Goal: Task Accomplishment & Management: Use online tool/utility

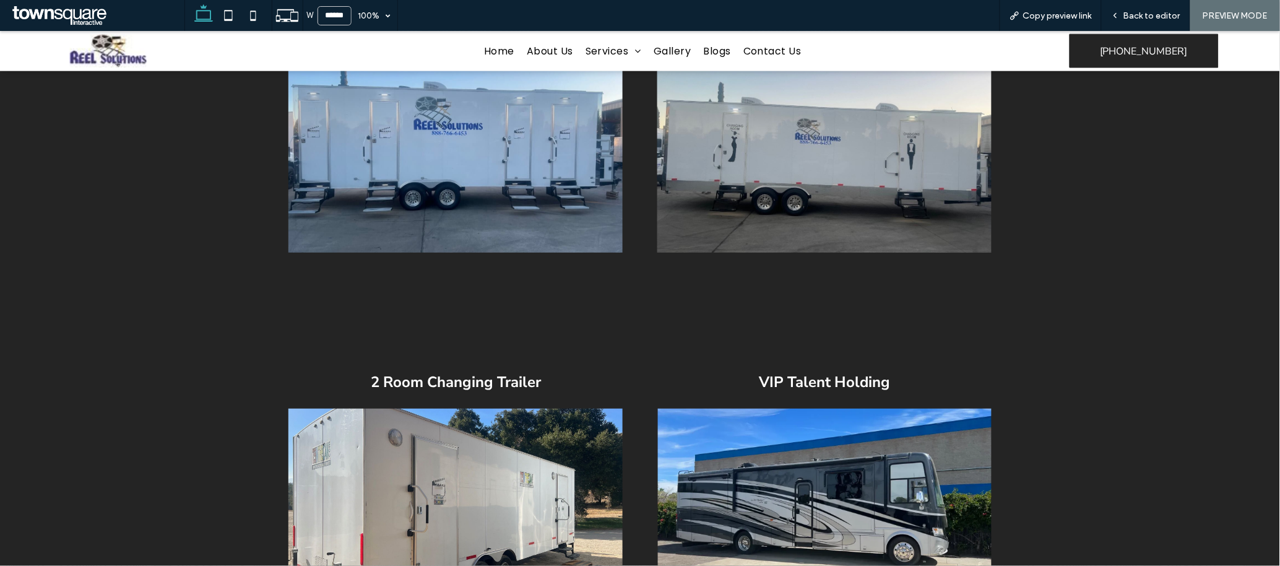
scroll to position [615, 0]
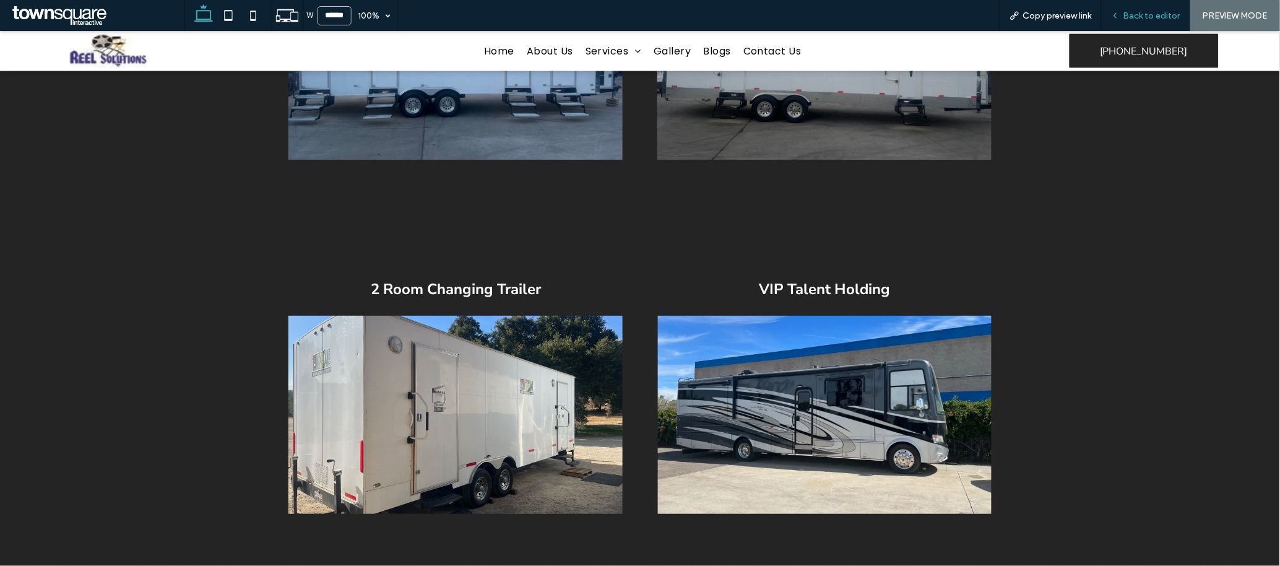
click at [853, 15] on span "Back to editor" at bounding box center [1152, 16] width 57 height 11
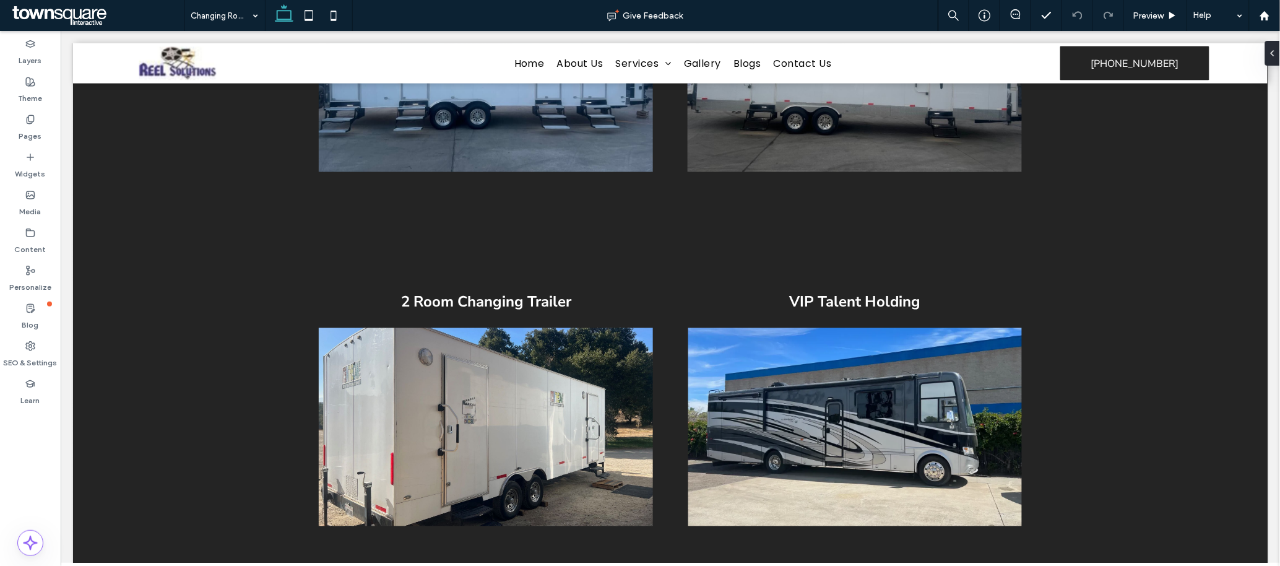
scroll to position [627, 0]
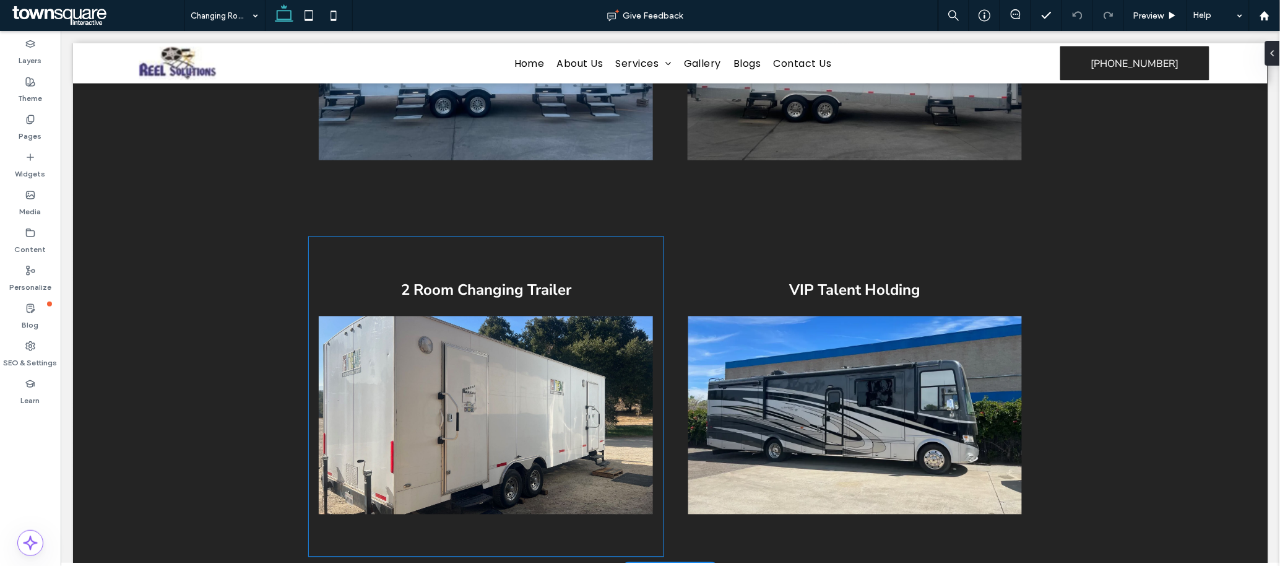
click at [468, 377] on img at bounding box center [485, 415] width 334 height 198
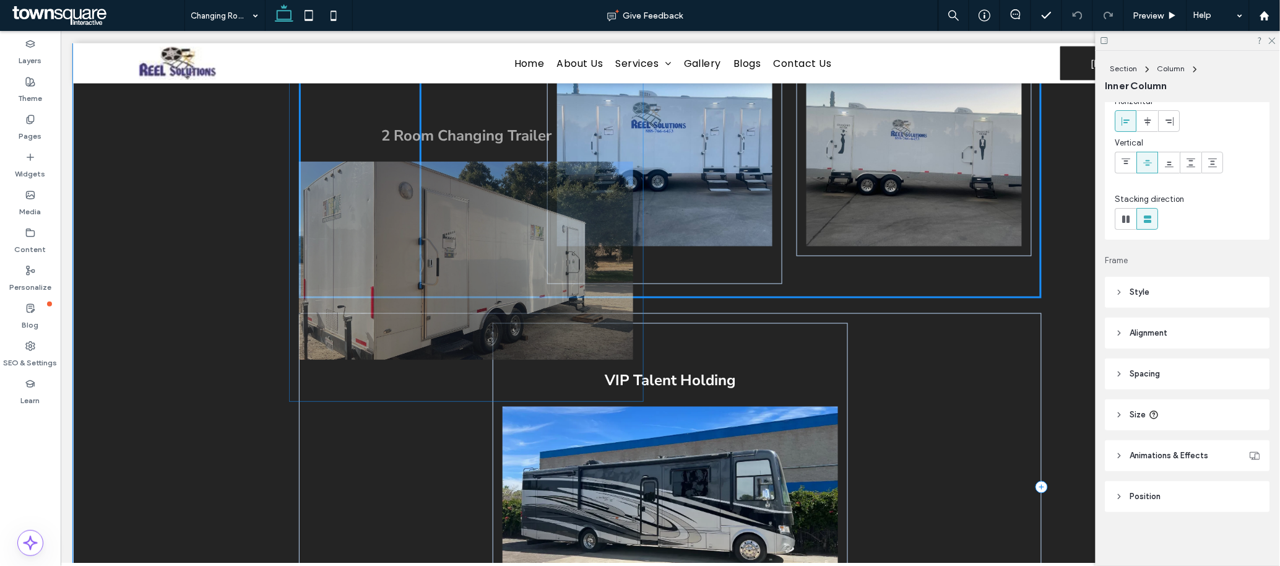
scroll to position [525, 0]
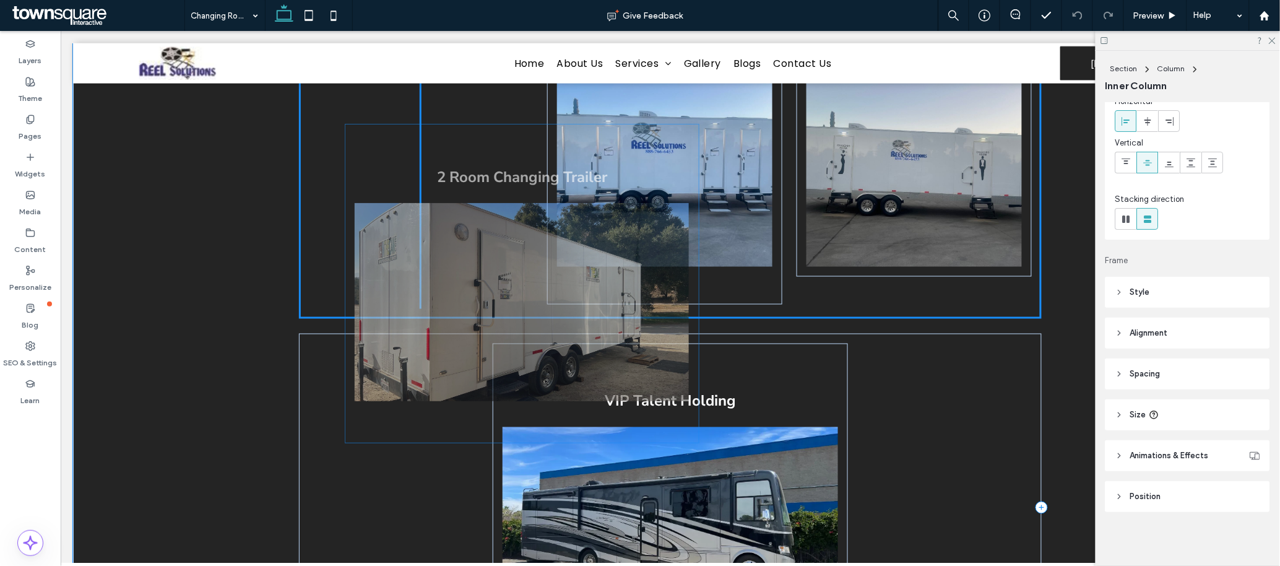
drag, startPoint x: 313, startPoint y: 252, endPoint x: 357, endPoint y: 139, distance: 120.7
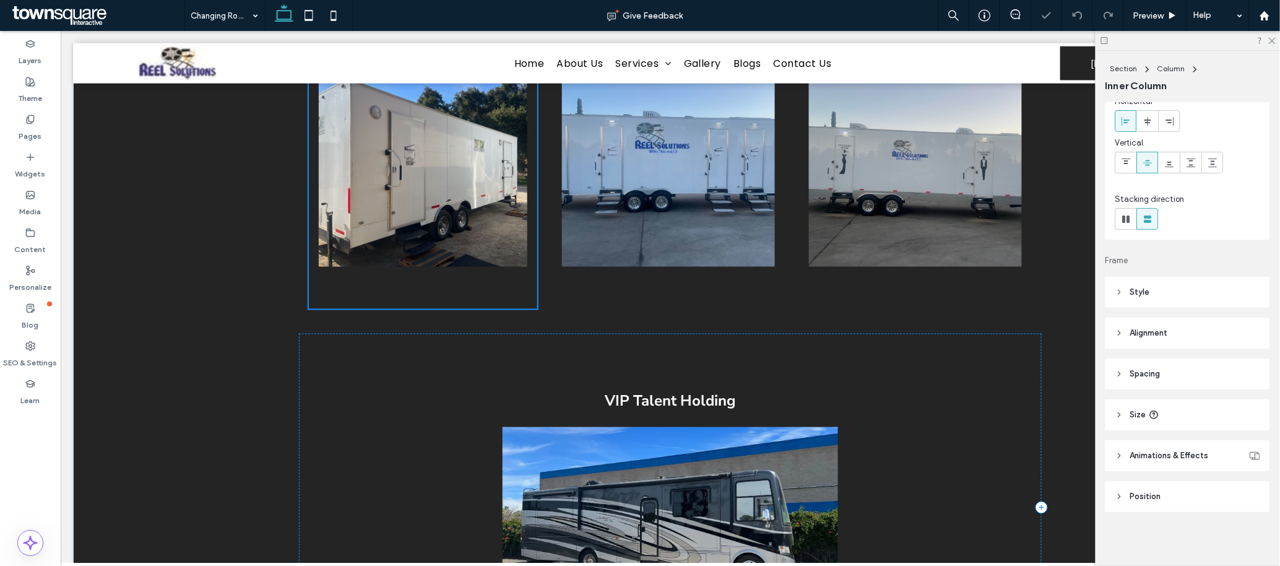
type input "****"
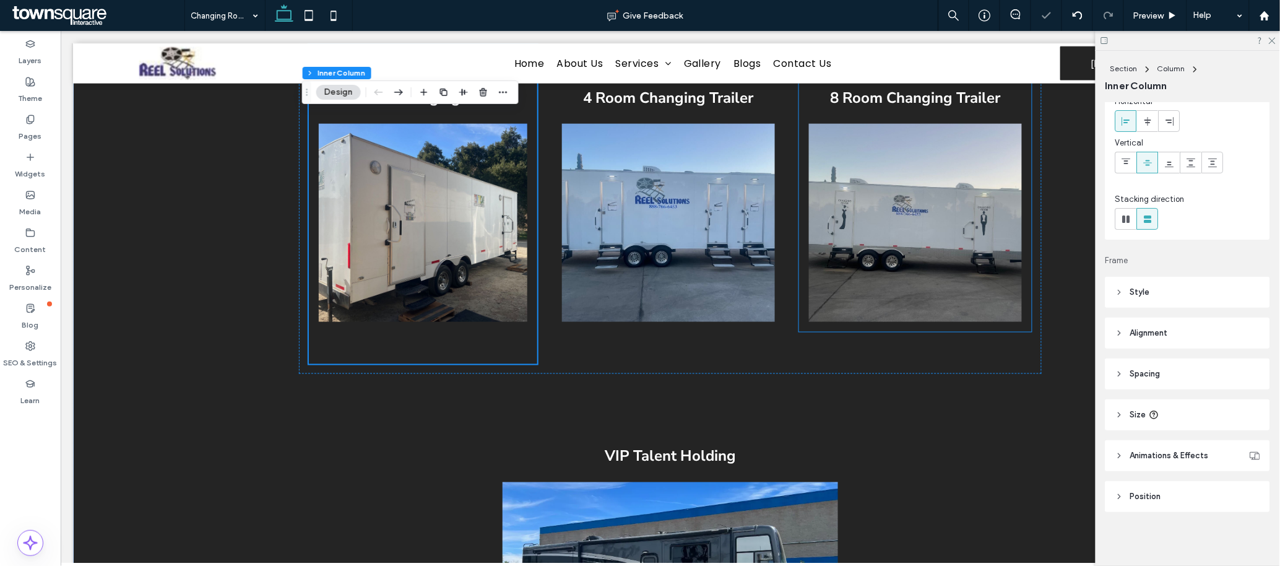
scroll to position [428, 0]
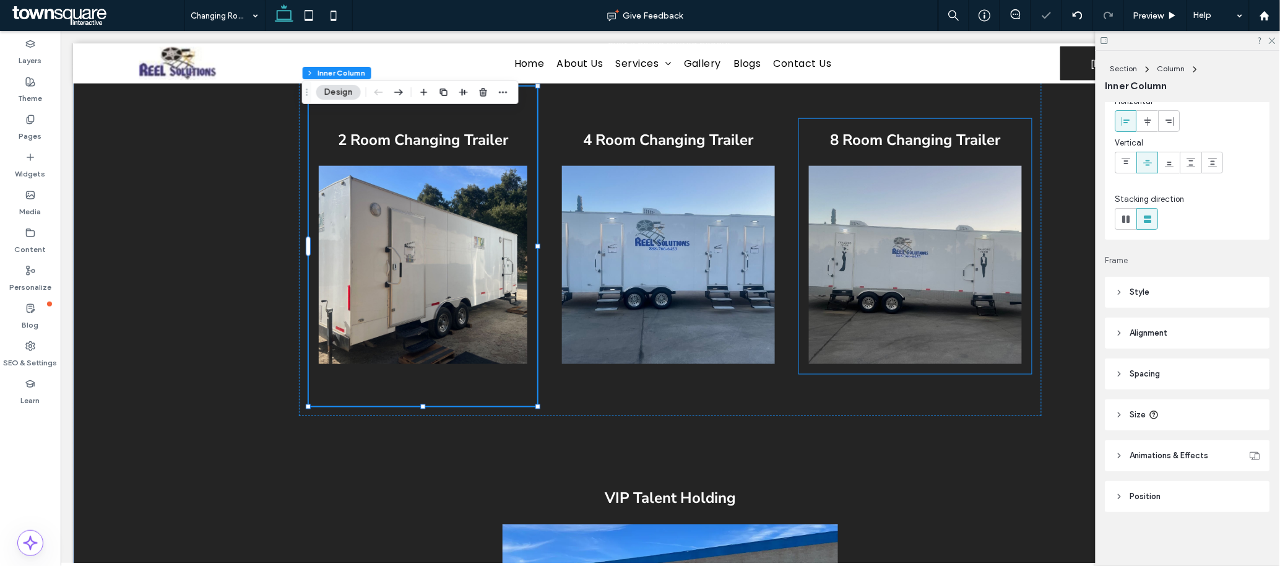
click at [799, 125] on div "8 Room Changing Trailer" at bounding box center [915, 245] width 233 height 255
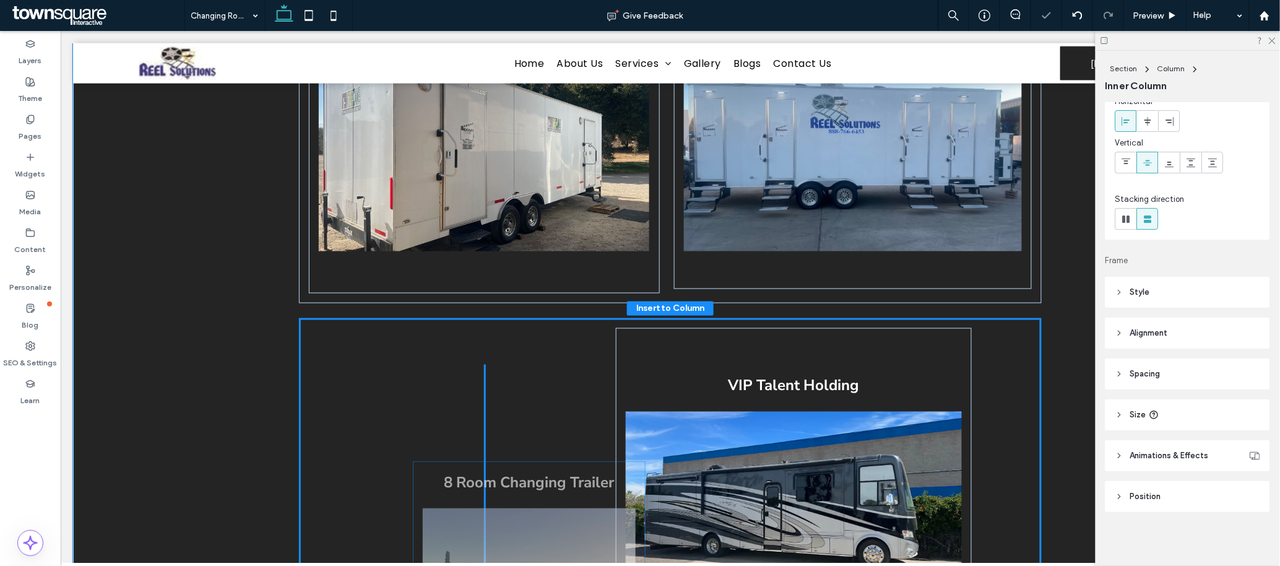
scroll to position [558, 0]
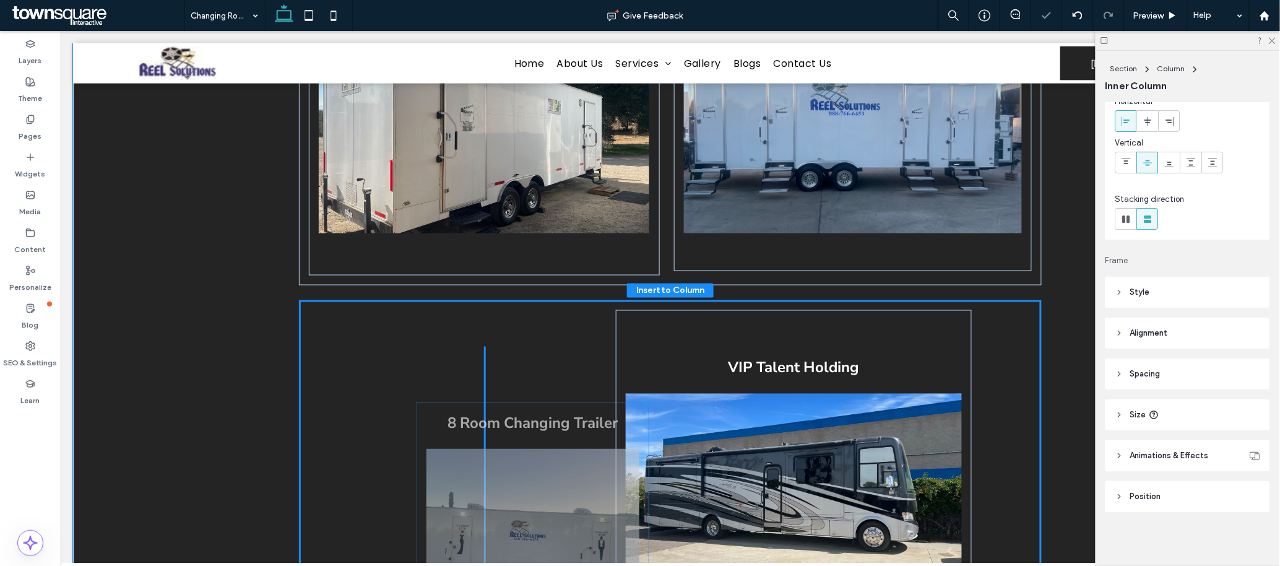
drag, startPoint x: 799, startPoint y: 128, endPoint x: 424, endPoint y: 411, distance: 469.9
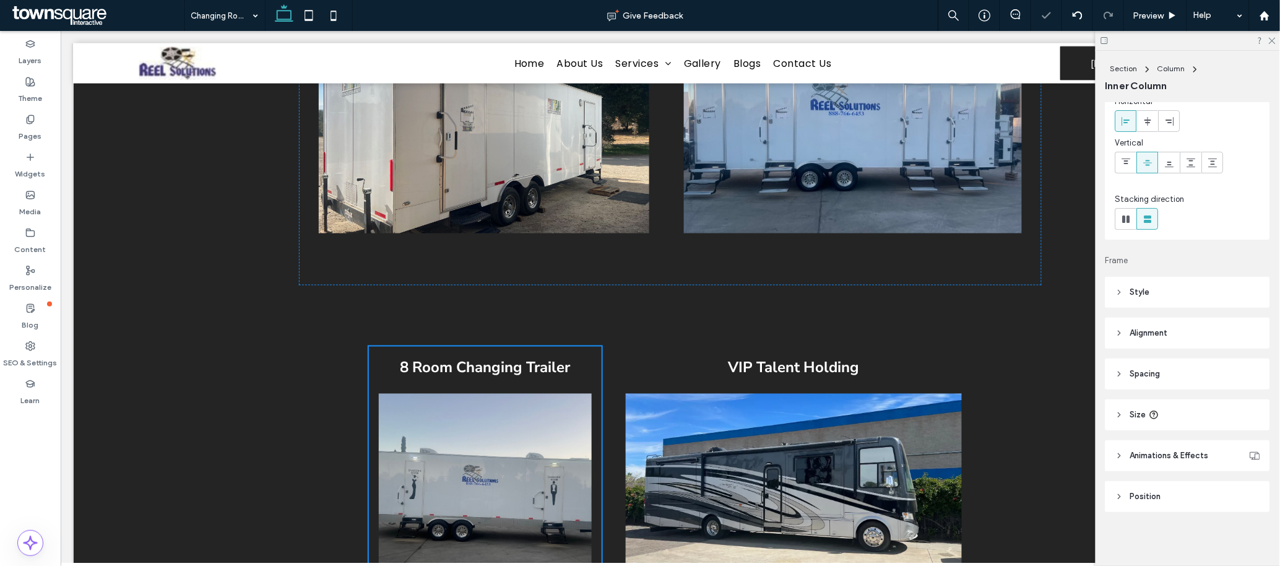
type input "**"
type input "****"
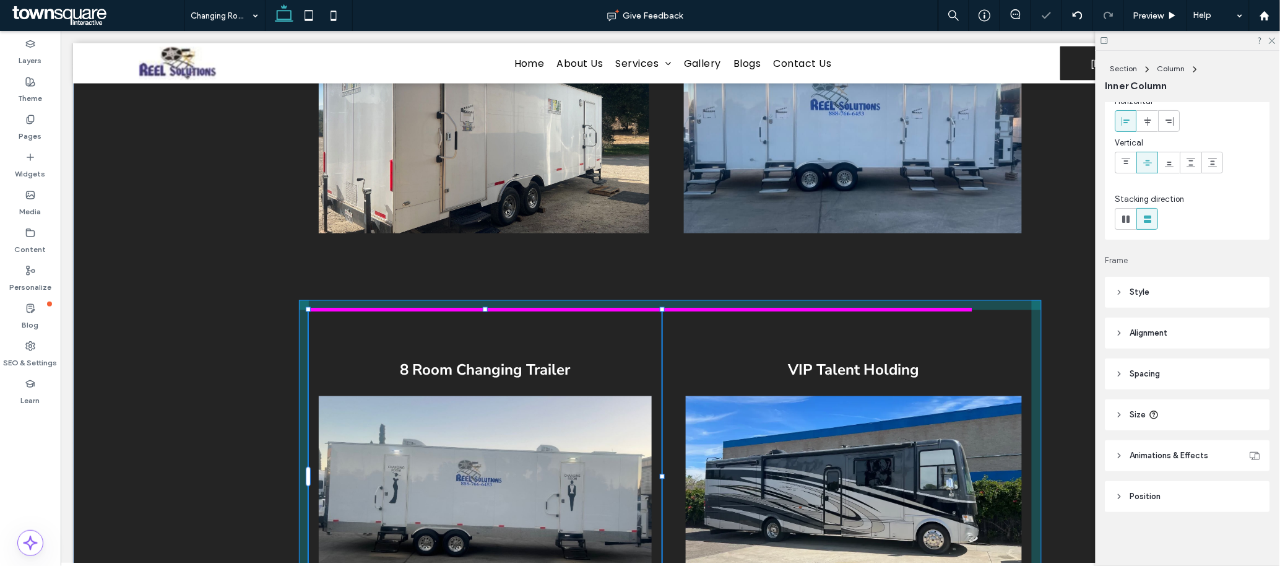
drag, startPoint x: 360, startPoint y: 344, endPoint x: 300, endPoint y: 305, distance: 71.6
click at [305, 306] on div at bounding box center [307, 308] width 5 height 5
type input "**"
type input "****"
type input "***"
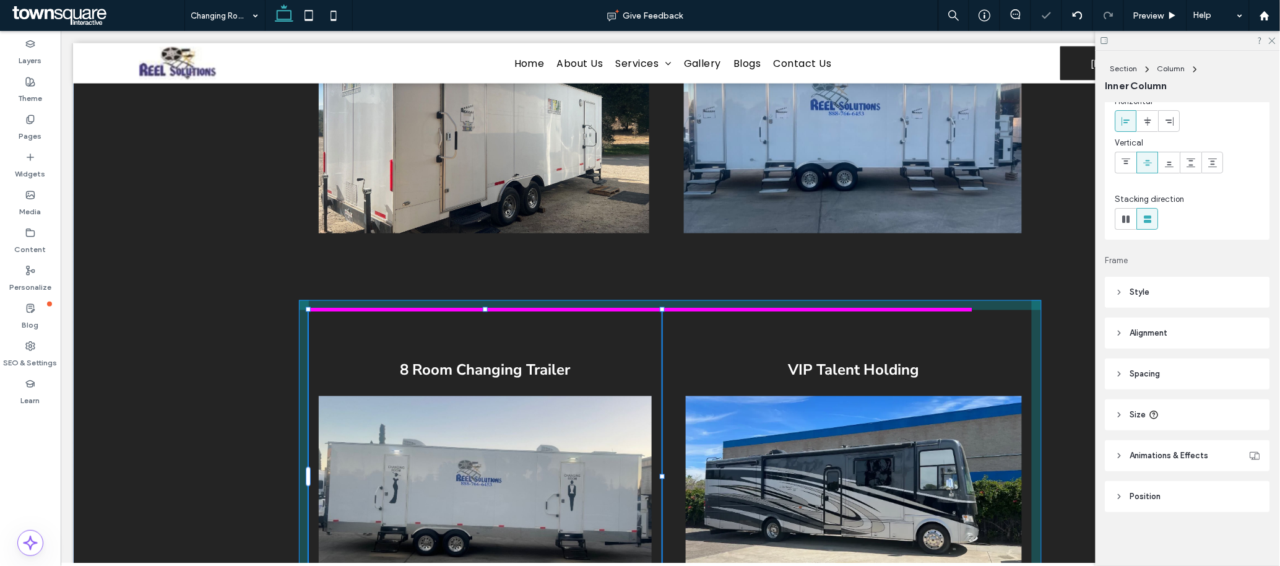
type input "***"
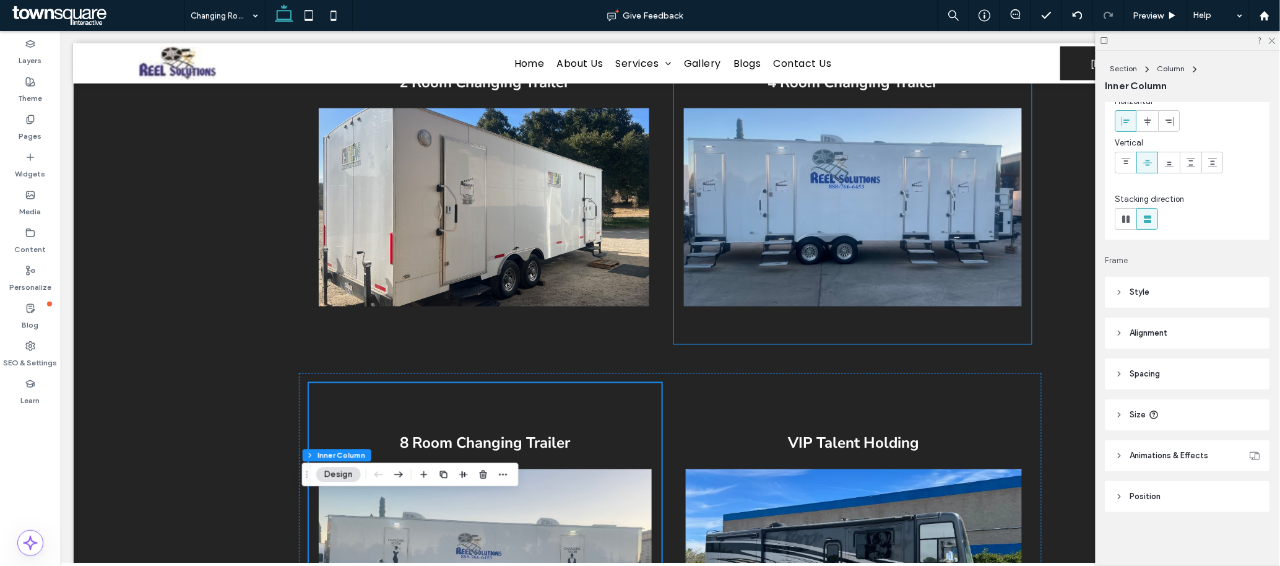
scroll to position [744, 0]
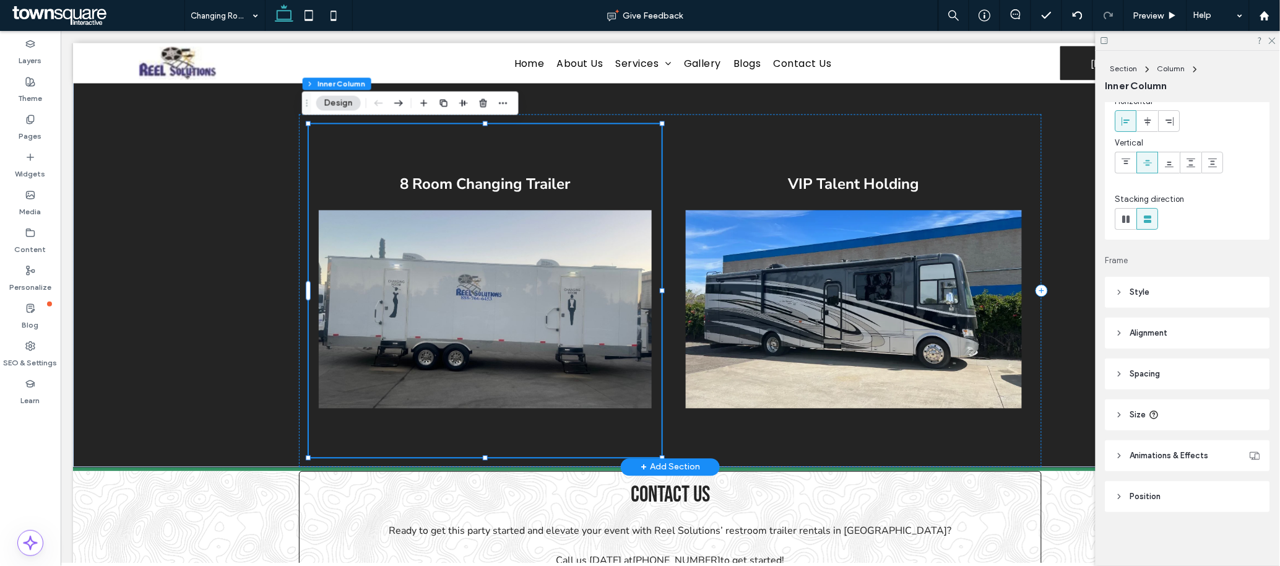
click at [637, 169] on div "8 Room Changing Trailer 49% , 538px" at bounding box center [484, 290] width 353 height 333
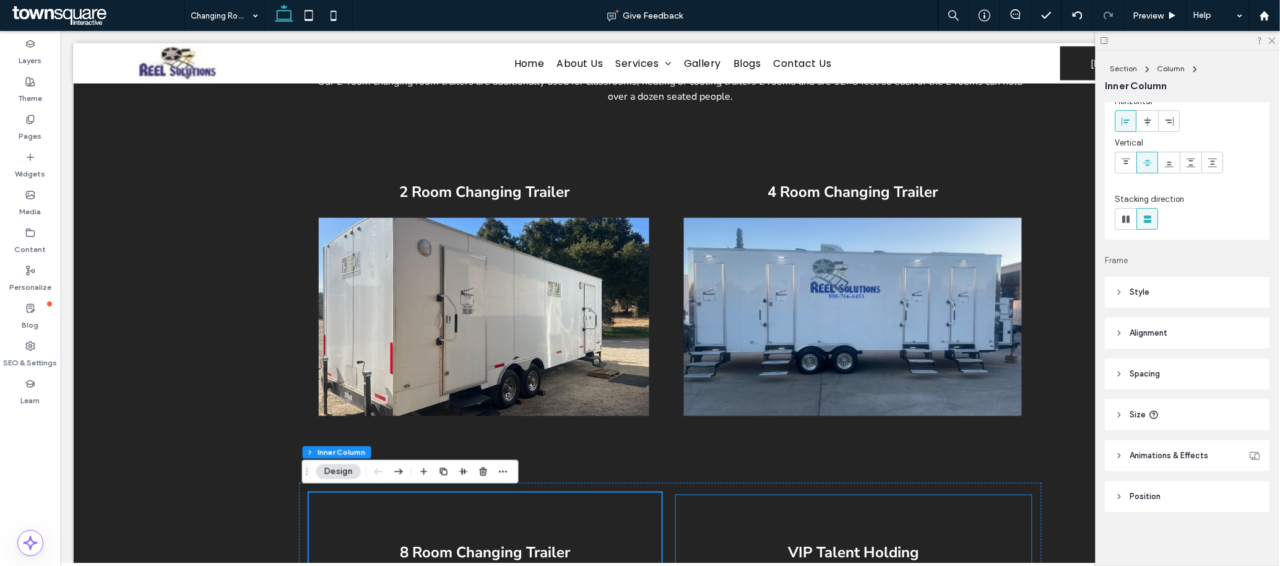
scroll to position [373, 0]
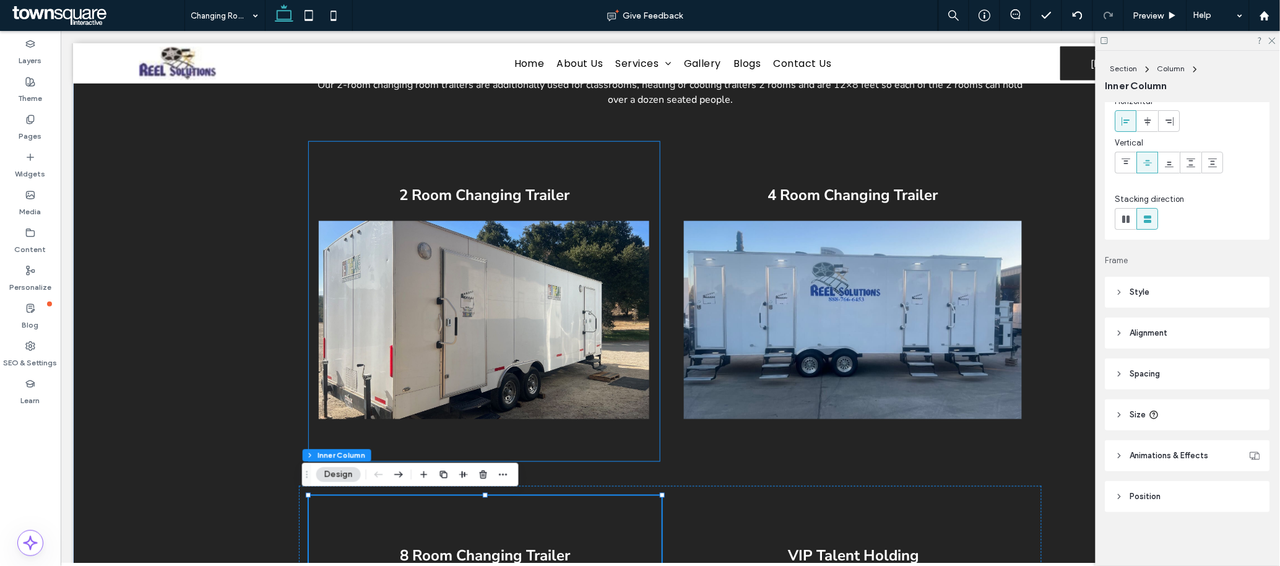
click at [461, 263] on img at bounding box center [483, 319] width 331 height 198
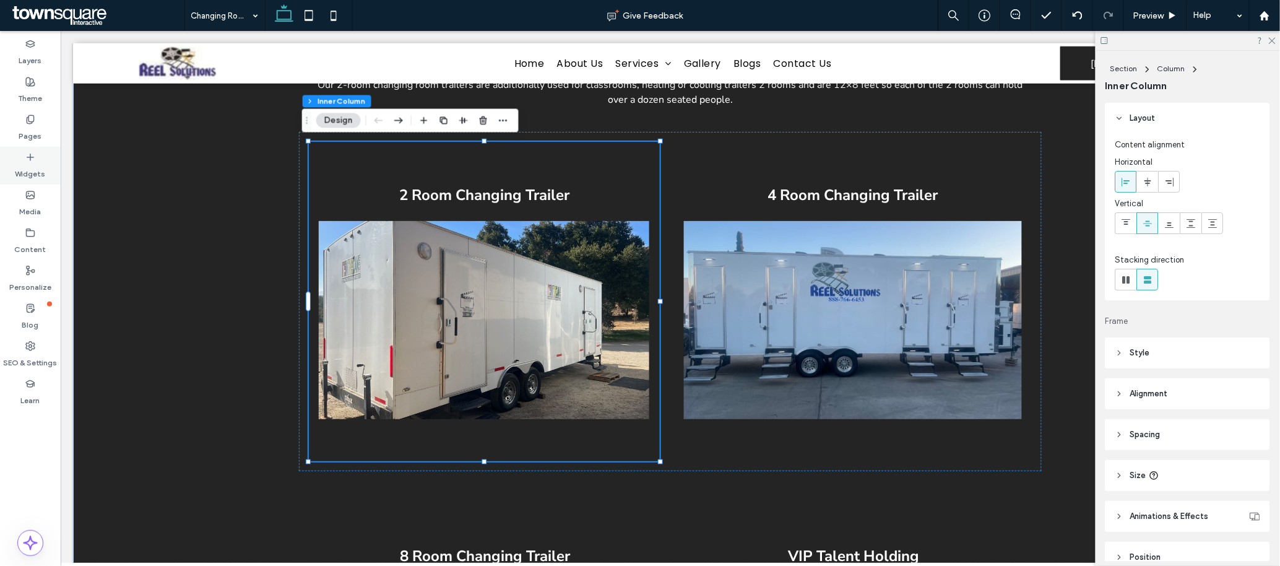
click at [24, 155] on div "Widgets" at bounding box center [30, 166] width 61 height 38
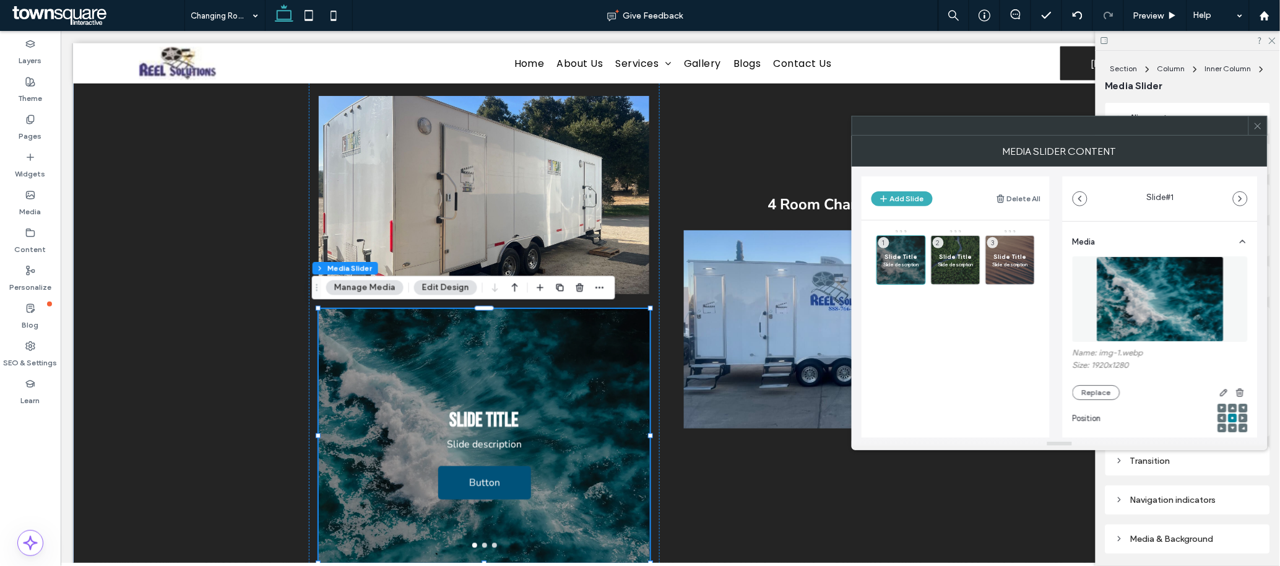
scroll to position [93, 0]
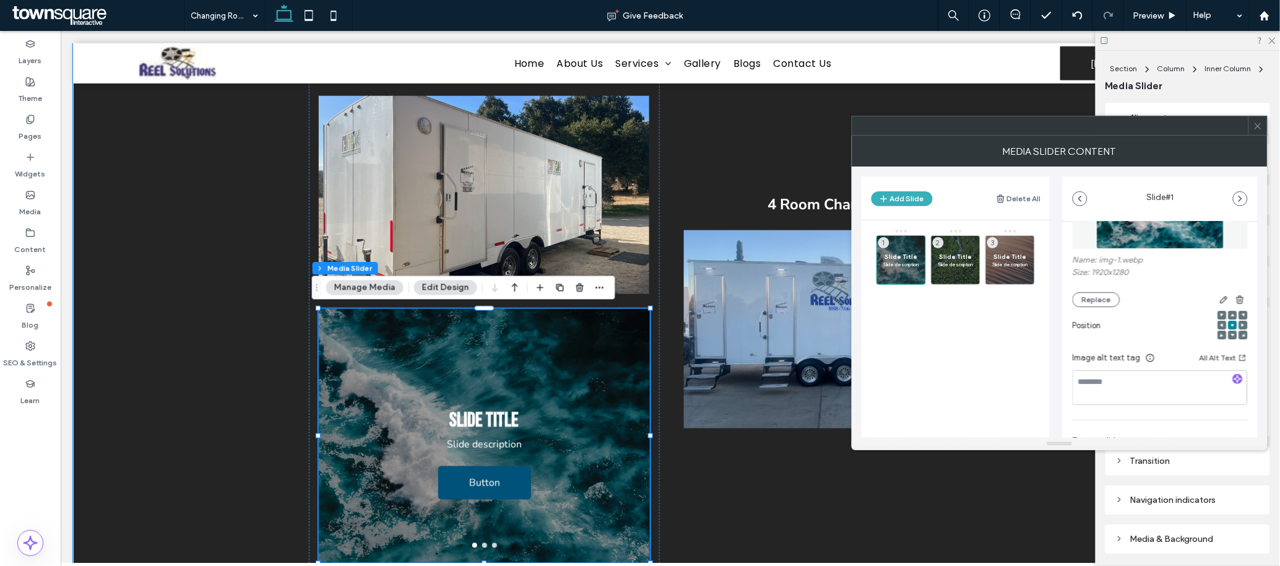
click at [406, 336] on div at bounding box center [483, 435] width 331 height 254
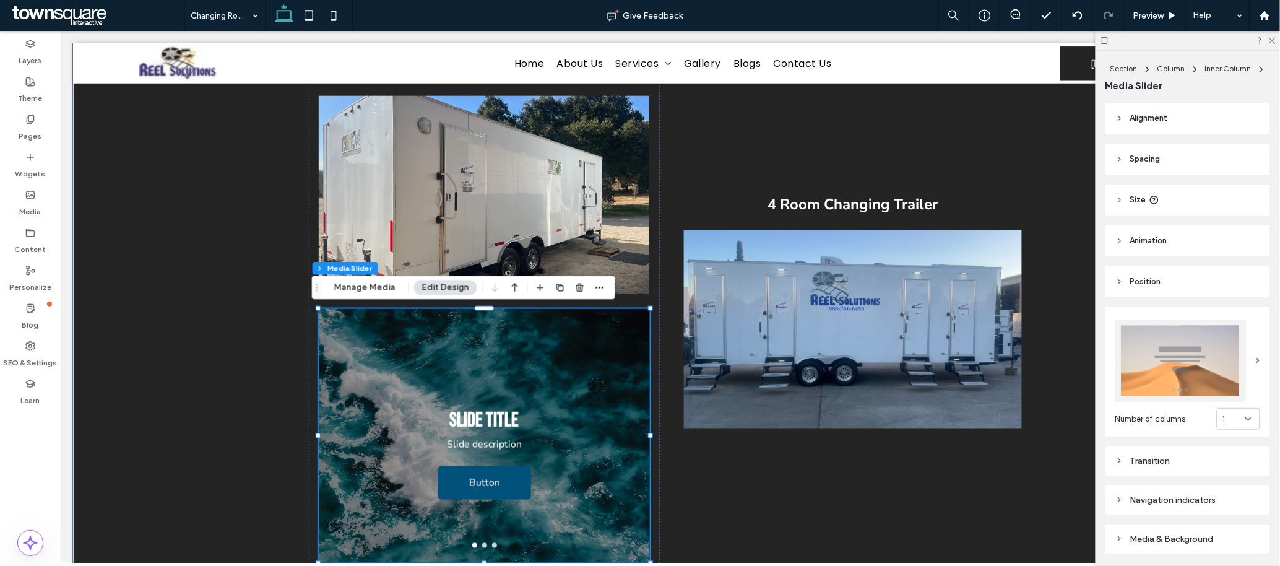
click at [441, 285] on button "Edit Design" at bounding box center [445, 287] width 63 height 15
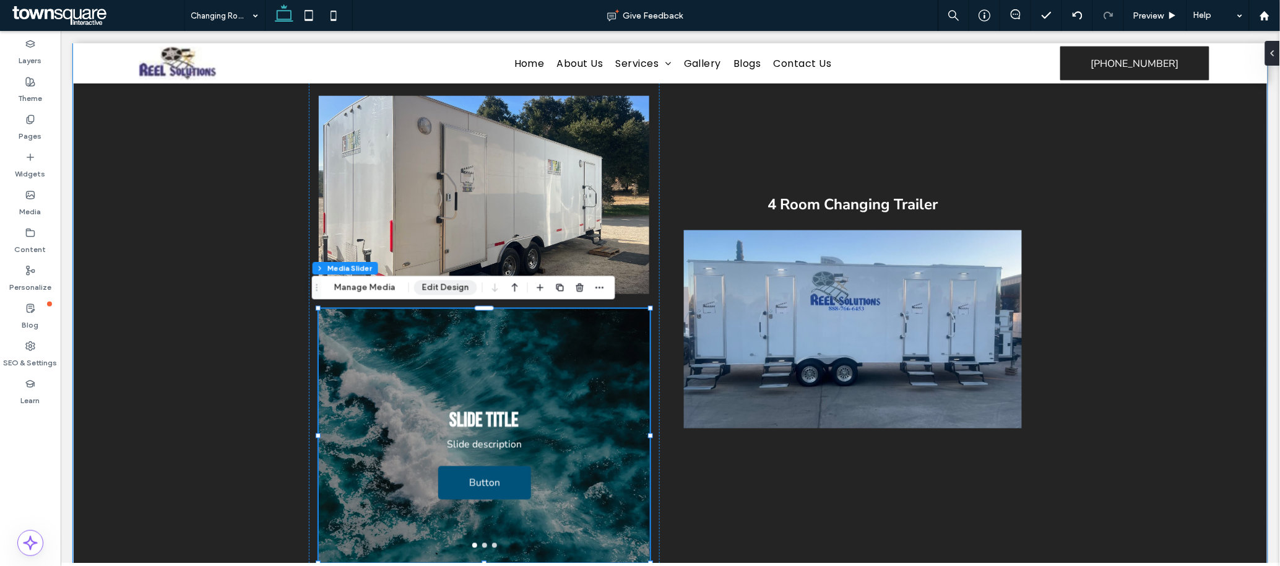
click at [441, 285] on button "Edit Design" at bounding box center [445, 287] width 63 height 15
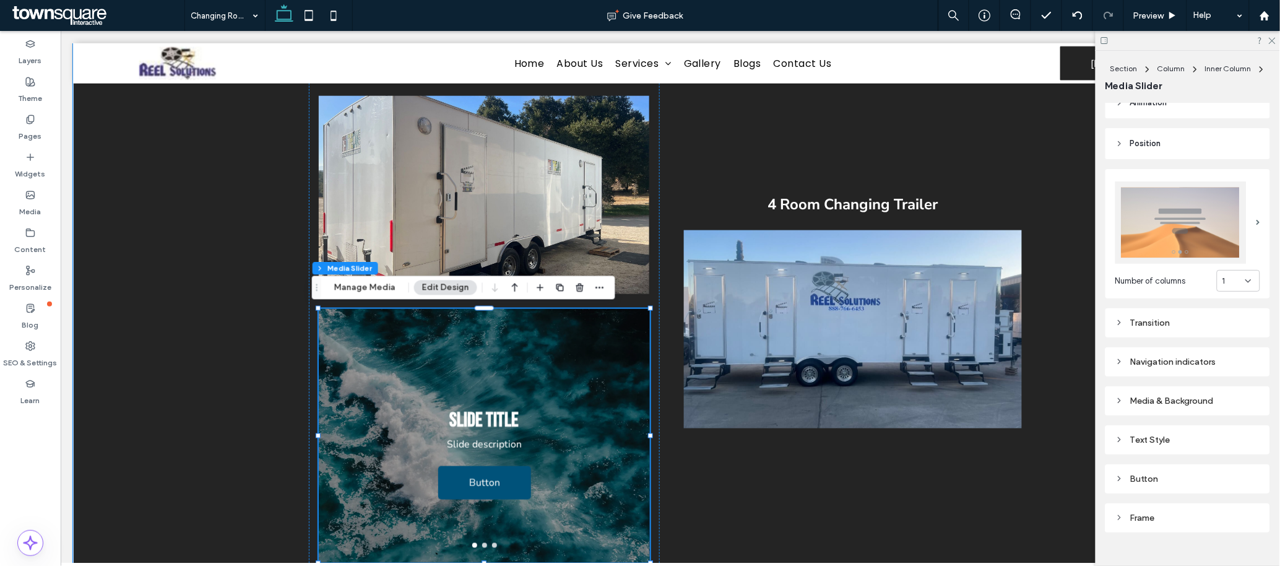
scroll to position [151, 0]
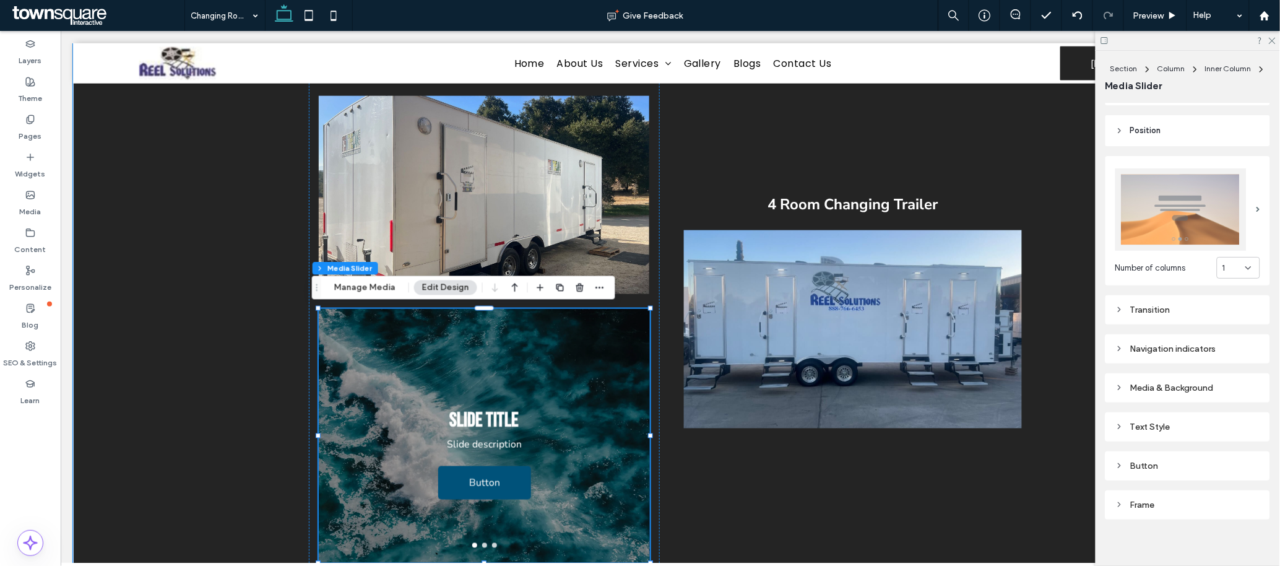
click at [853, 344] on div "Navigation indicators" at bounding box center [1188, 349] width 145 height 11
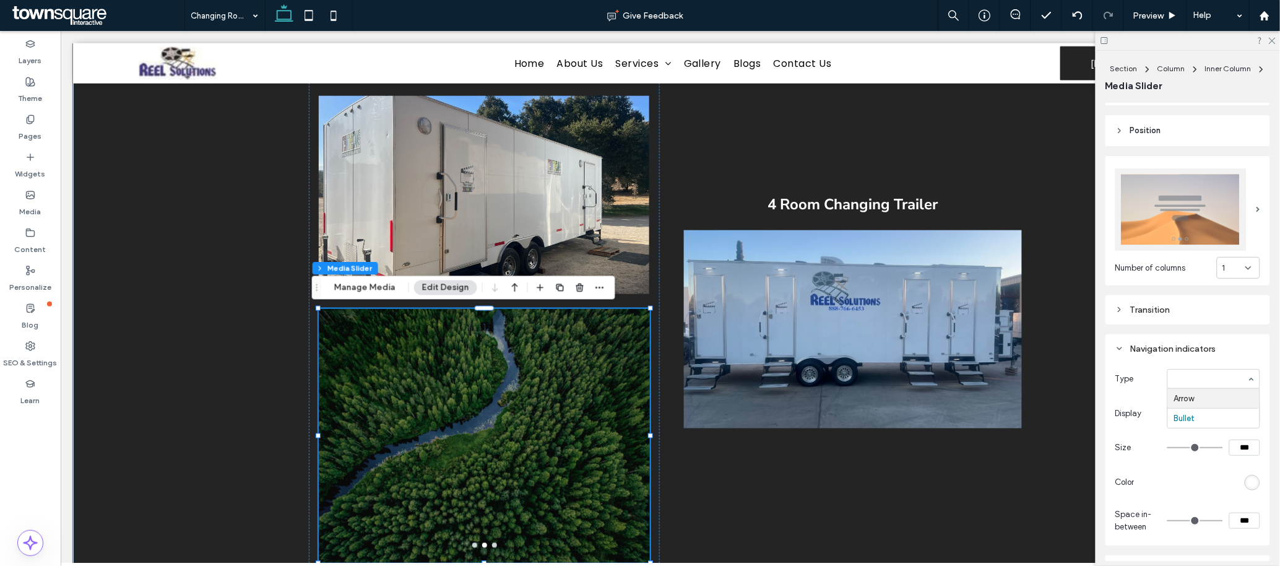
type input "**"
type input "*"
type input "**"
type input "****"
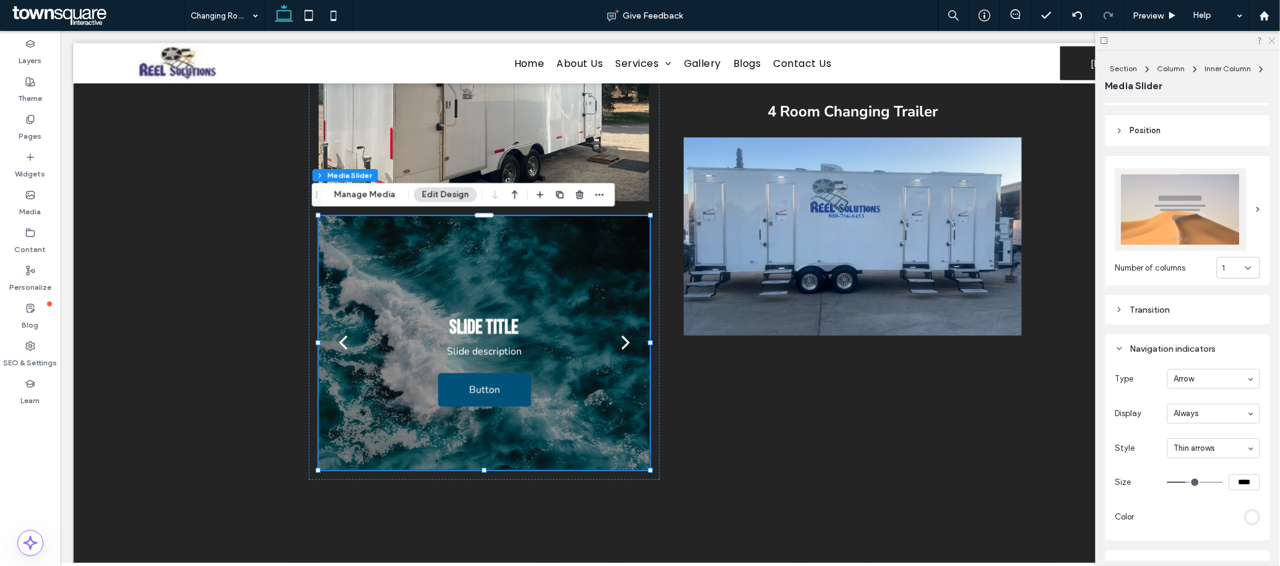
click at [853, 37] on icon at bounding box center [1272, 40] width 8 height 8
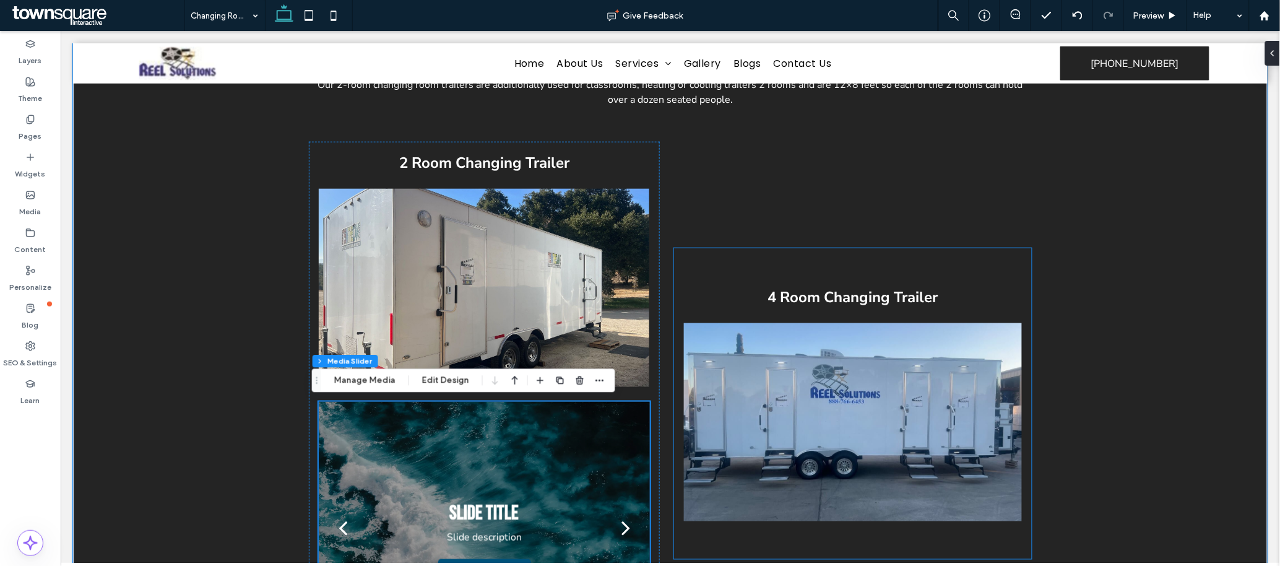
scroll to position [466, 0]
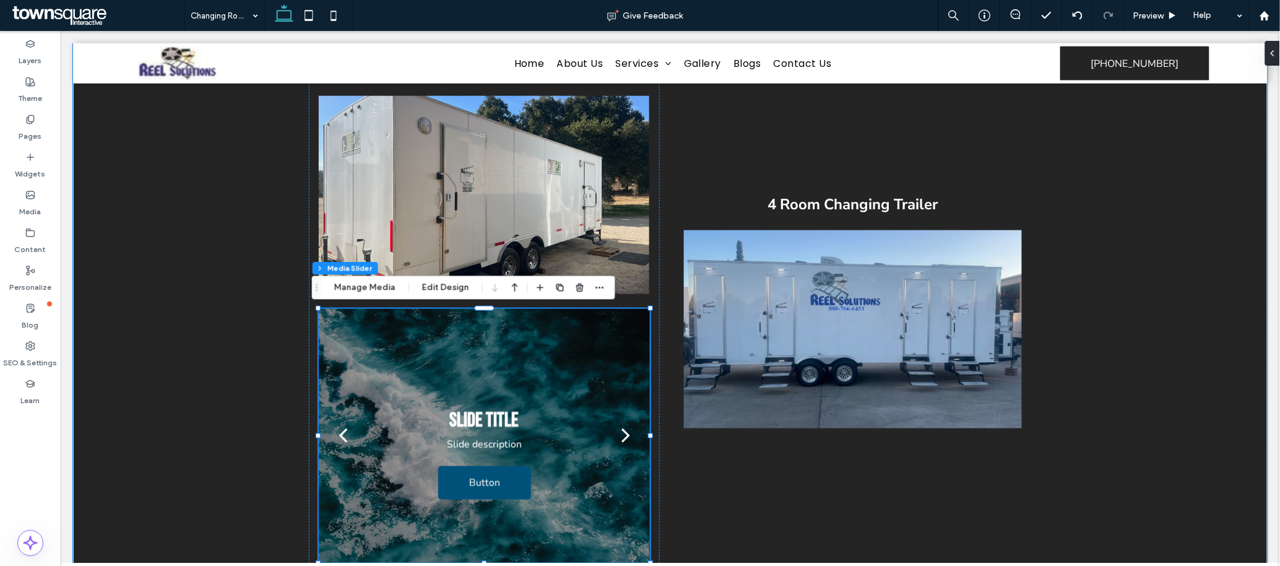
click at [491, 377] on div "Slide Title Slide description Button Button" at bounding box center [483, 442] width 331 height 195
click at [362, 295] on div "Section Column Inner Column Media Slider Manage Media Edit Design" at bounding box center [463, 288] width 303 height 24
click at [370, 284] on button "Manage Media" at bounding box center [364, 287] width 77 height 15
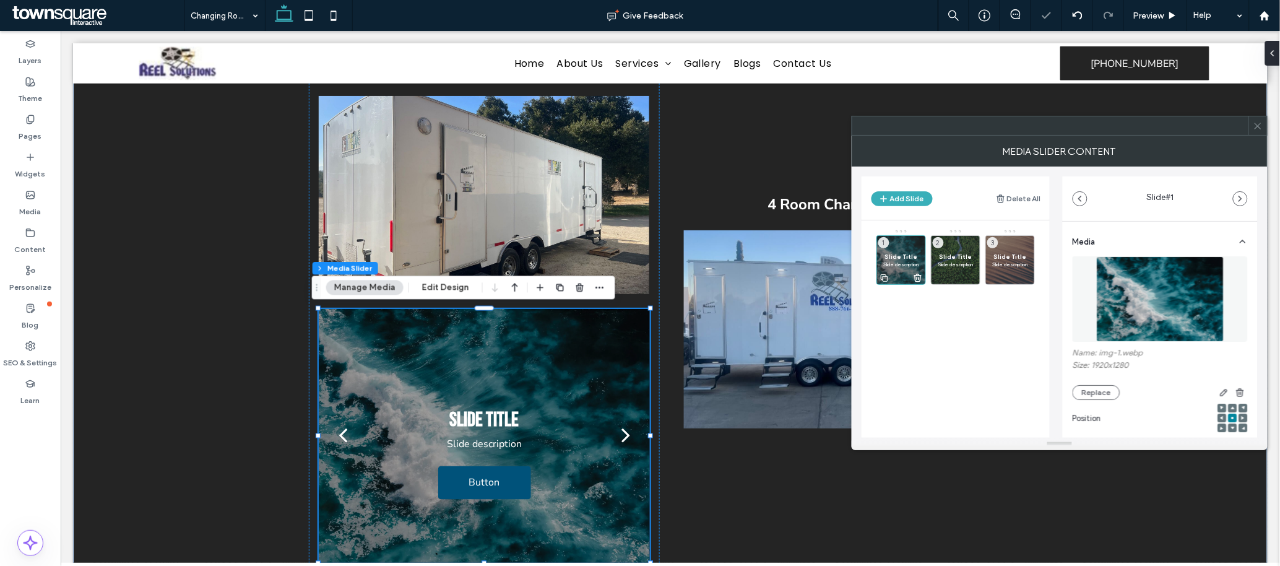
click at [853, 253] on span "Slide Title" at bounding box center [902, 257] width 36 height 8
click at [853, 306] on img at bounding box center [1161, 298] width 128 height 85
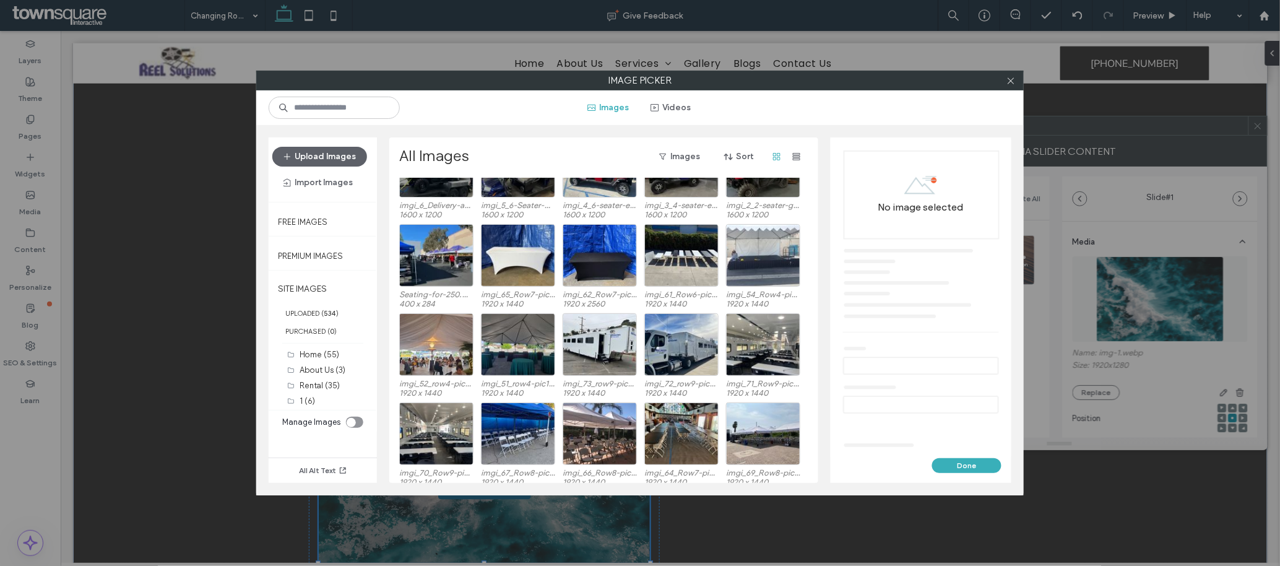
scroll to position [967, 0]
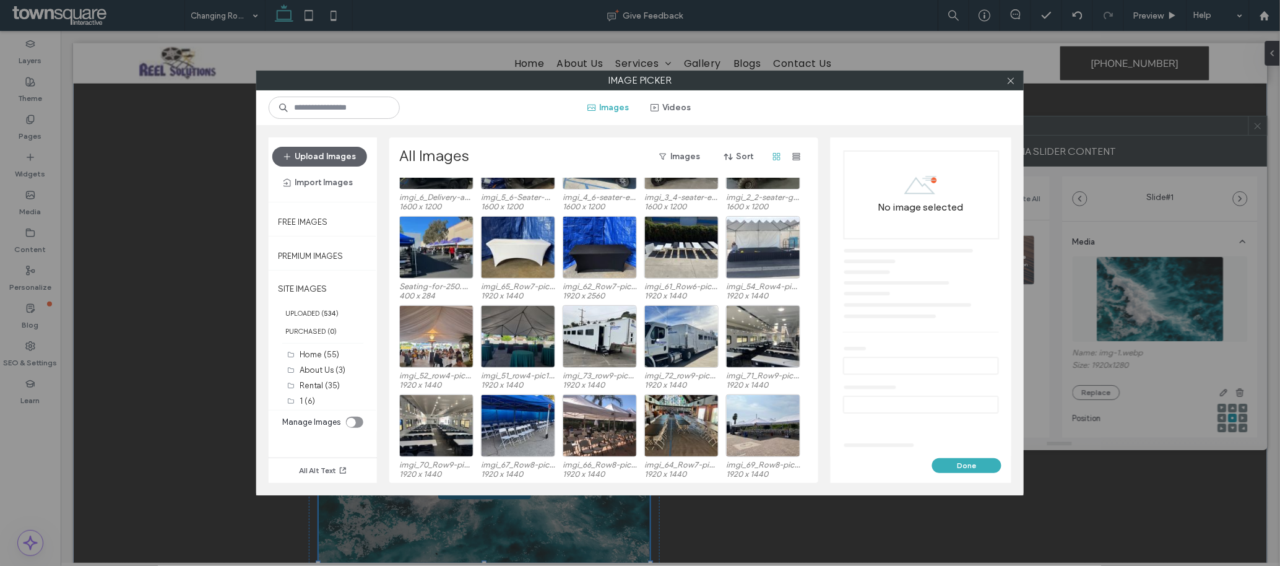
click at [853, 84] on label "Image Picker" at bounding box center [640, 80] width 767 height 19
drag, startPoint x: 1017, startPoint y: 77, endPoint x: 1002, endPoint y: 83, distance: 15.9
click at [853, 77] on div at bounding box center [1011, 80] width 19 height 19
click at [853, 83] on div at bounding box center [1011, 80] width 19 height 19
click at [853, 83] on use at bounding box center [1011, 80] width 6 height 6
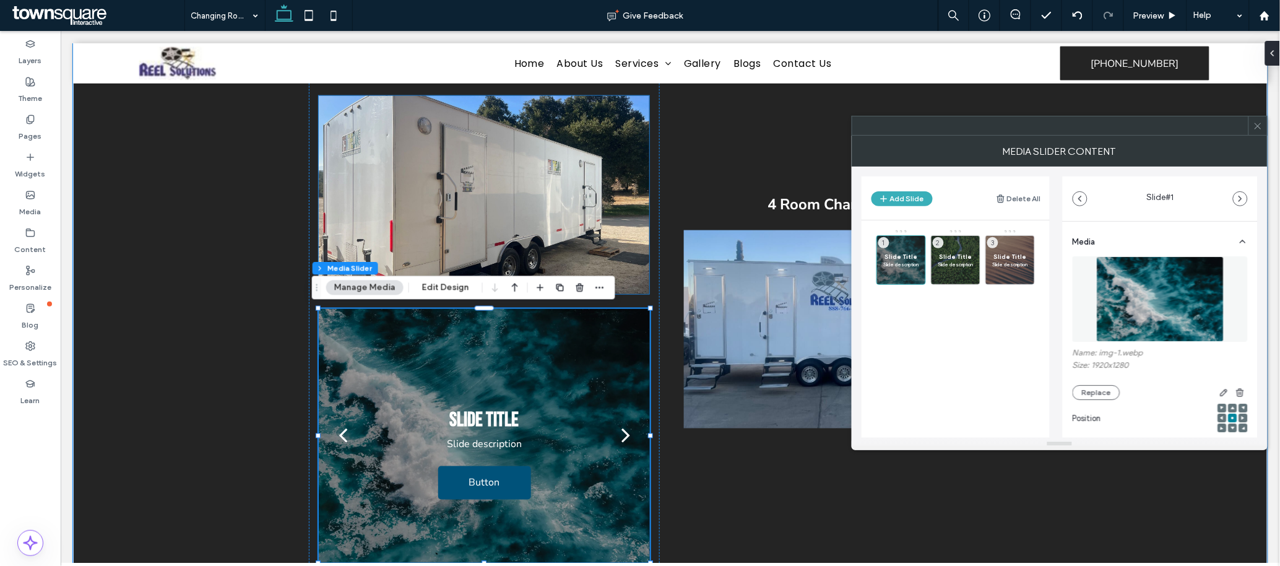
click at [505, 183] on img at bounding box center [483, 194] width 331 height 198
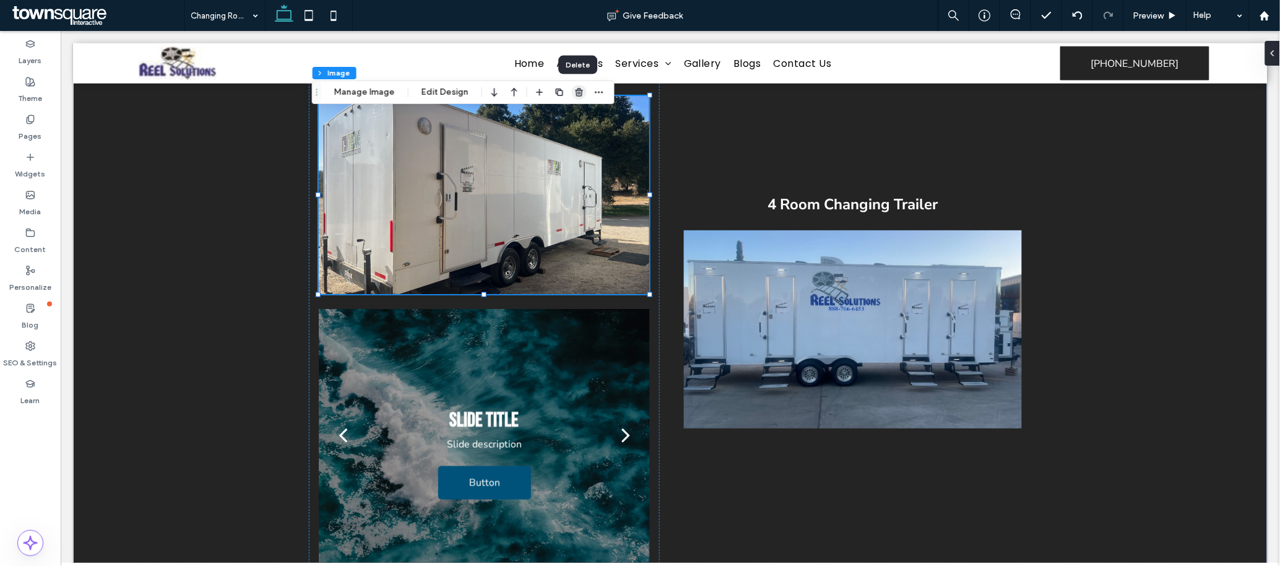
click at [581, 91] on icon "button" at bounding box center [580, 92] width 10 height 10
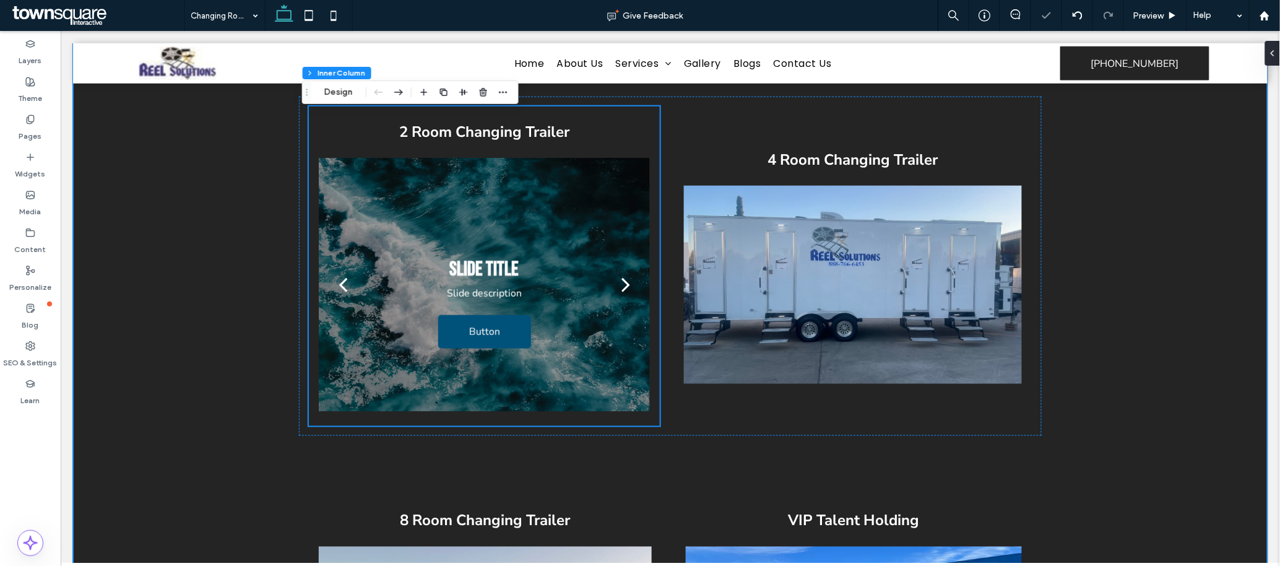
scroll to position [377, 0]
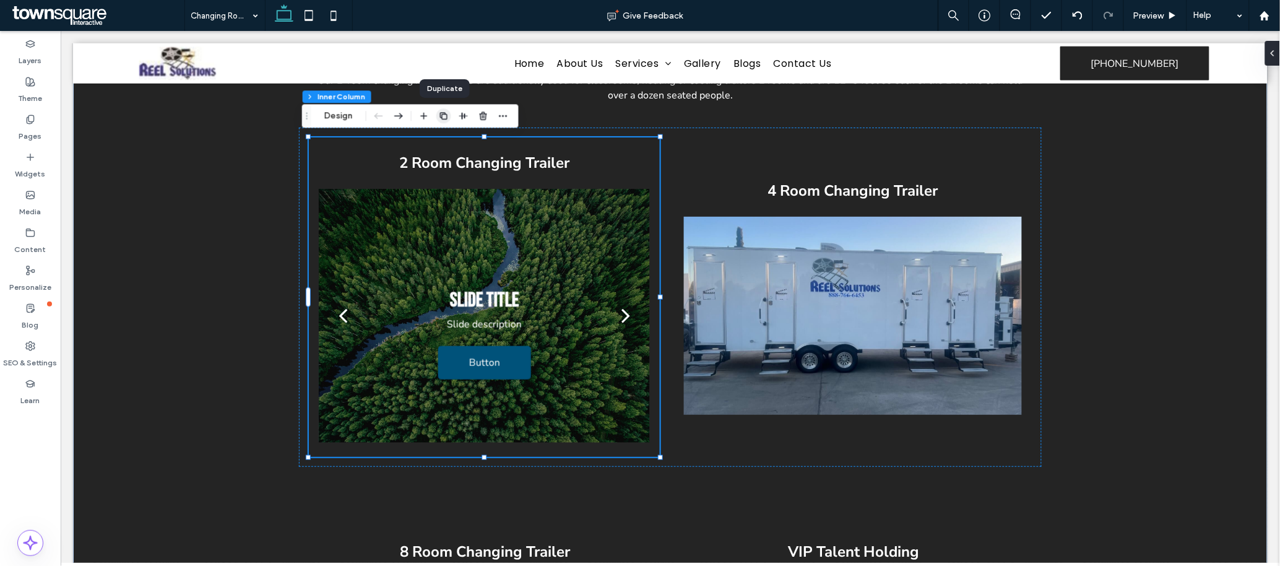
click at [444, 117] on icon "button" at bounding box center [444, 116] width 10 height 10
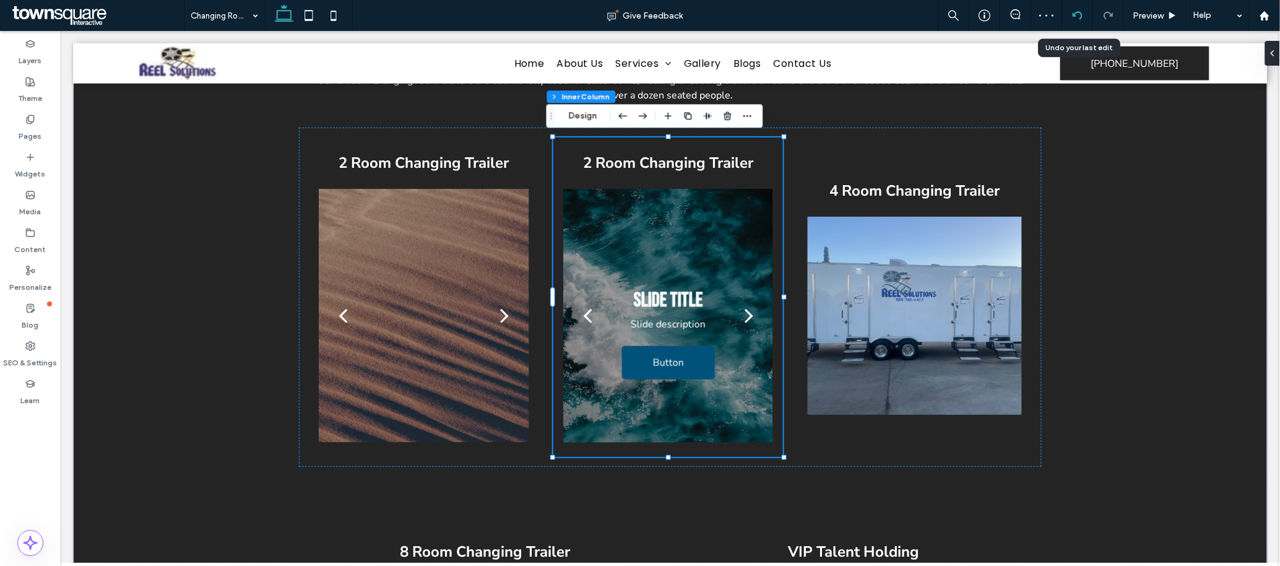
click at [853, 17] on icon at bounding box center [1078, 16] width 10 height 10
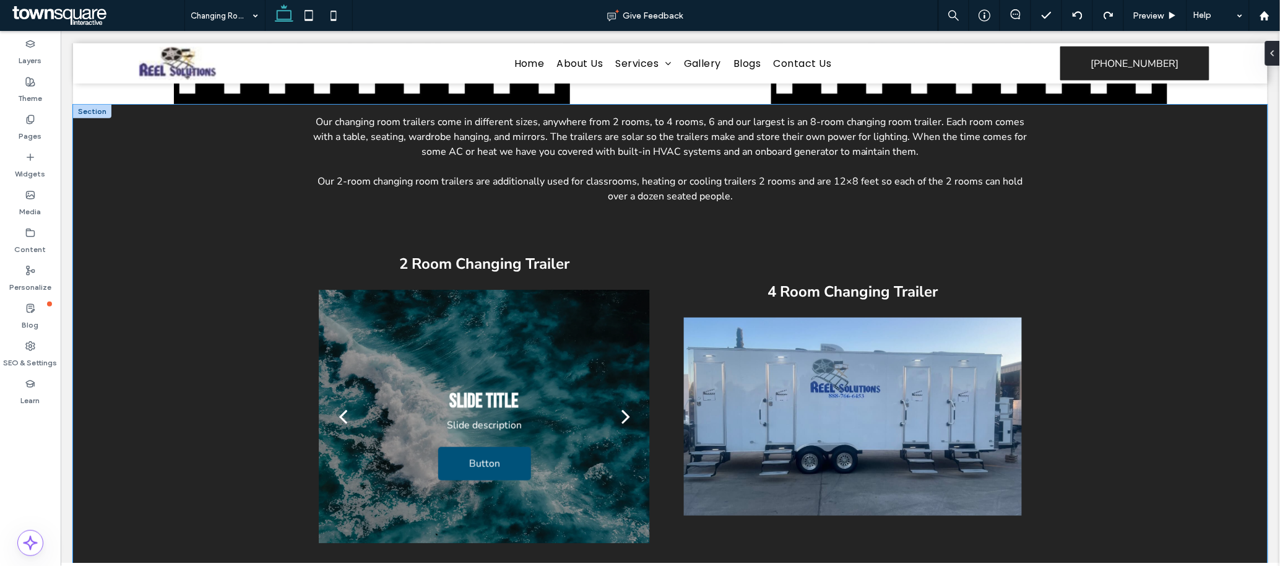
scroll to position [369, 0]
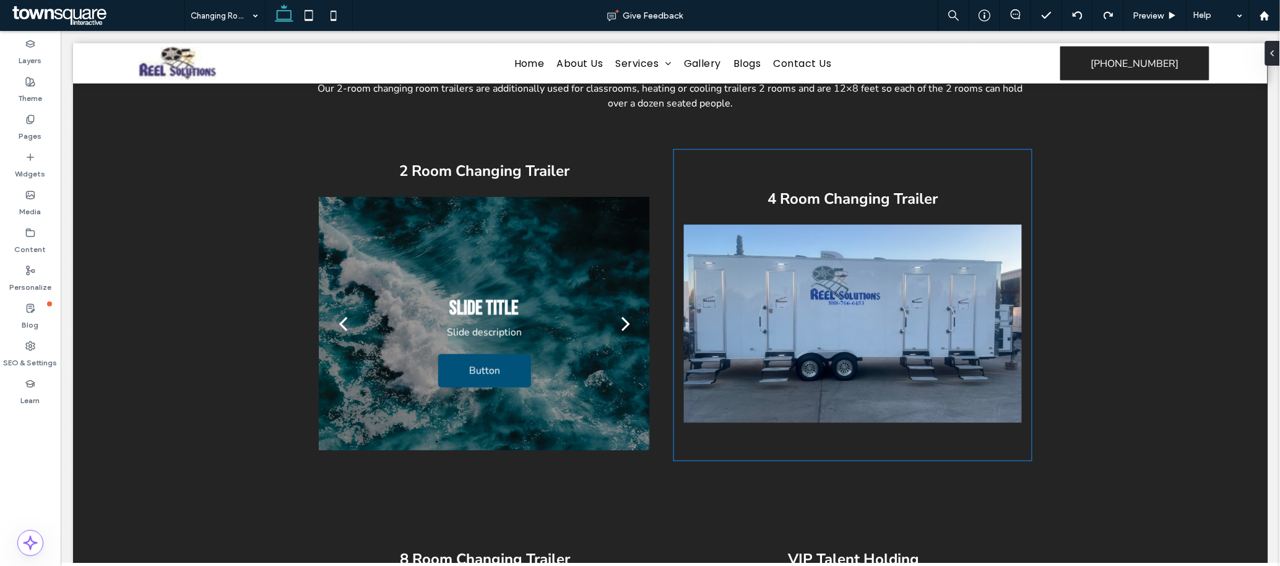
click at [807, 324] on img at bounding box center [853, 323] width 338 height 198
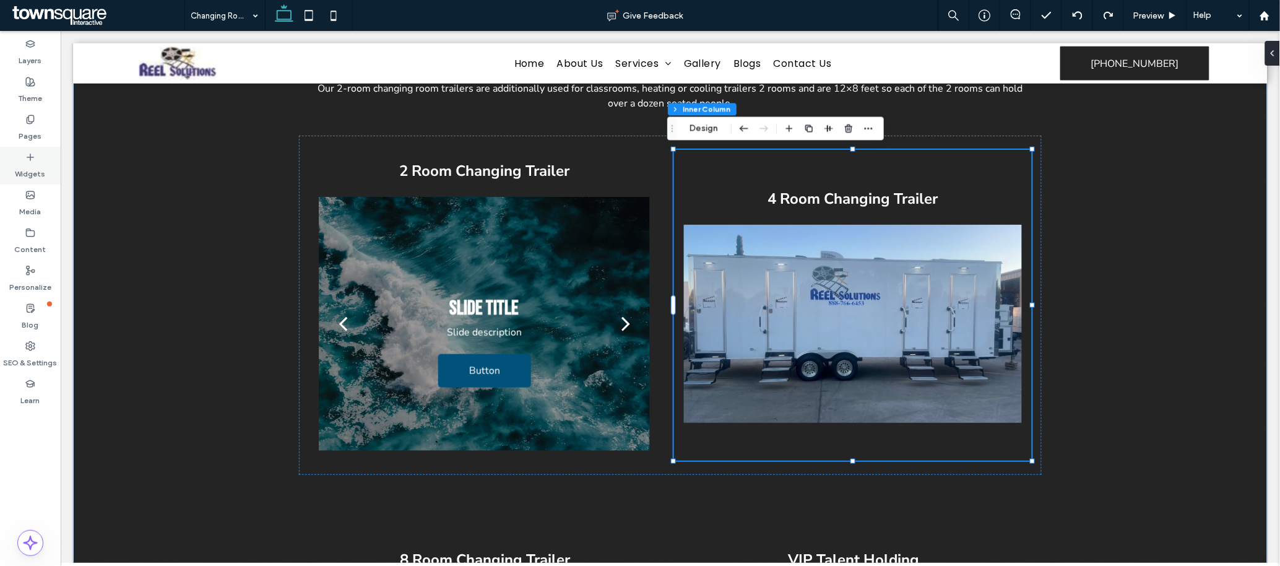
click at [35, 170] on label "Widgets" at bounding box center [30, 170] width 30 height 17
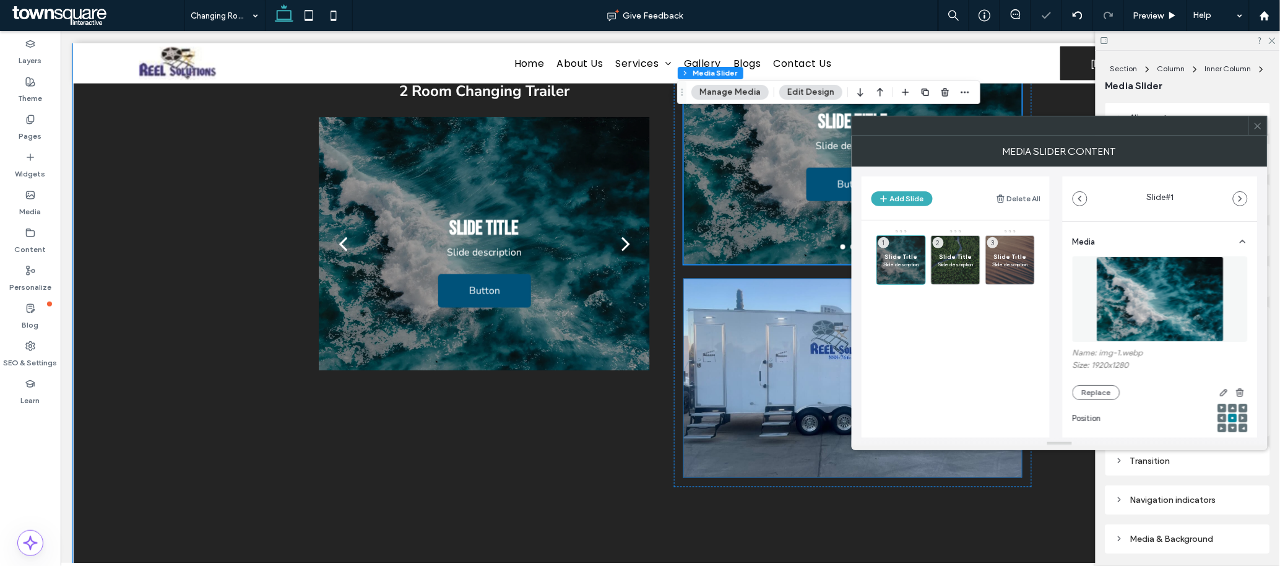
scroll to position [555, 0]
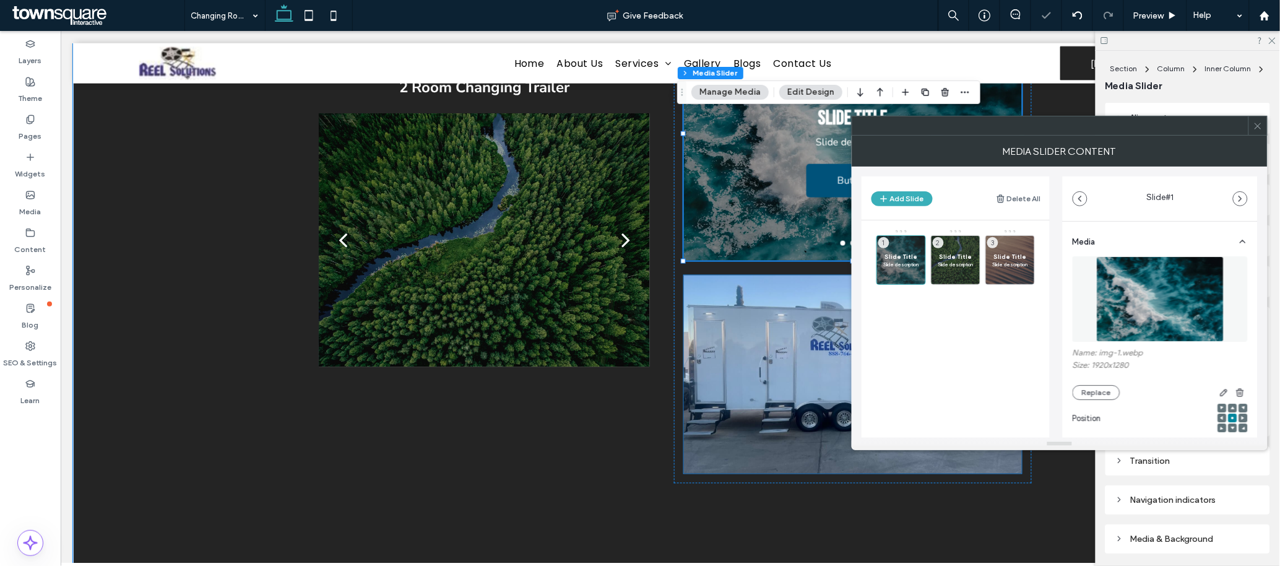
click at [750, 366] on img at bounding box center [853, 374] width 338 height 198
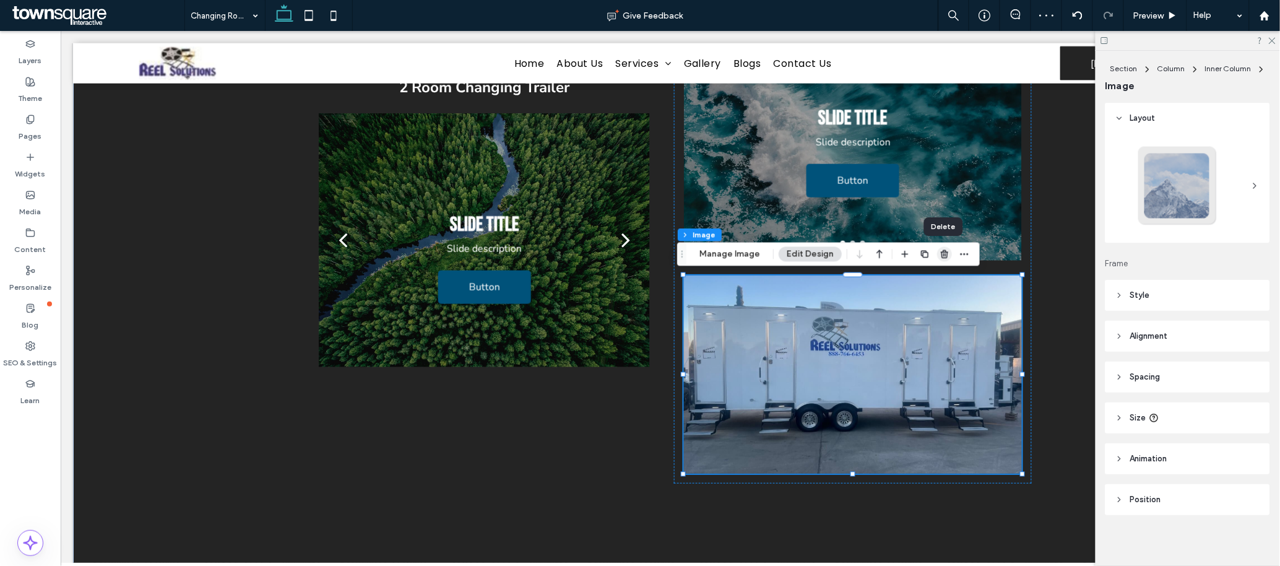
click at [853, 255] on use "button" at bounding box center [944, 254] width 7 height 8
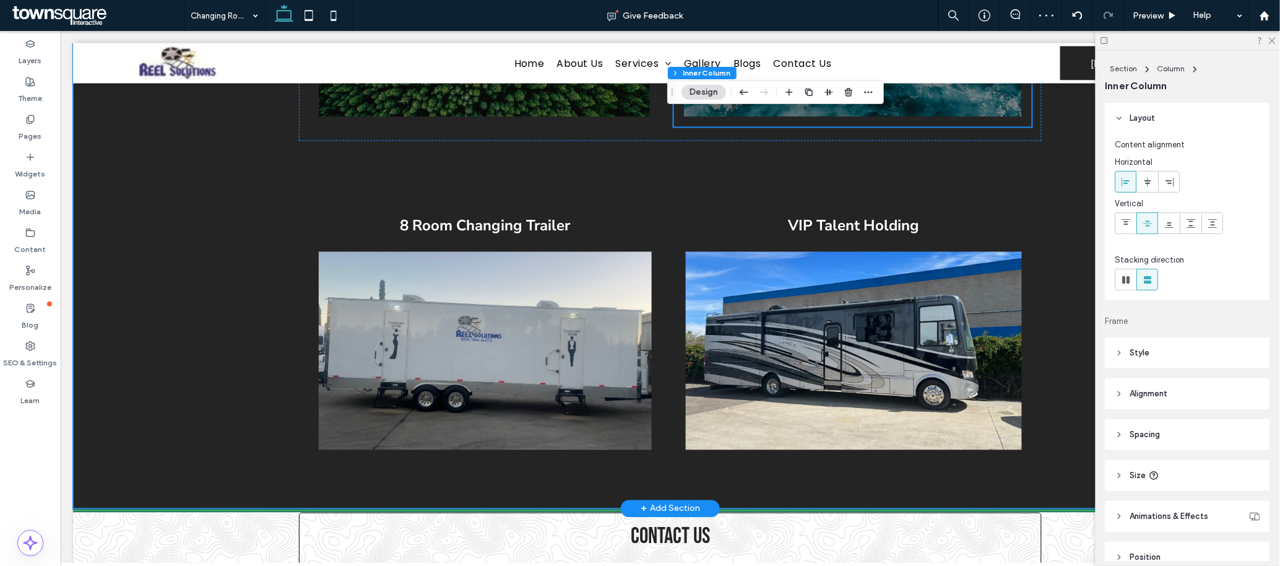
scroll to position [732, 0]
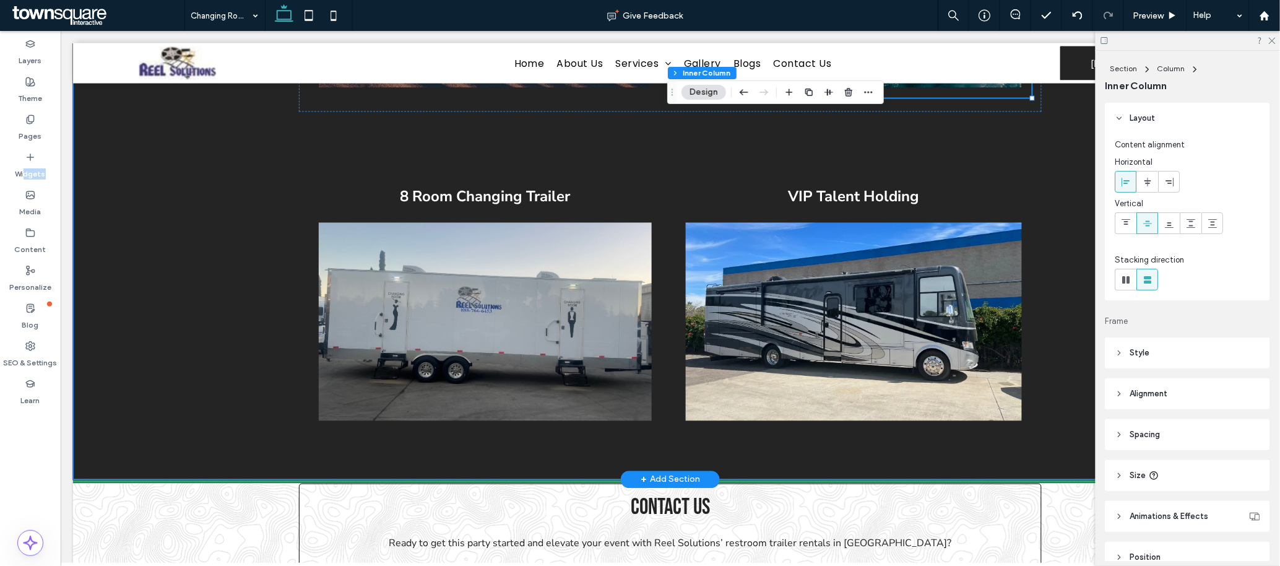
drag, startPoint x: 87, startPoint y: 193, endPoint x: 232, endPoint y: 207, distance: 146.1
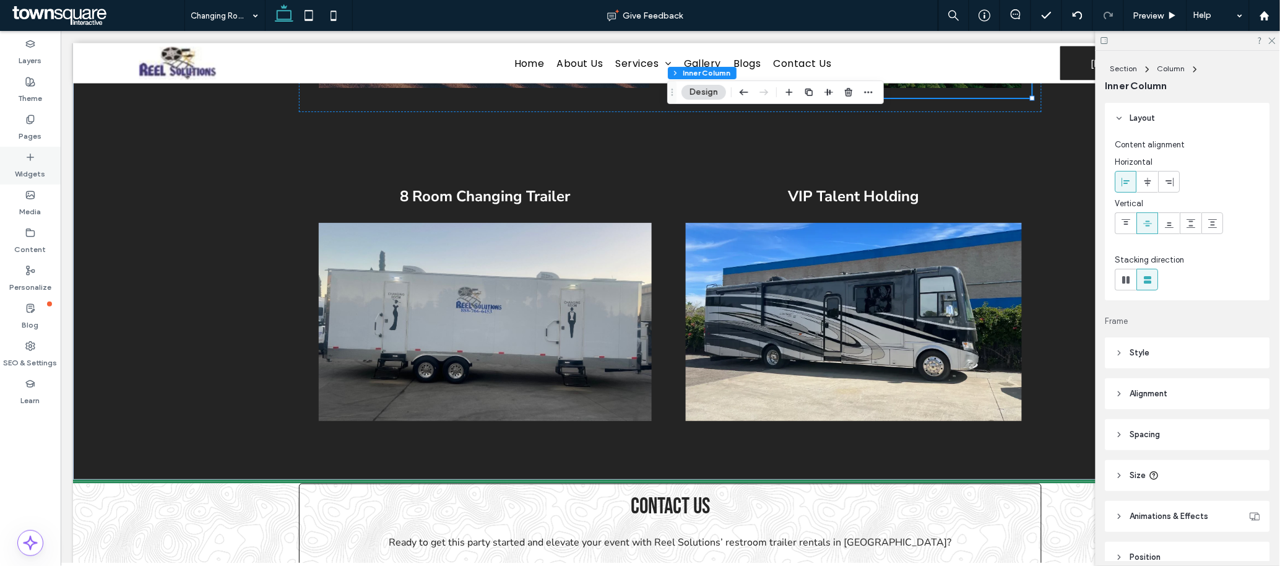
click at [35, 159] on div "Widgets" at bounding box center [30, 166] width 61 height 38
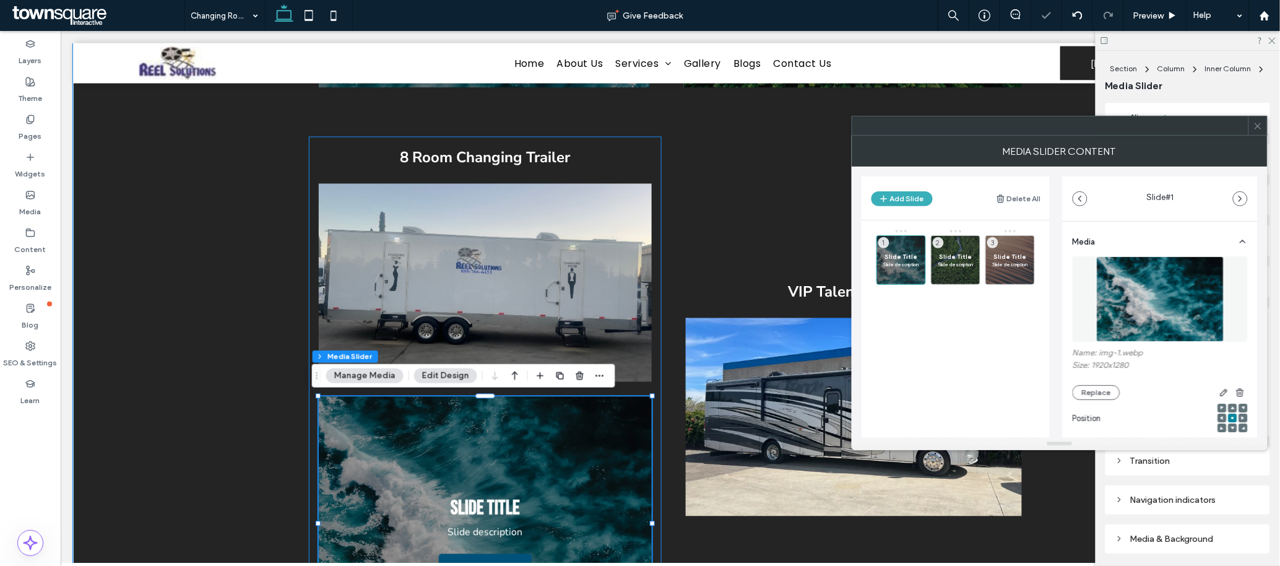
click at [463, 265] on img at bounding box center [484, 282] width 333 height 198
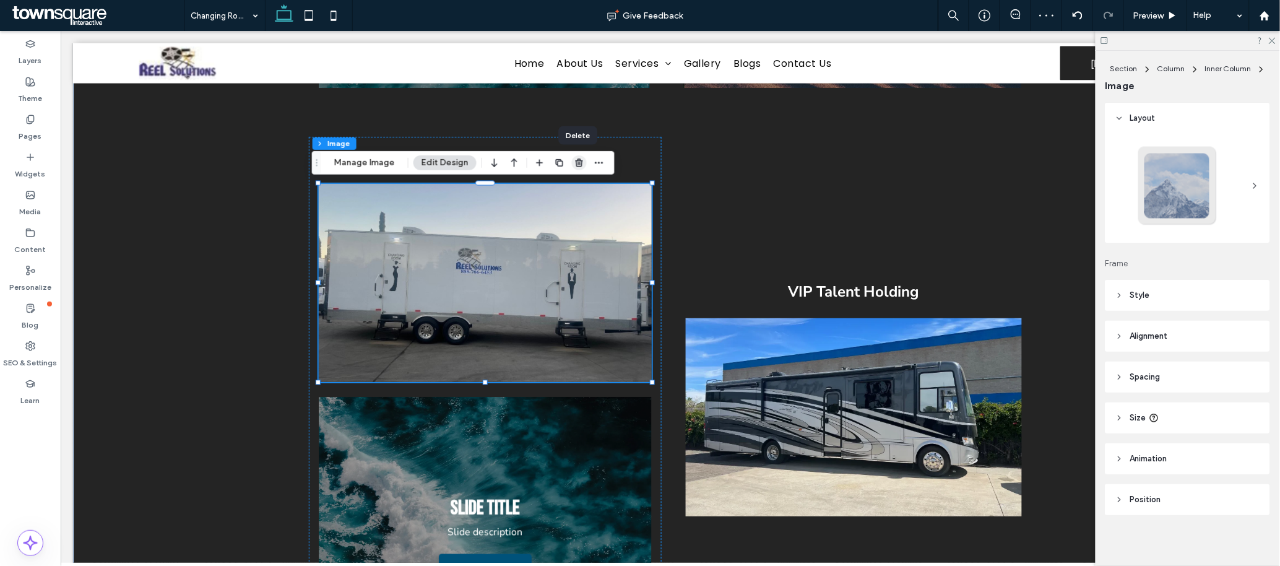
click at [575, 158] on icon "button" at bounding box center [580, 163] width 10 height 10
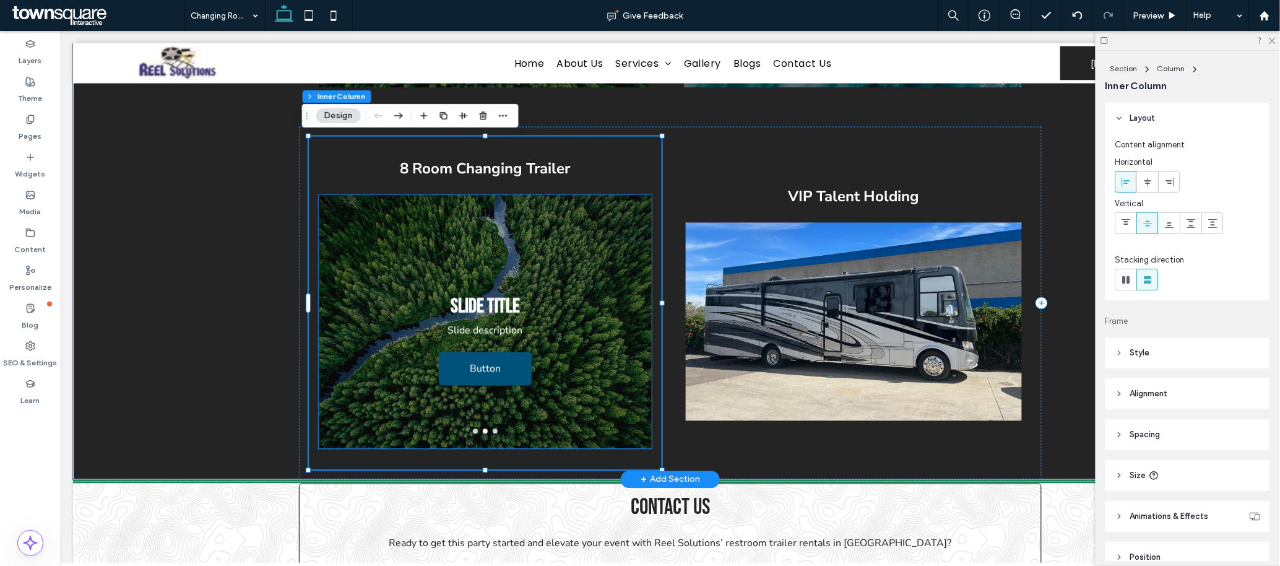
click at [380, 235] on div "Slide Title Slide description Button Button" at bounding box center [484, 329] width 333 height 195
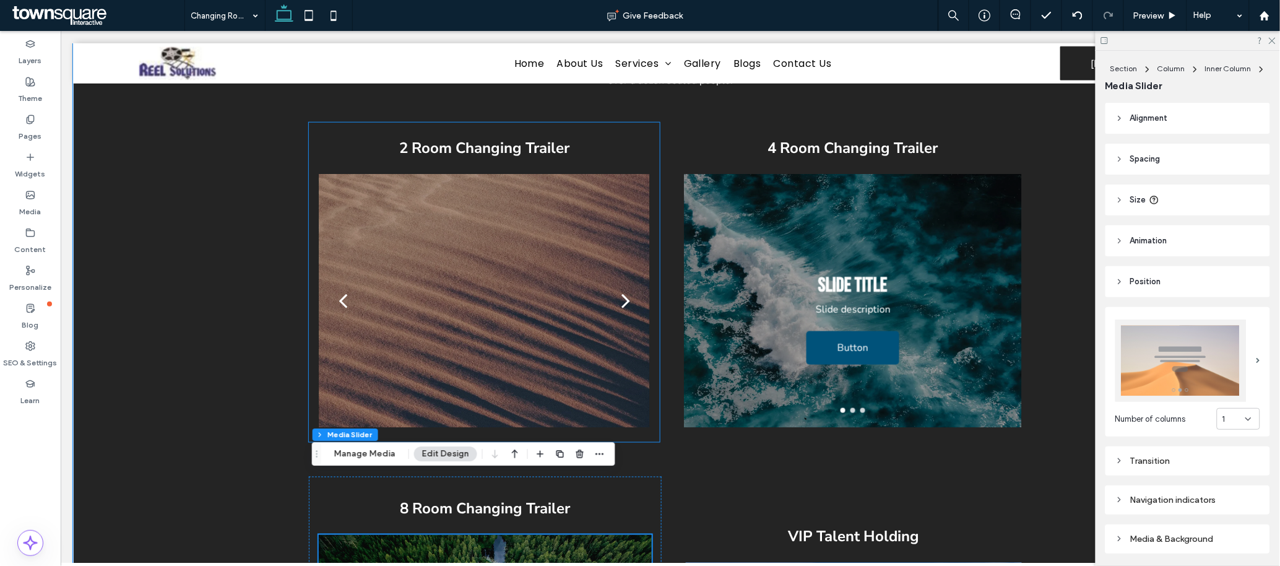
scroll to position [360, 0]
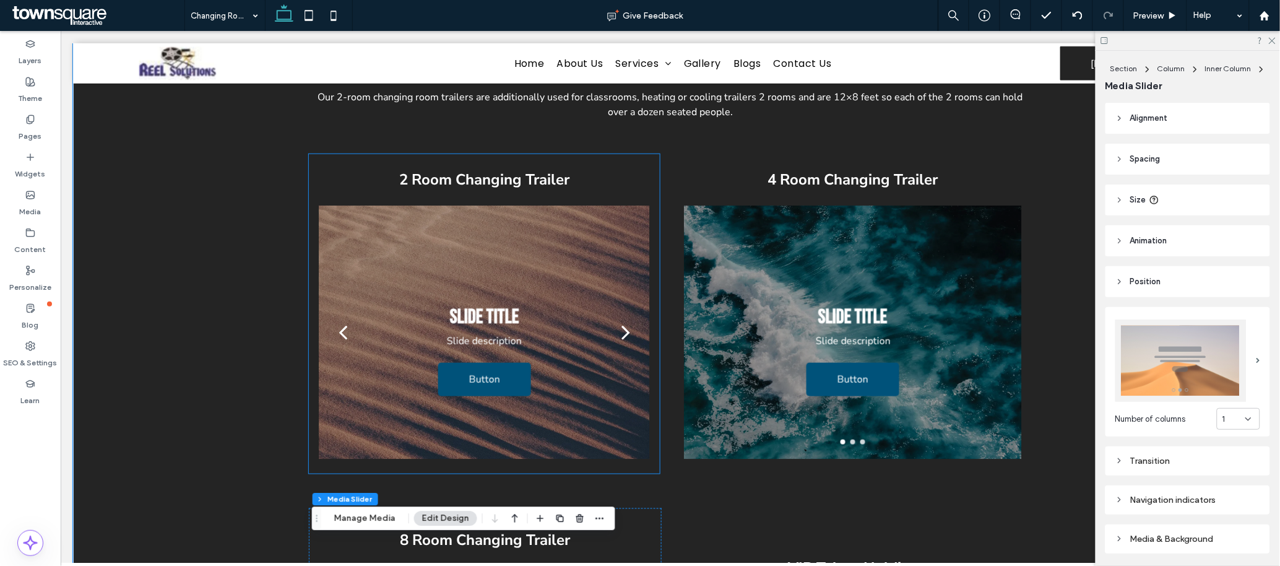
click at [371, 236] on div at bounding box center [483, 332] width 331 height 254
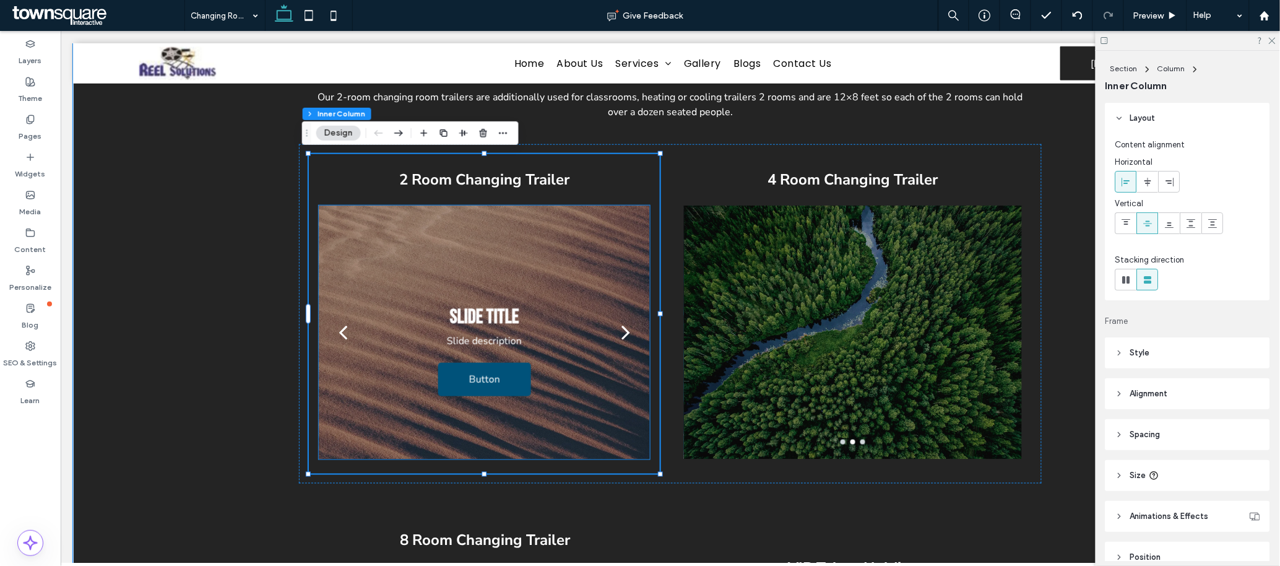
click at [357, 226] on div at bounding box center [483, 332] width 331 height 254
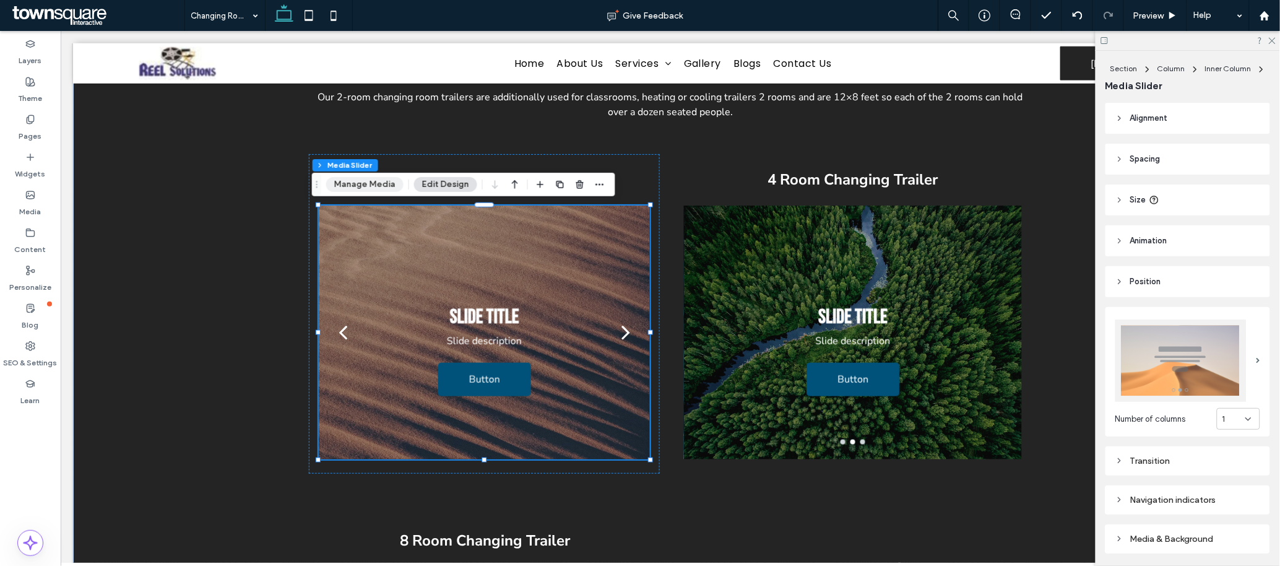
click at [351, 191] on button "Manage Media" at bounding box center [364, 184] width 77 height 15
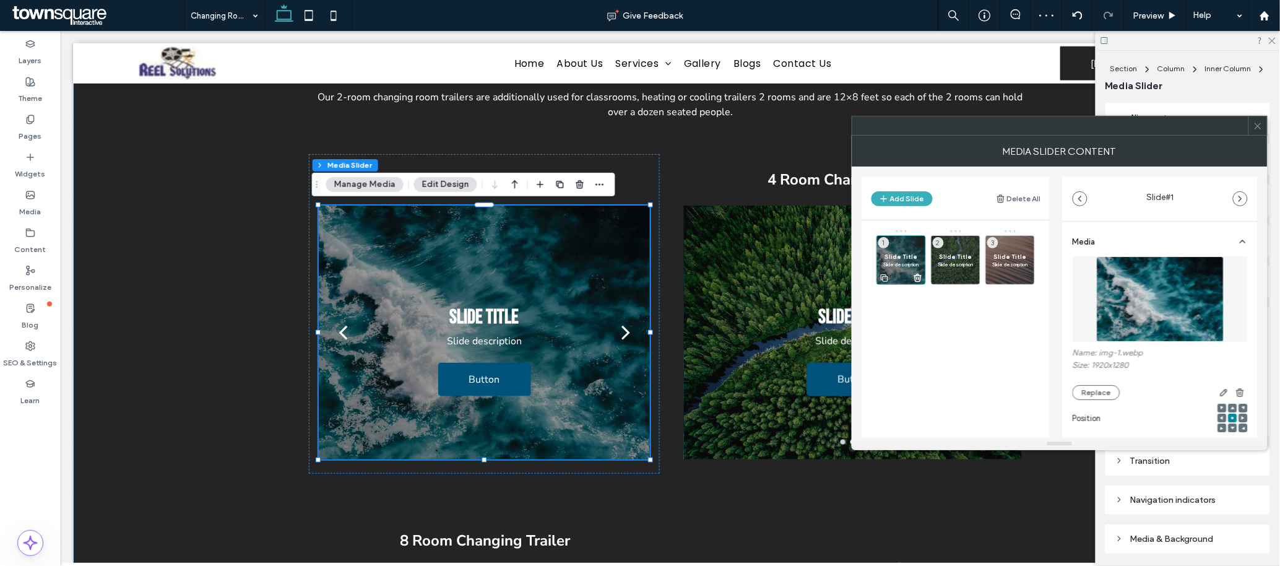
click at [853, 278] on use at bounding box center [884, 277] width 7 height 7
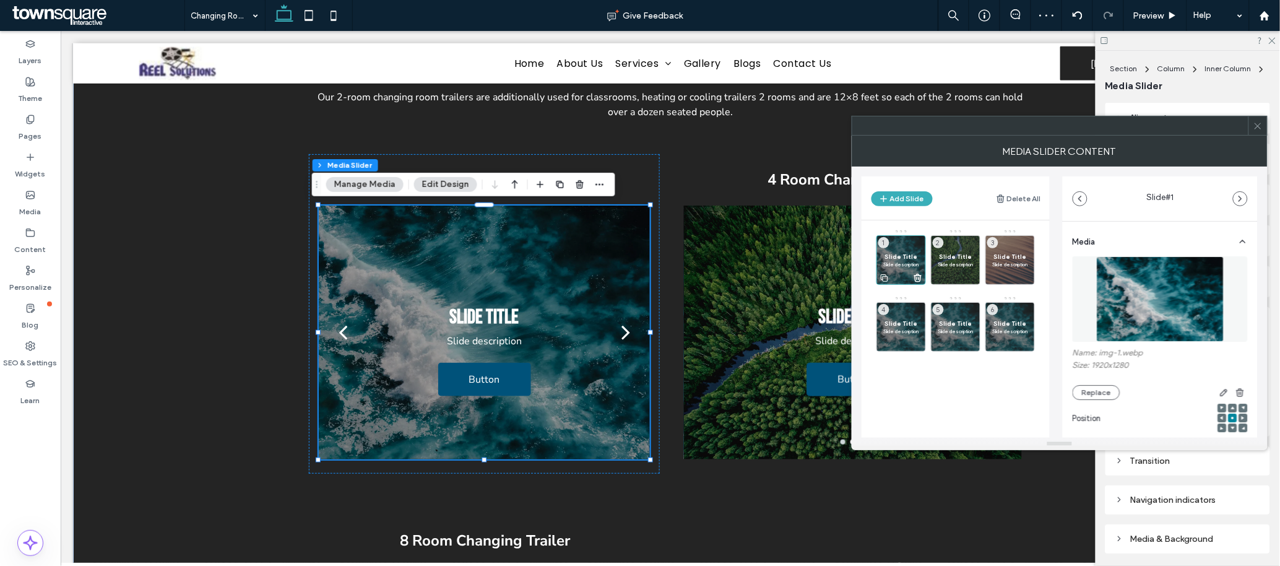
click at [853, 278] on use at bounding box center [884, 277] width 7 height 7
click at [853, 255] on span "Slide Title" at bounding box center [902, 257] width 36 height 8
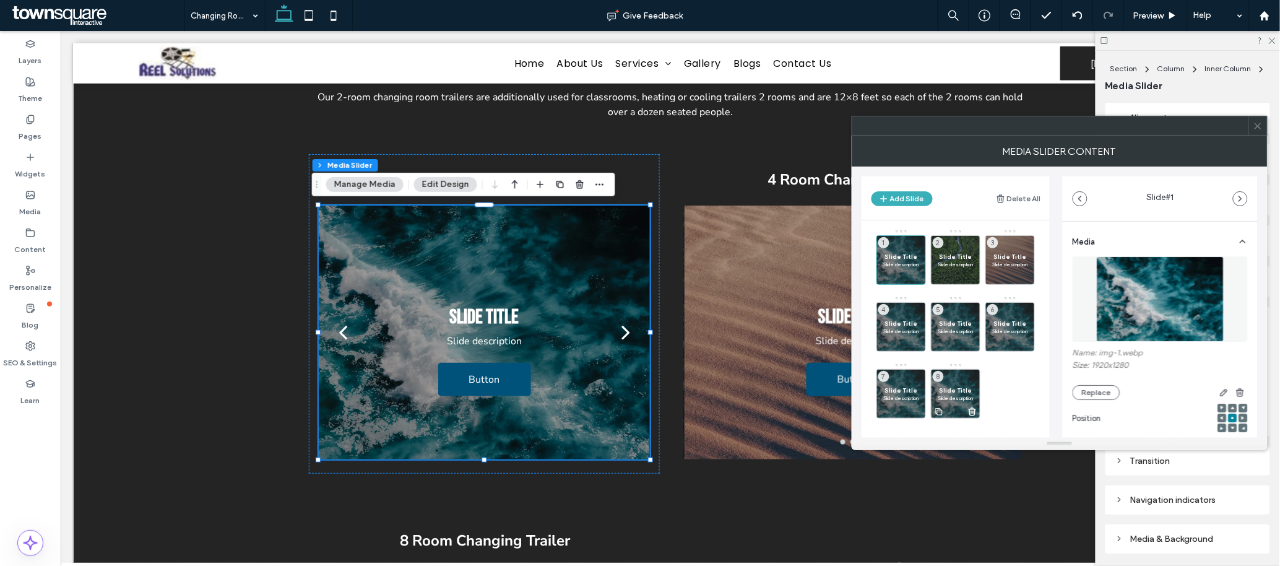
click at [853, 377] on use at bounding box center [973, 411] width 7 height 7
click at [853, 377] on use at bounding box center [918, 411] width 7 height 7
click at [853, 347] on use at bounding box center [918, 344] width 7 height 7
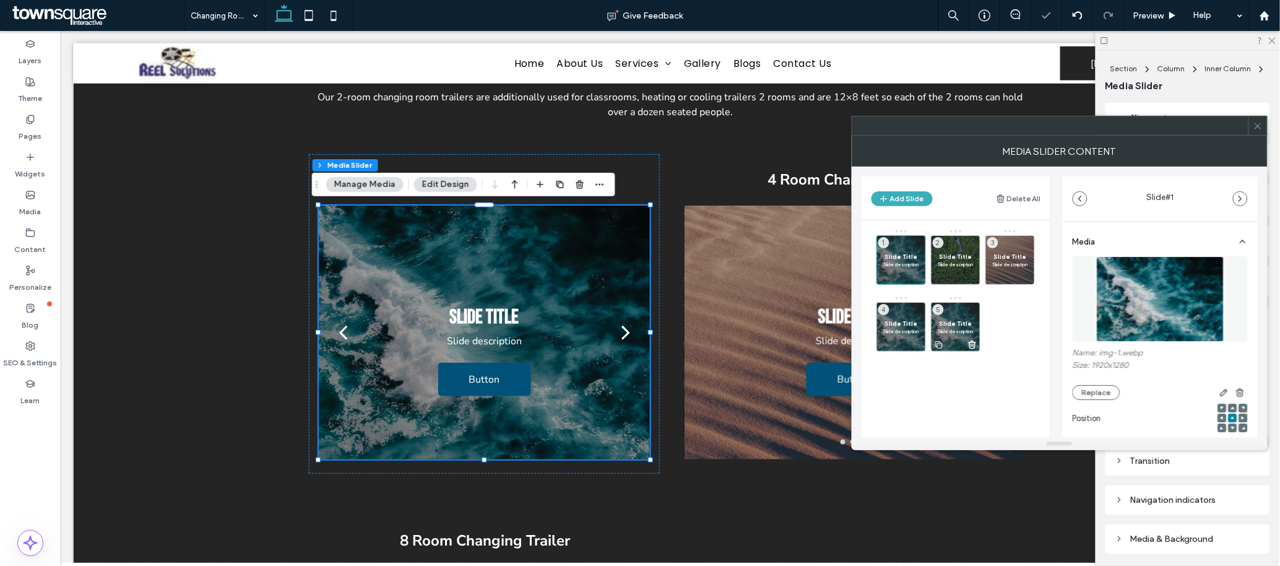
click at [853, 344] on use at bounding box center [973, 344] width 7 height 7
click at [853, 339] on icon at bounding box center [918, 344] width 10 height 11
click at [853, 280] on use at bounding box center [973, 277] width 7 height 7
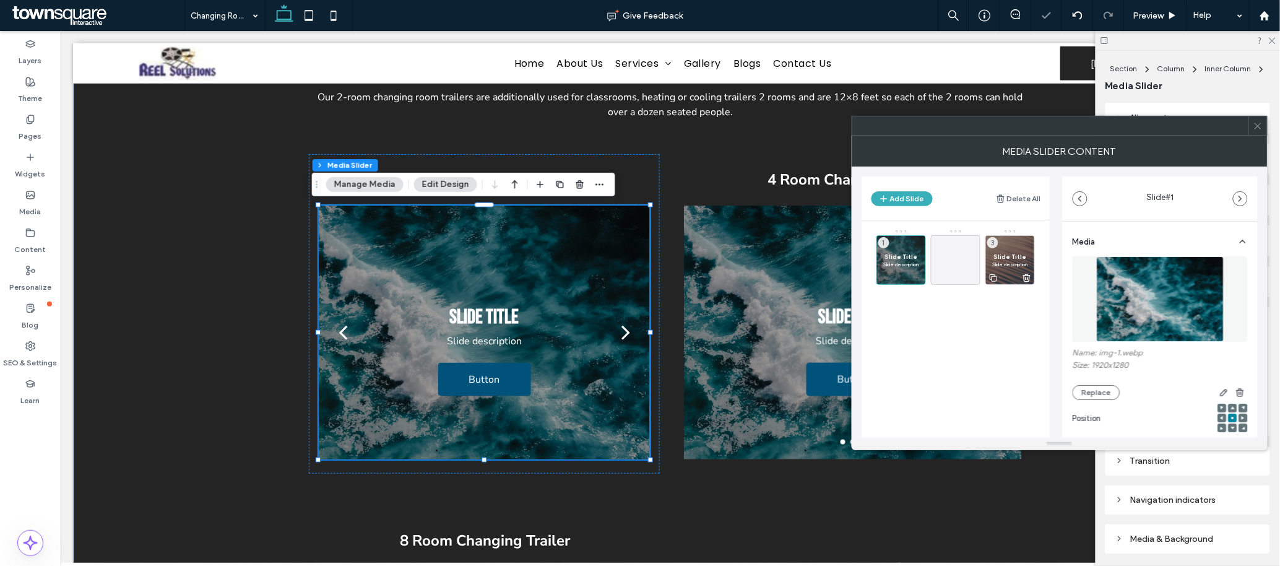
click at [853, 279] on icon at bounding box center [1027, 277] width 10 height 11
click at [853, 256] on span "Slide Title" at bounding box center [902, 257] width 36 height 8
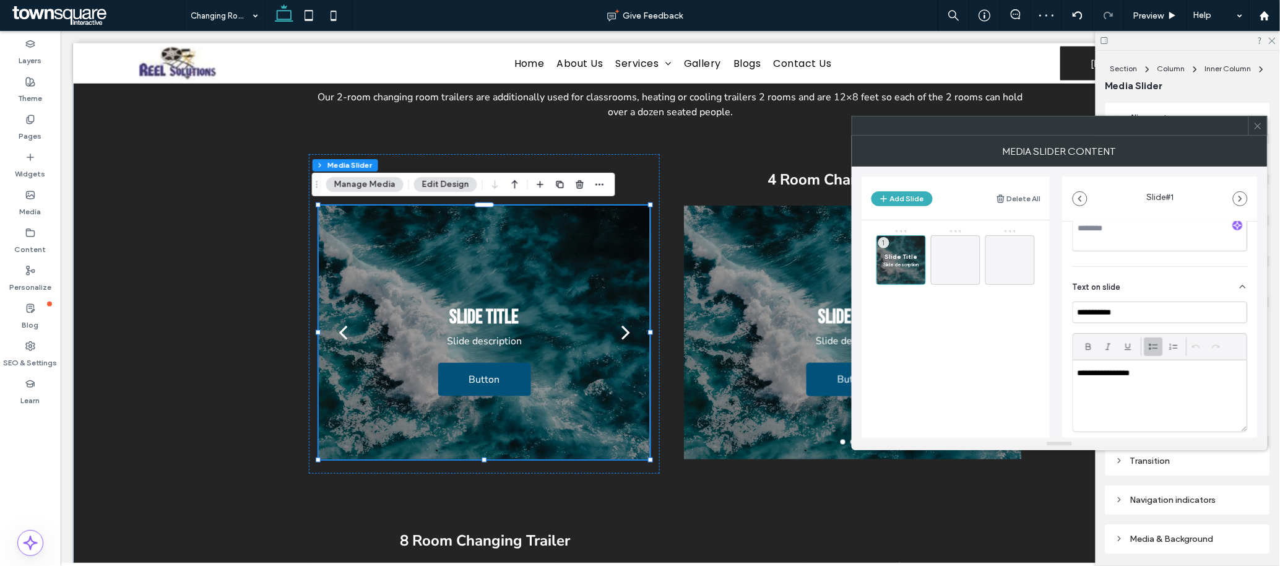
scroll to position [278, 0]
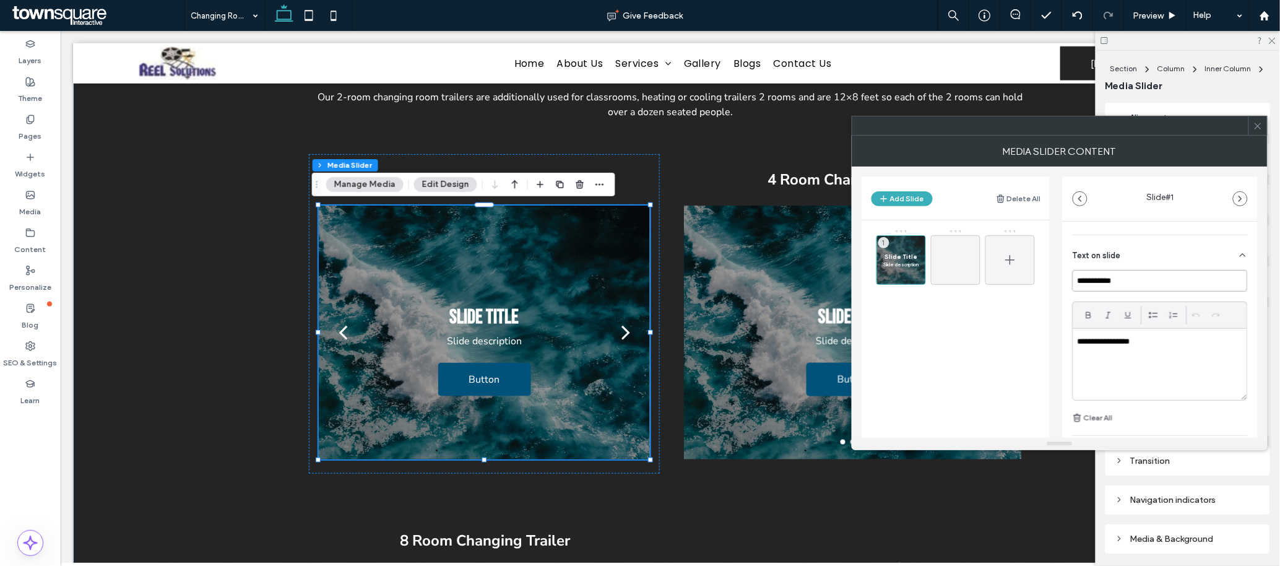
drag, startPoint x: 1139, startPoint y: 282, endPoint x: 999, endPoint y: 285, distance: 140.6
click at [853, 285] on div "**********" at bounding box center [1060, 302] width 396 height 271
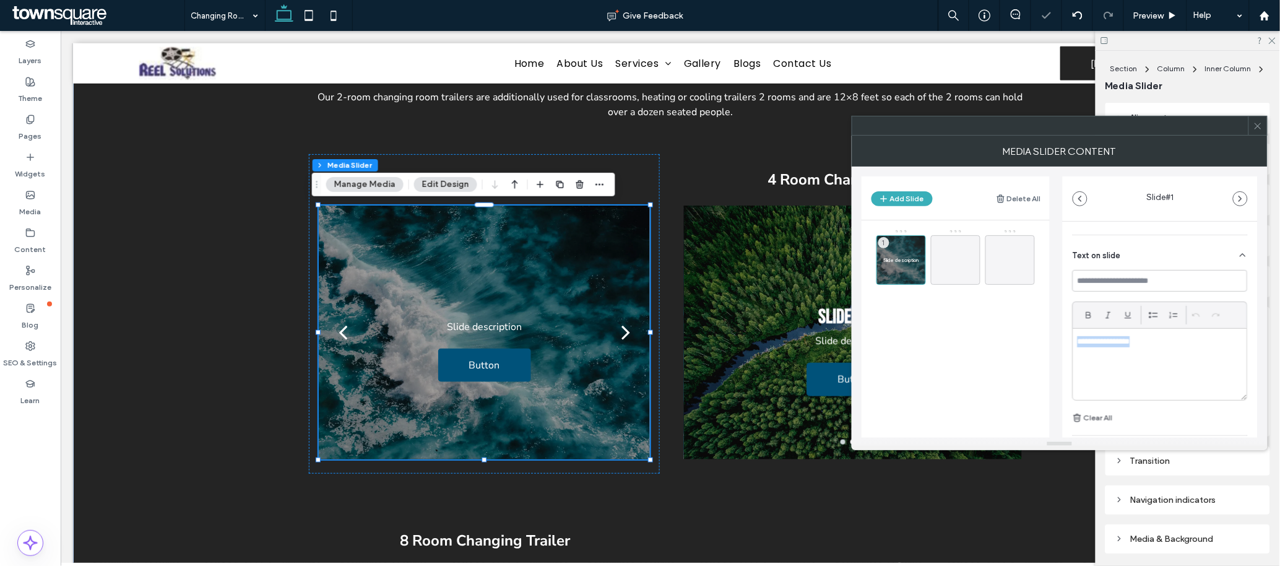
drag, startPoint x: 1153, startPoint y: 348, endPoint x: 1022, endPoint y: 347, distance: 130.6
click at [853, 347] on div "**********" at bounding box center [1060, 302] width 396 height 271
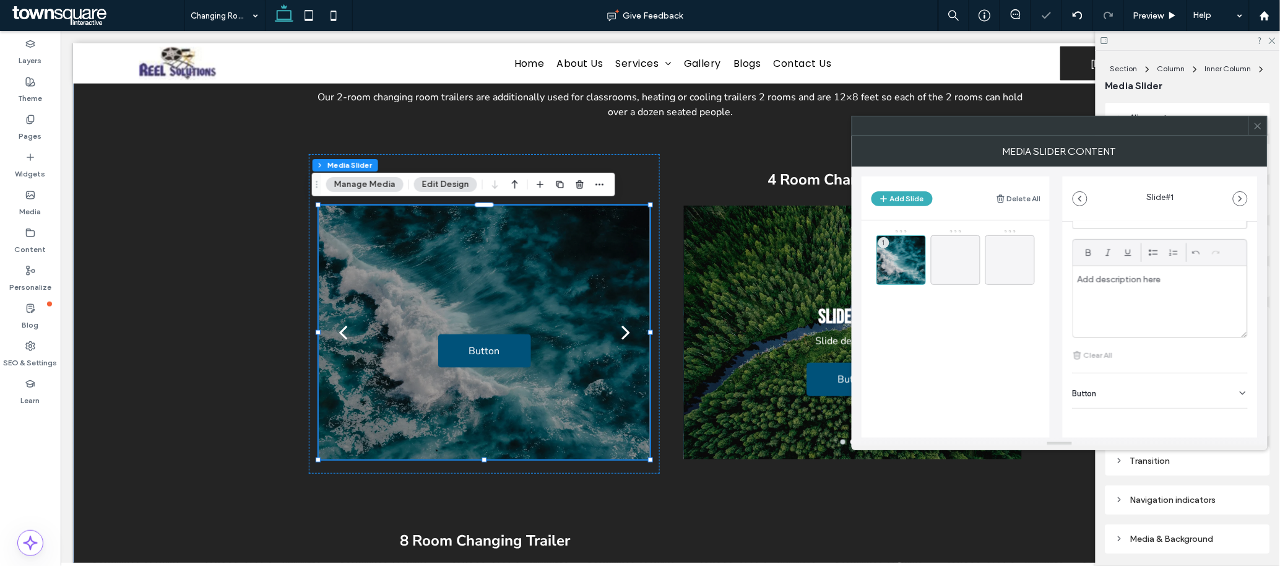
click at [853, 377] on div "Button" at bounding box center [1160, 390] width 175 height 35
click at [853, 363] on use at bounding box center [1237, 360] width 10 height 7
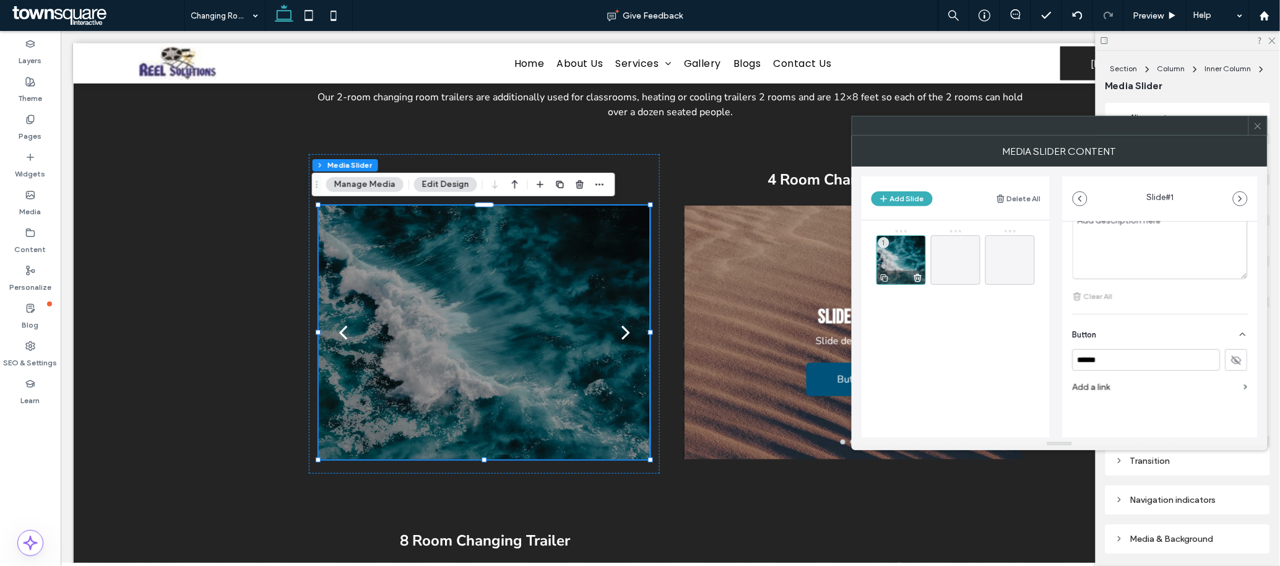
click at [853, 277] on icon at bounding box center [885, 277] width 10 height 11
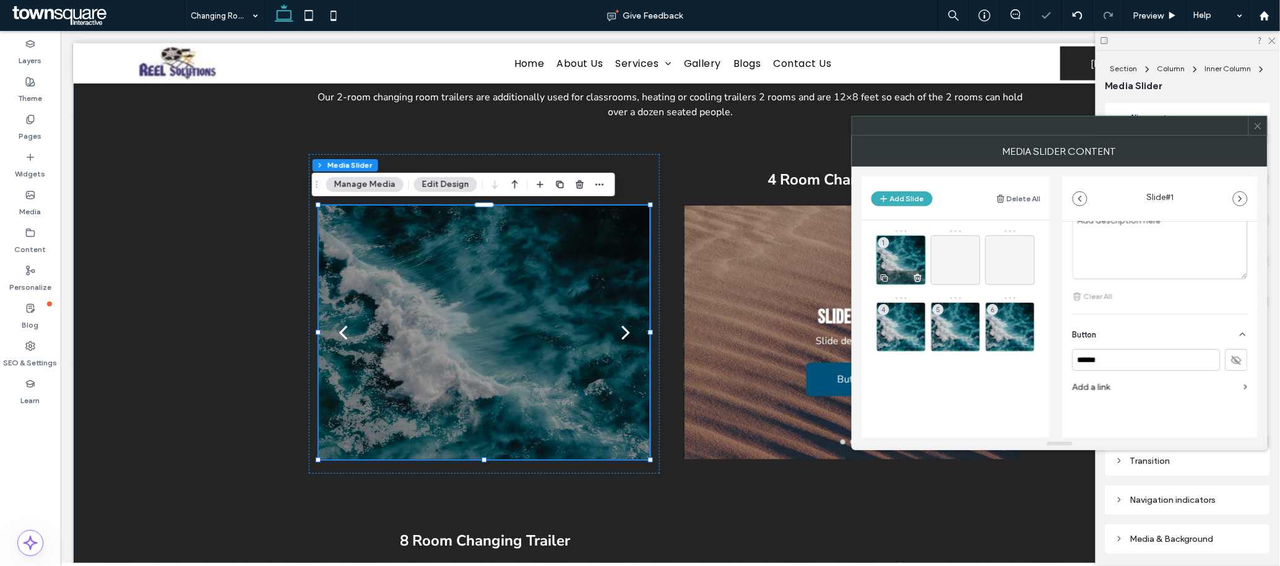
click at [853, 277] on icon at bounding box center [885, 277] width 10 height 11
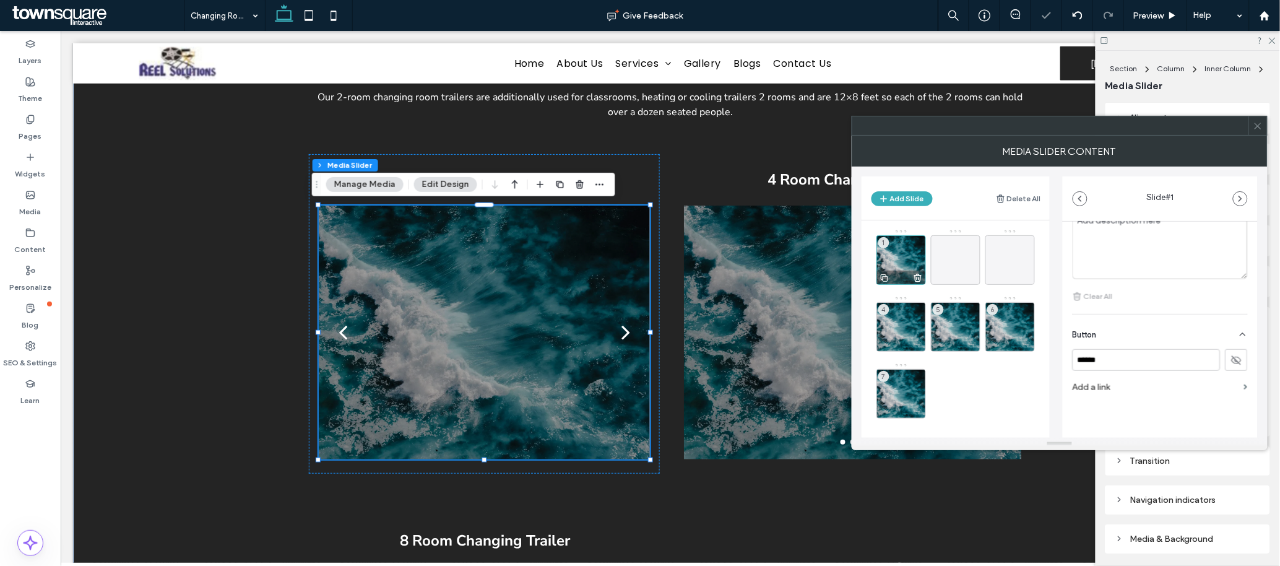
click at [853, 277] on icon at bounding box center [885, 277] width 10 height 11
click at [623, 333] on button "next" at bounding box center [625, 331] width 48 height 65
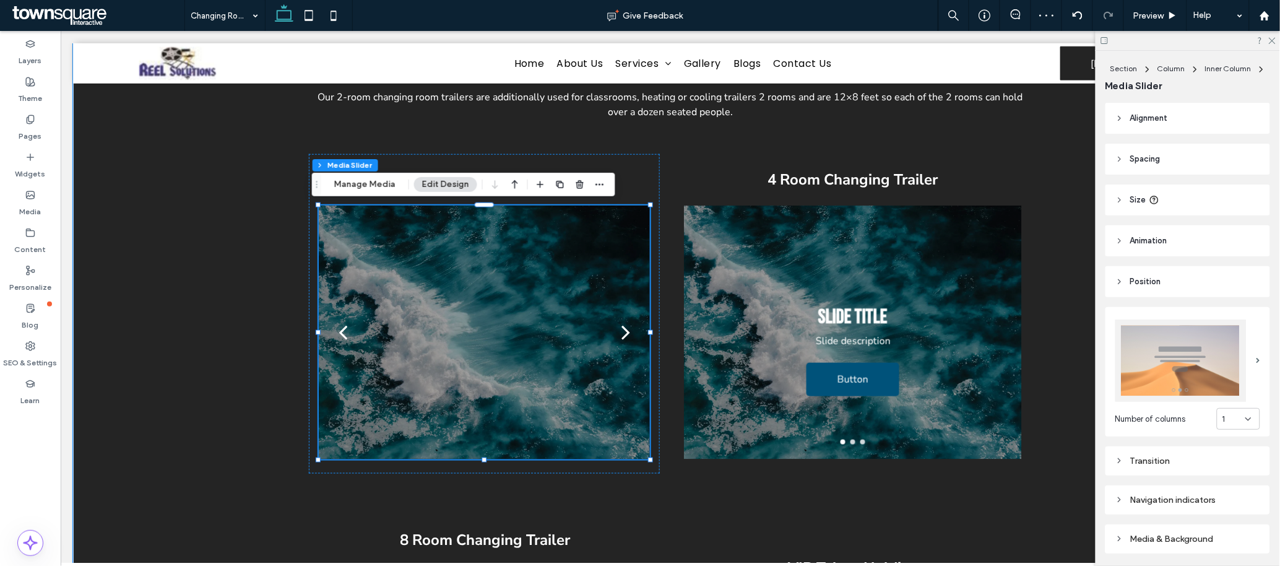
click at [621, 333] on div "next" at bounding box center [625, 331] width 9 height 25
click at [351, 183] on button "Manage Media" at bounding box center [364, 184] width 77 height 15
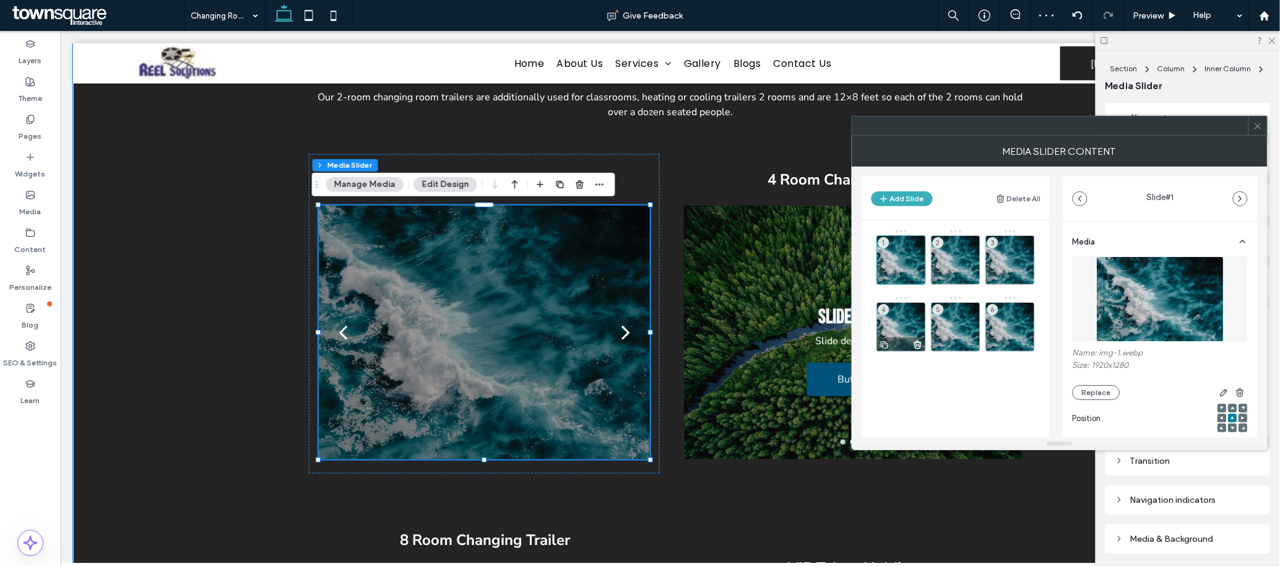
click at [853, 345] on icon at bounding box center [885, 344] width 10 height 11
click at [853, 263] on div "1" at bounding box center [902, 260] width 50 height 50
click at [853, 377] on button "Replace" at bounding box center [1097, 392] width 48 height 15
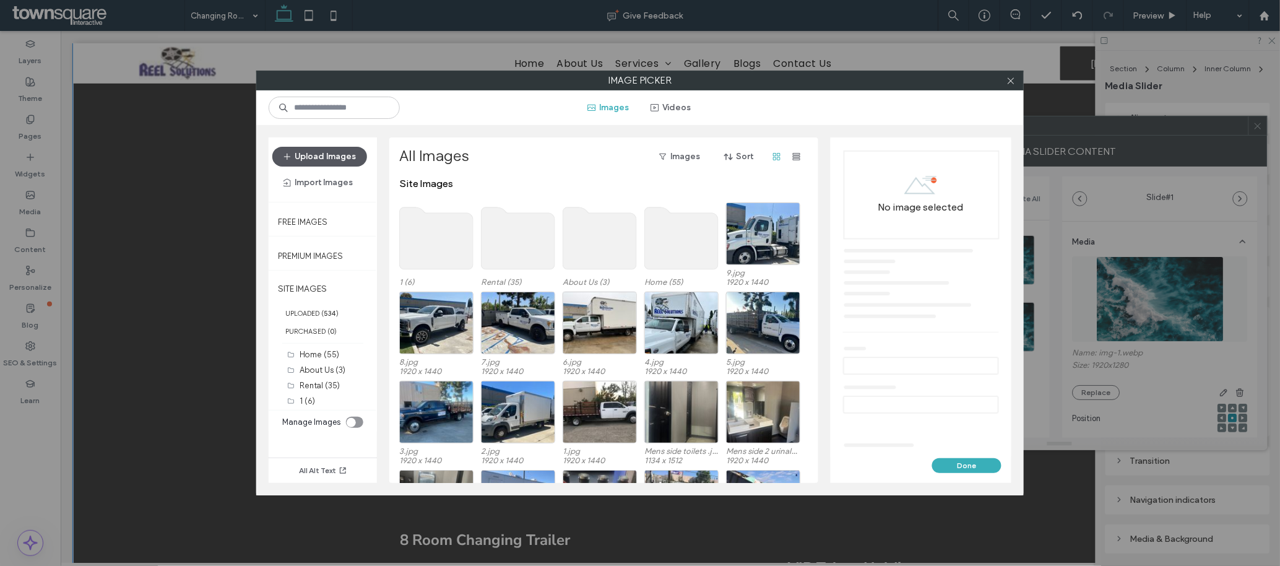
click at [321, 152] on button "Upload Images" at bounding box center [319, 157] width 95 height 20
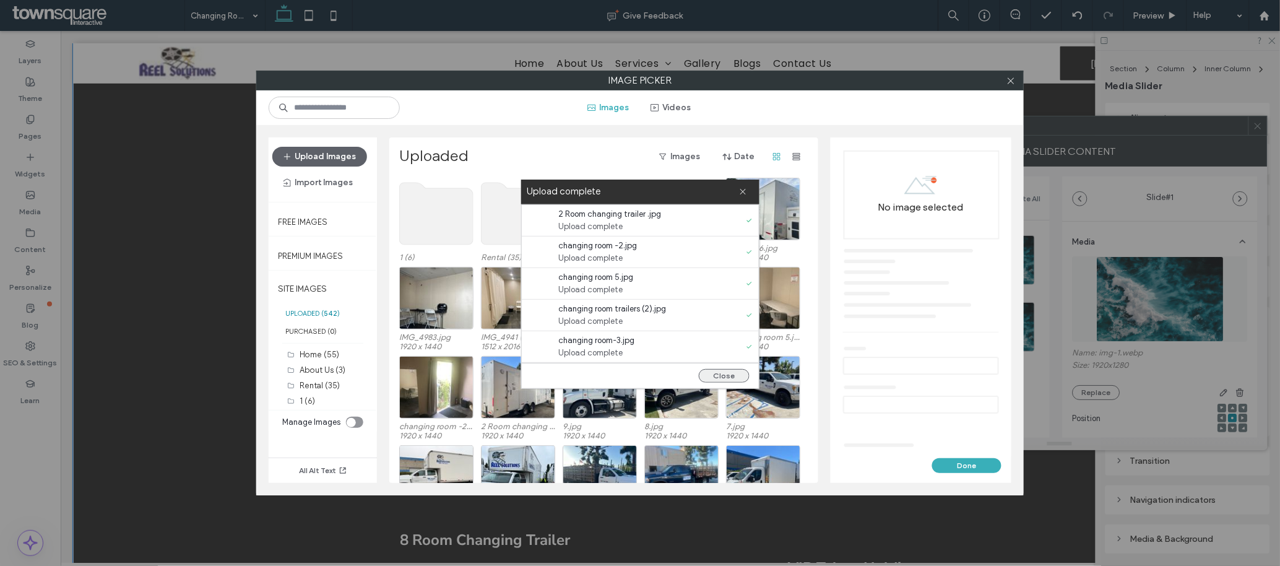
click at [719, 377] on button "Close" at bounding box center [724, 376] width 51 height 14
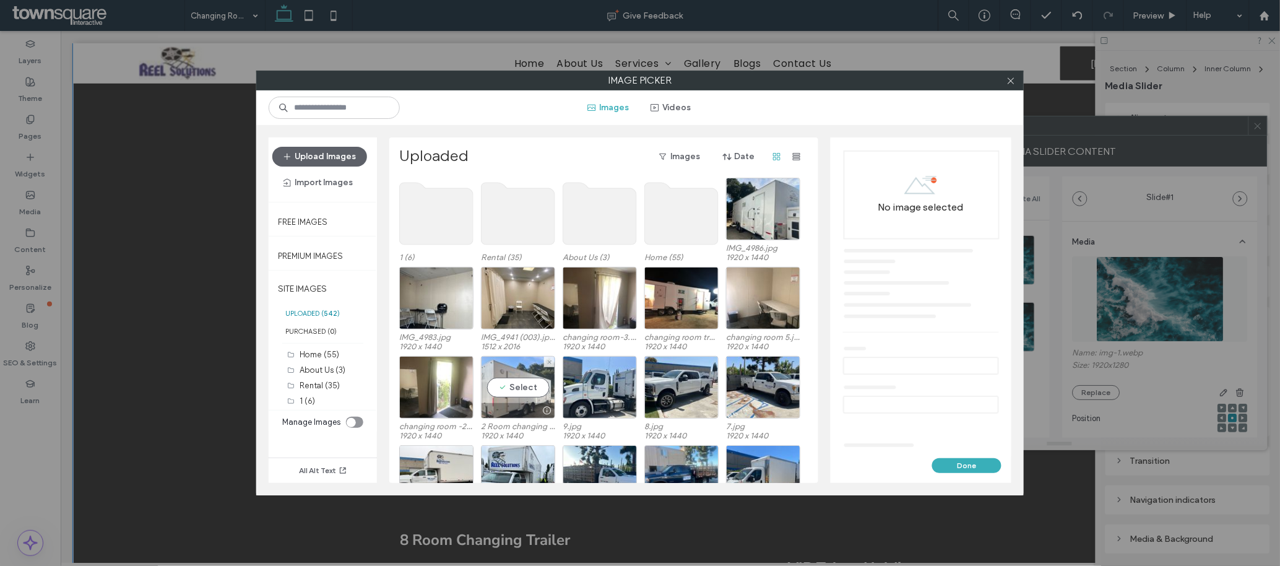
click at [519, 377] on div "Select" at bounding box center [518, 387] width 74 height 63
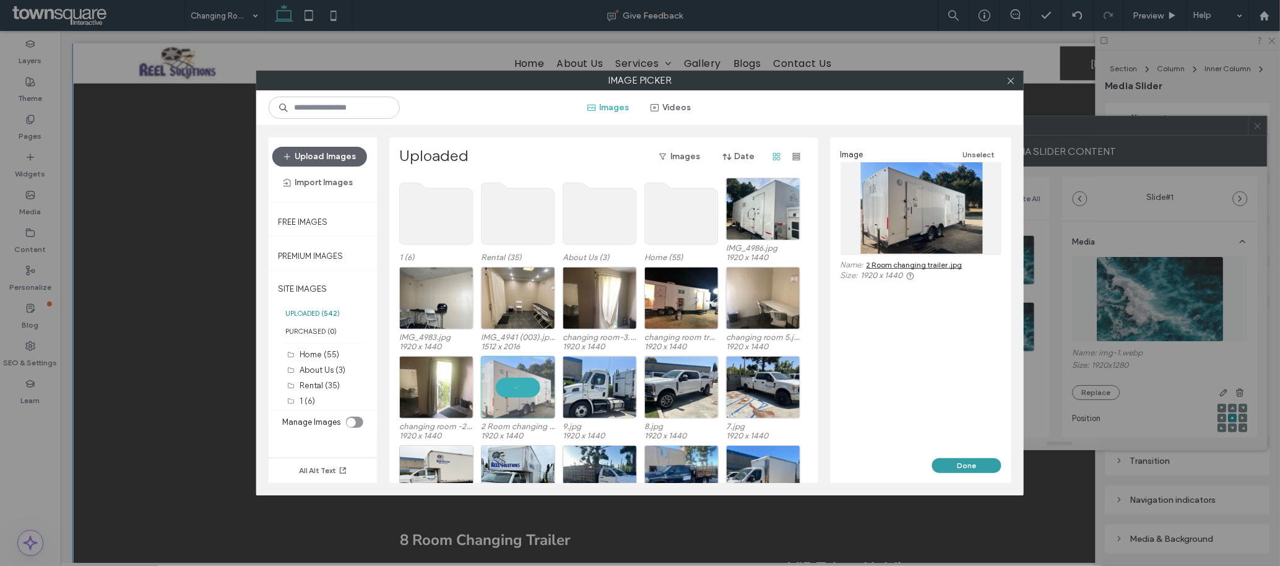
click at [853, 377] on button "Done" at bounding box center [966, 465] width 69 height 15
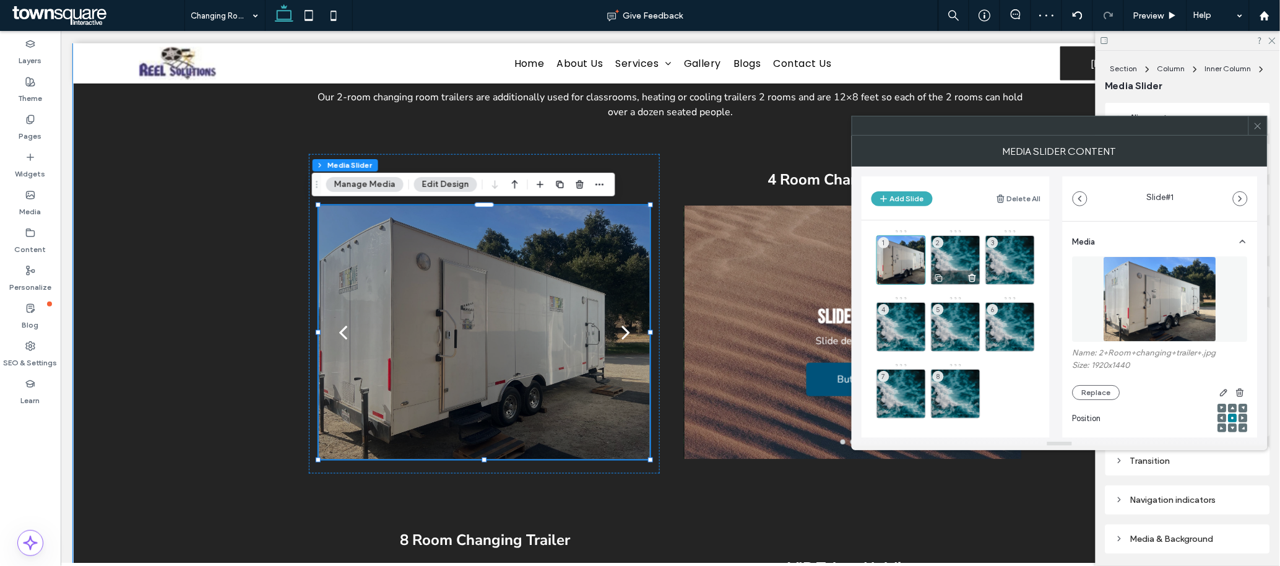
click at [853, 256] on div "2" at bounding box center [956, 260] width 50 height 50
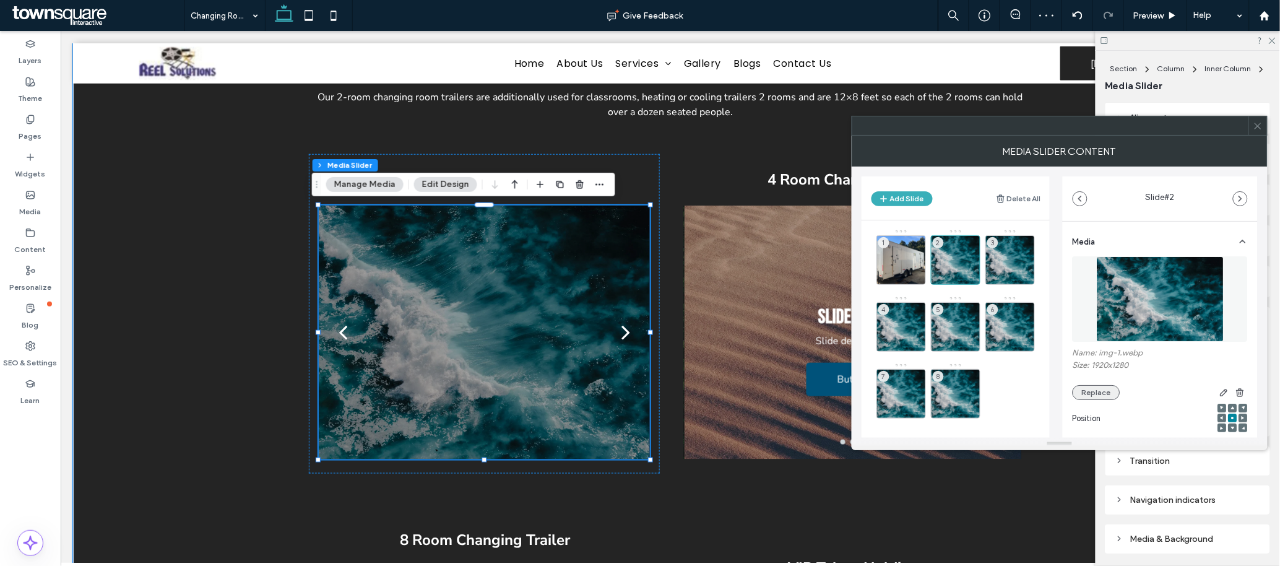
click at [853, 377] on button "Replace" at bounding box center [1097, 392] width 48 height 15
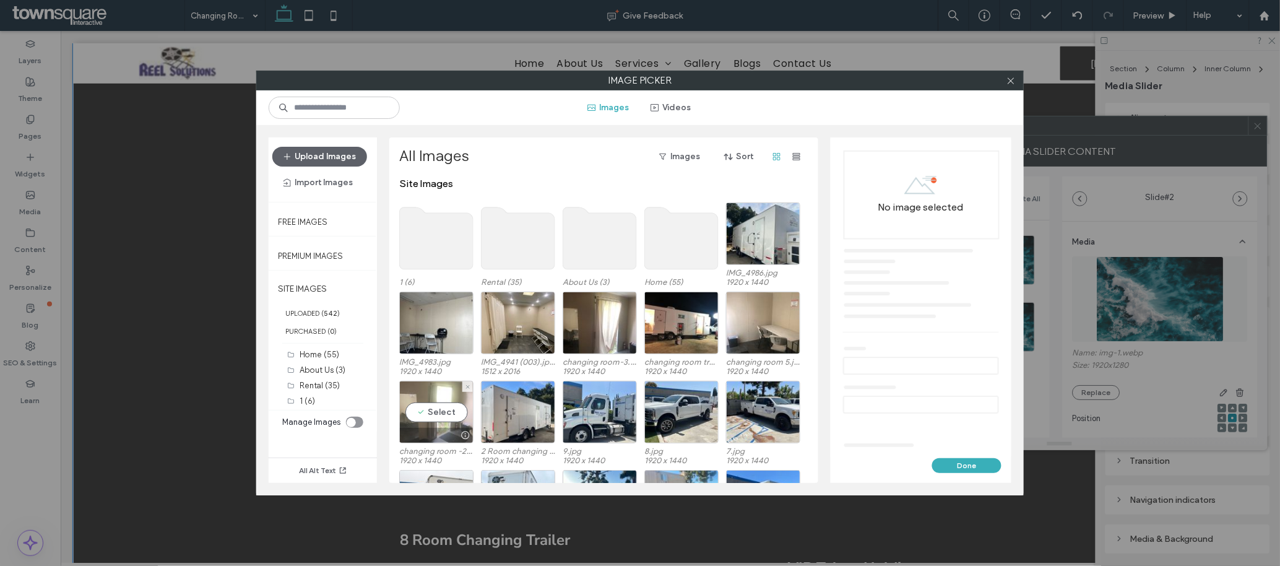
click at [429, 377] on div "Select" at bounding box center [436, 412] width 74 height 63
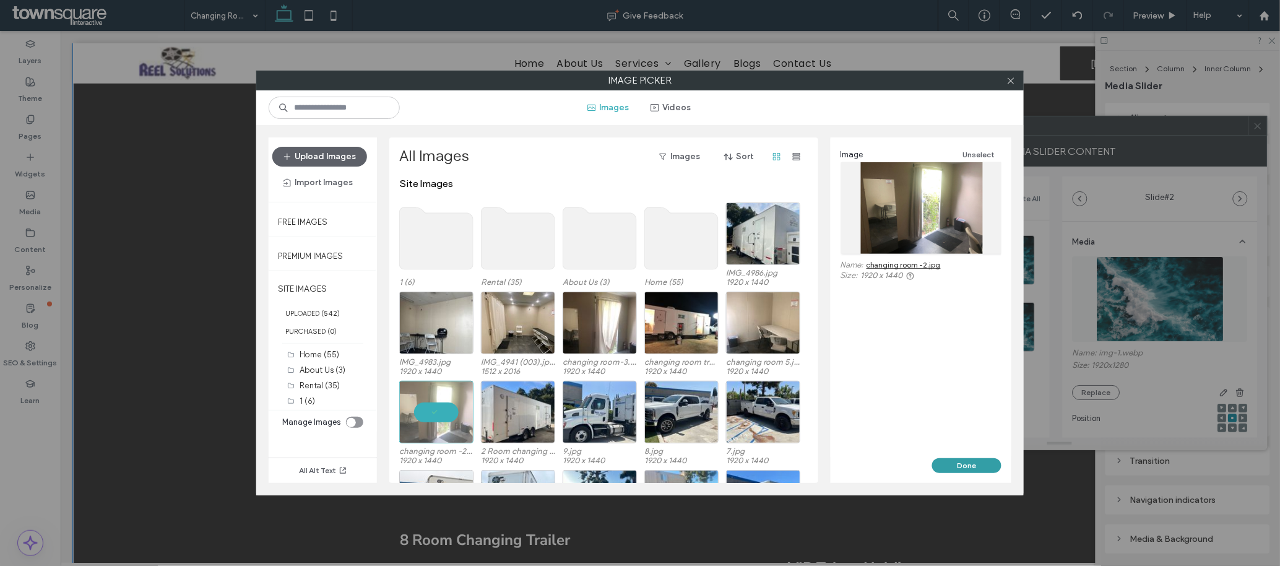
click at [853, 377] on button "Done" at bounding box center [966, 465] width 69 height 15
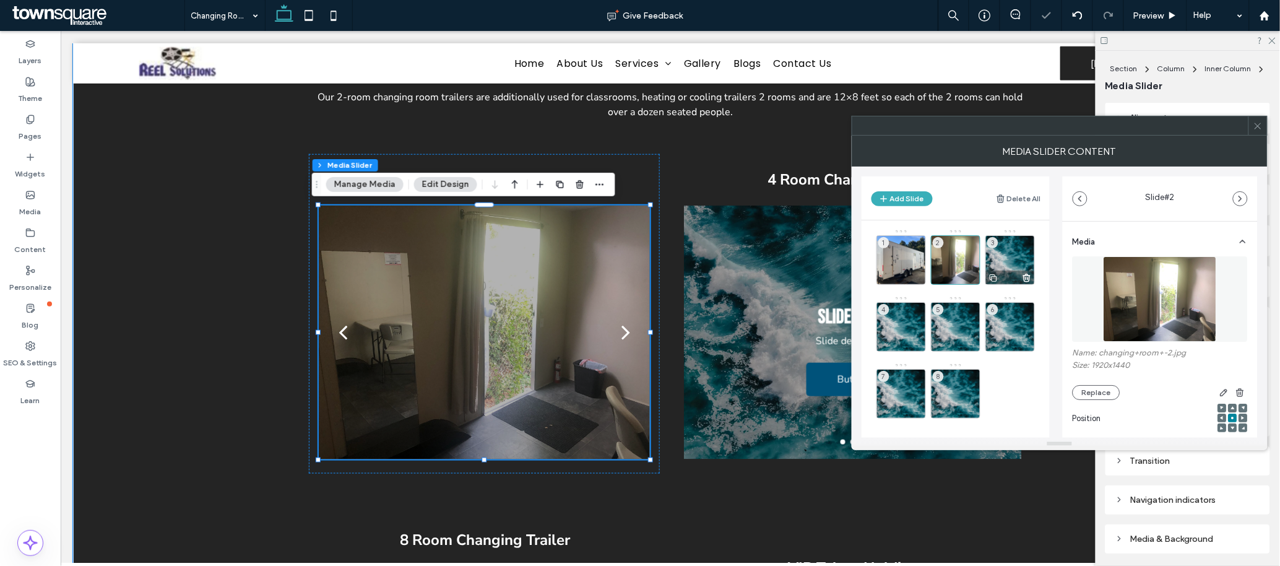
click at [853, 245] on div "3" at bounding box center [1011, 260] width 50 height 50
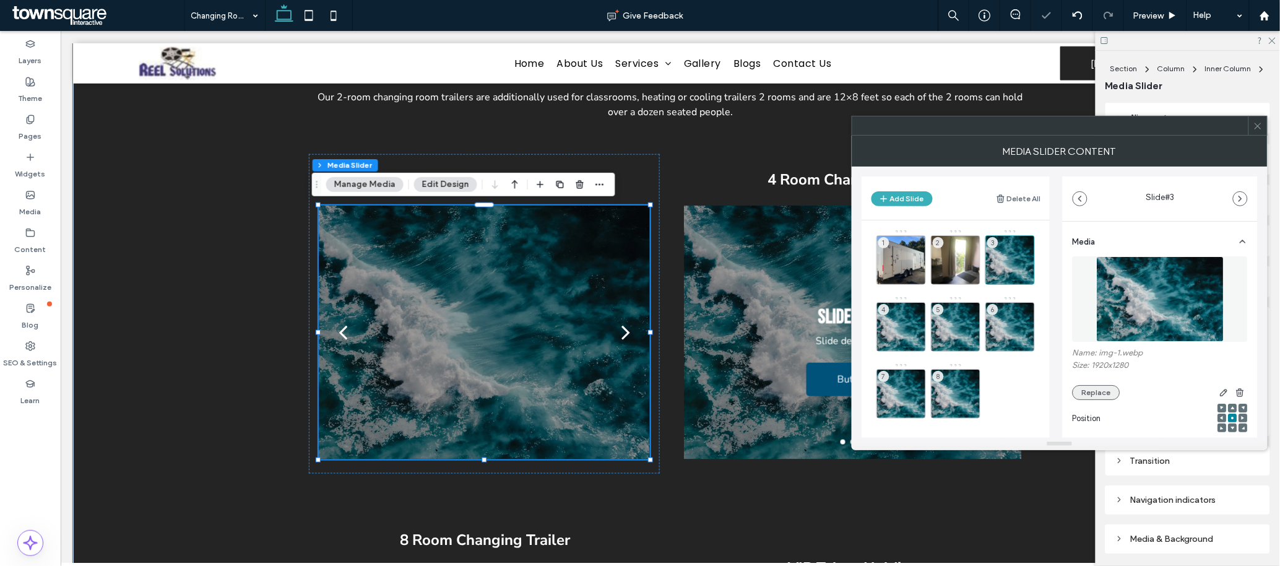
click at [853, 377] on button "Replace" at bounding box center [1097, 392] width 48 height 15
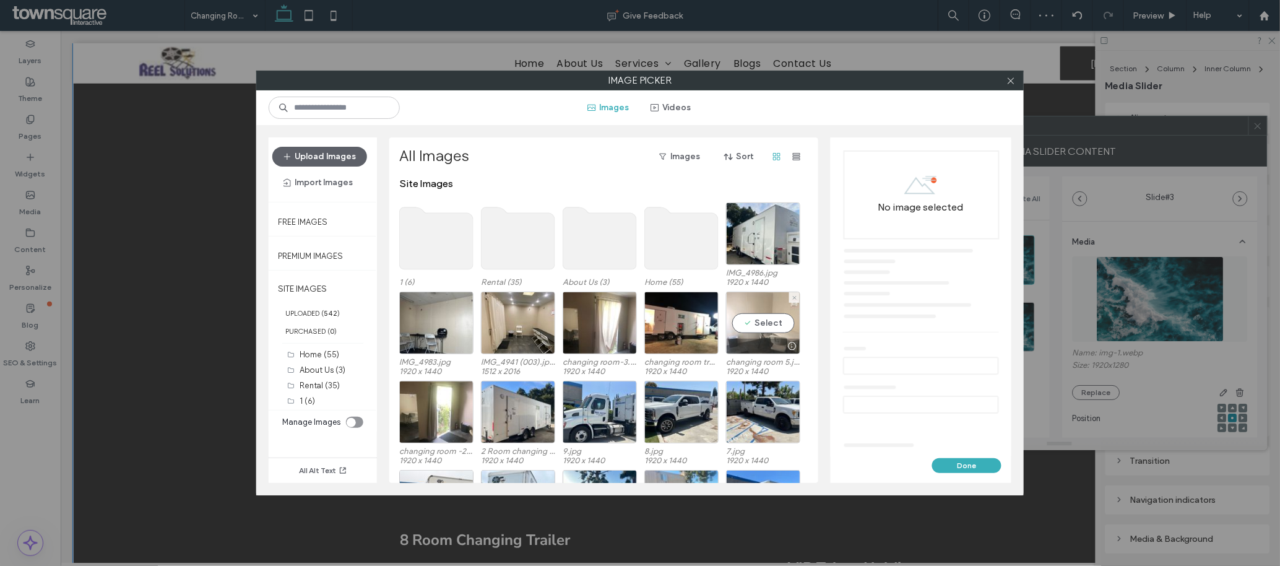
click at [772, 321] on div "Select" at bounding box center [763, 323] width 74 height 63
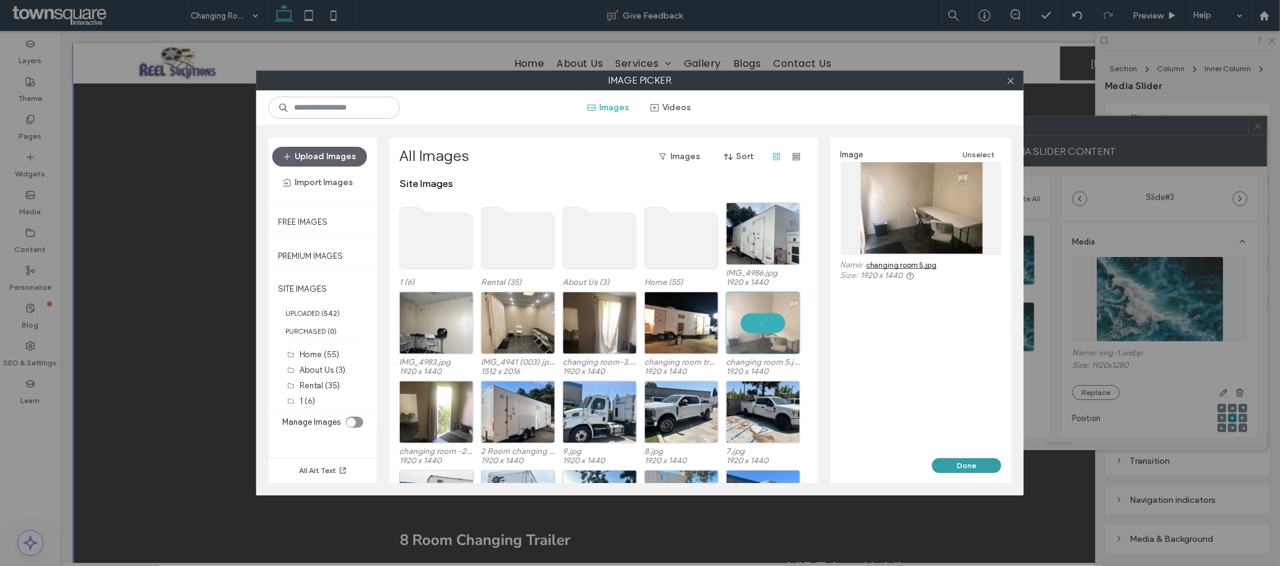
click at [853, 377] on button "Done" at bounding box center [966, 465] width 69 height 15
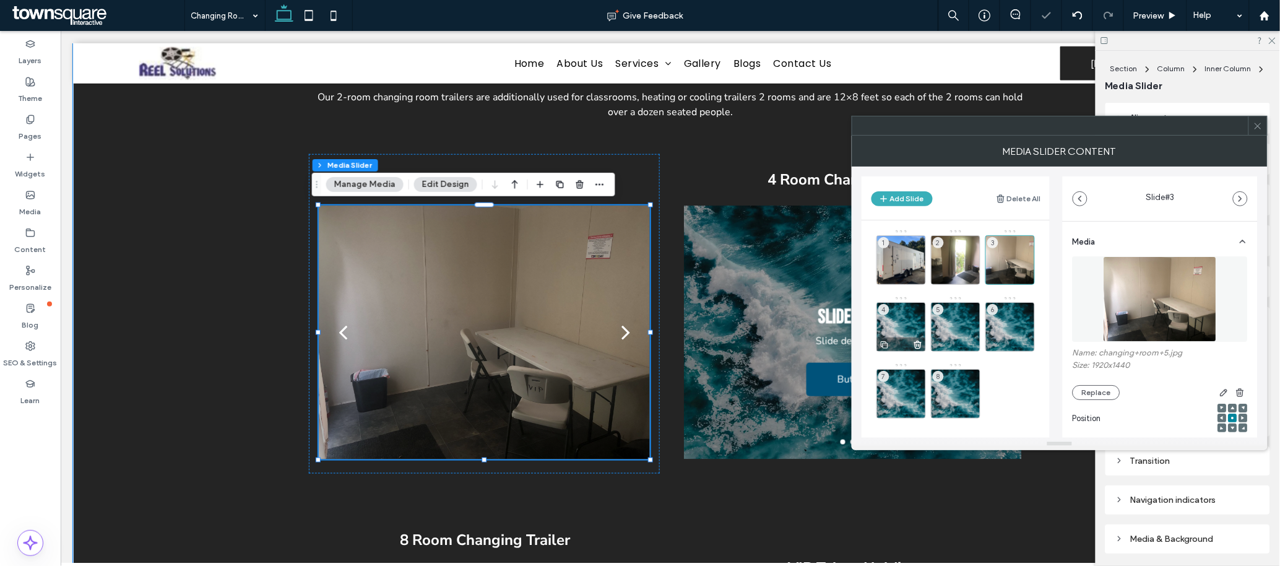
click at [853, 323] on div "4" at bounding box center [902, 327] width 50 height 50
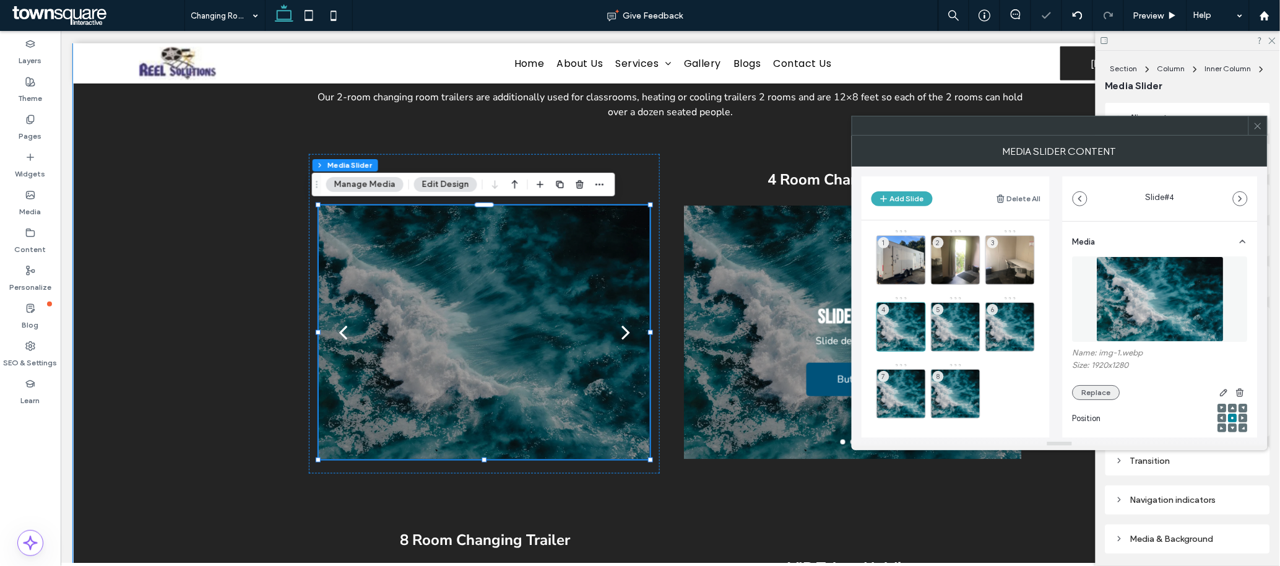
click at [853, 377] on button "Replace" at bounding box center [1097, 392] width 48 height 15
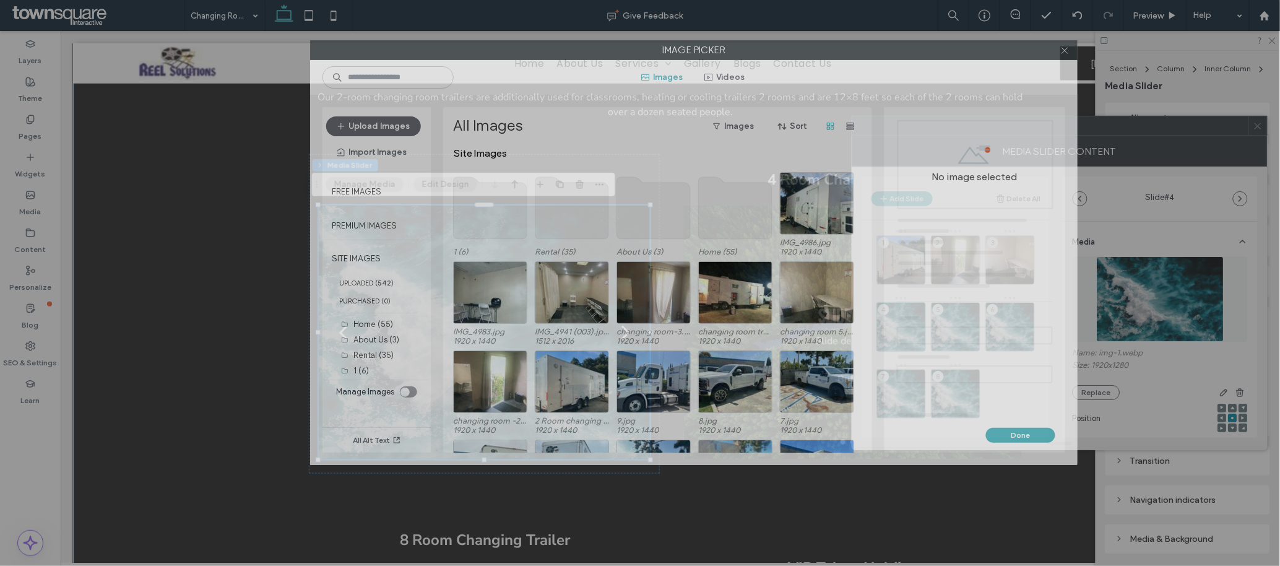
drag, startPoint x: 692, startPoint y: 77, endPoint x: 773, endPoint y: 136, distance: 100.7
click at [745, 45] on label "Image Picker" at bounding box center [694, 50] width 767 height 19
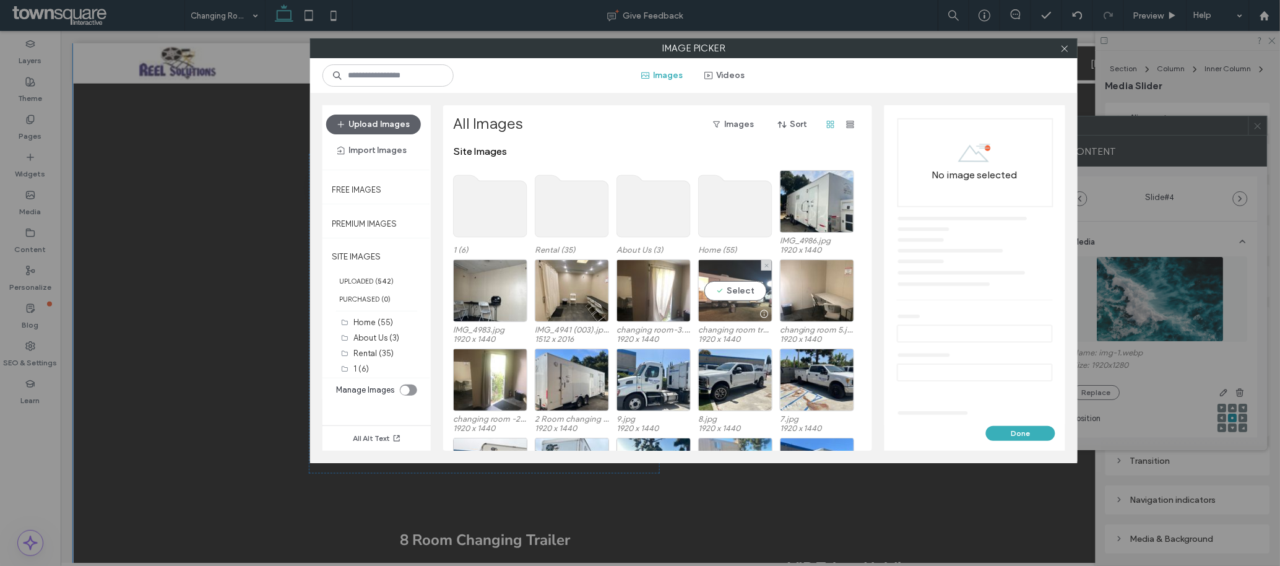
click at [731, 290] on div "Select" at bounding box center [735, 290] width 74 height 63
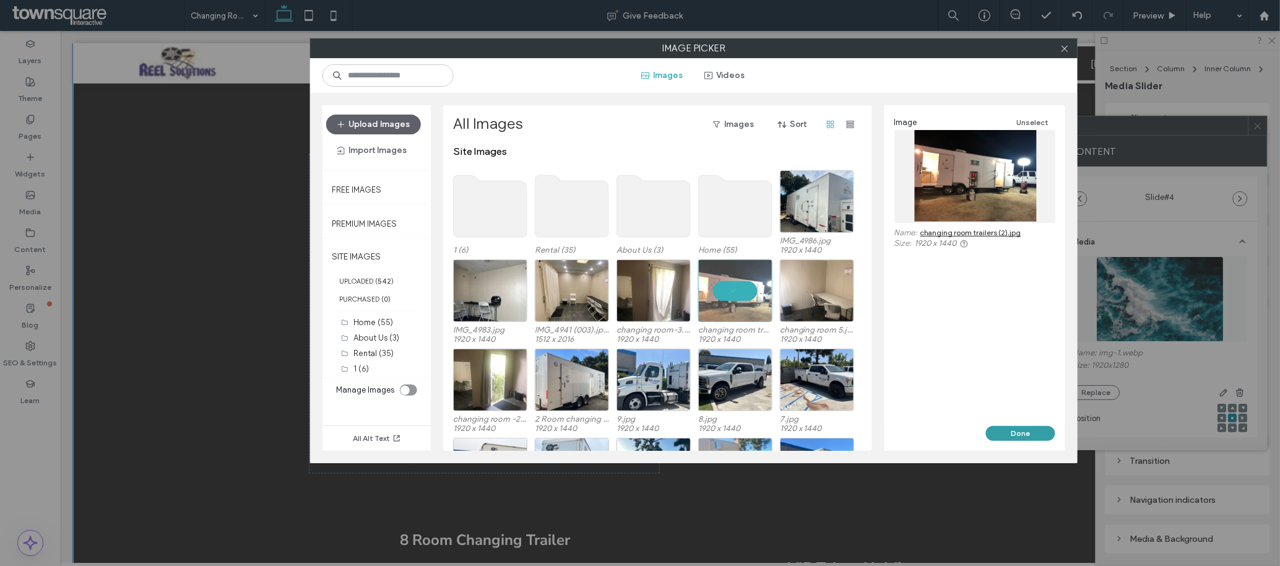
click at [853, 377] on button "Done" at bounding box center [1020, 433] width 69 height 15
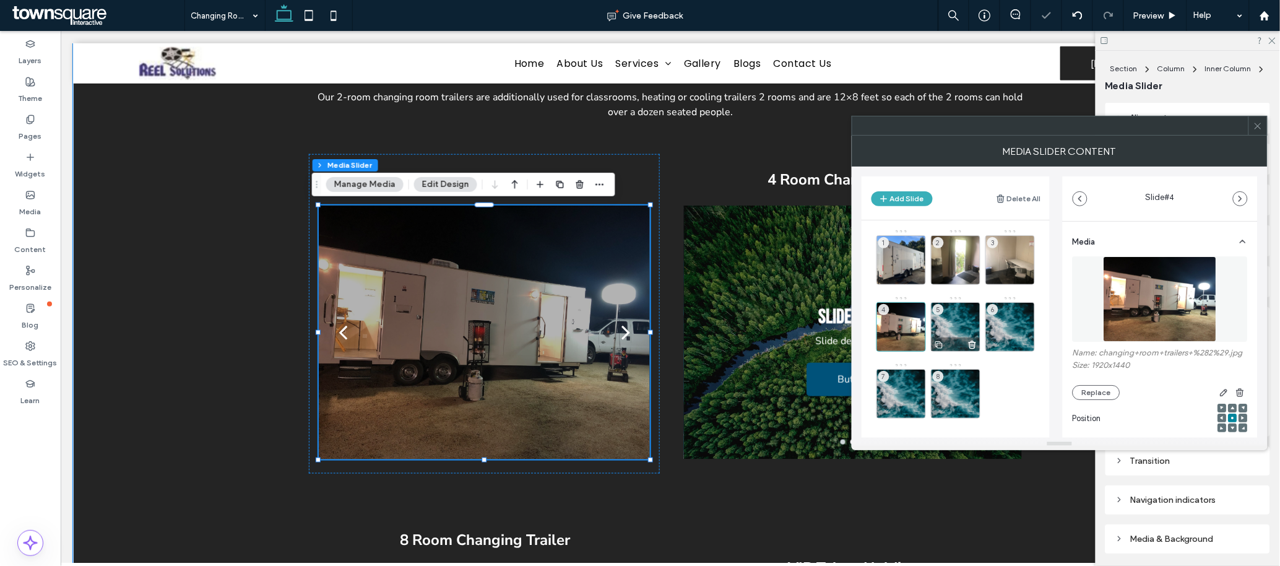
click at [853, 318] on div "5" at bounding box center [956, 327] width 50 height 50
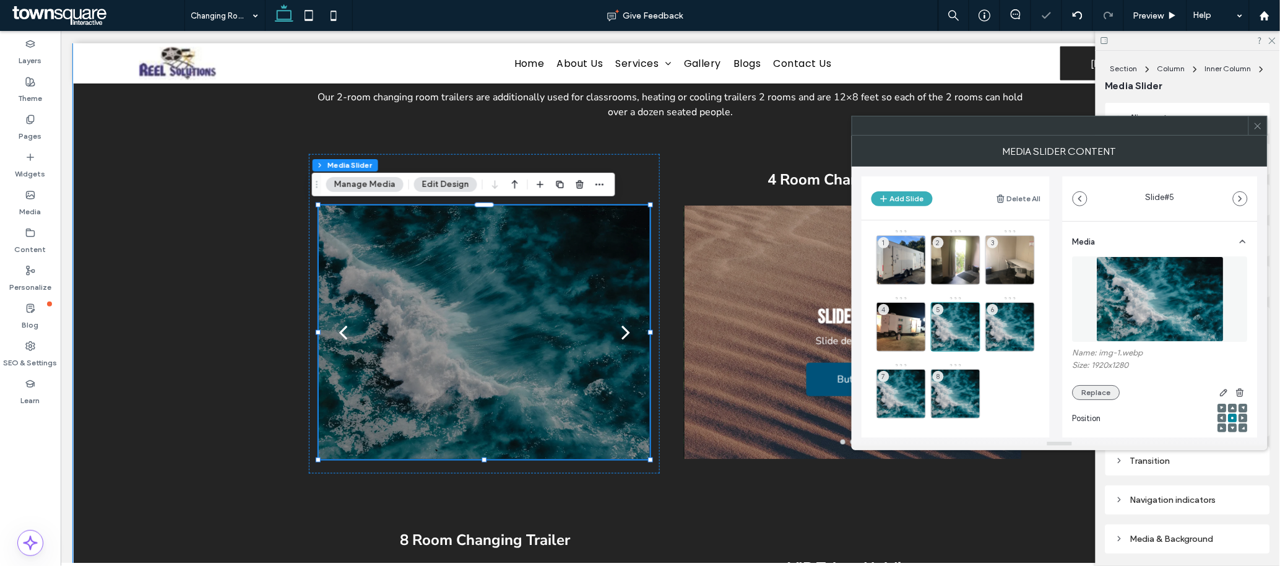
click at [853, 377] on button "Replace" at bounding box center [1097, 392] width 48 height 15
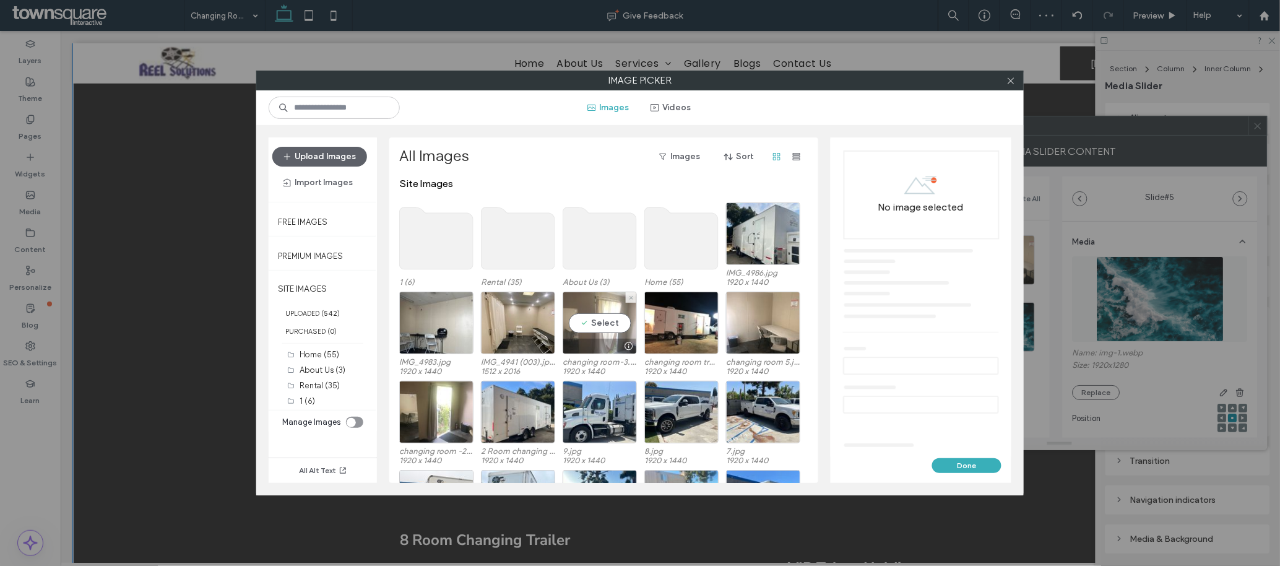
click at [596, 318] on div "Select" at bounding box center [600, 323] width 74 height 63
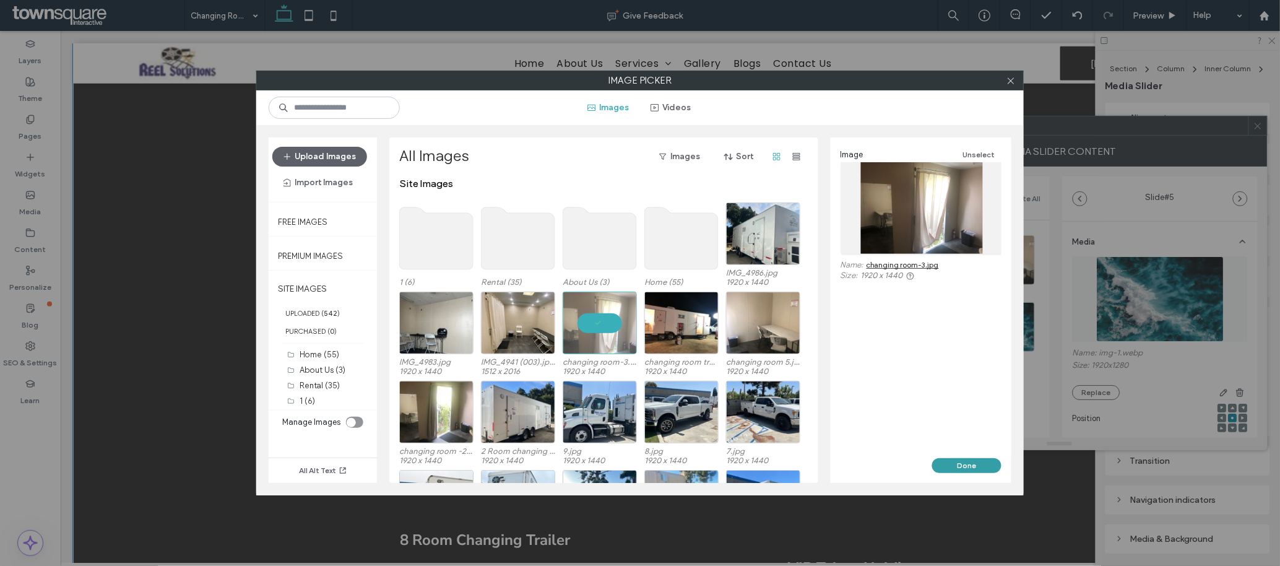
click at [853, 377] on button "Done" at bounding box center [966, 465] width 69 height 15
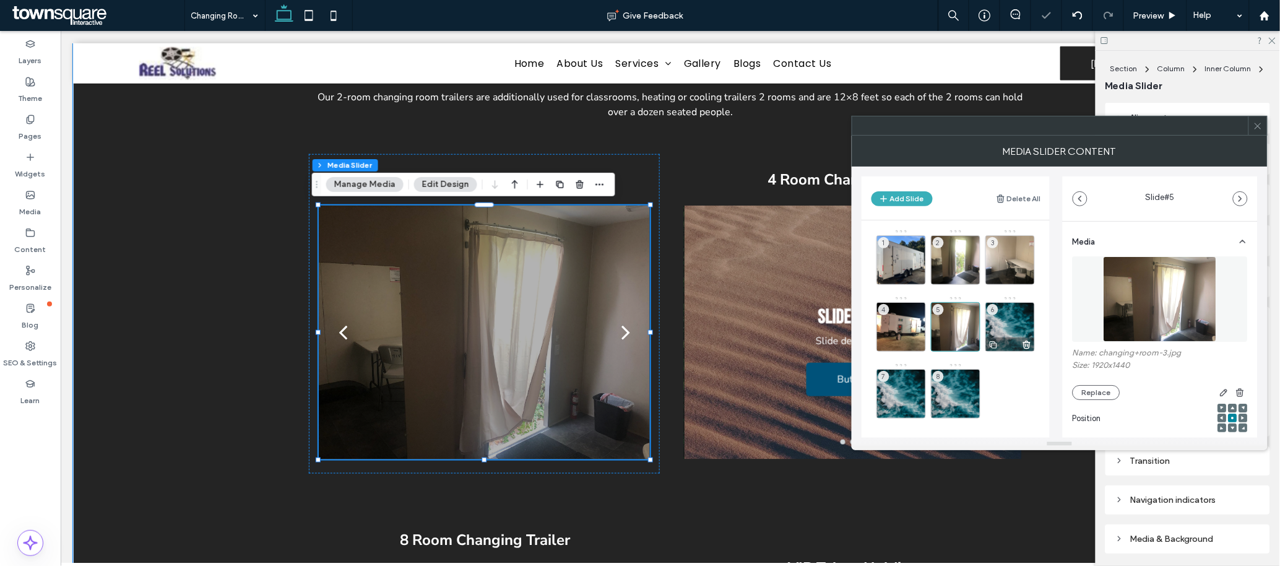
click at [853, 323] on div "6" at bounding box center [1011, 327] width 50 height 50
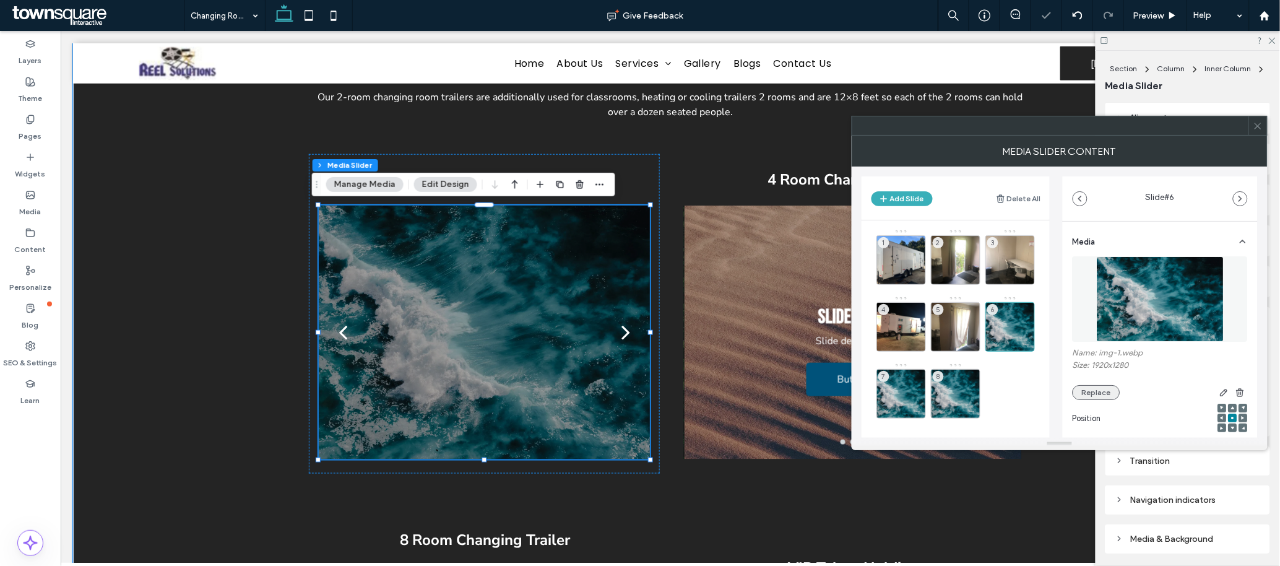
click at [853, 377] on button "Replace" at bounding box center [1097, 392] width 48 height 15
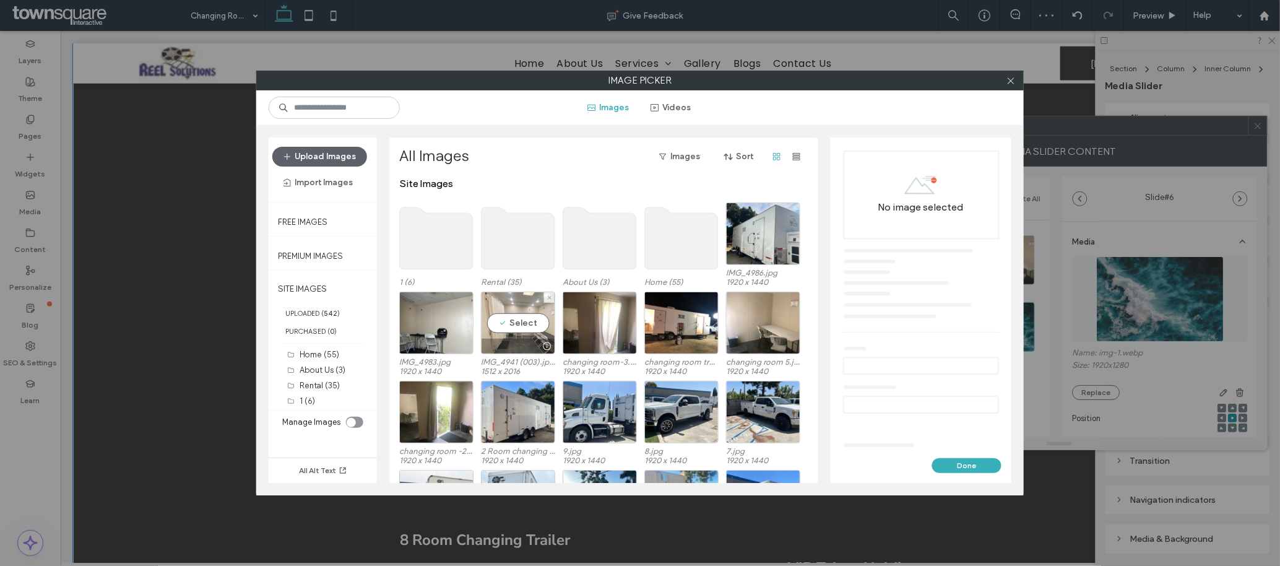
click at [492, 315] on div "Select" at bounding box center [518, 323] width 74 height 63
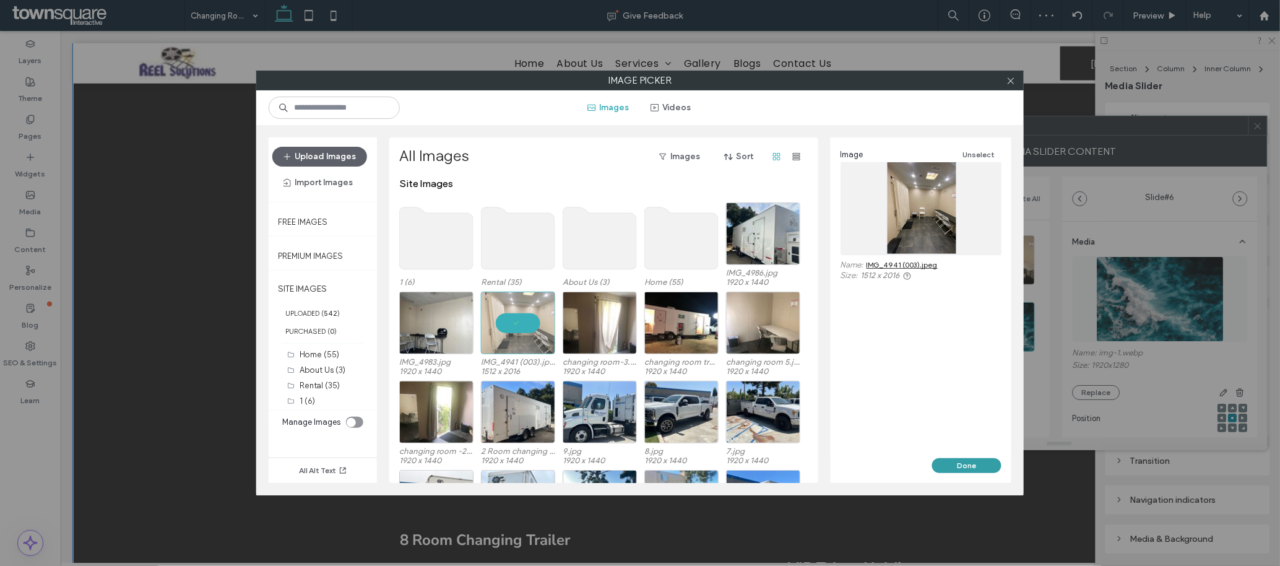
click at [853, 377] on button "Done" at bounding box center [966, 465] width 69 height 15
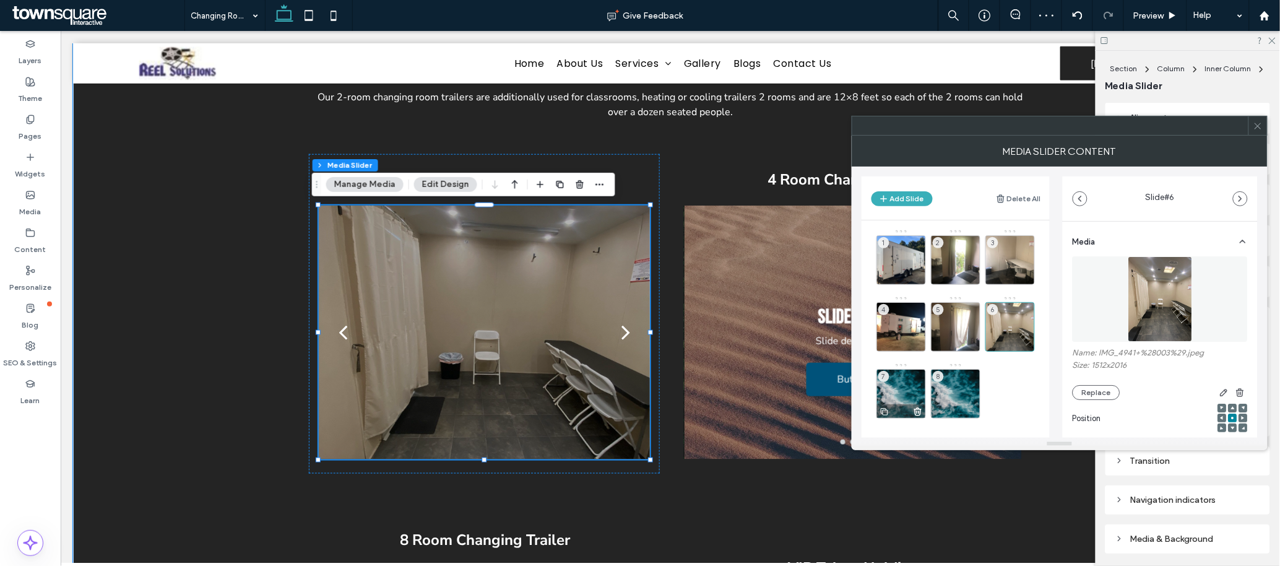
click at [853, 377] on div "7" at bounding box center [902, 394] width 50 height 50
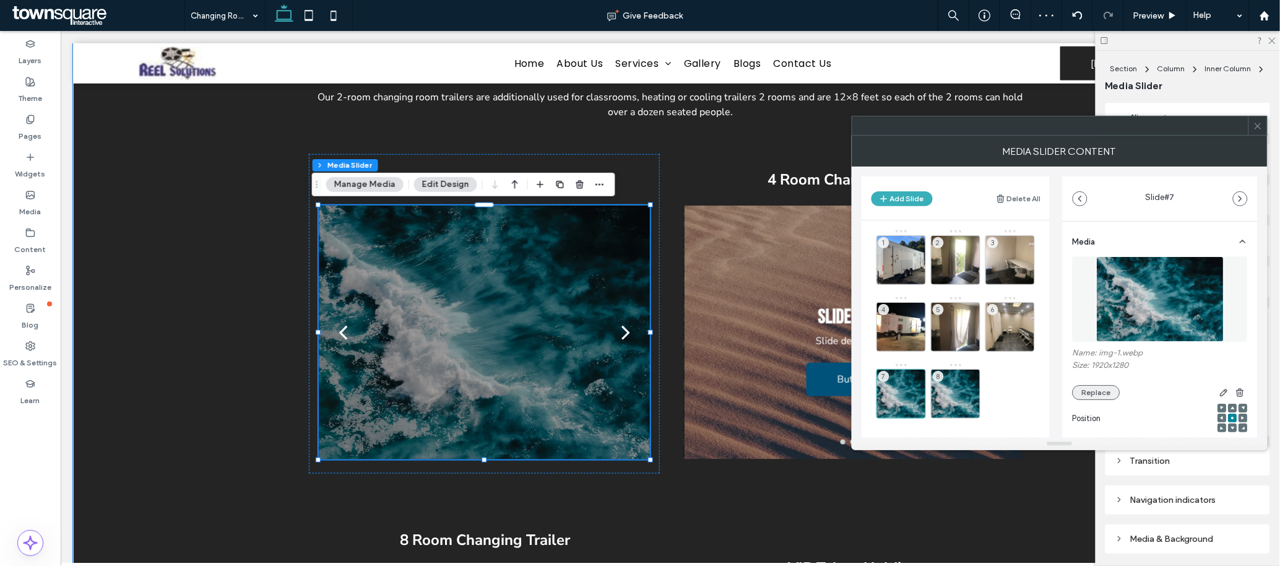
click at [853, 377] on button "Replace" at bounding box center [1097, 392] width 48 height 15
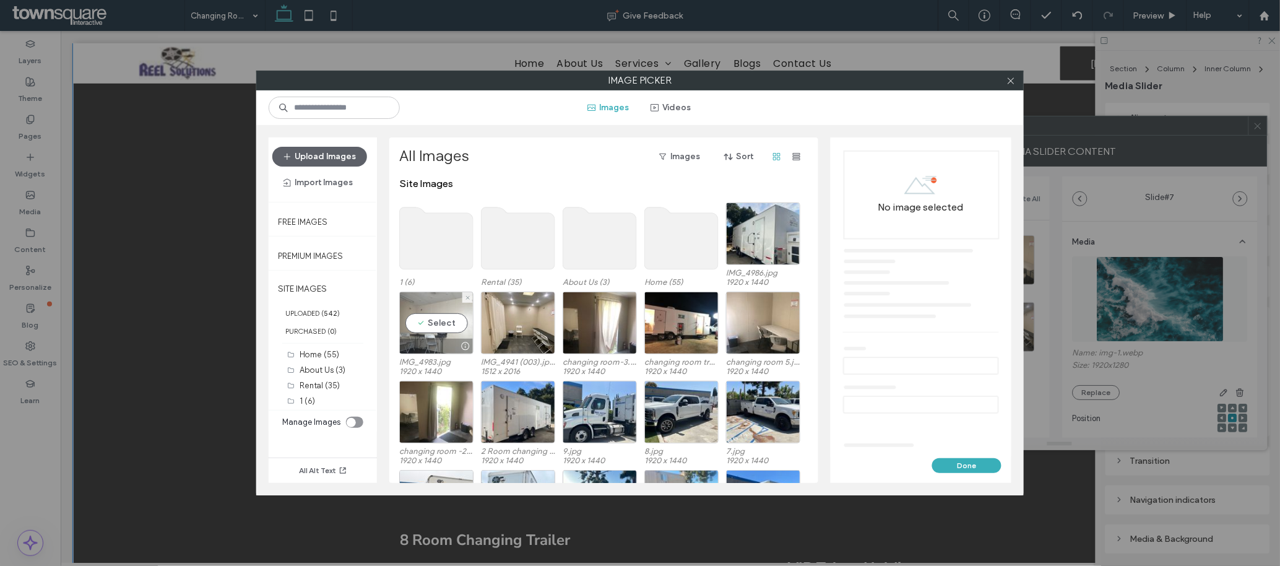
click at [402, 313] on div "Select" at bounding box center [436, 323] width 74 height 63
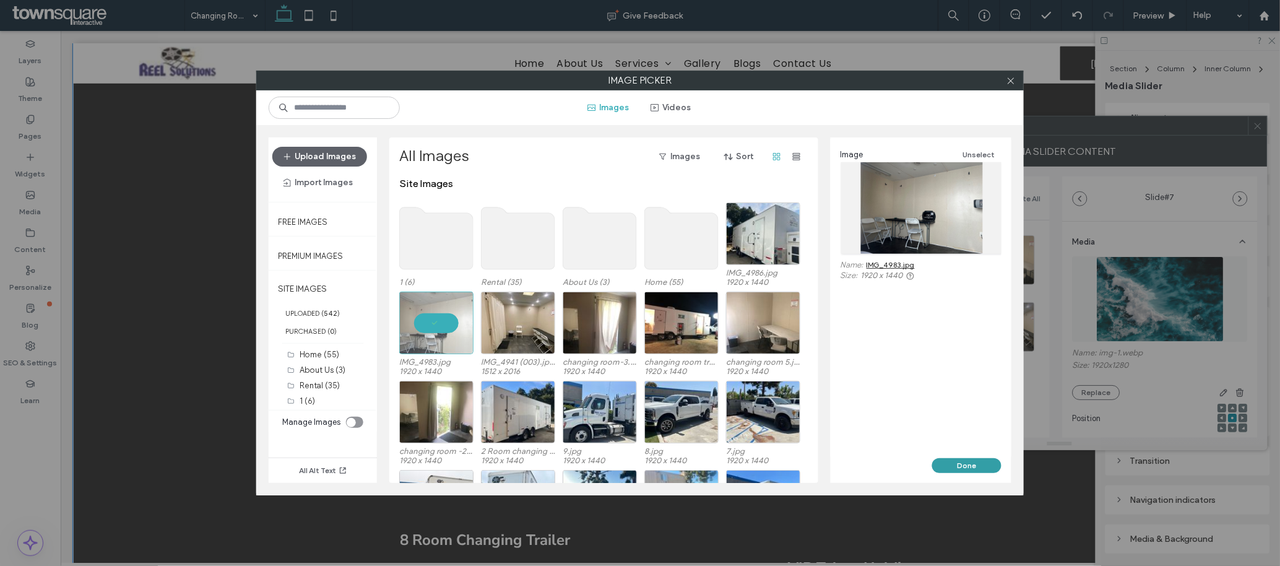
click at [853, 377] on button "Done" at bounding box center [966, 465] width 69 height 15
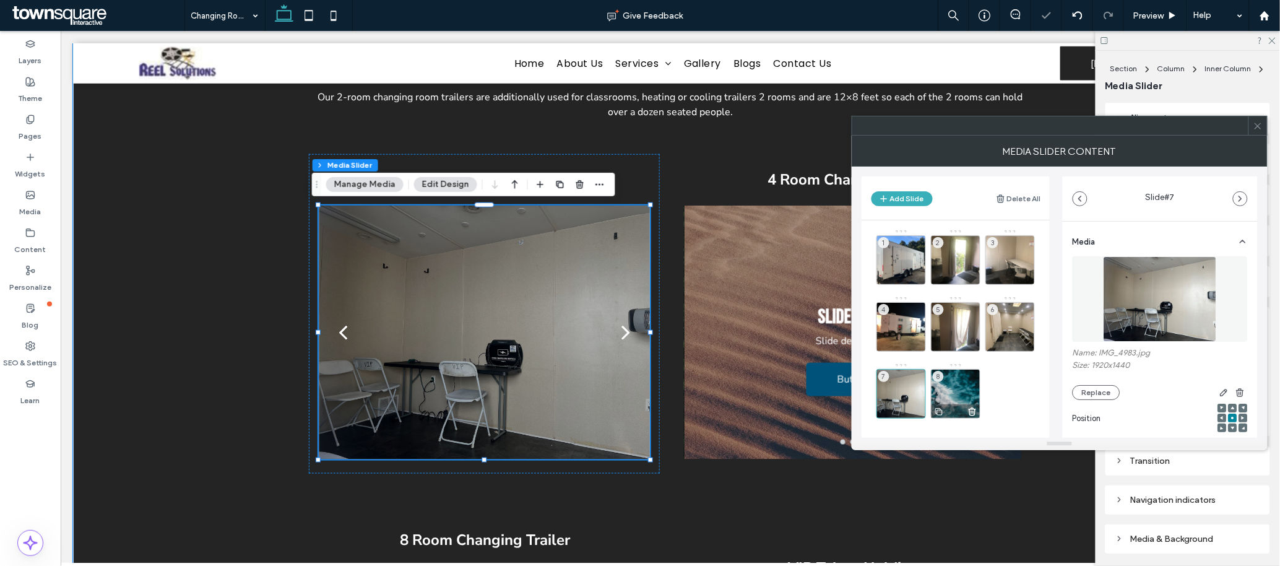
click at [853, 377] on div "8" at bounding box center [956, 394] width 50 height 50
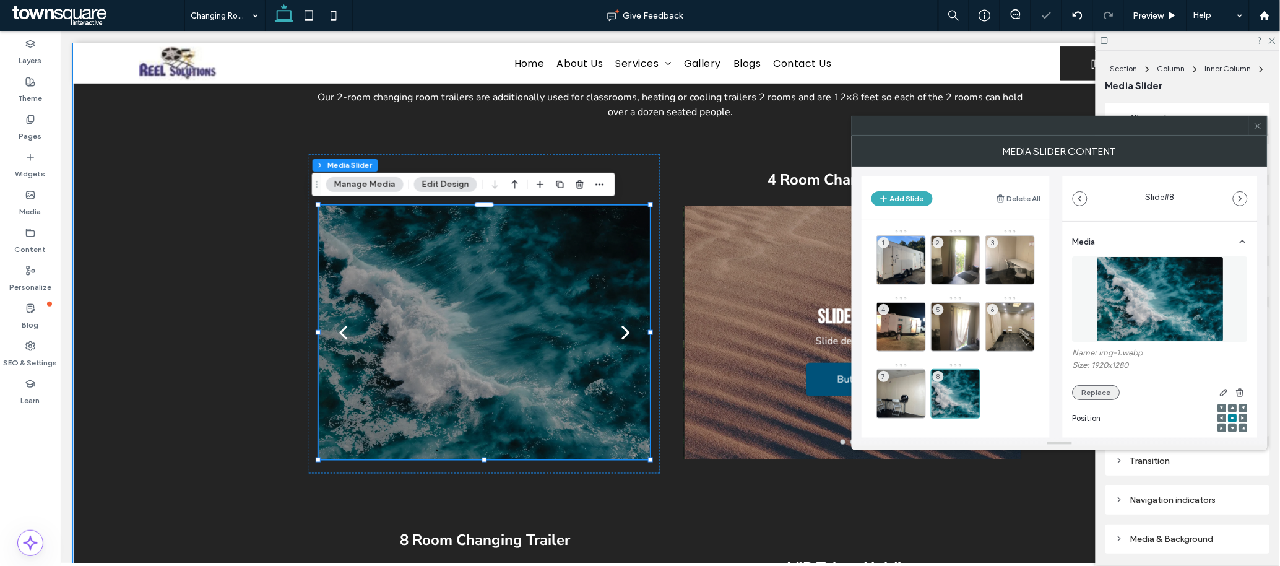
click at [853, 377] on button "Replace" at bounding box center [1097, 392] width 48 height 15
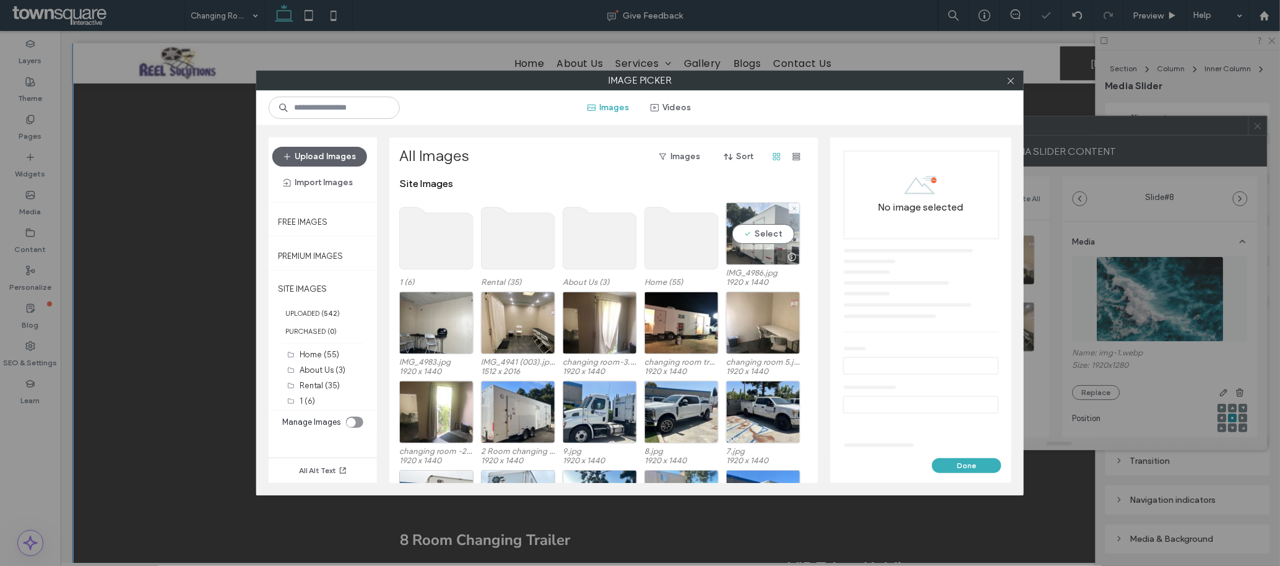
click at [752, 233] on div "Select" at bounding box center [763, 233] width 74 height 63
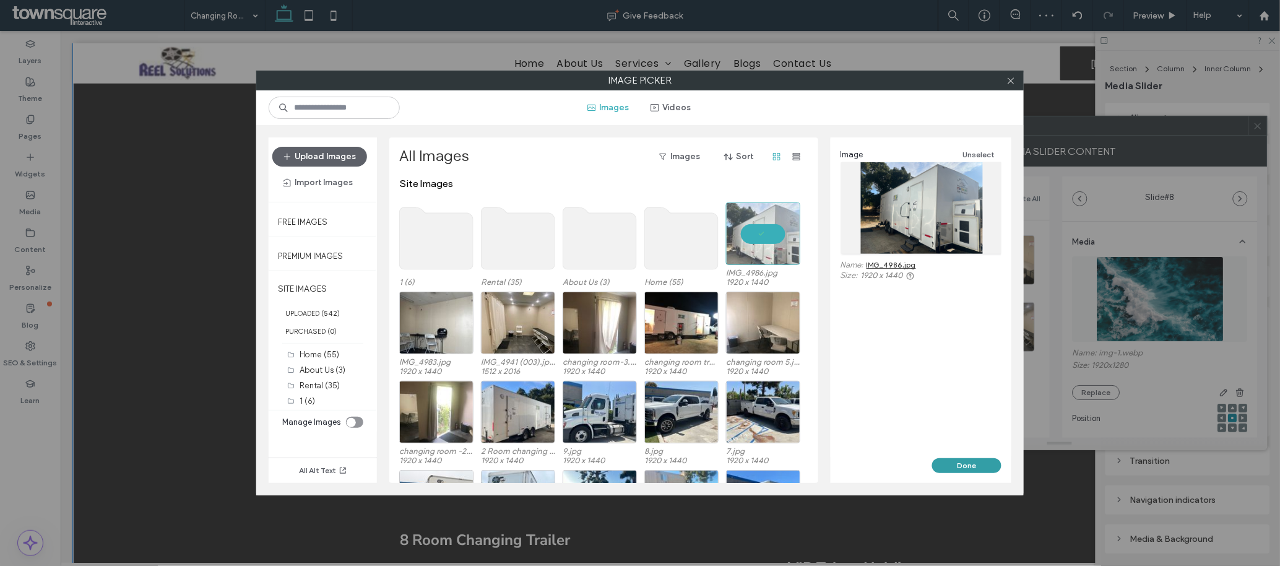
click at [853, 377] on button "Done" at bounding box center [966, 465] width 69 height 15
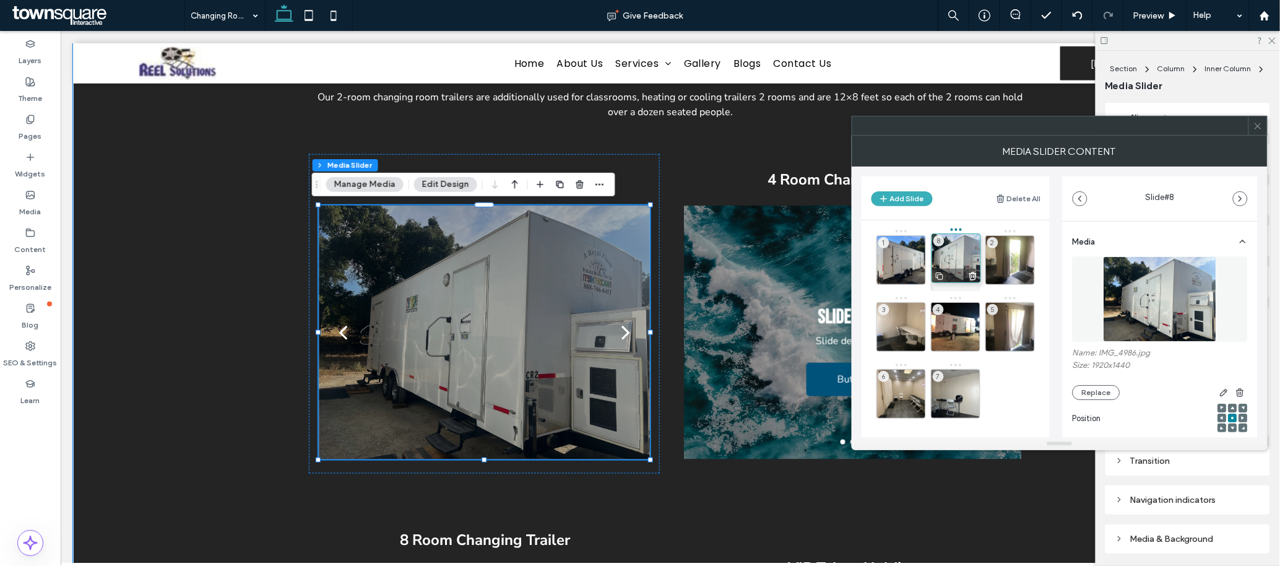
drag, startPoint x: 964, startPoint y: 388, endPoint x: 965, endPoint y: 254, distance: 133.7
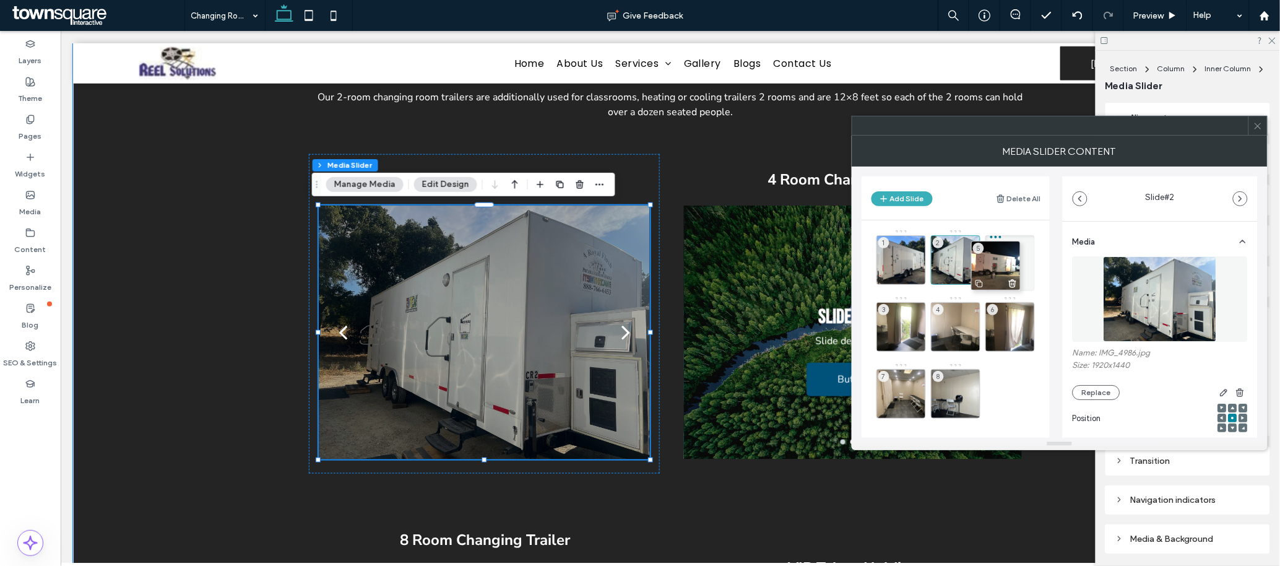
drag, startPoint x: 961, startPoint y: 316, endPoint x: 1016, endPoint y: 243, distance: 91.5
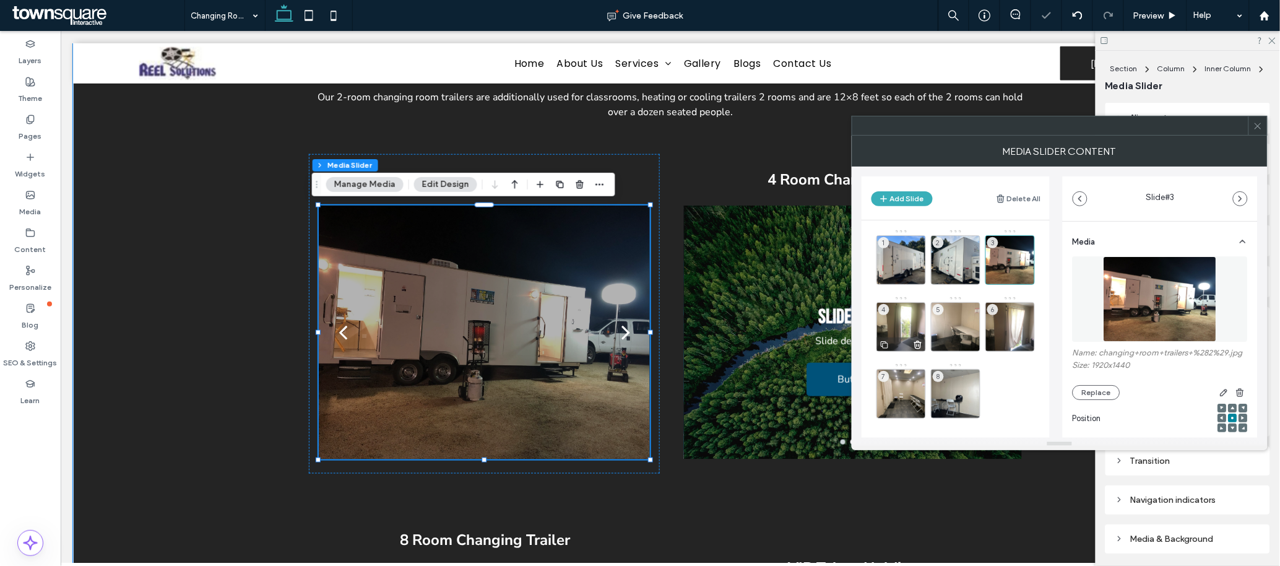
click at [853, 336] on div "4" at bounding box center [902, 327] width 50 height 50
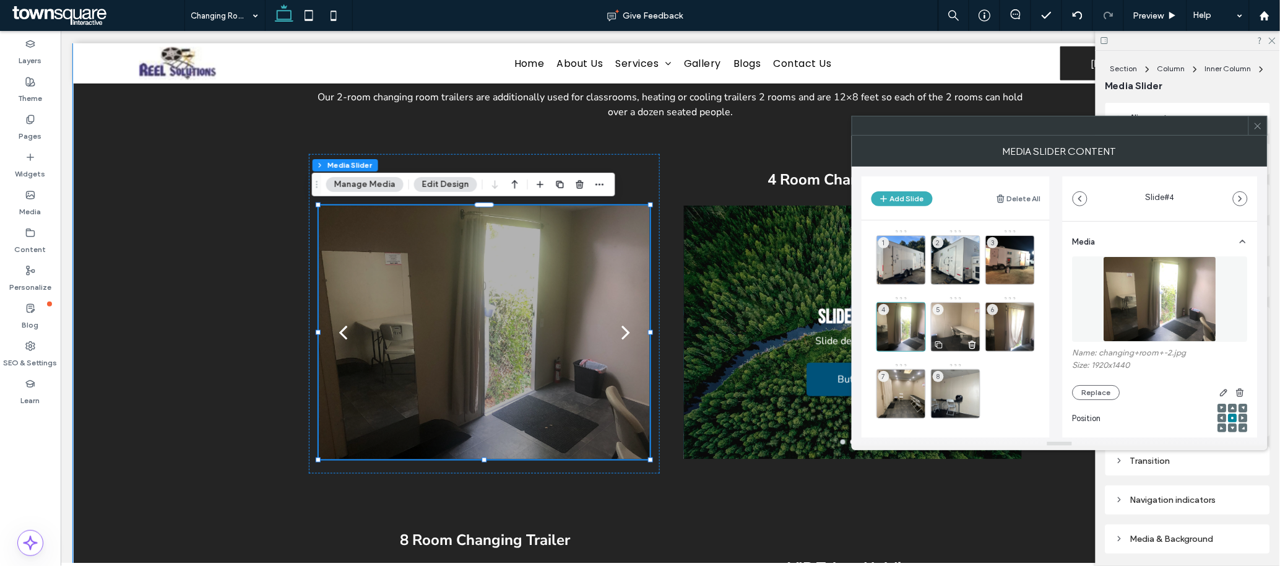
click at [853, 321] on div "5" at bounding box center [956, 327] width 50 height 50
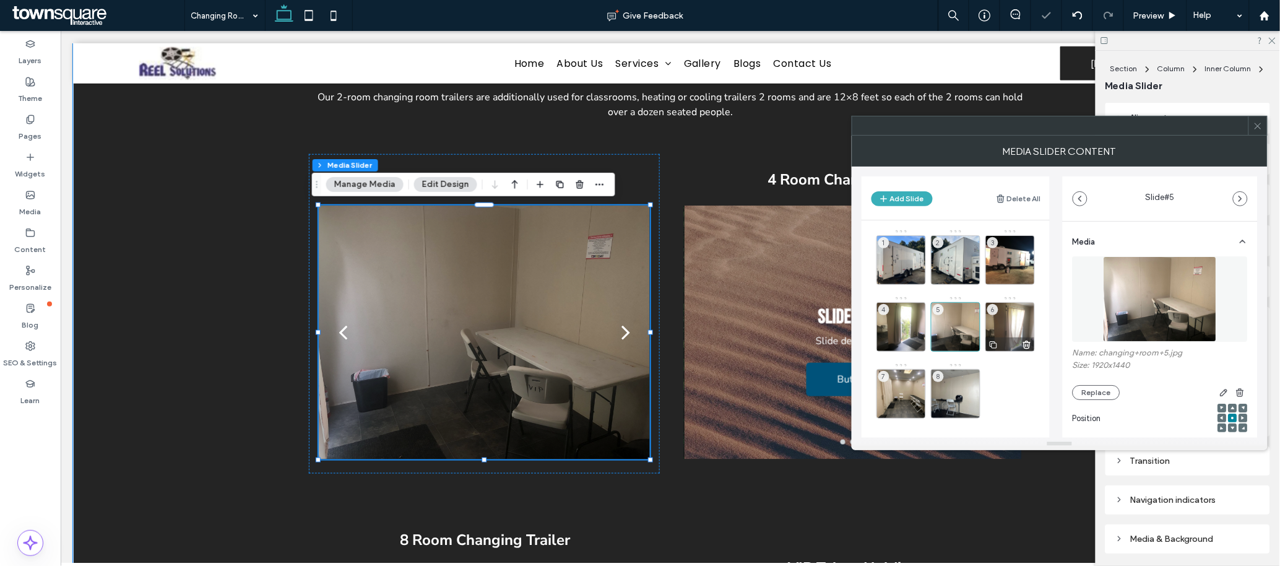
click at [853, 324] on div "6" at bounding box center [1011, 327] width 50 height 50
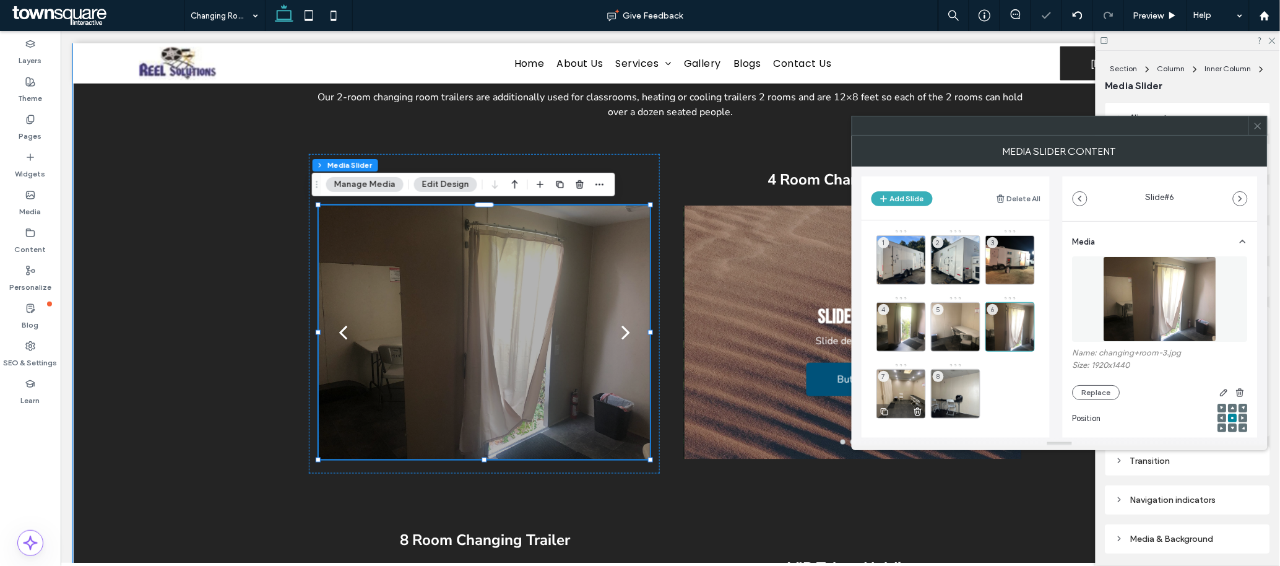
click at [853, 377] on div "7" at bounding box center [902, 394] width 50 height 50
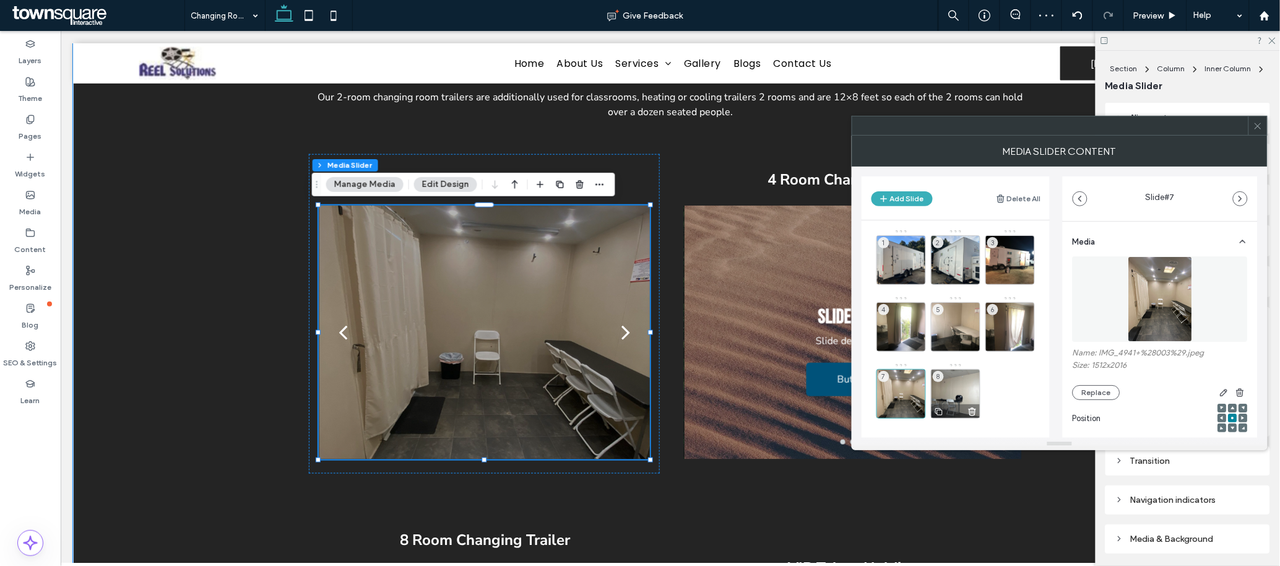
click at [853, 377] on div "8" at bounding box center [956, 394] width 50 height 50
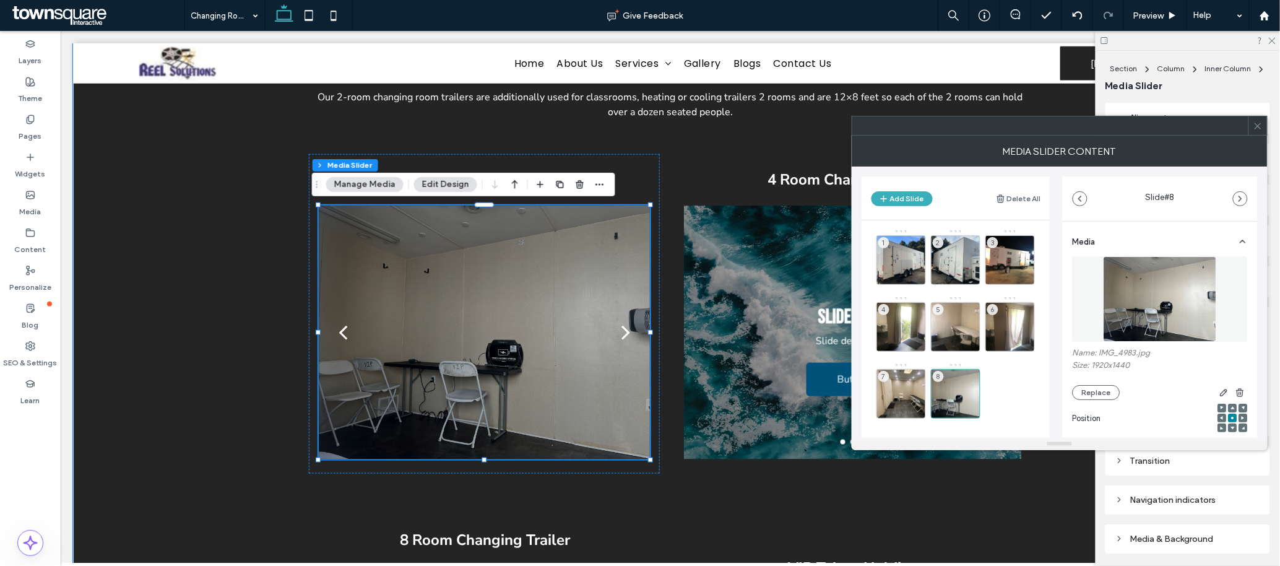
click at [853, 133] on span at bounding box center [1258, 125] width 9 height 19
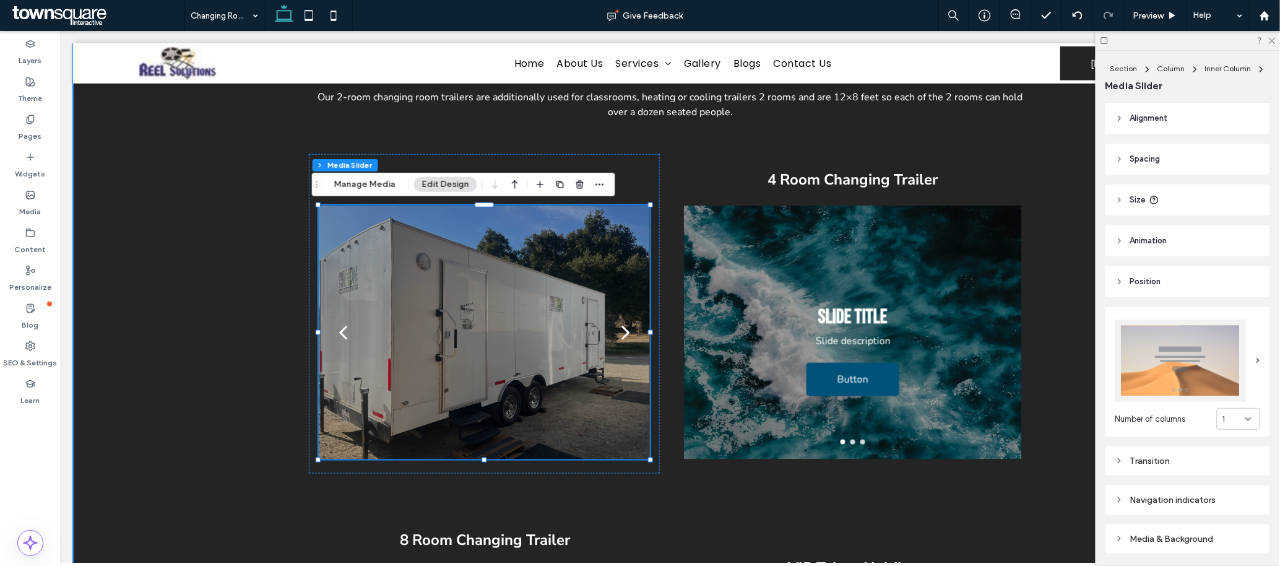
click at [187, 369] on div "Our changing room trailers come in different sizes, anywhere from 2 rooms, to 4…" at bounding box center [669, 435] width 1195 height 831
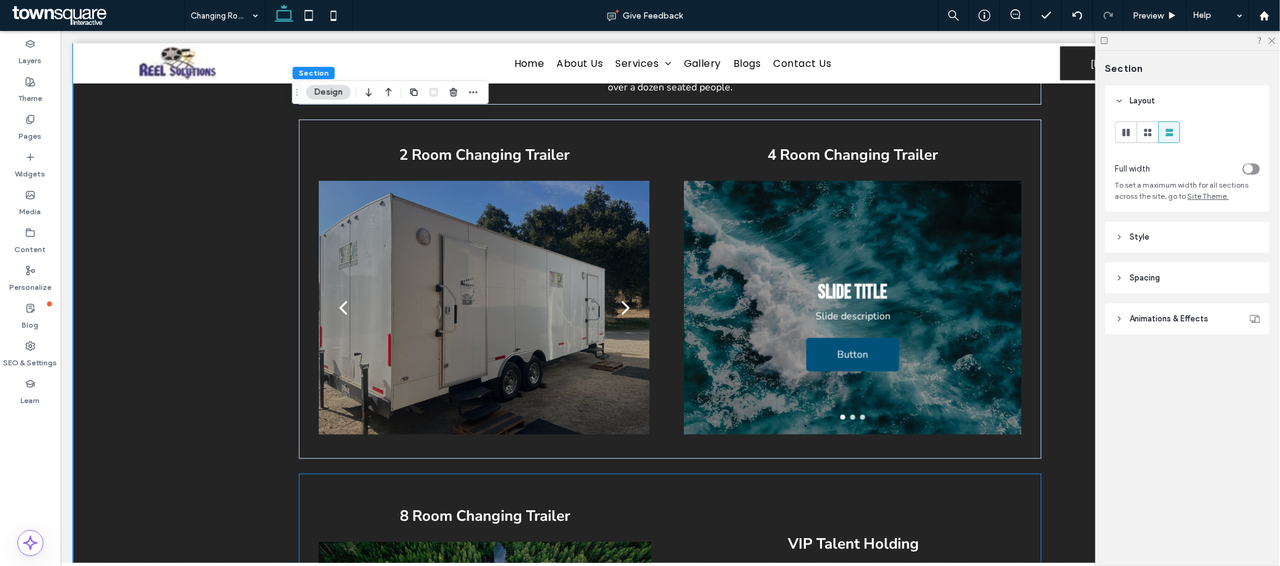
scroll to position [360, 0]
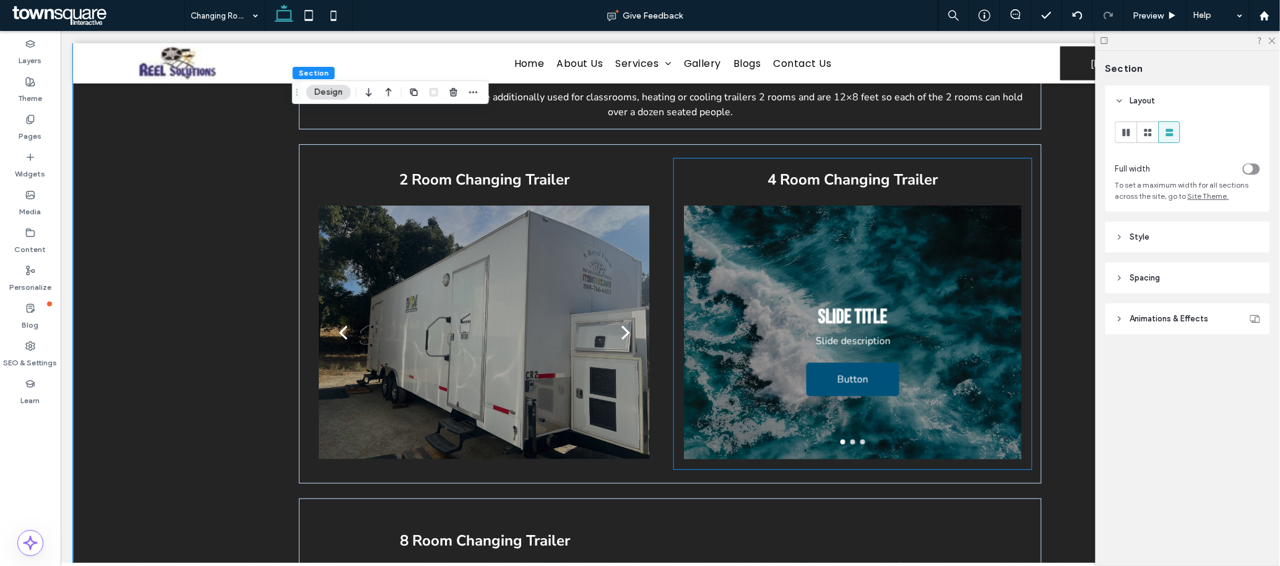
click at [853, 233] on div at bounding box center [853, 332] width 338 height 254
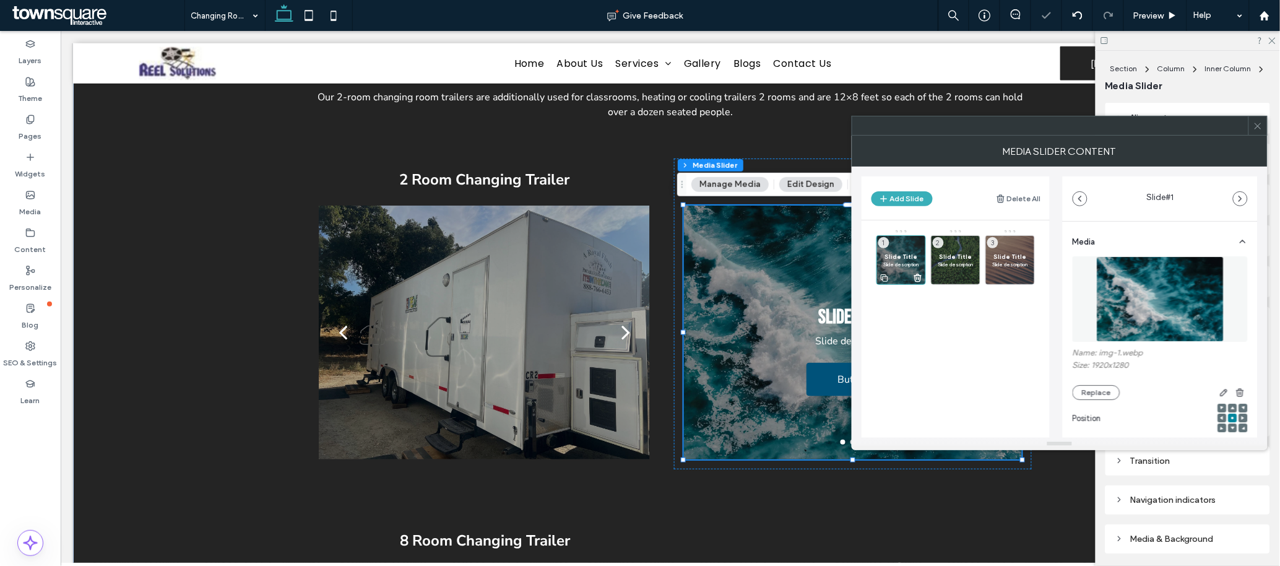
click at [853, 258] on span "Slide Title" at bounding box center [902, 257] width 36 height 8
click at [853, 277] on icon at bounding box center [973, 277] width 10 height 11
click at [853, 277] on icon at bounding box center [1027, 277] width 10 height 11
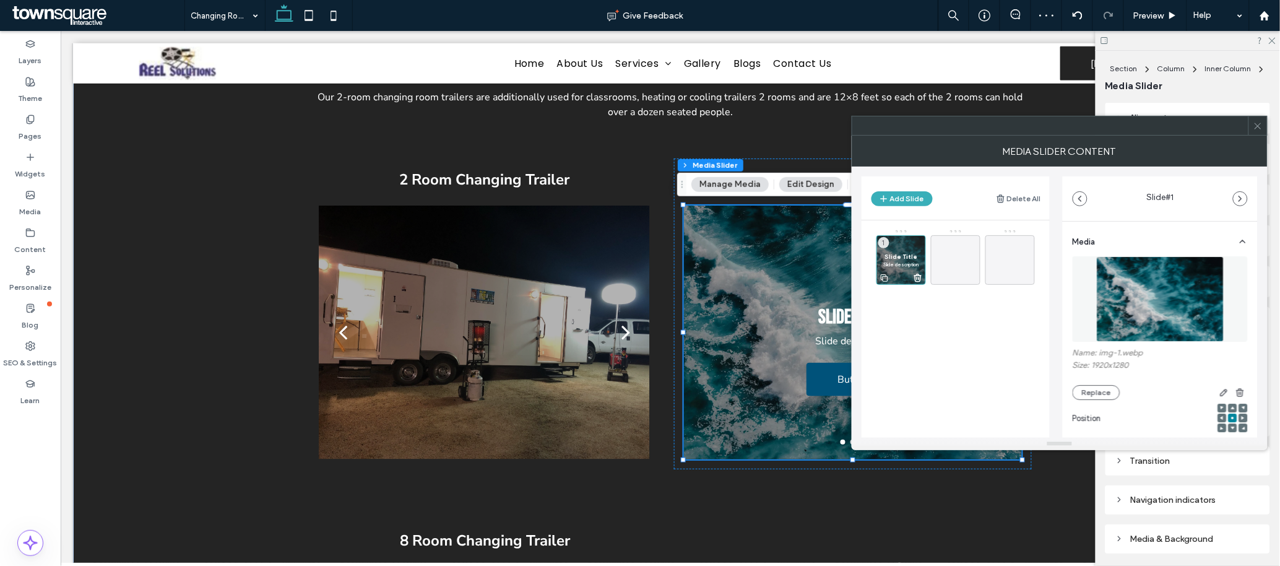
click at [853, 259] on span "Slide Title" at bounding box center [902, 257] width 36 height 8
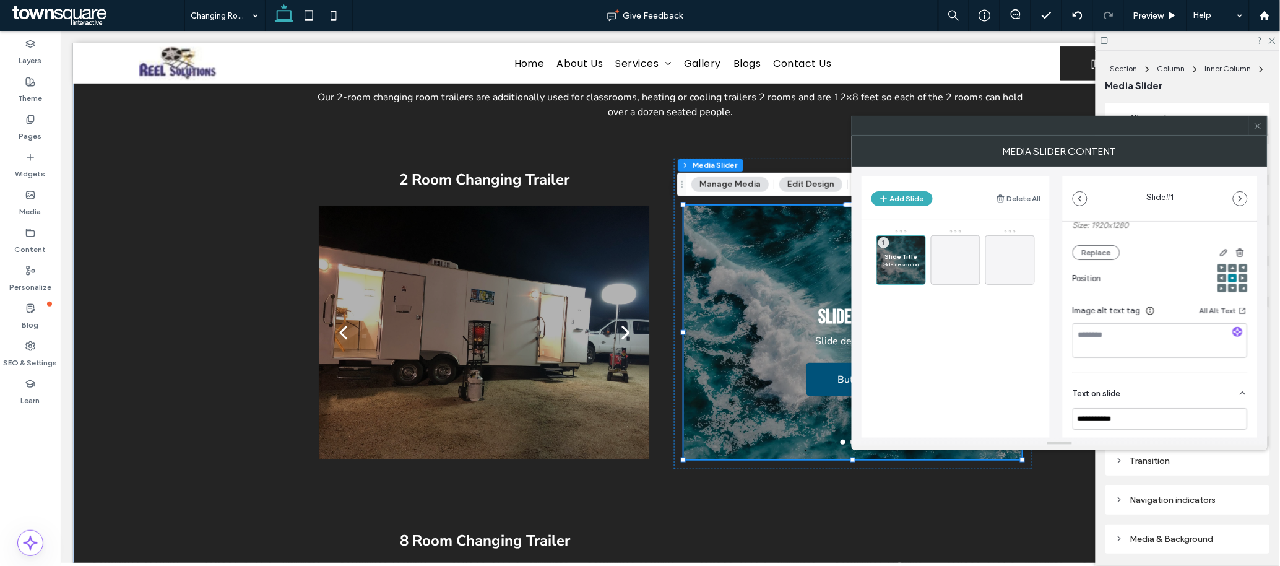
scroll to position [186, 0]
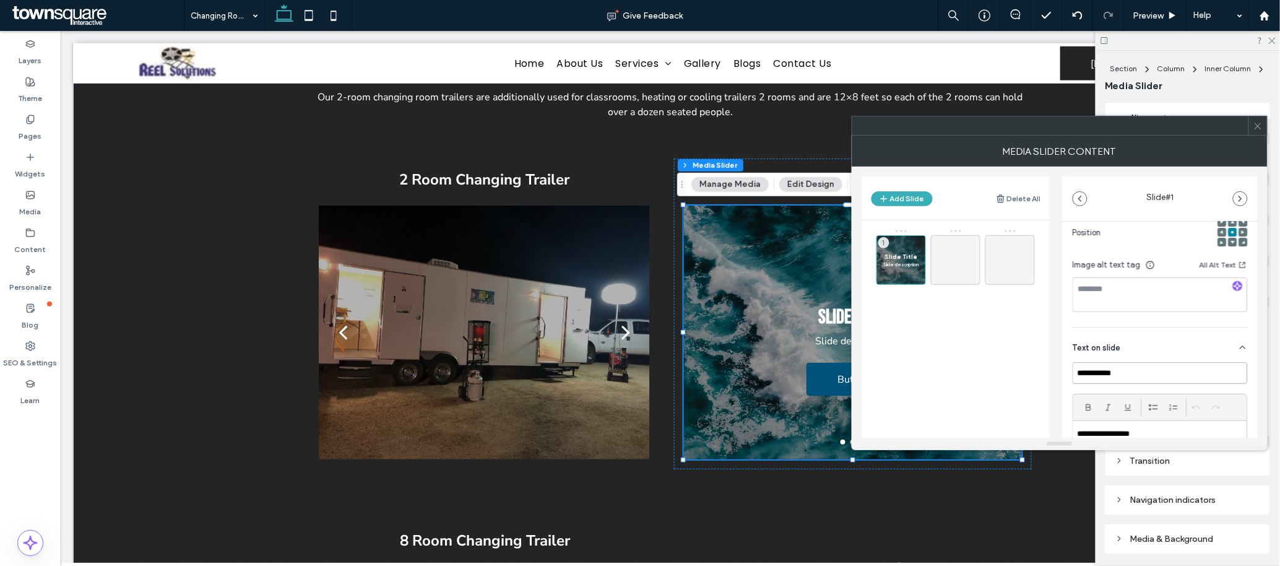
drag, startPoint x: 1153, startPoint y: 371, endPoint x: 1035, endPoint y: 368, distance: 117.7
click at [853, 369] on div "**********" at bounding box center [1060, 302] width 396 height 271
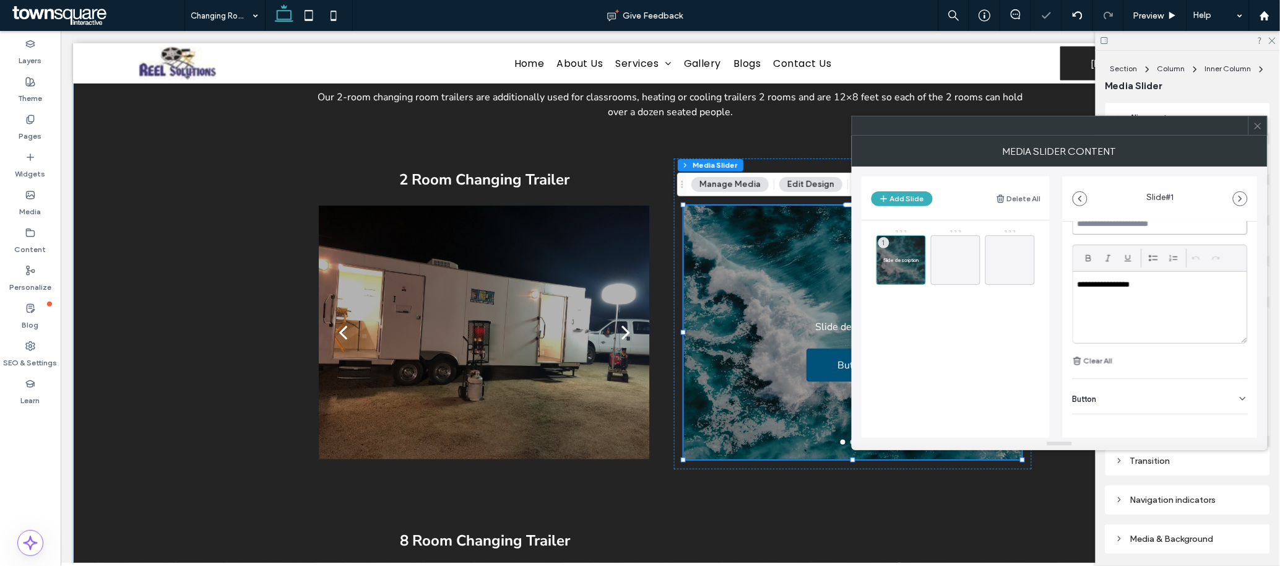
scroll to position [342, 0]
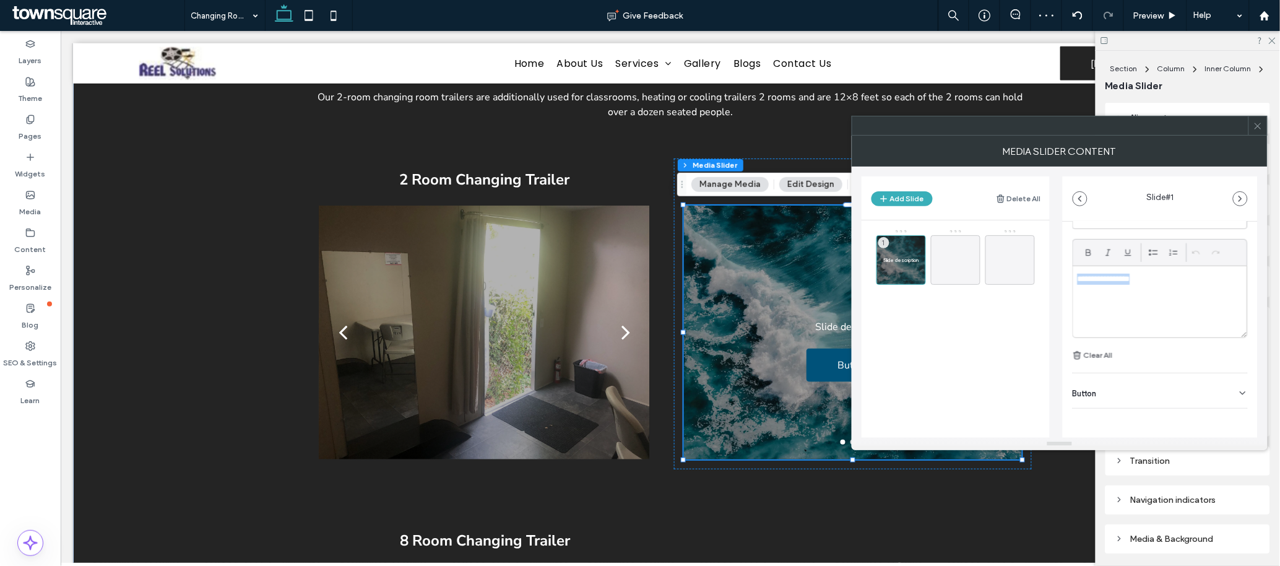
drag, startPoint x: 1141, startPoint y: 287, endPoint x: 1060, endPoint y: 288, distance: 81.1
click at [853, 288] on div "**********" at bounding box center [1060, 302] width 396 height 271
click at [853, 377] on div "Button" at bounding box center [1160, 390] width 175 height 35
click at [853, 377] on use at bounding box center [1237, 417] width 10 height 7
click at [853, 377] on main "1" at bounding box center [956, 355] width 188 height 270
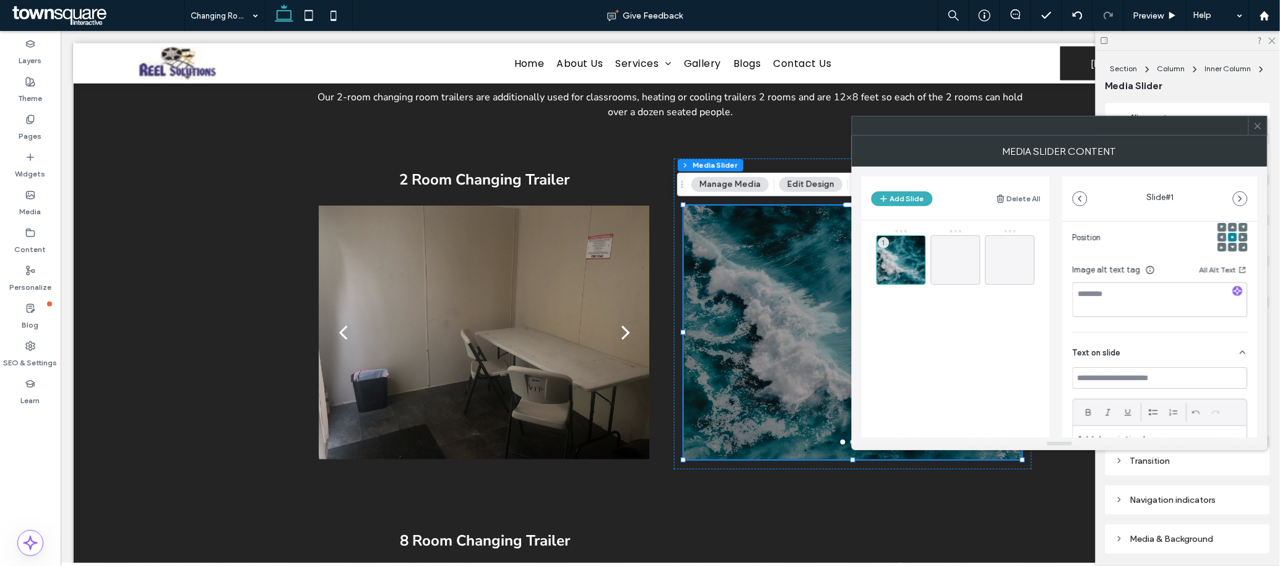
scroll to position [0, 0]
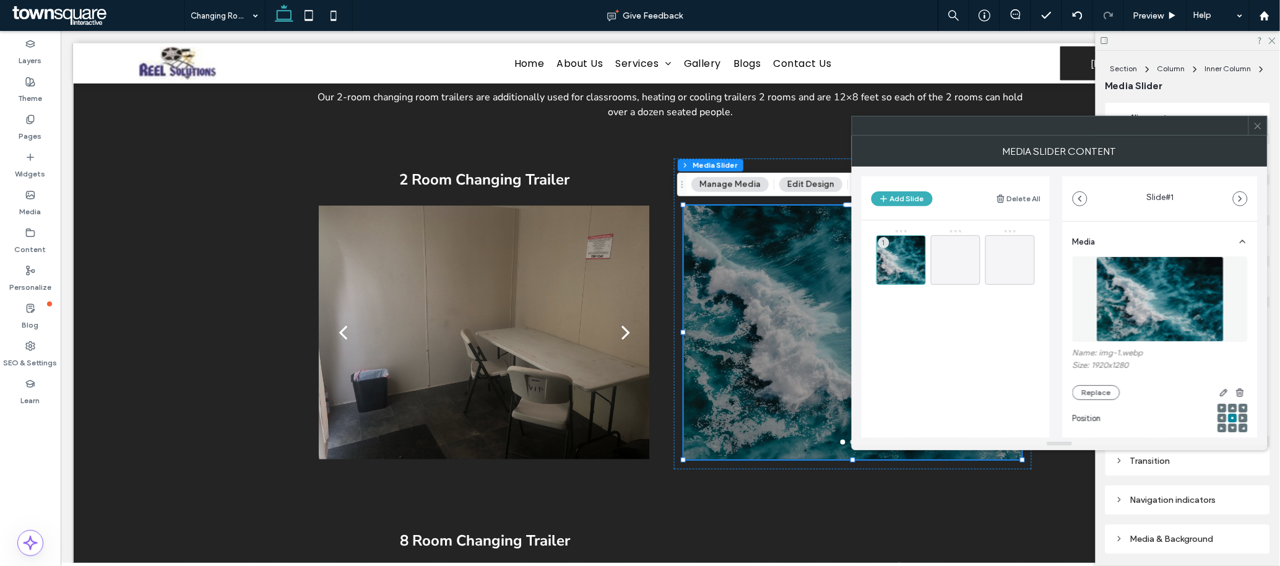
click at [853, 321] on img at bounding box center [1161, 298] width 128 height 85
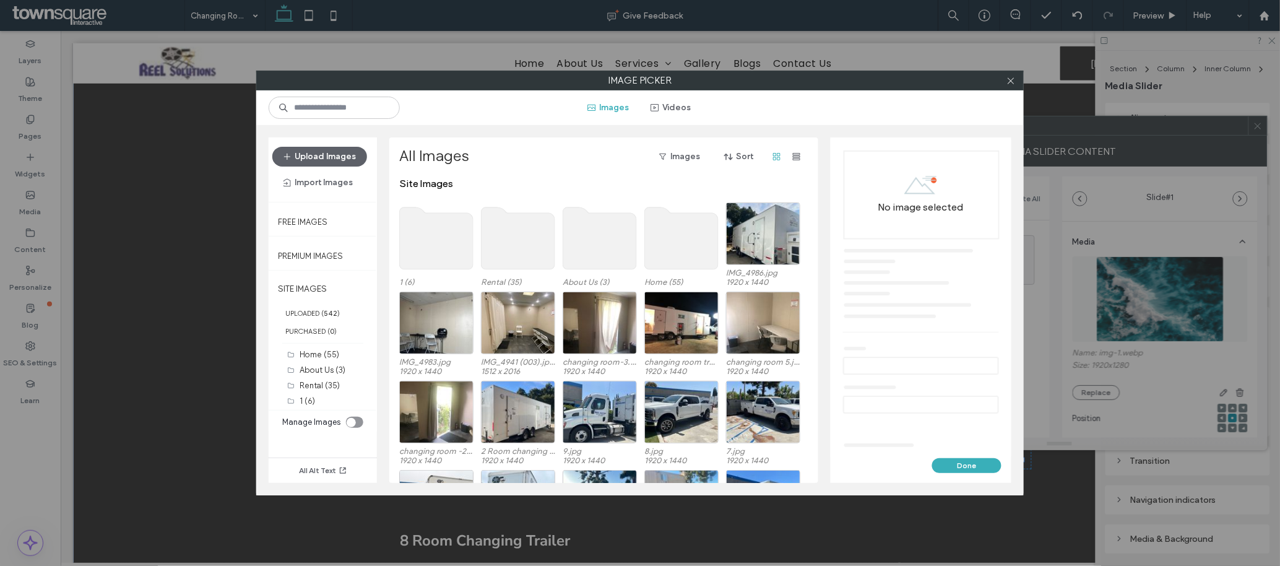
drag, startPoint x: 1010, startPoint y: 81, endPoint x: 1016, endPoint y: 83, distance: 6.5
click at [853, 81] on icon at bounding box center [1011, 80] width 9 height 9
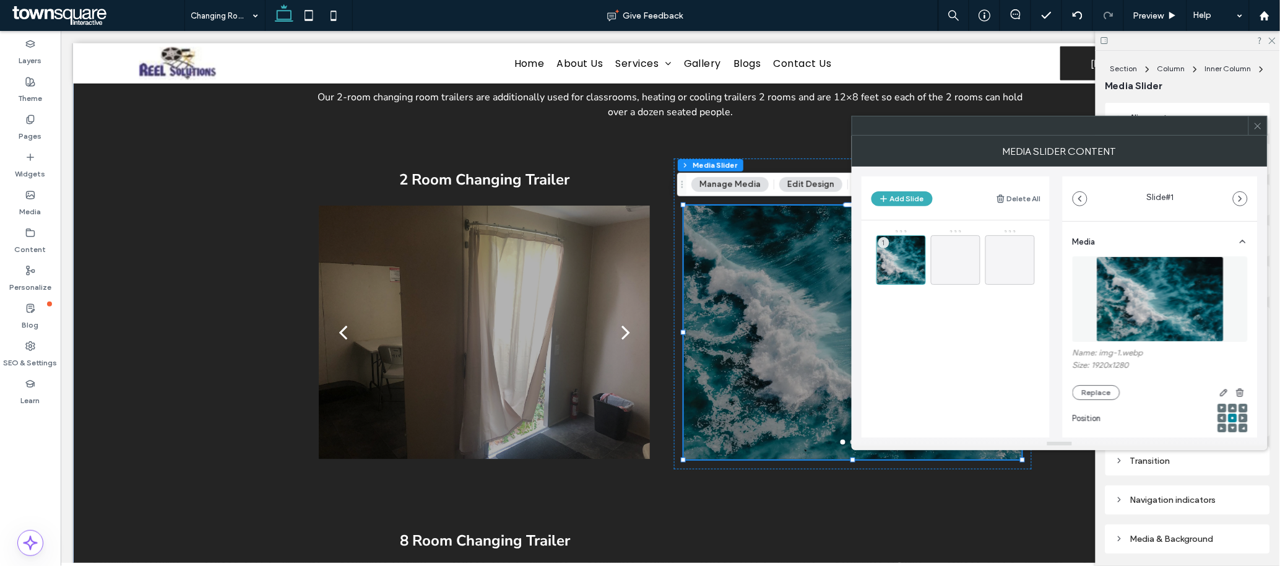
click at [853, 128] on icon at bounding box center [1258, 125] width 9 height 9
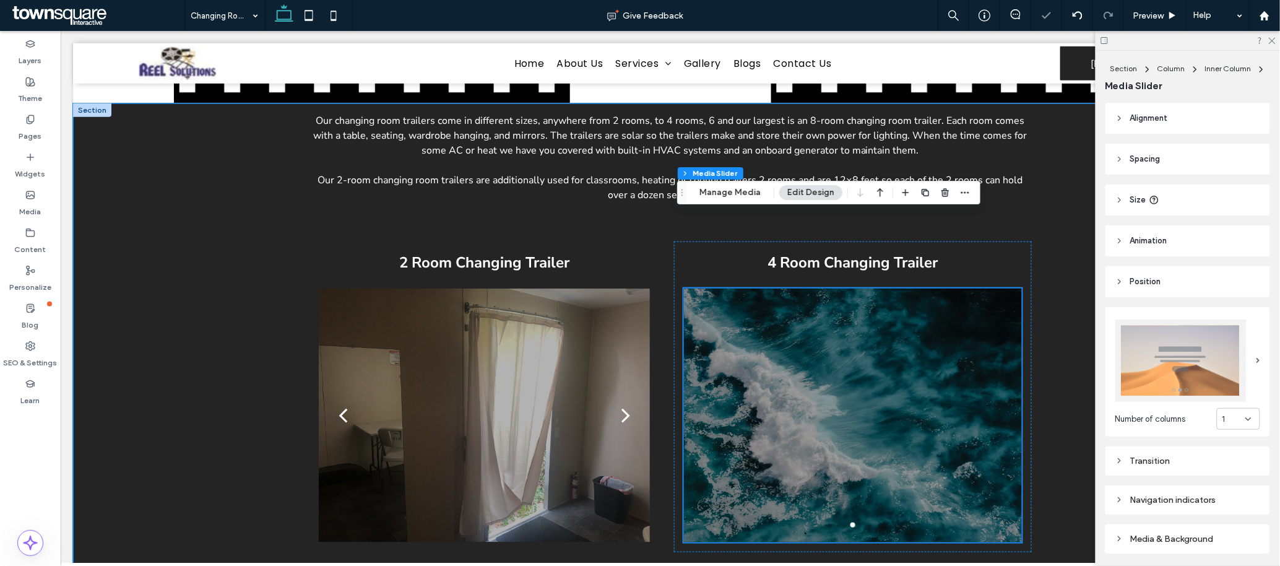
scroll to position [175, 0]
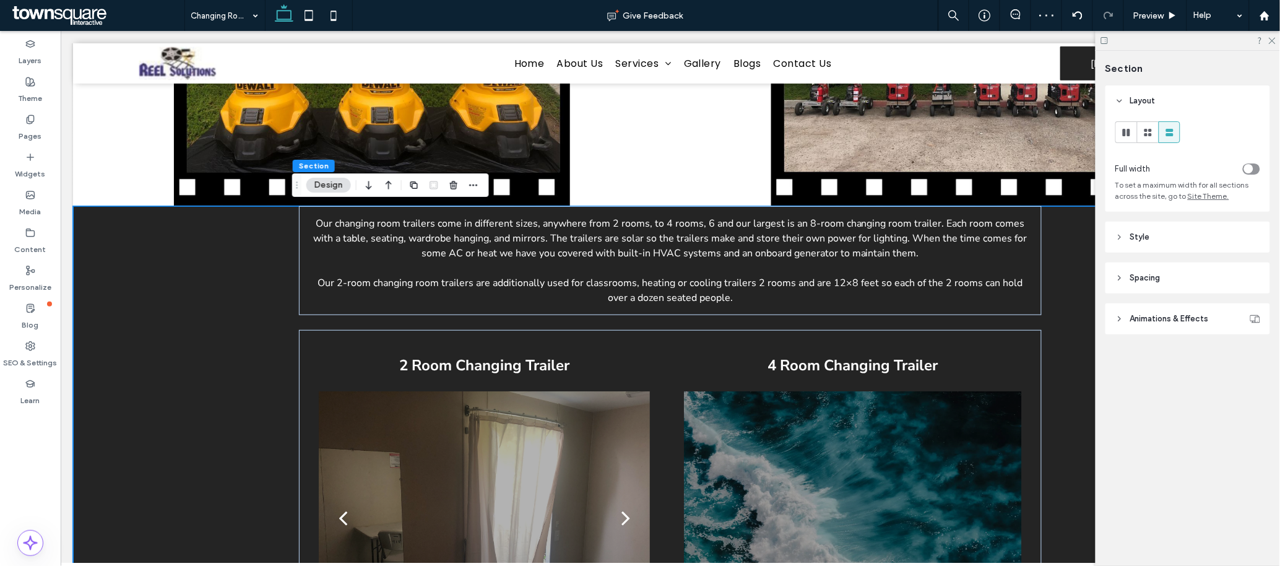
scroll to position [267, 0]
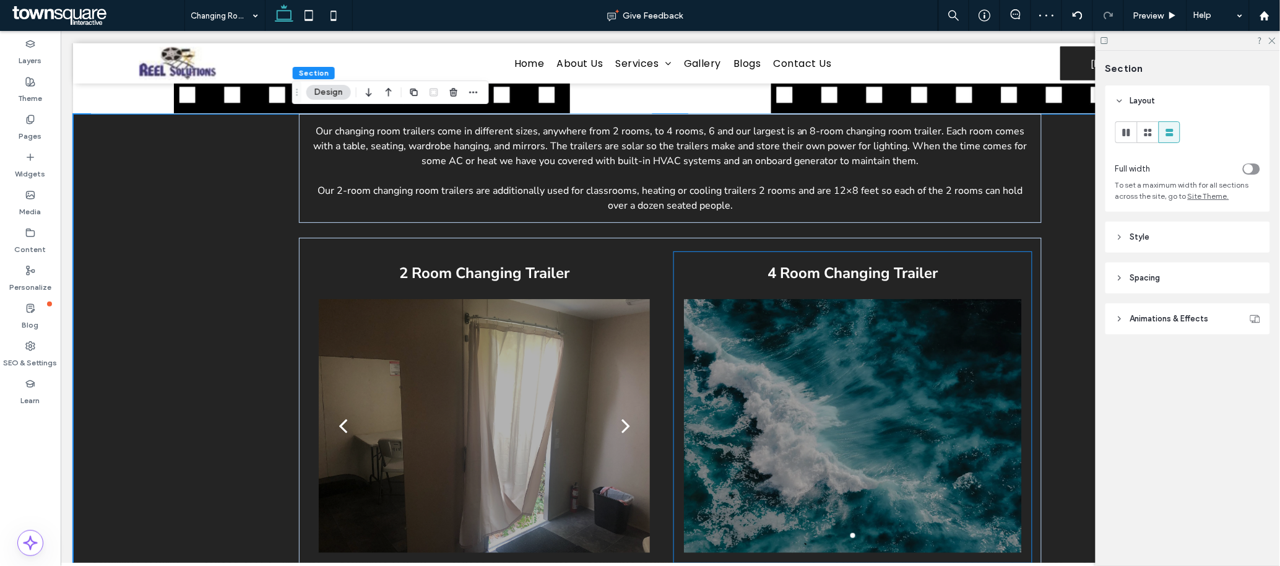
click at [825, 362] on div at bounding box center [853, 433] width 338 height 195
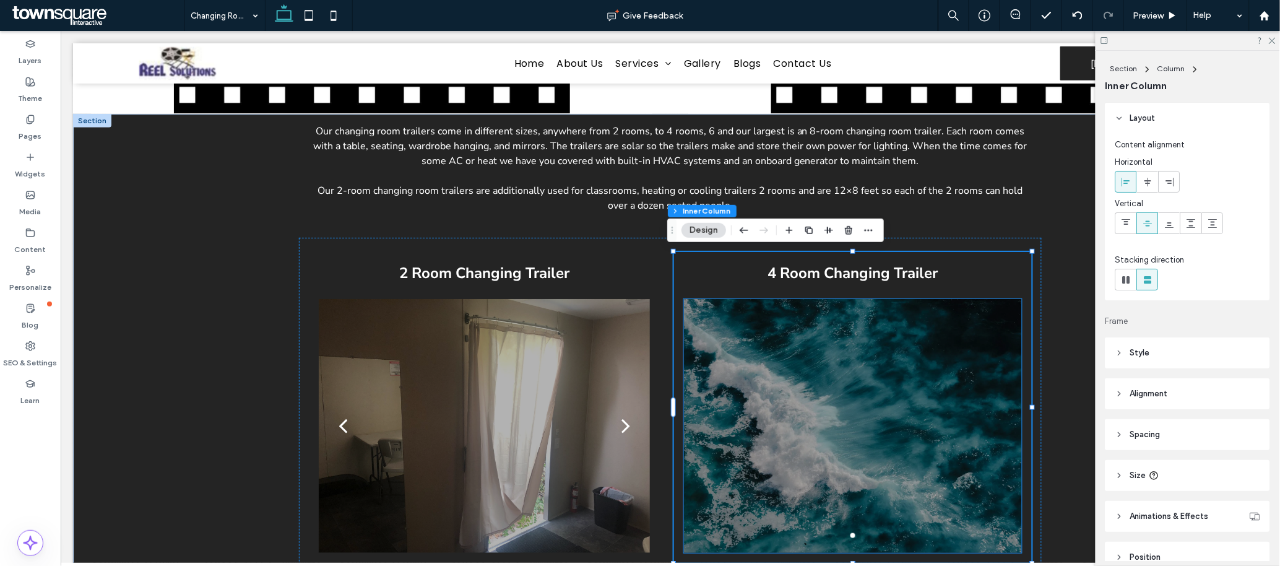
click at [786, 365] on div at bounding box center [853, 433] width 338 height 195
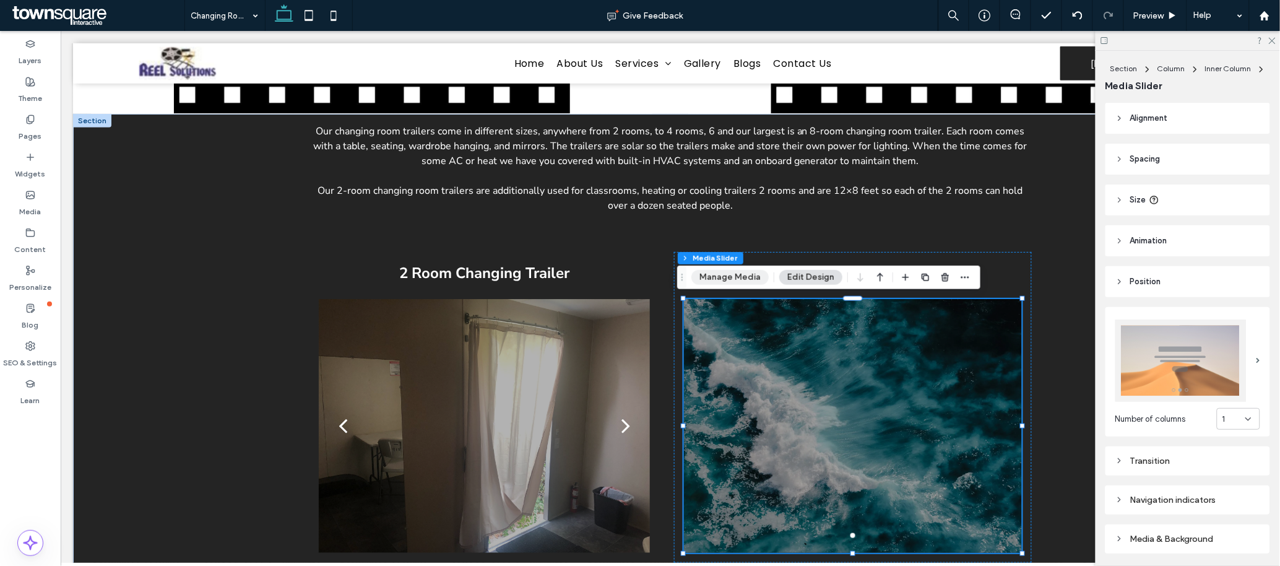
click at [719, 273] on button "Manage Media" at bounding box center [730, 277] width 77 height 15
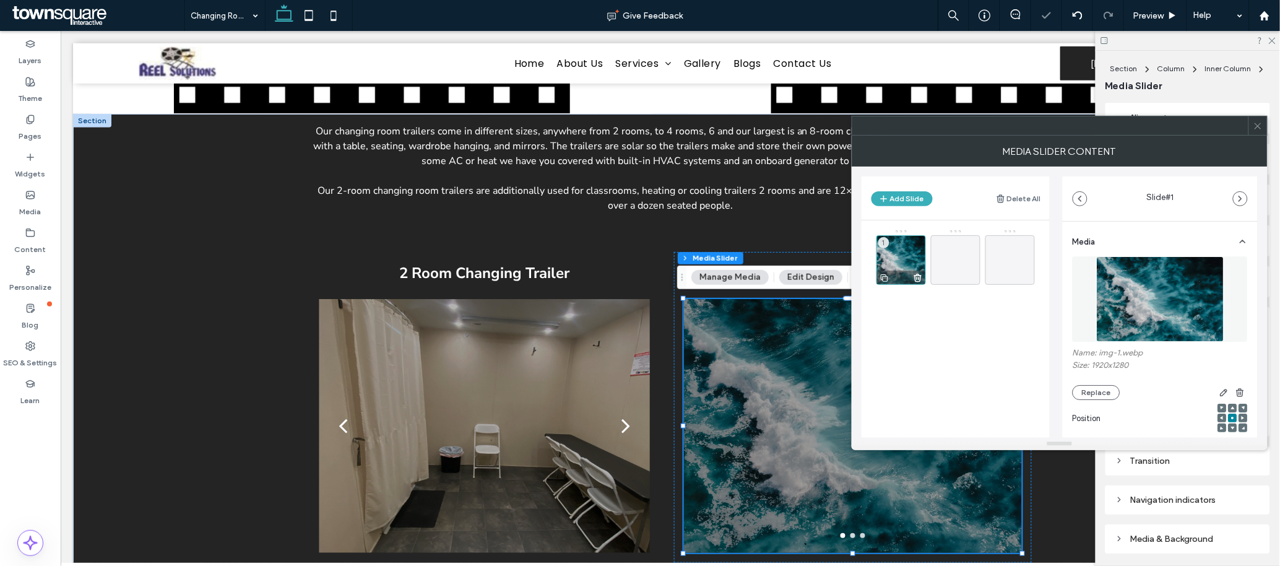
click at [853, 253] on div "1" at bounding box center [902, 260] width 50 height 50
click at [853, 377] on button "Replace" at bounding box center [1097, 392] width 48 height 15
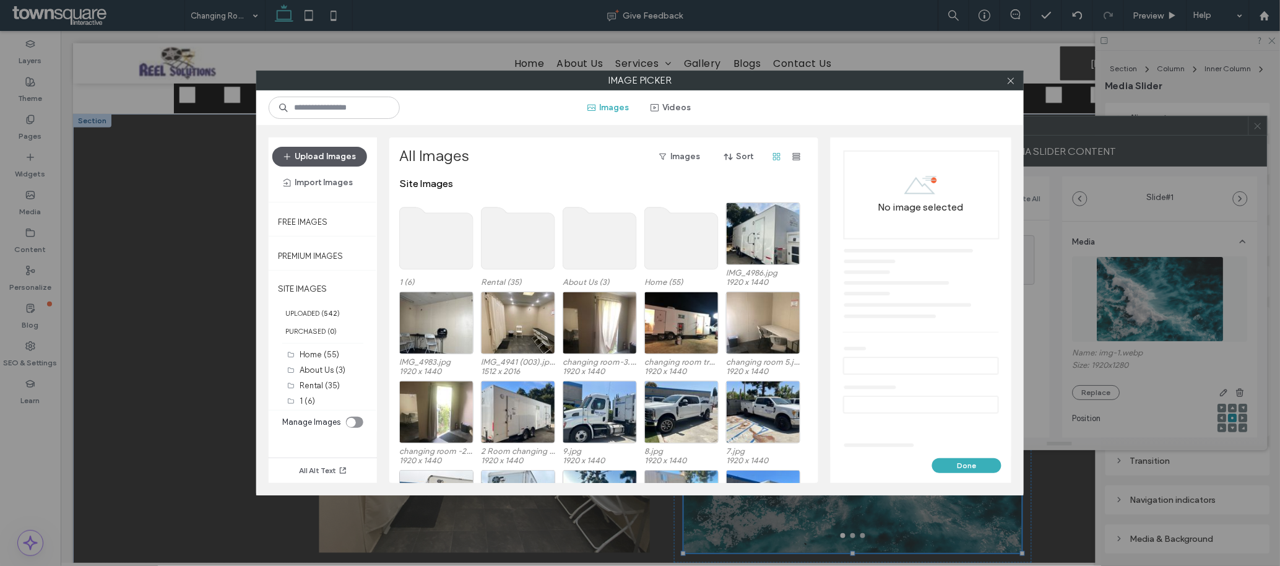
click at [313, 158] on button "Upload Images" at bounding box center [319, 157] width 95 height 20
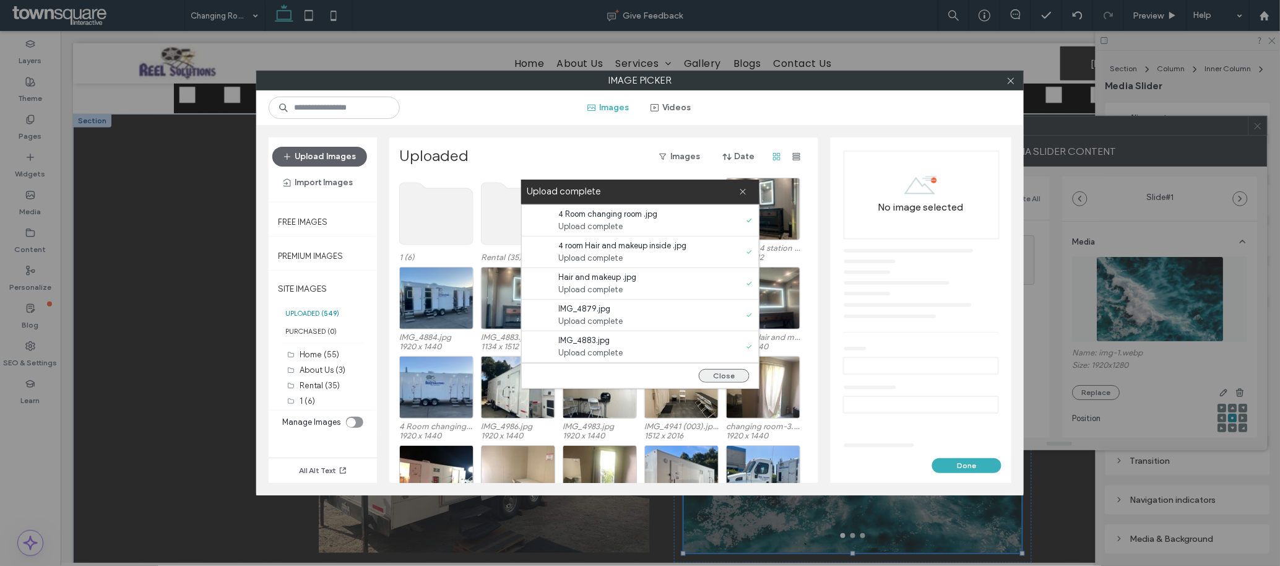
click at [719, 377] on button "Close" at bounding box center [724, 376] width 51 height 14
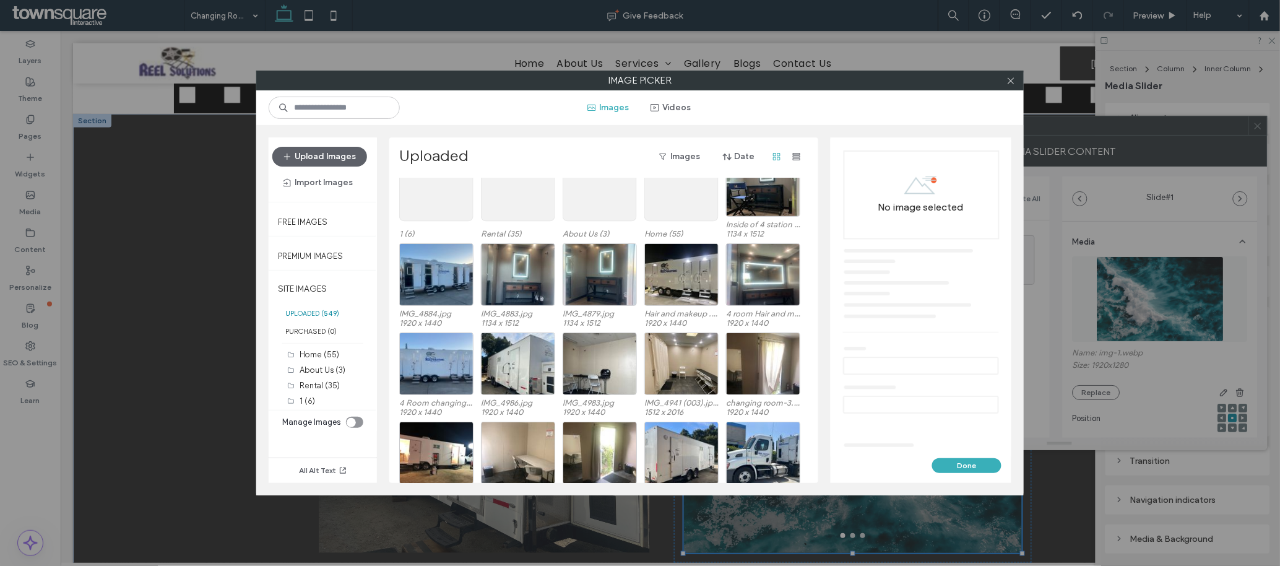
scroll to position [0, 0]
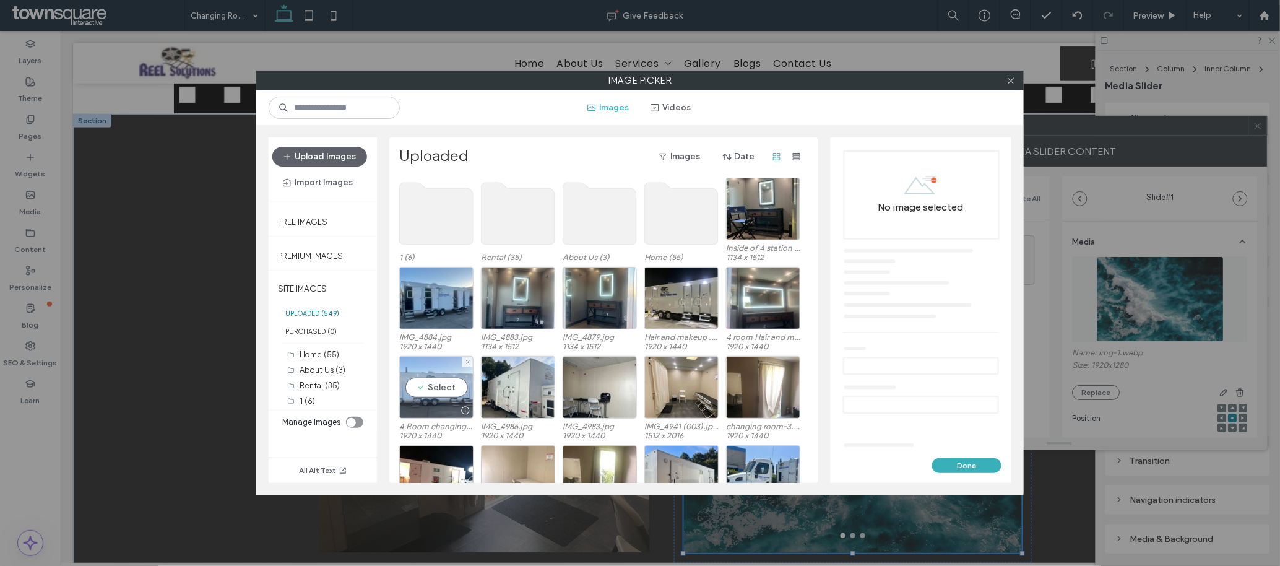
click at [421, 377] on div "Select" at bounding box center [436, 387] width 74 height 63
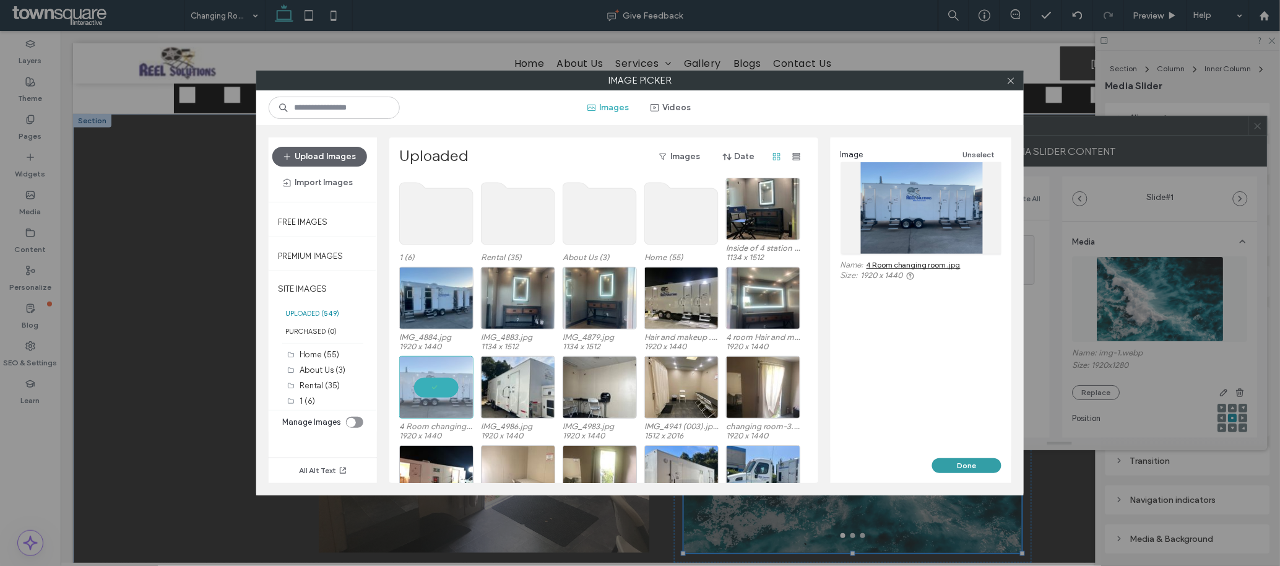
click at [853, 377] on button "Done" at bounding box center [966, 465] width 69 height 15
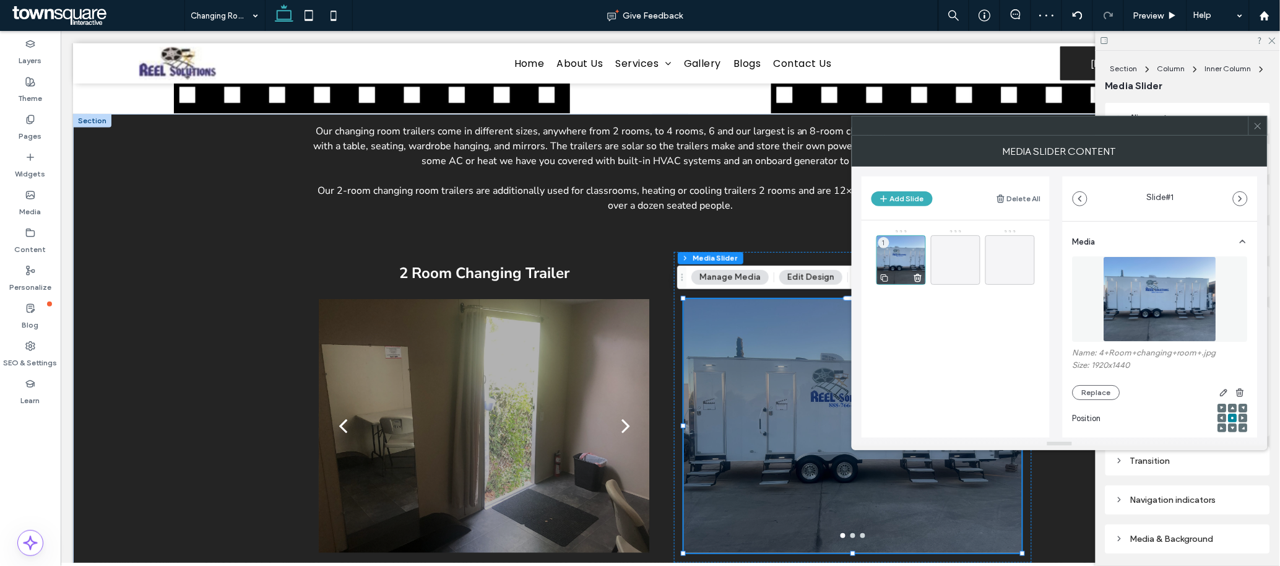
click at [853, 279] on icon at bounding box center [885, 277] width 10 height 11
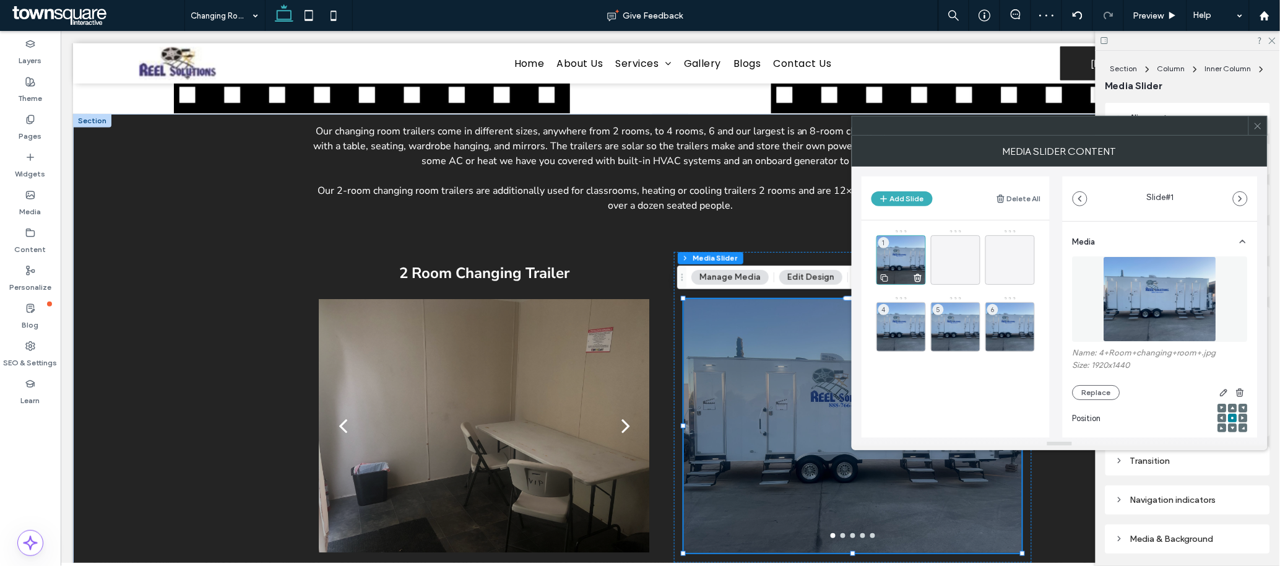
click at [853, 279] on icon at bounding box center [885, 277] width 10 height 11
click at [853, 280] on icon at bounding box center [885, 277] width 10 height 11
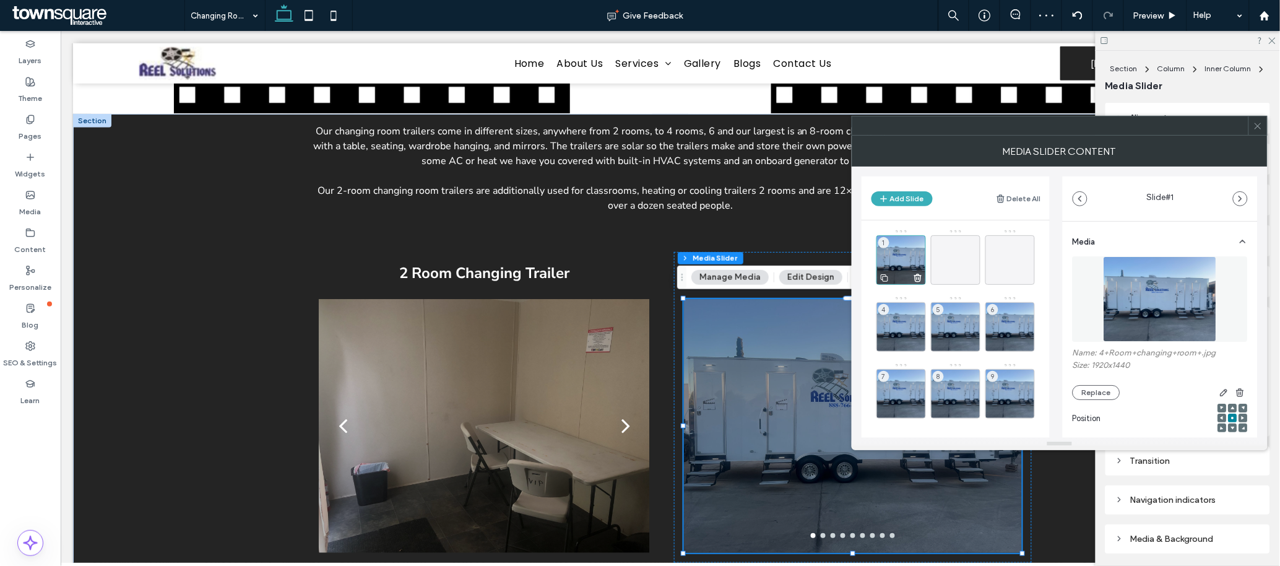
click at [853, 280] on icon at bounding box center [885, 277] width 10 height 11
click at [853, 126] on icon at bounding box center [1258, 125] width 9 height 9
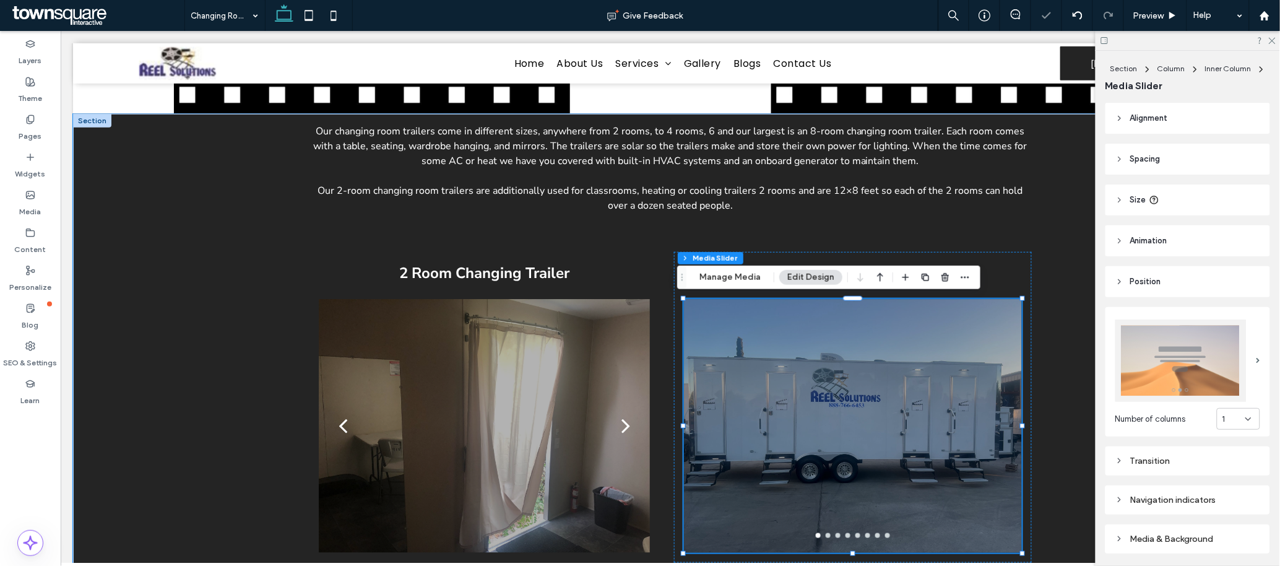
click at [796, 377] on div at bounding box center [853, 433] width 338 height 195
click at [725, 280] on button "Manage Media" at bounding box center [730, 277] width 77 height 15
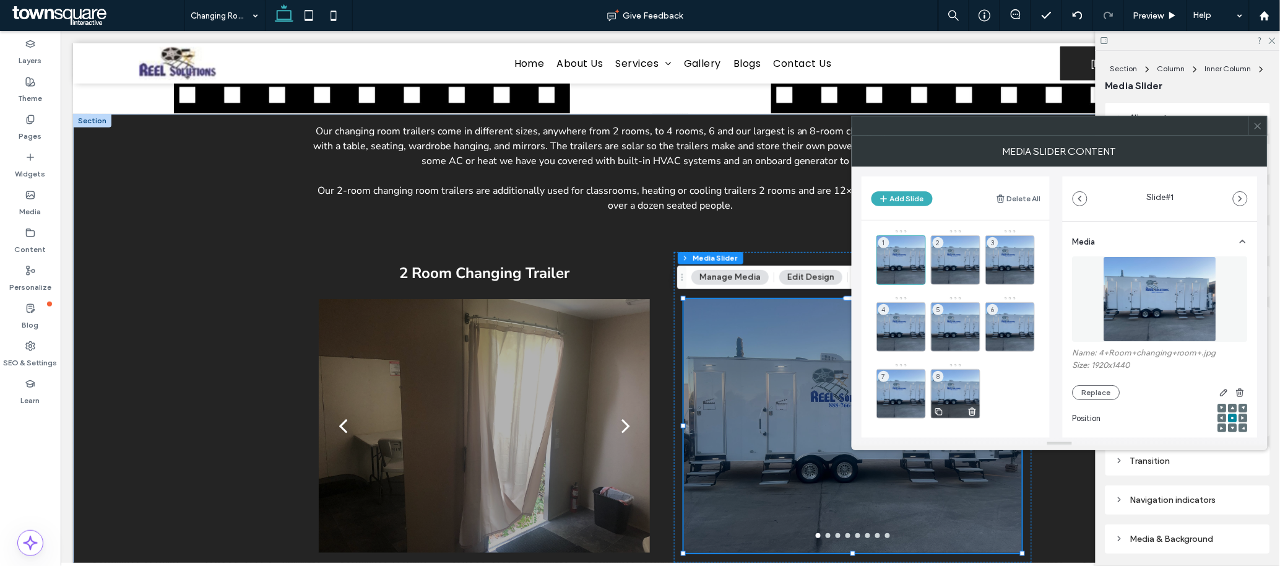
click at [853, 377] on use at bounding box center [973, 411] width 7 height 7
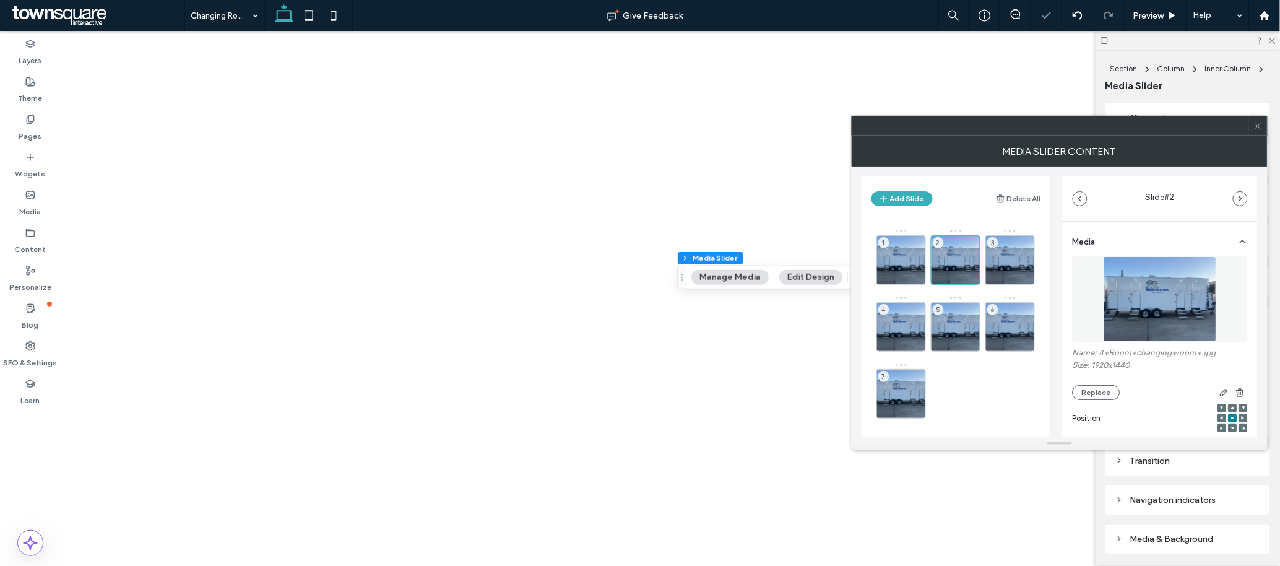
click at [1142, 306] on img at bounding box center [1160, 298] width 113 height 85
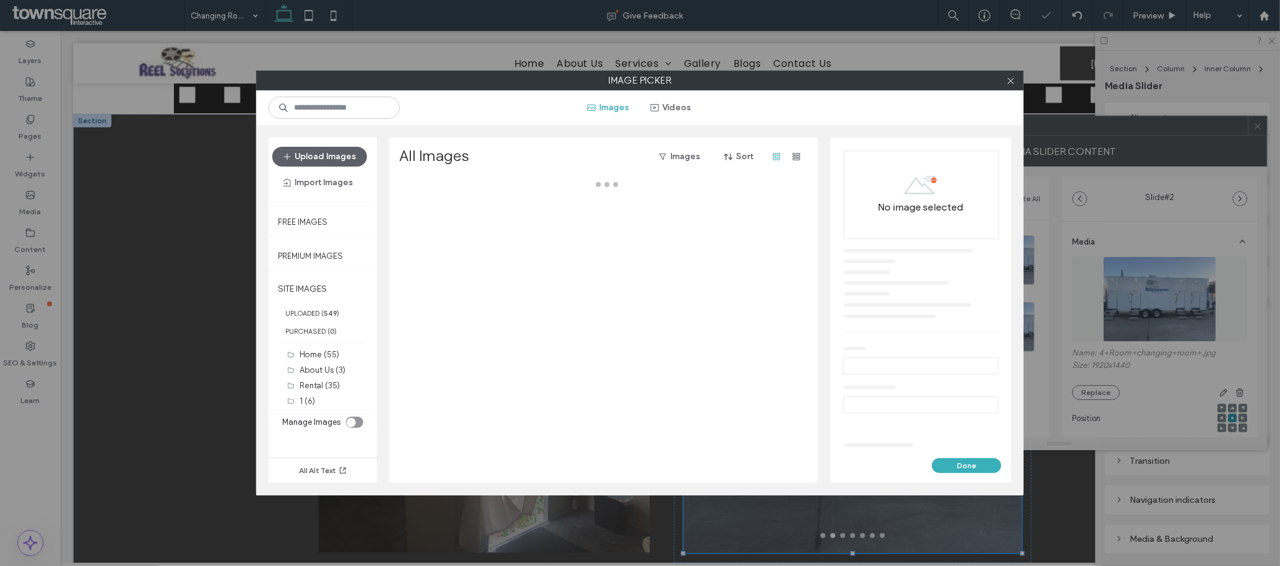
scroll to position [267, 0]
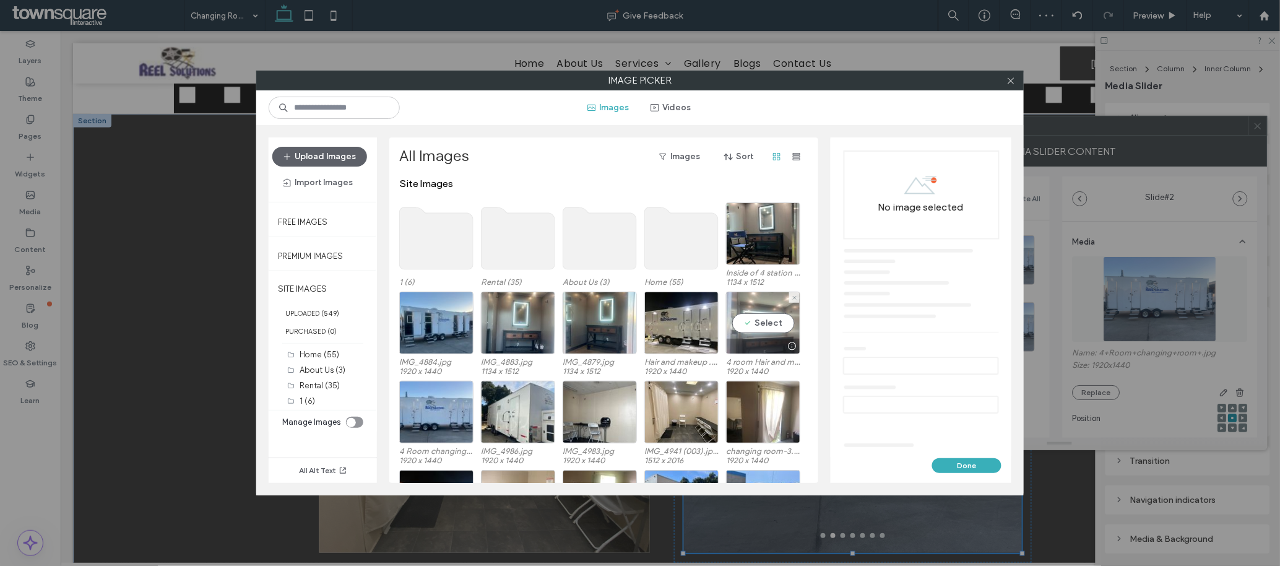
click at [765, 326] on div "Select" at bounding box center [763, 323] width 74 height 63
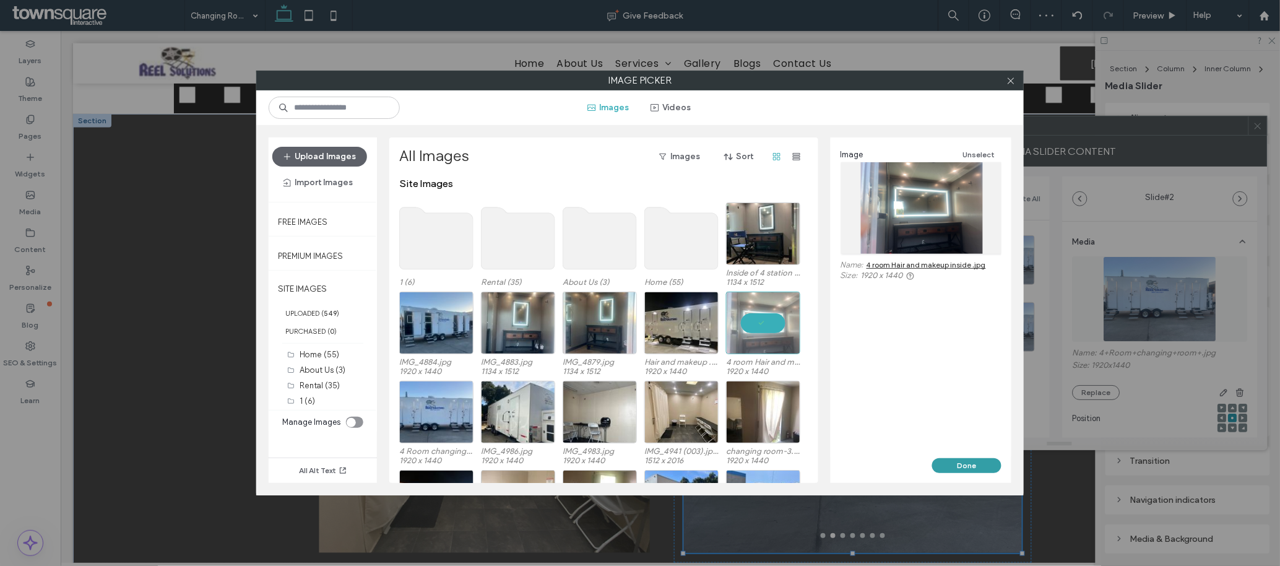
click at [965, 471] on button "Done" at bounding box center [966, 465] width 69 height 15
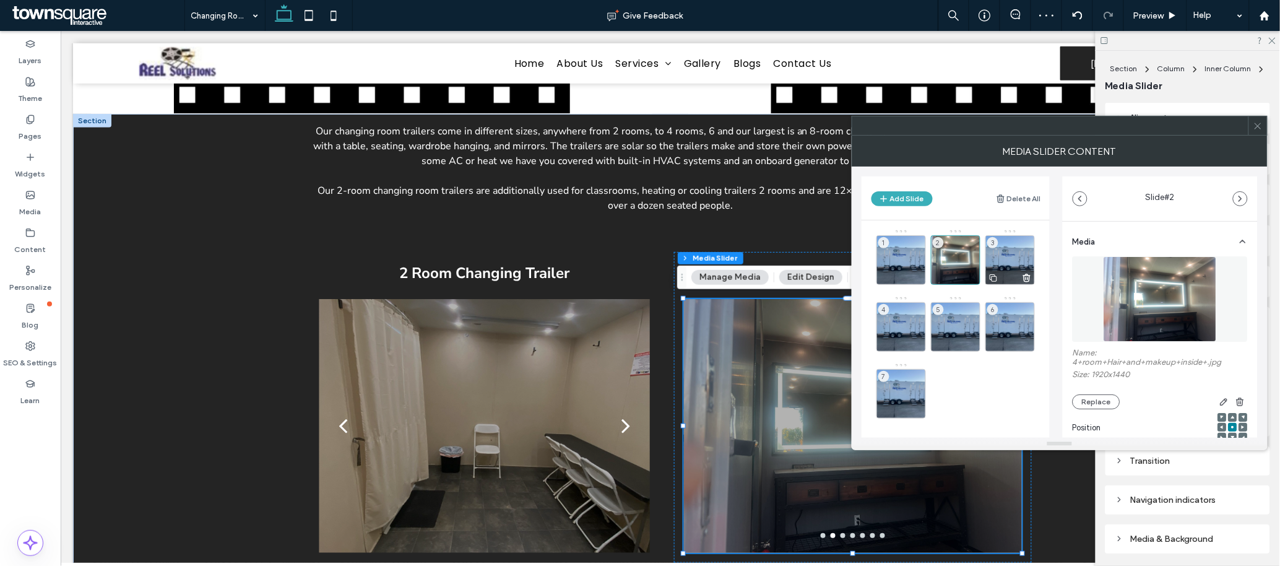
click at [1012, 249] on div "3" at bounding box center [1011, 260] width 50 height 50
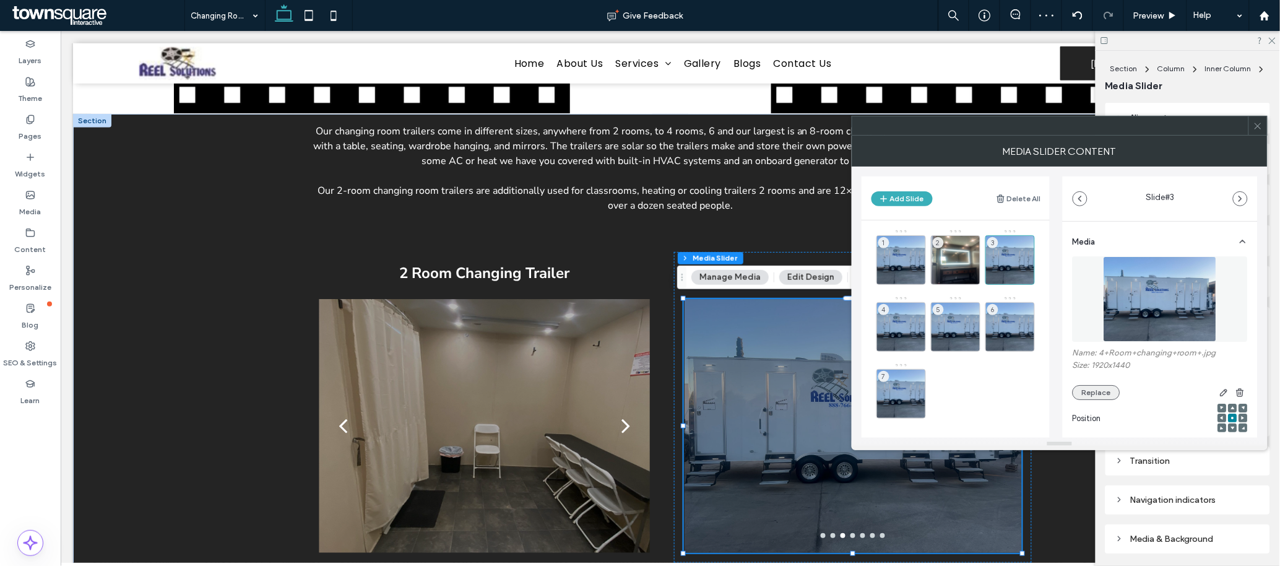
click at [1101, 396] on button "Replace" at bounding box center [1097, 392] width 48 height 15
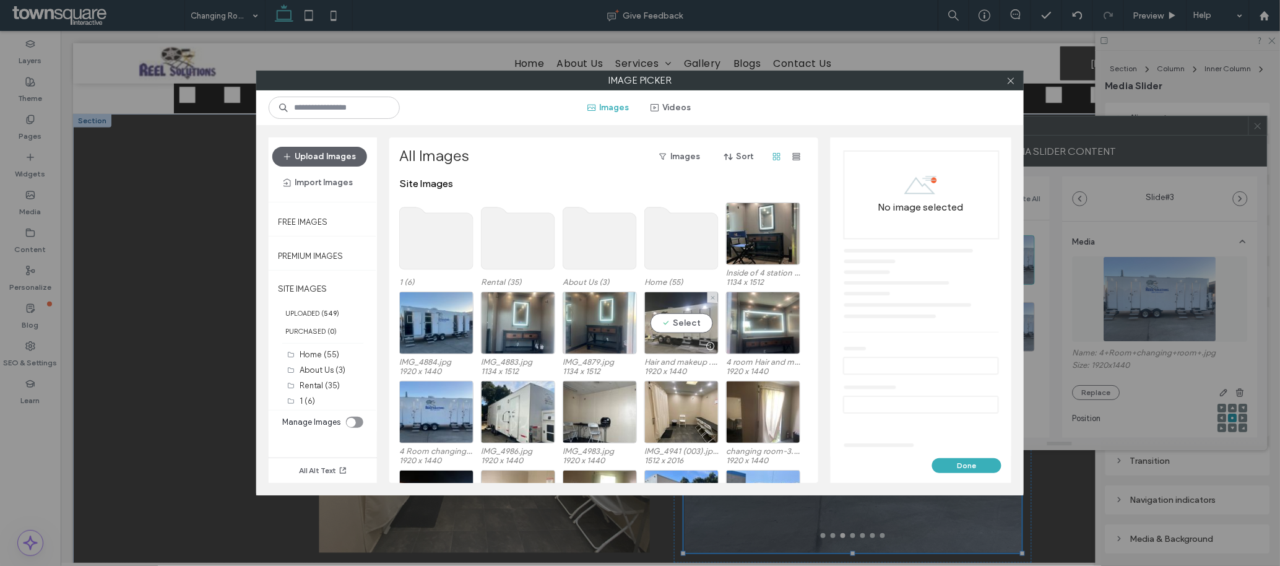
click at [681, 319] on div "Select" at bounding box center [682, 323] width 74 height 63
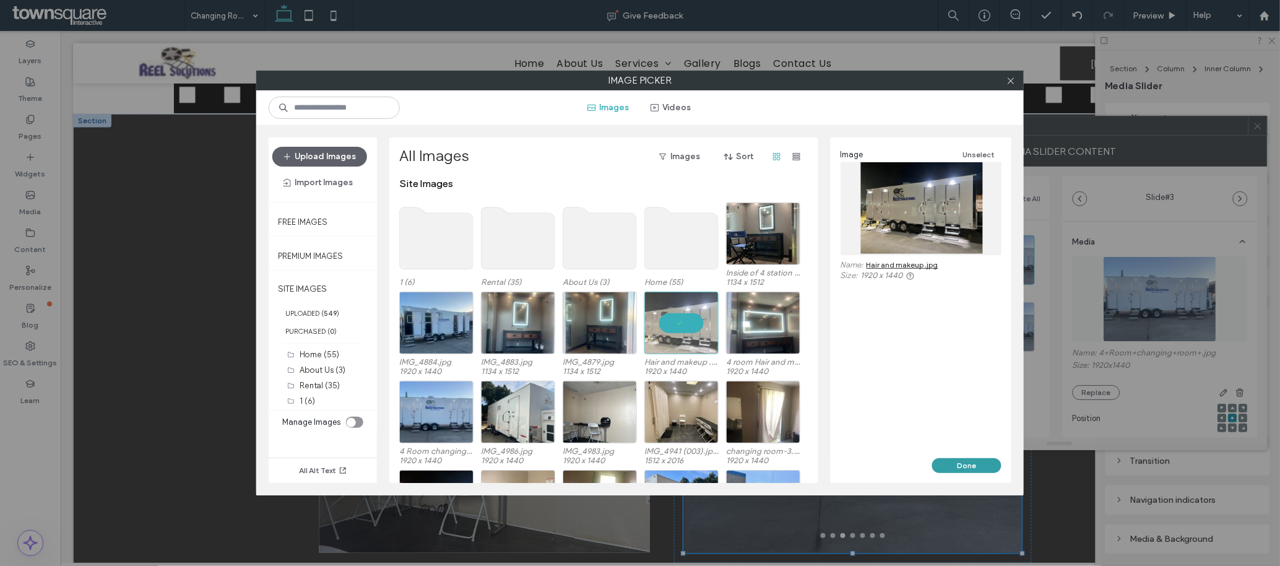
click at [971, 472] on button "Done" at bounding box center [966, 465] width 69 height 15
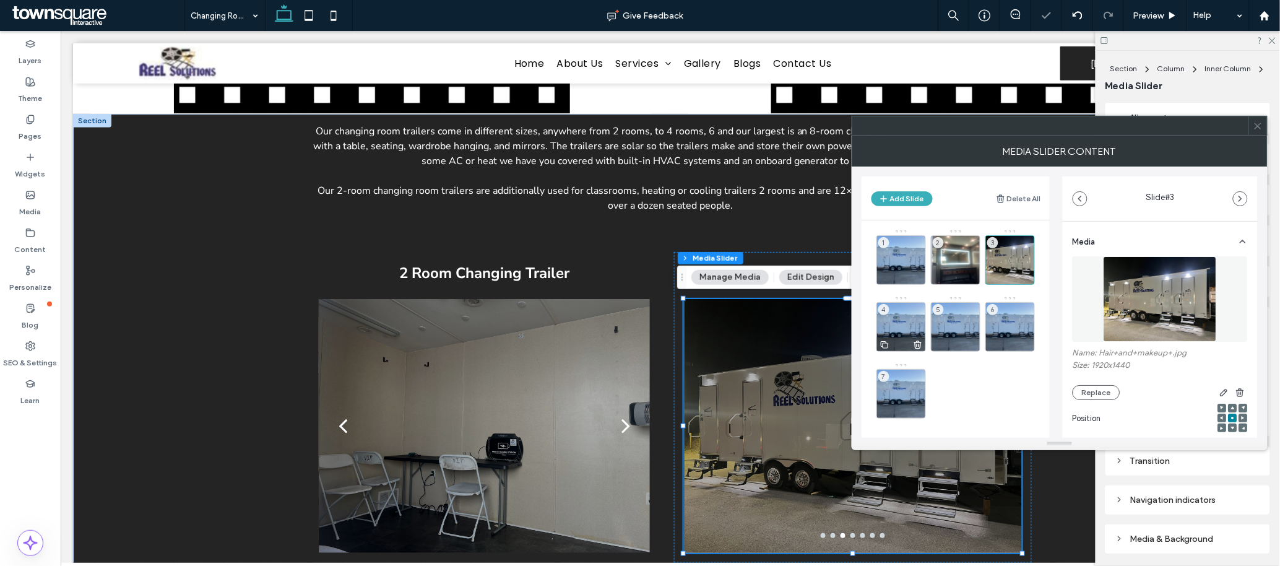
click at [903, 318] on div "4" at bounding box center [902, 327] width 50 height 50
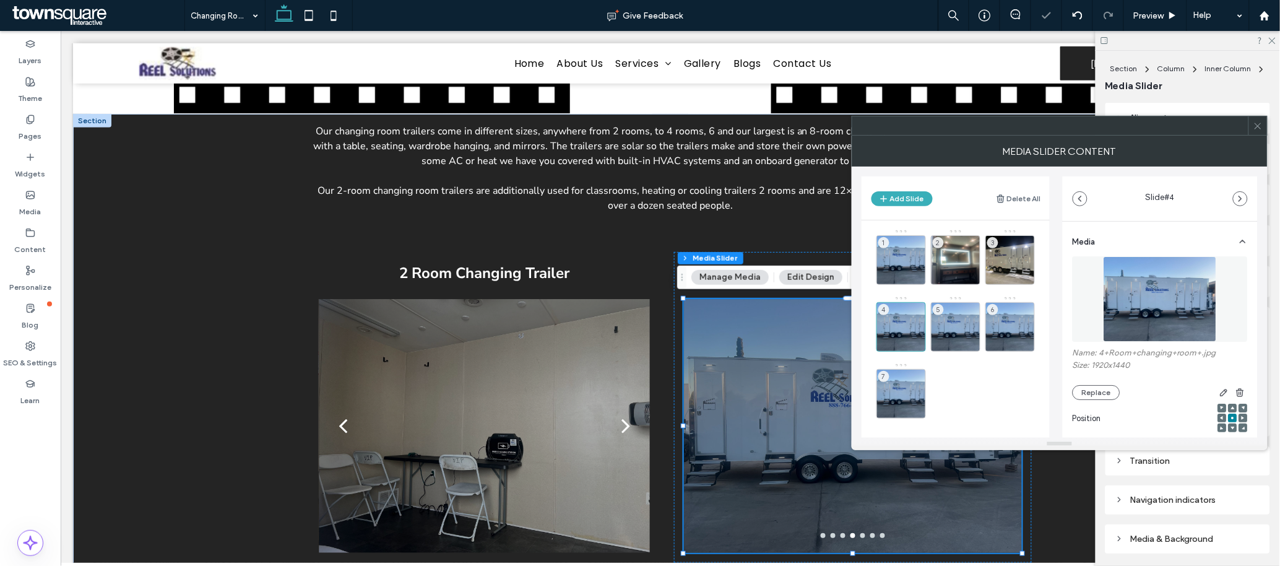
click at [1164, 296] on img at bounding box center [1160, 298] width 113 height 85
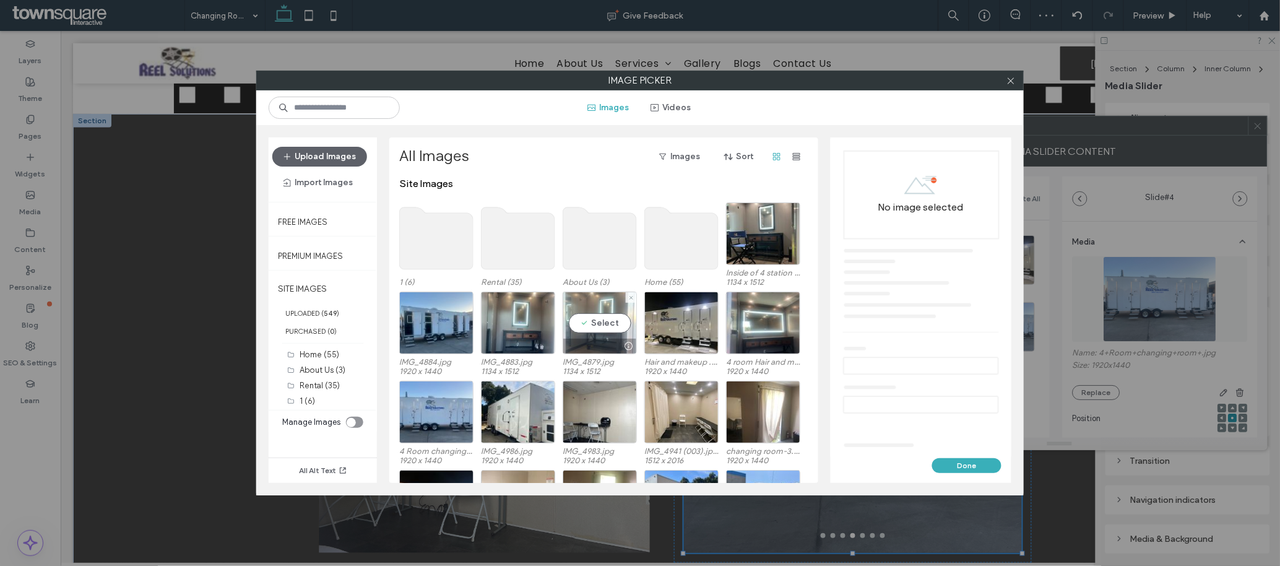
click at [603, 323] on div "Select" at bounding box center [600, 323] width 74 height 63
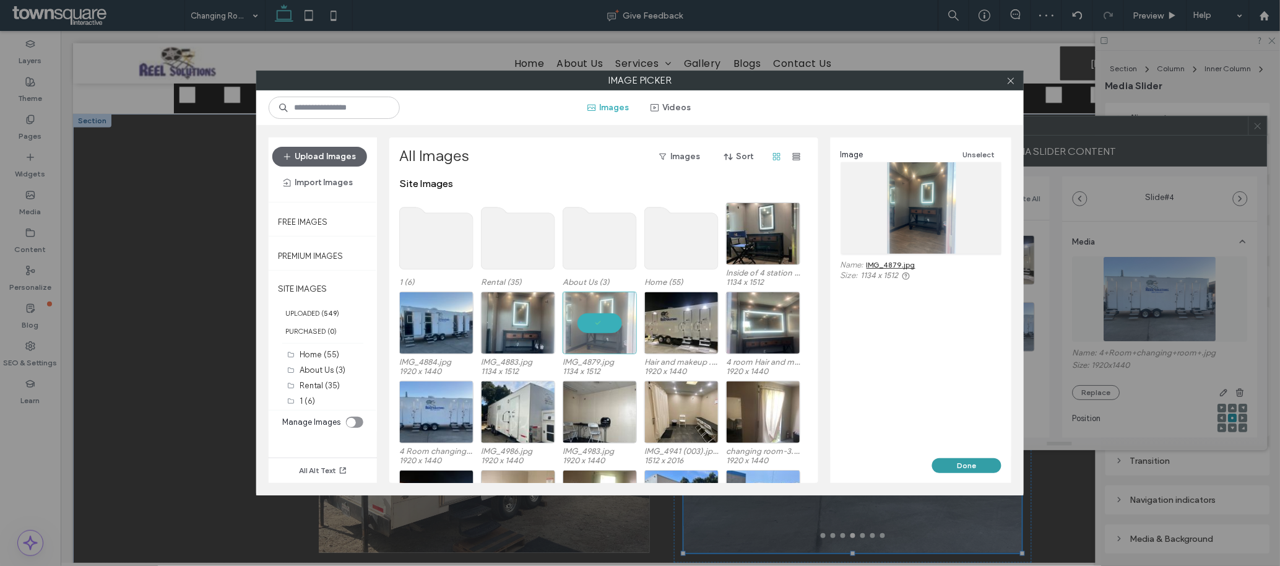
click at [985, 463] on button "Done" at bounding box center [966, 465] width 69 height 15
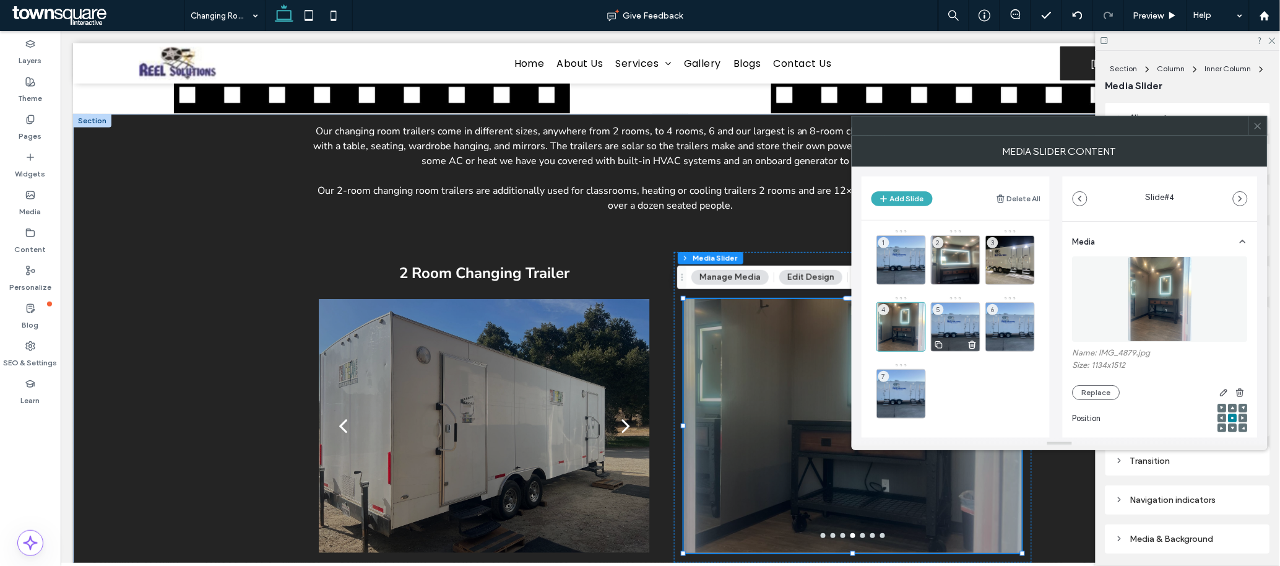
click at [957, 319] on div "5" at bounding box center [956, 327] width 50 height 50
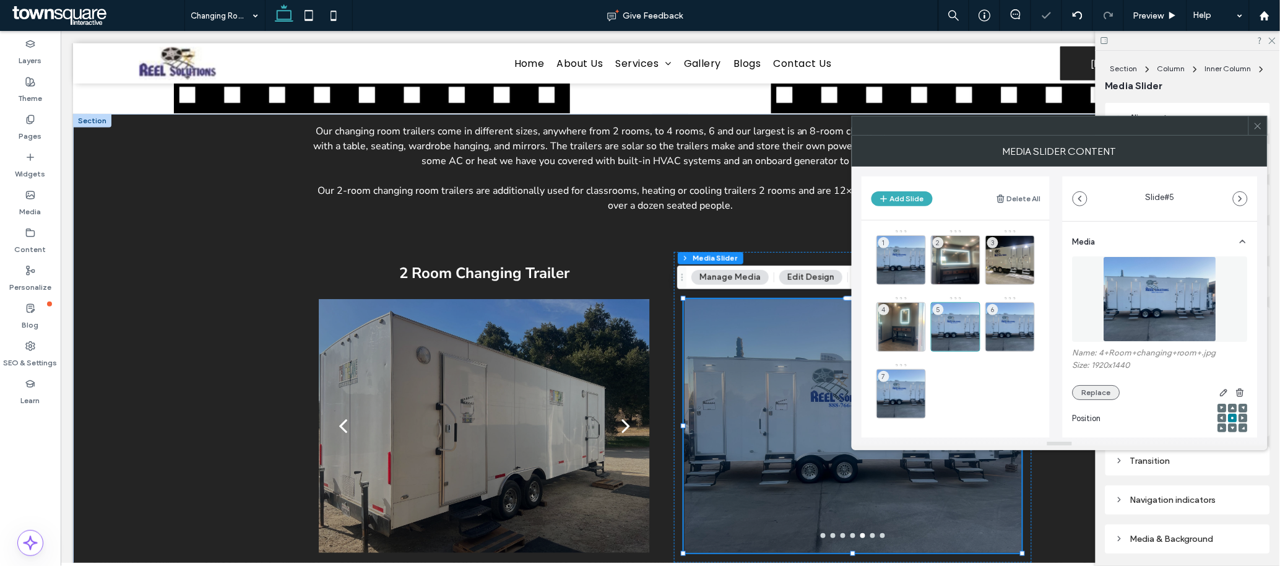
click at [1098, 391] on button "Replace" at bounding box center [1097, 392] width 48 height 15
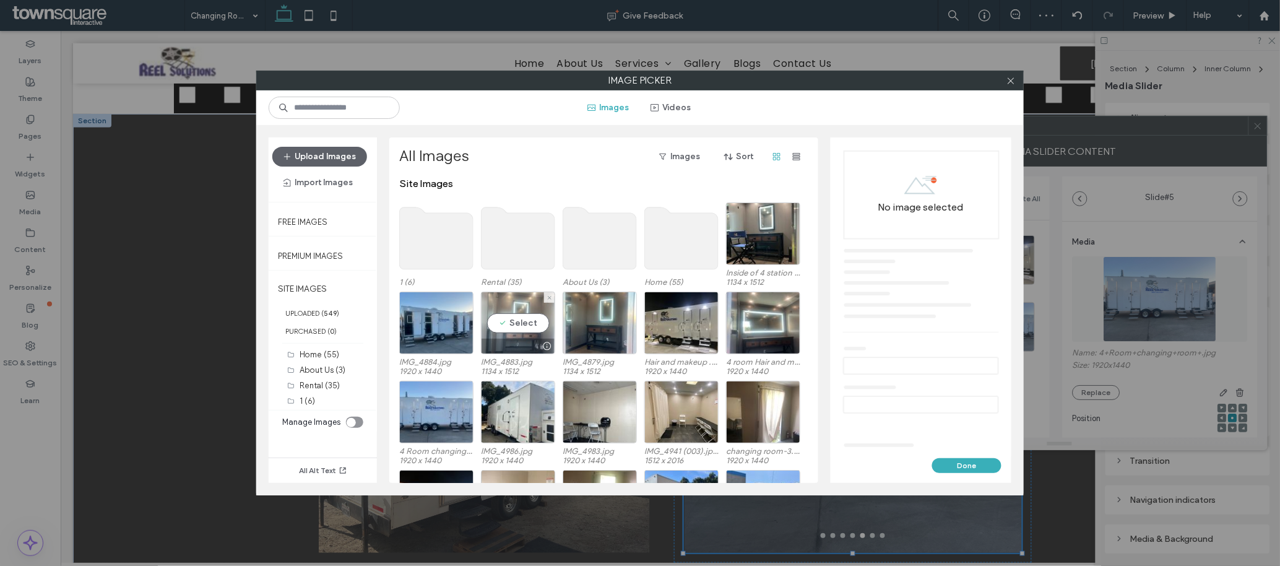
click at [519, 316] on div "Select" at bounding box center [518, 323] width 74 height 63
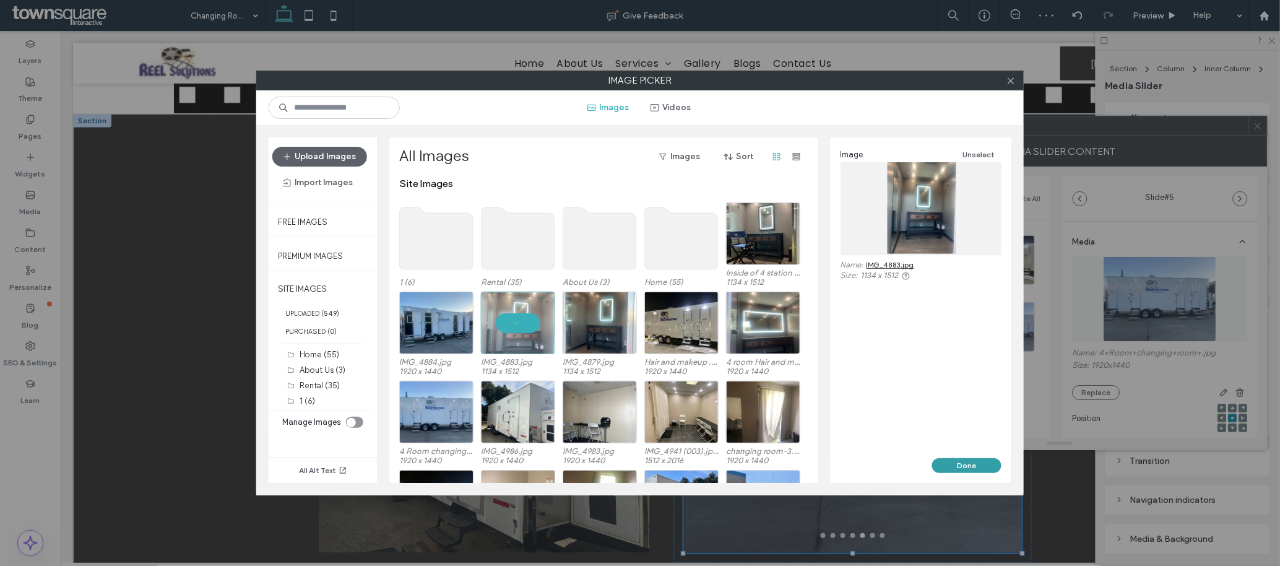
click at [976, 466] on button "Done" at bounding box center [966, 465] width 69 height 15
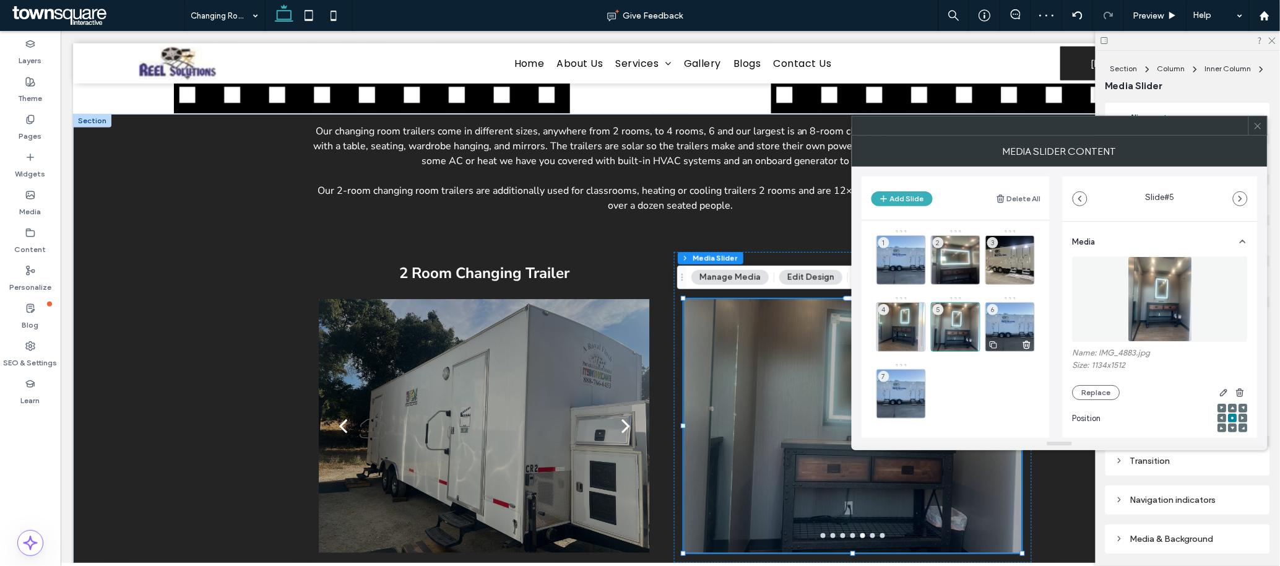
click at [1013, 318] on div "6" at bounding box center [1011, 327] width 50 height 50
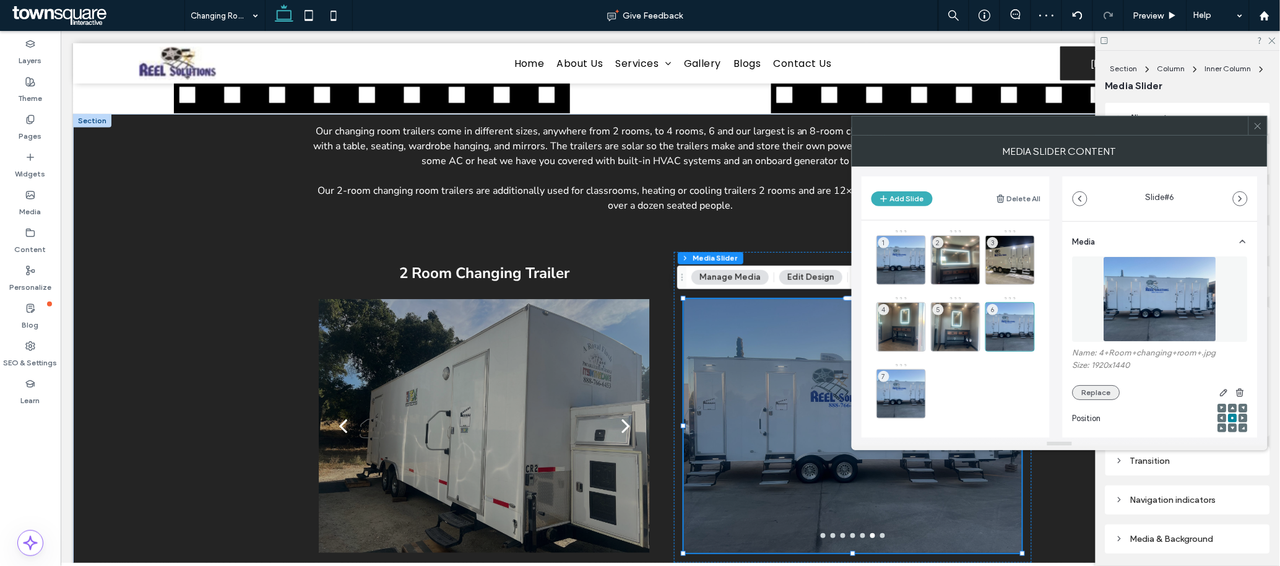
click at [1093, 393] on button "Replace" at bounding box center [1097, 392] width 48 height 15
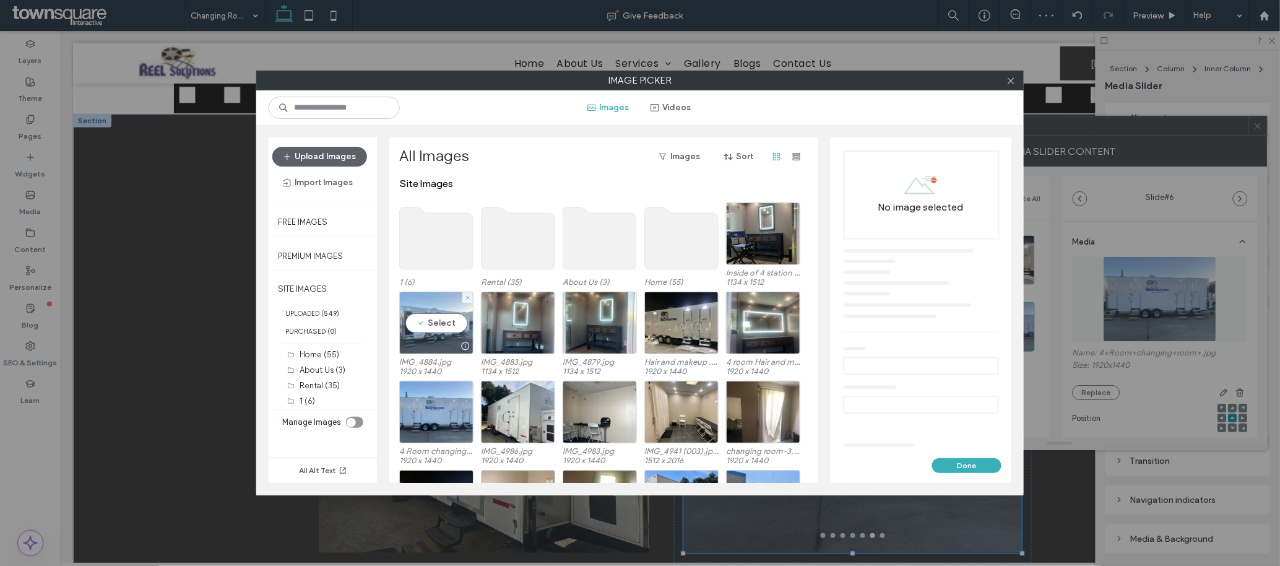
click at [437, 324] on div "Select" at bounding box center [436, 323] width 74 height 63
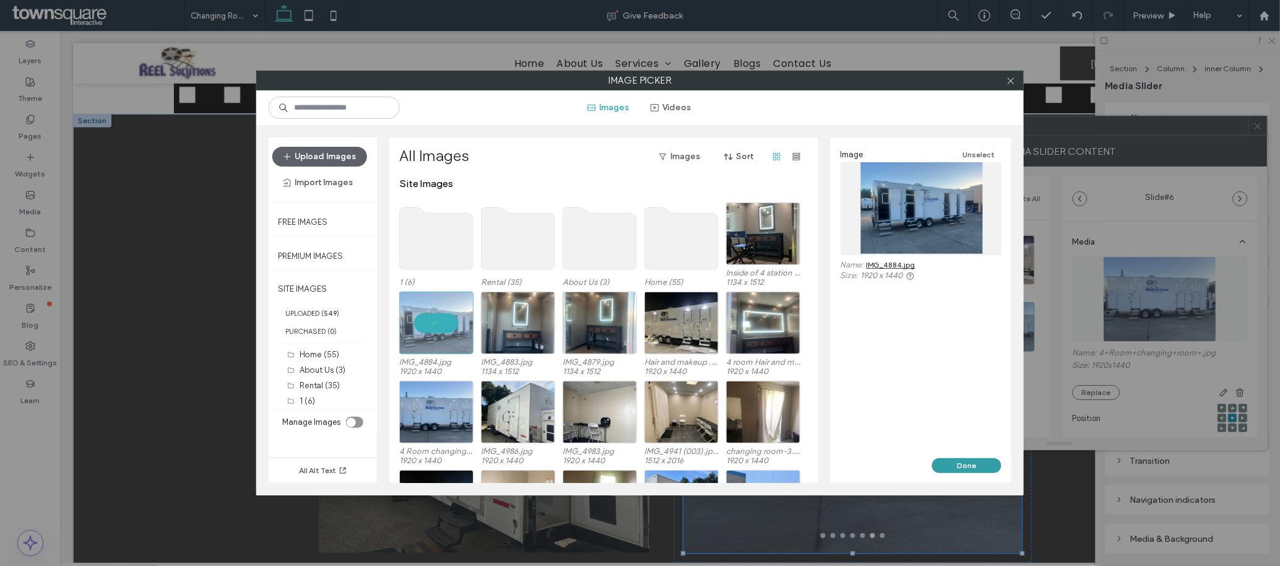
click at [957, 464] on button "Done" at bounding box center [966, 465] width 69 height 15
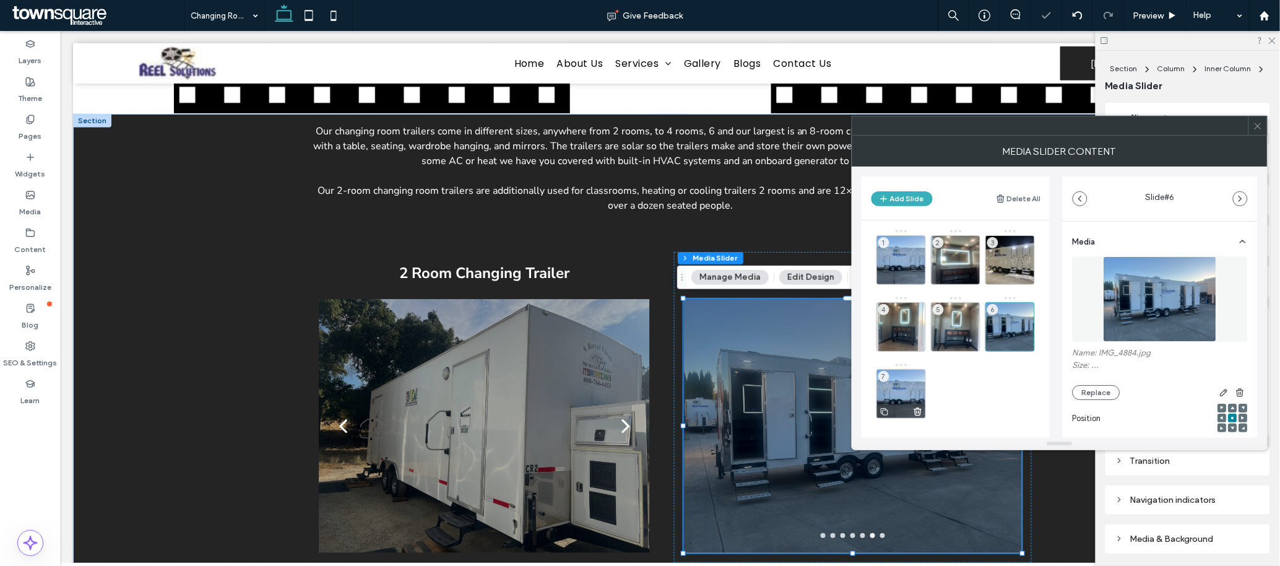
click at [907, 392] on div "7" at bounding box center [902, 394] width 50 height 50
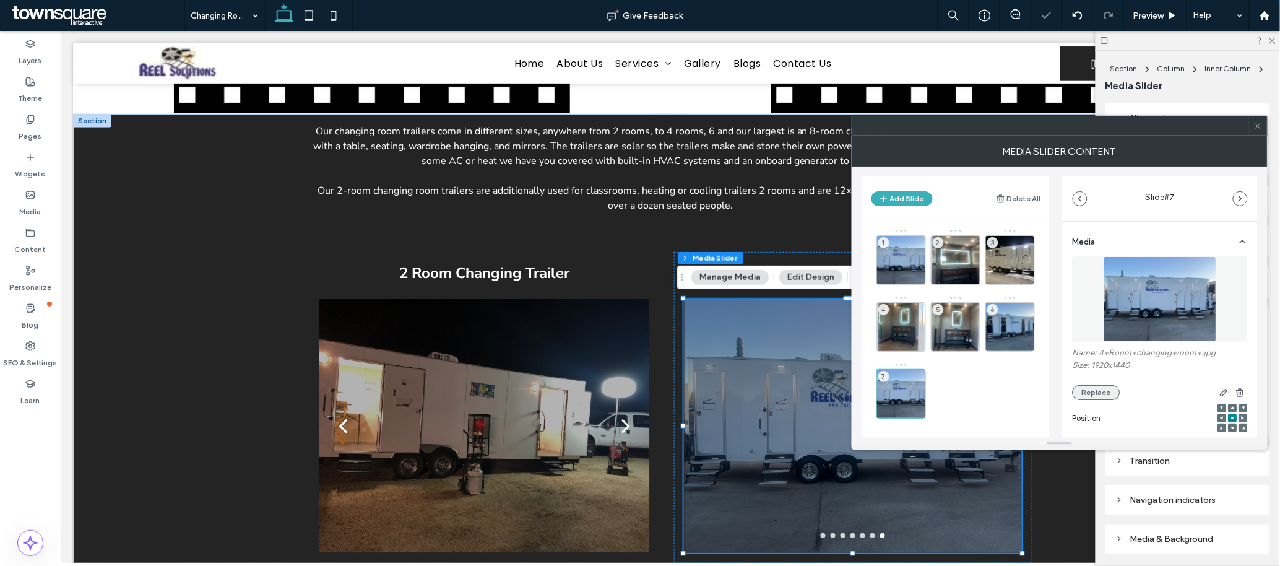
click at [1087, 393] on button "Replace" at bounding box center [1097, 392] width 48 height 15
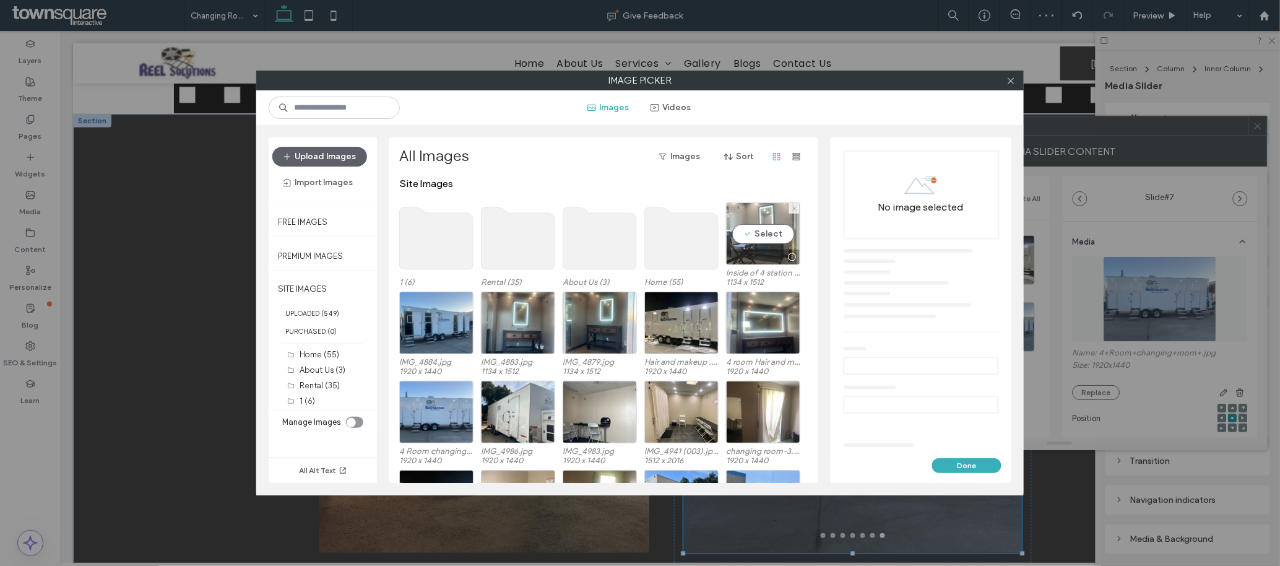
click at [757, 214] on div "Select" at bounding box center [763, 233] width 74 height 63
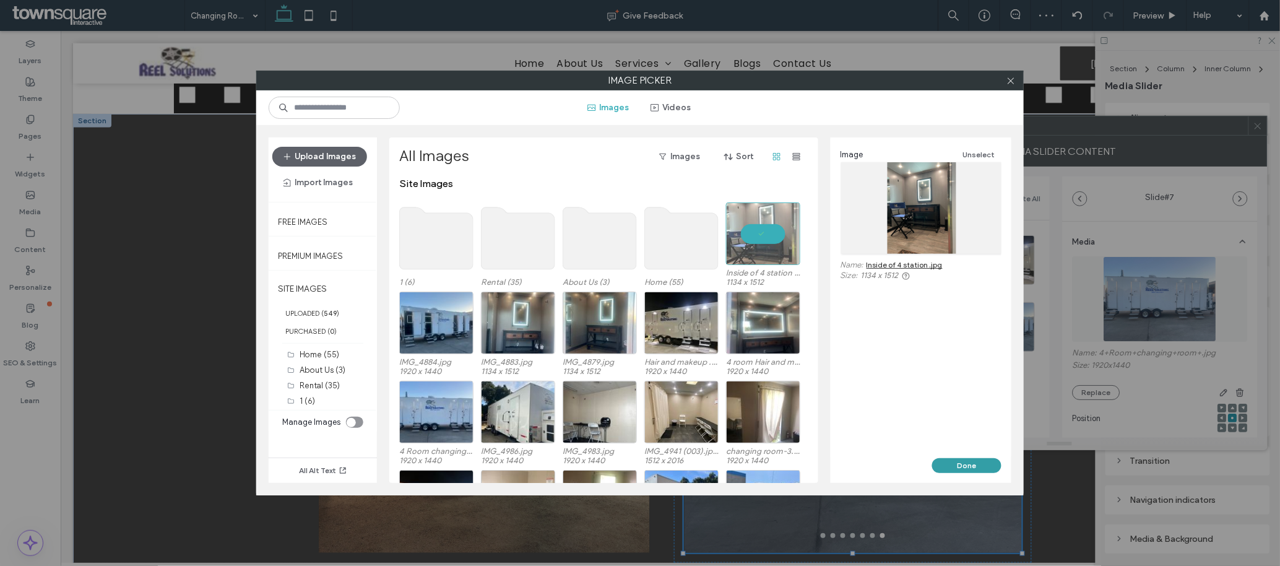
click at [981, 464] on button "Done" at bounding box center [966, 465] width 69 height 15
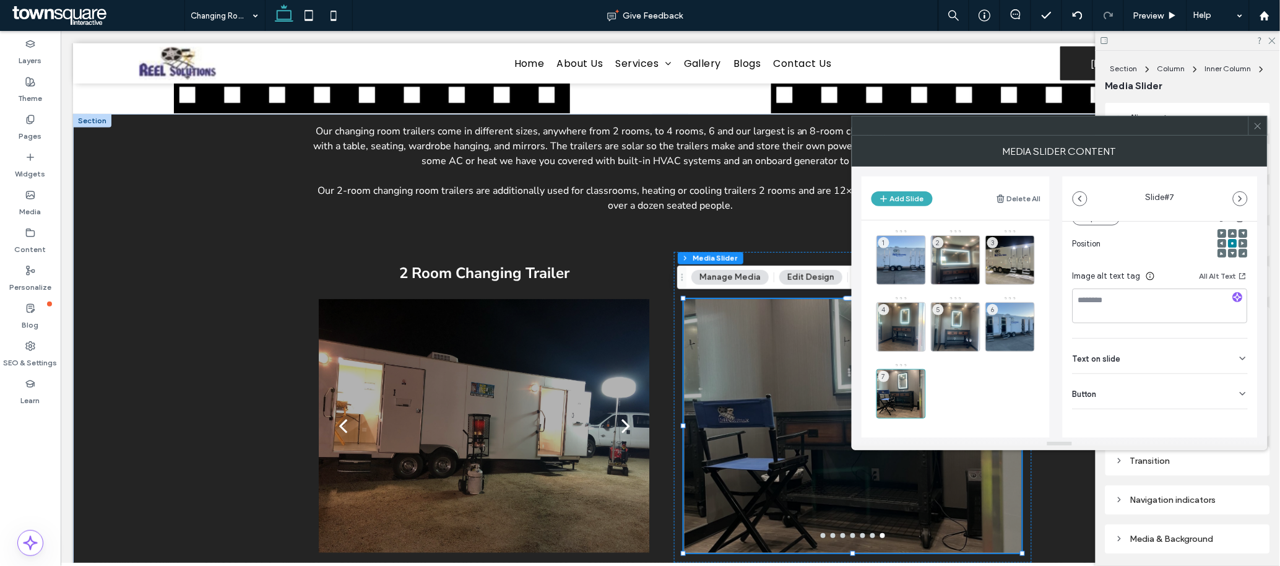
scroll to position [176, 0]
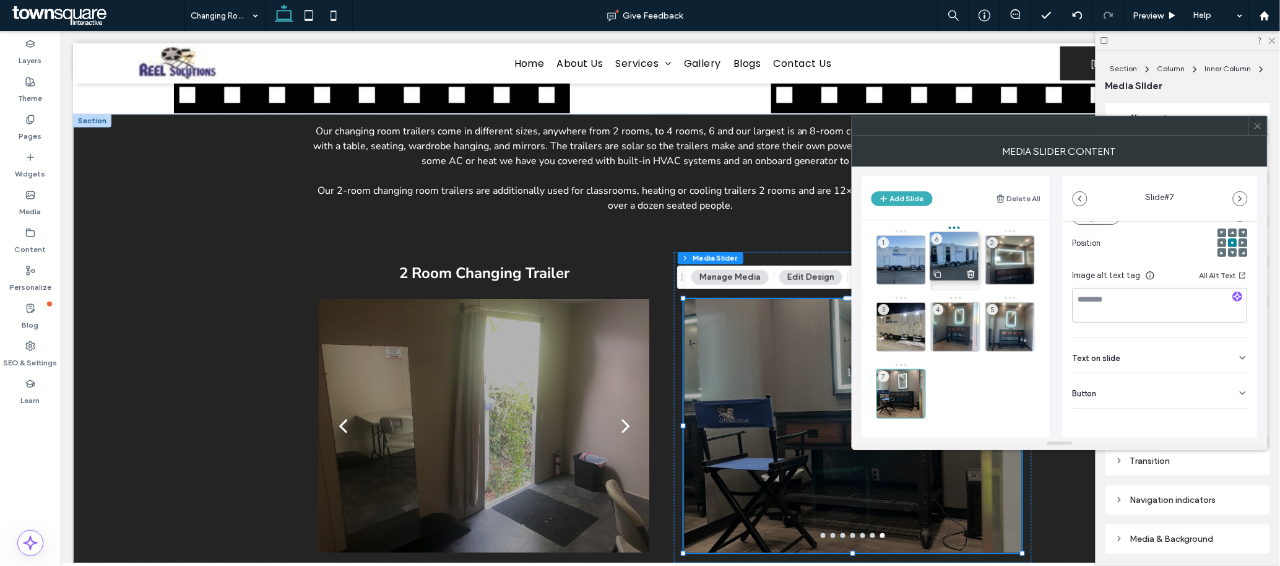
drag, startPoint x: 1024, startPoint y: 323, endPoint x: 970, endPoint y: 255, distance: 86.4
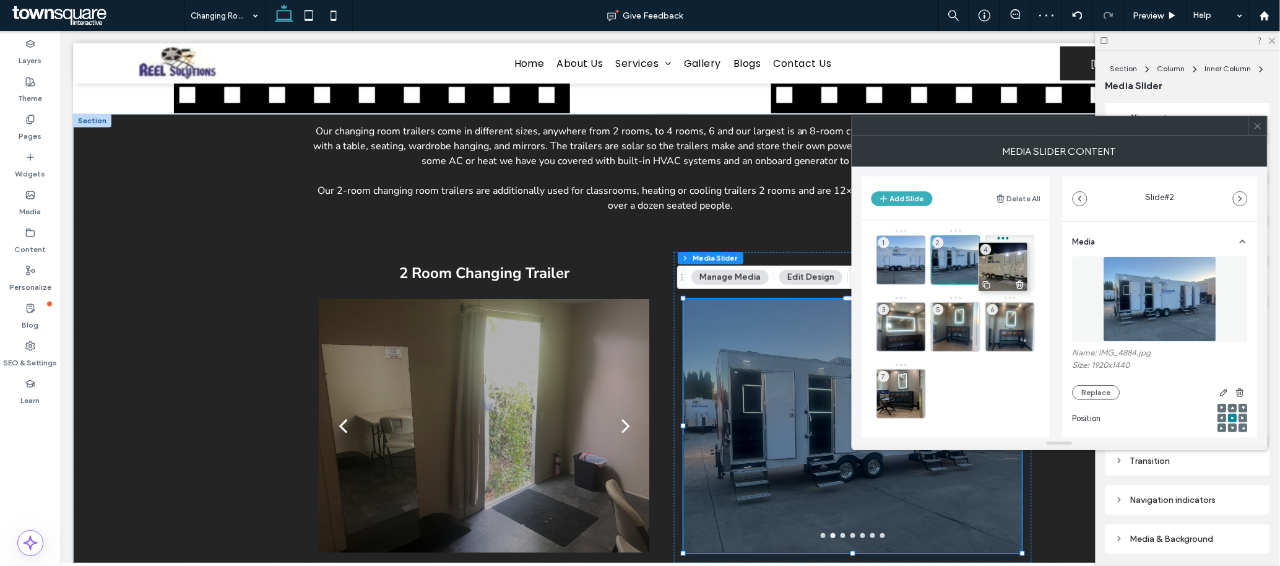
drag, startPoint x: 904, startPoint y: 324, endPoint x: 1008, endPoint y: 265, distance: 119.8
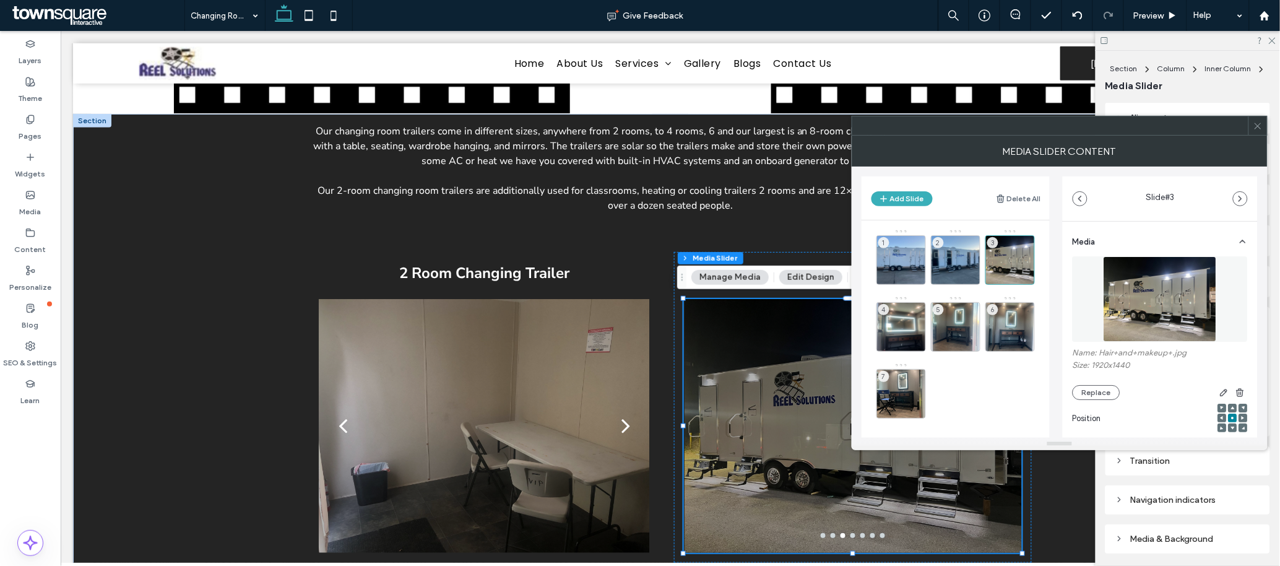
click at [1256, 126] on icon at bounding box center [1258, 125] width 9 height 9
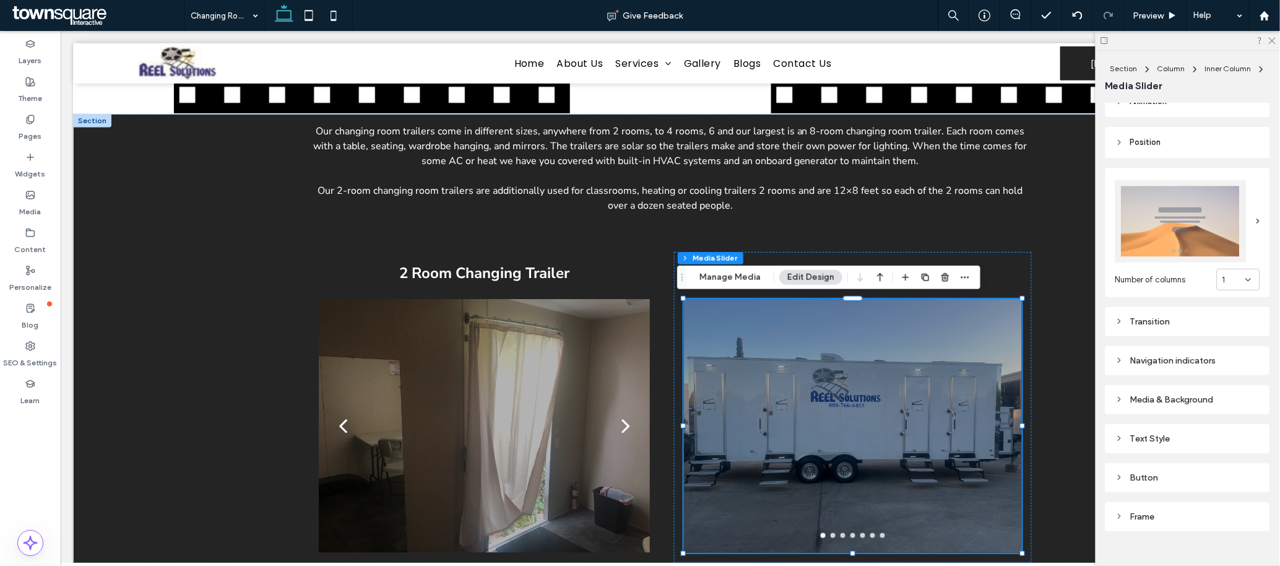
scroll to position [151, 0]
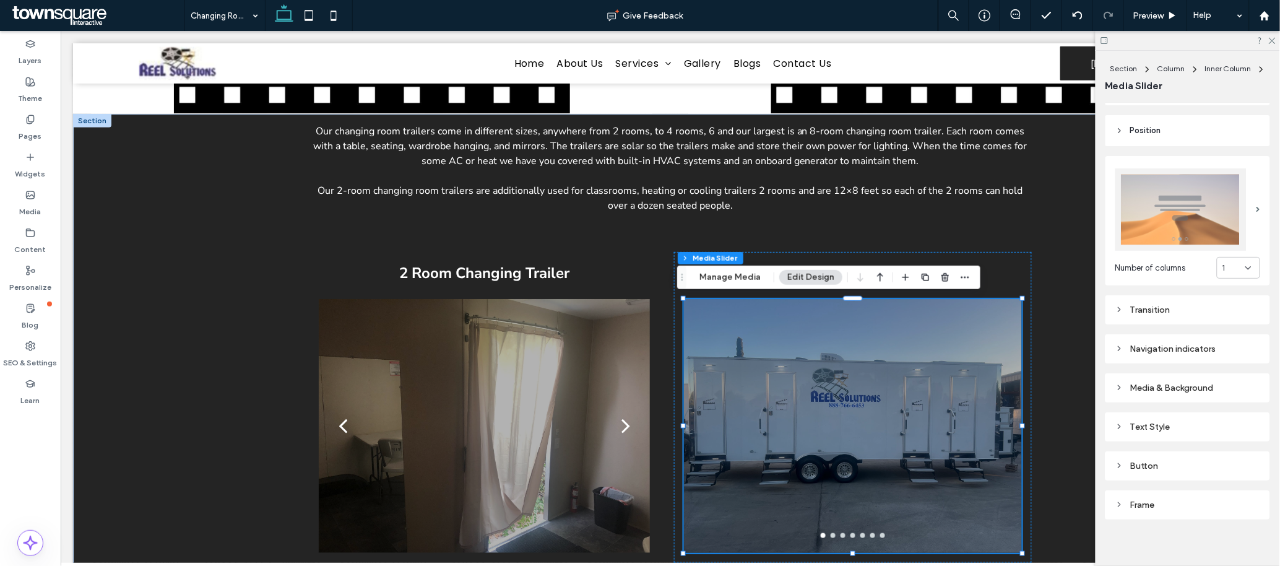
click at [1169, 306] on div "Transition" at bounding box center [1188, 310] width 145 height 11
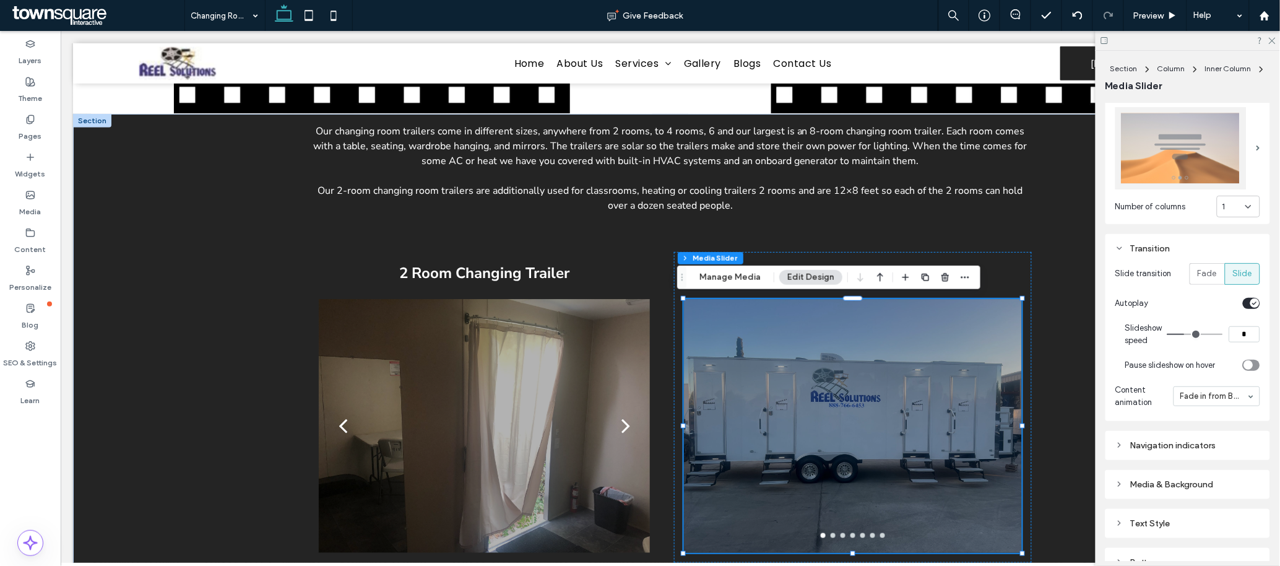
scroll to position [309, 0]
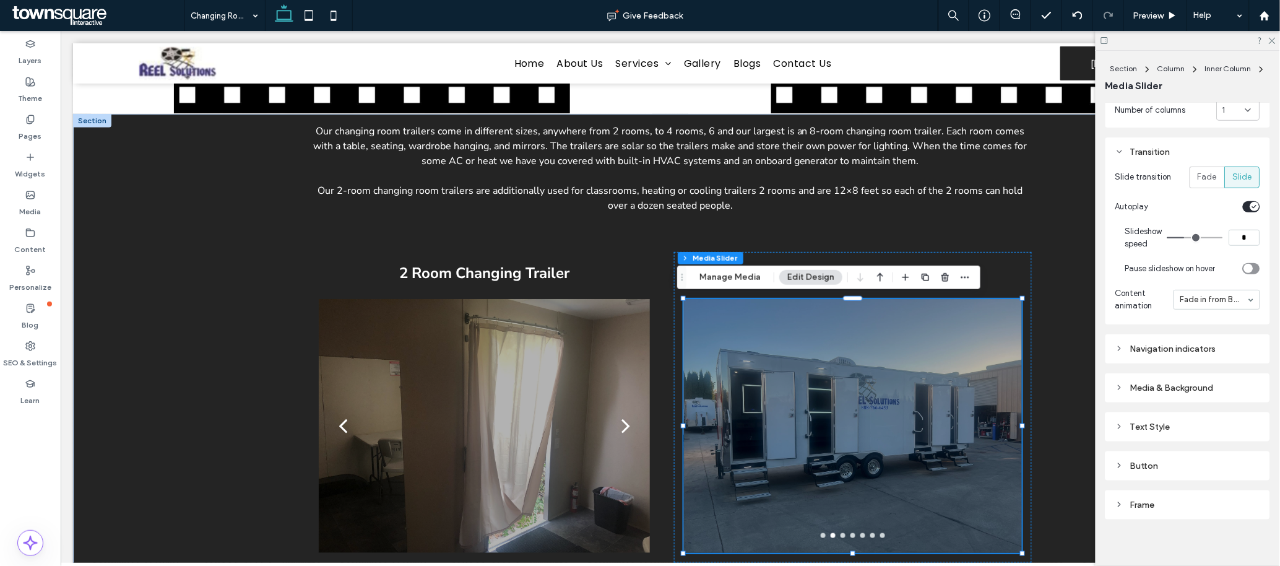
click at [1163, 344] on div "Navigation indicators" at bounding box center [1188, 349] width 145 height 11
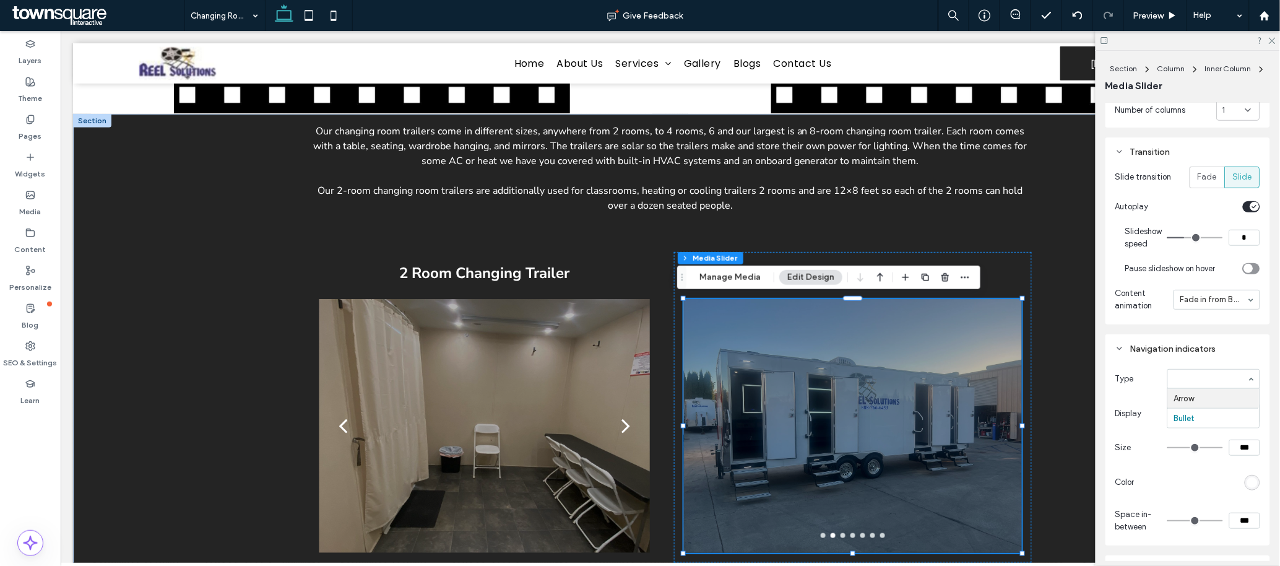
type input "**"
type input "*"
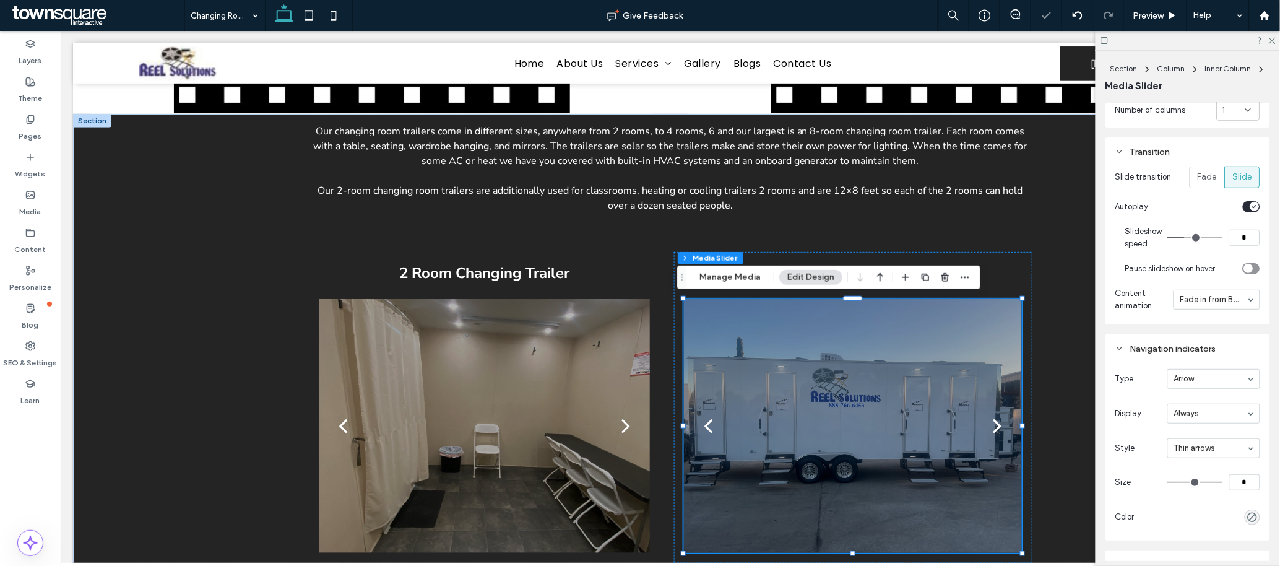
type input "**"
type input "****"
click at [1271, 41] on icon at bounding box center [1272, 40] width 8 height 8
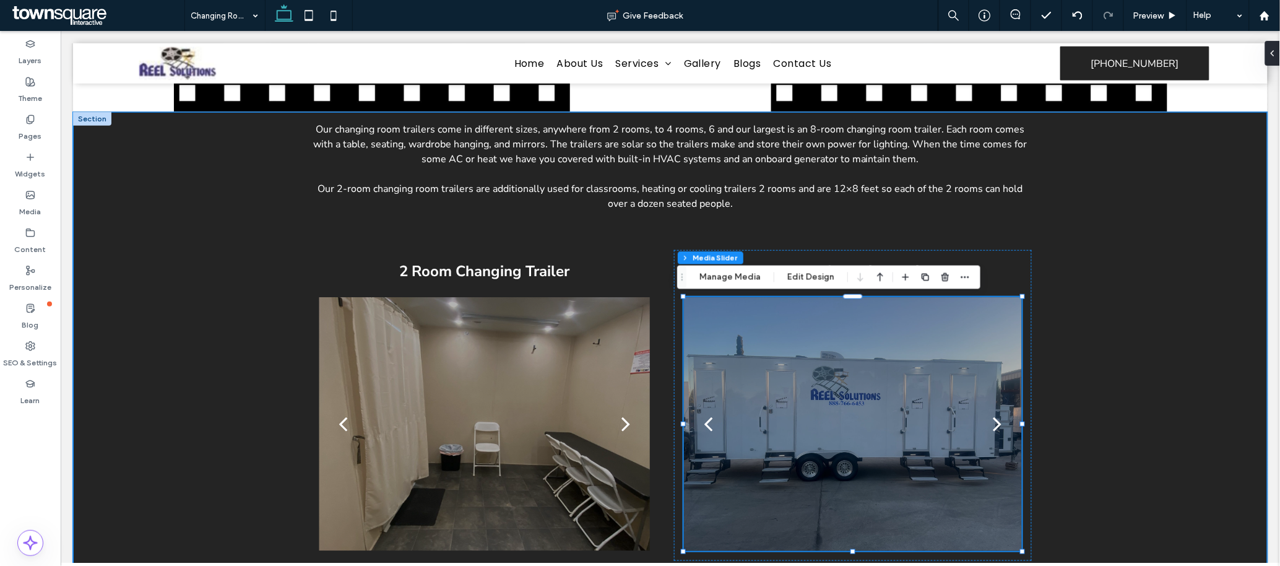
click at [1135, 363] on div "Our changing room trailers come in different sizes, anywhere from 2 rooms, to 4…" at bounding box center [669, 526] width 1195 height 831
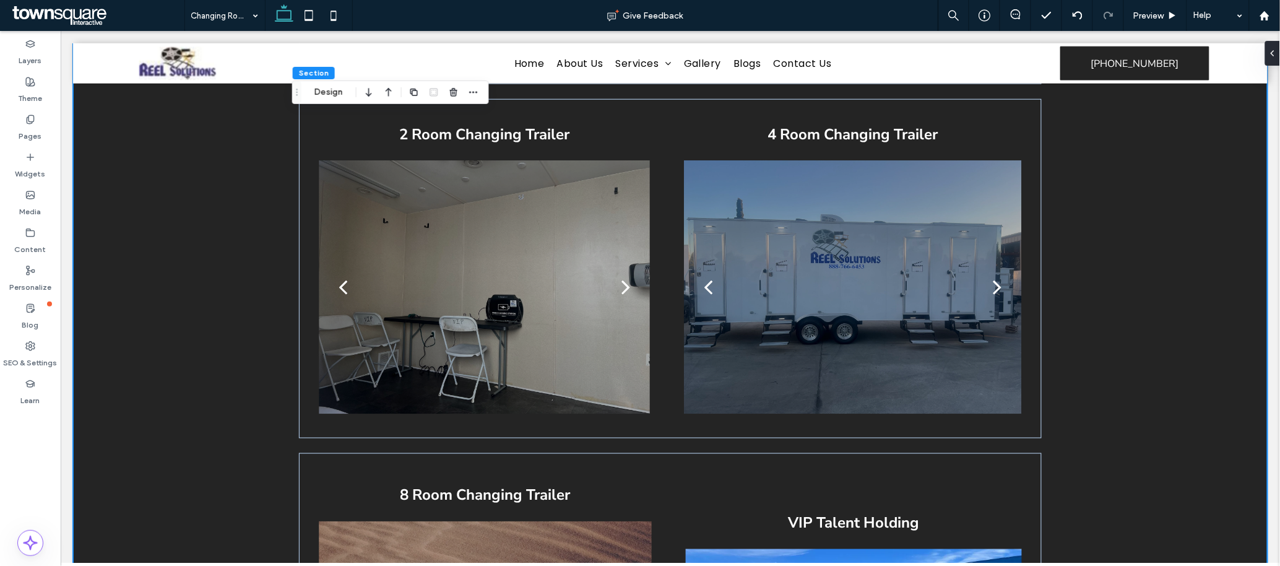
scroll to position [362, 0]
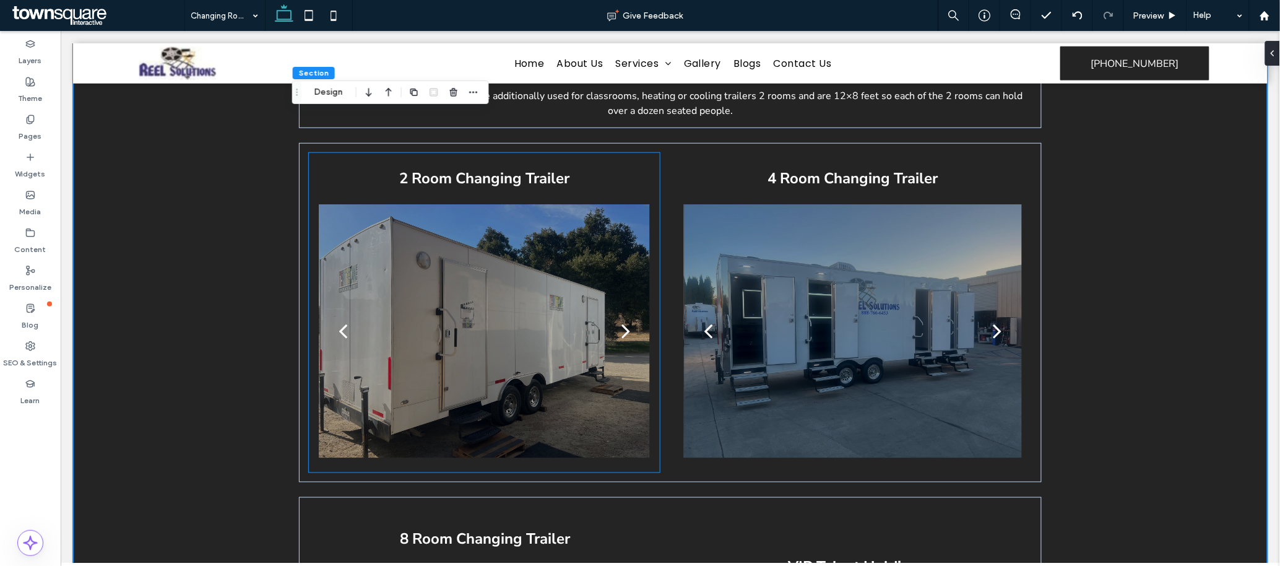
click at [621, 332] on div "next" at bounding box center [625, 330] width 9 height 25
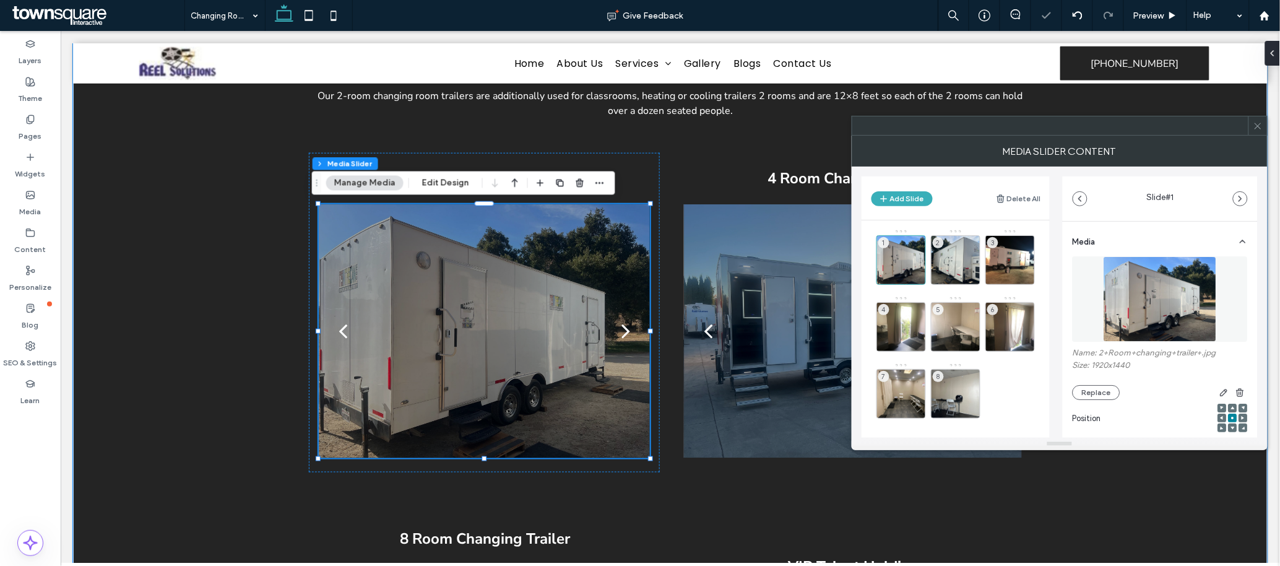
click at [621, 332] on div "next" at bounding box center [625, 330] width 9 height 25
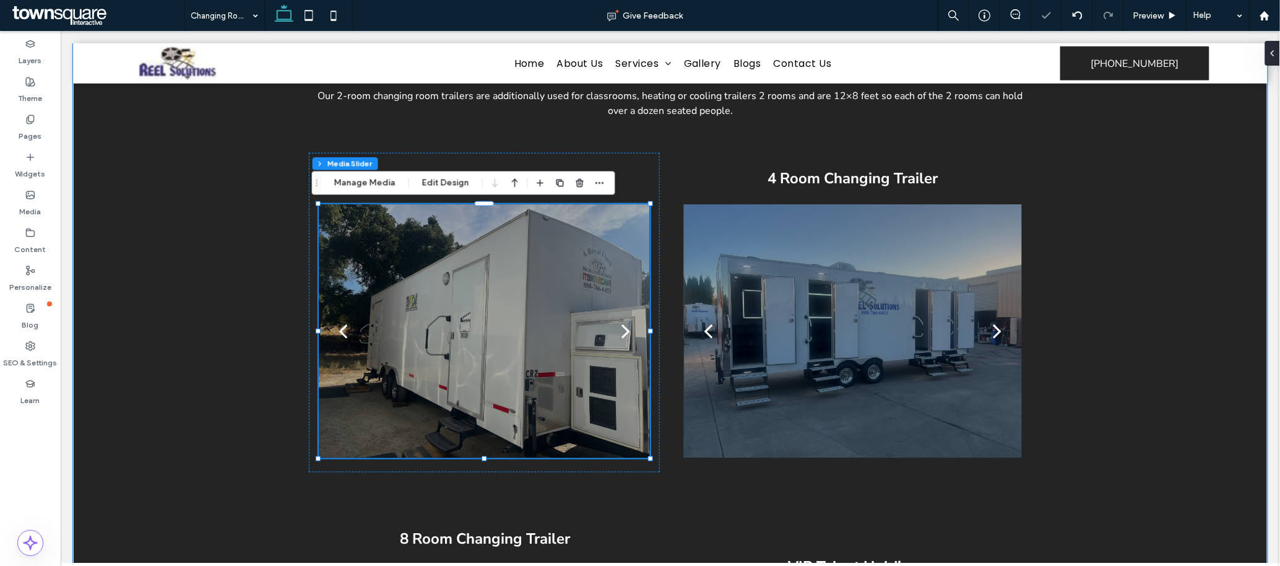
click at [621, 332] on div "next" at bounding box center [625, 330] width 9 height 25
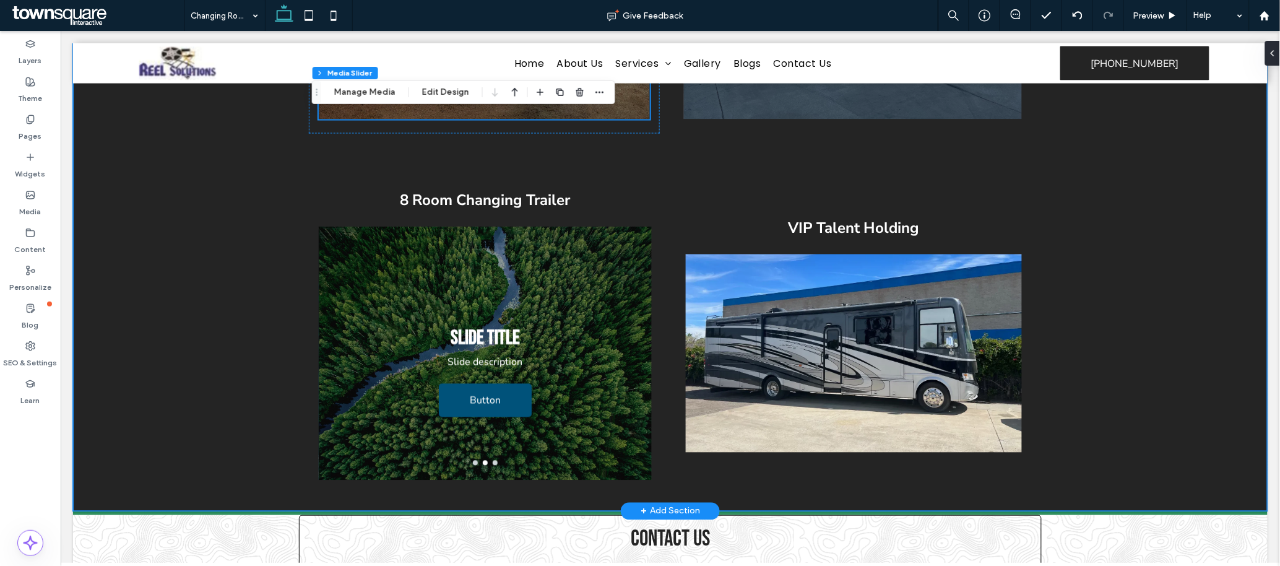
scroll to position [733, 0]
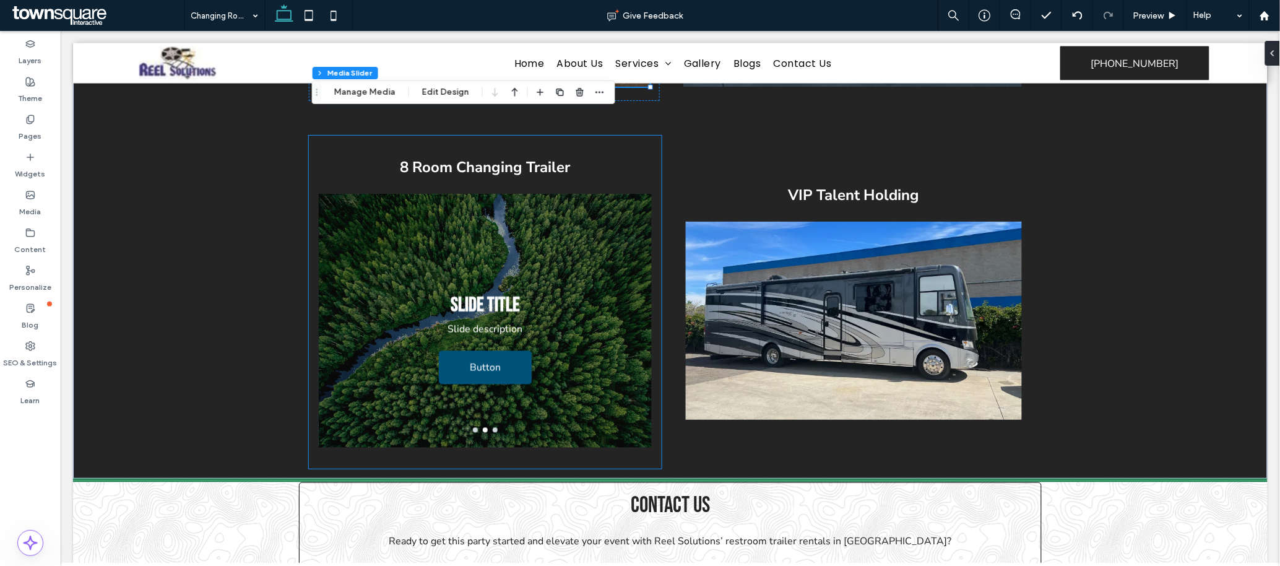
click at [533, 245] on div "Slide Title Slide description Button Button" at bounding box center [484, 327] width 333 height 195
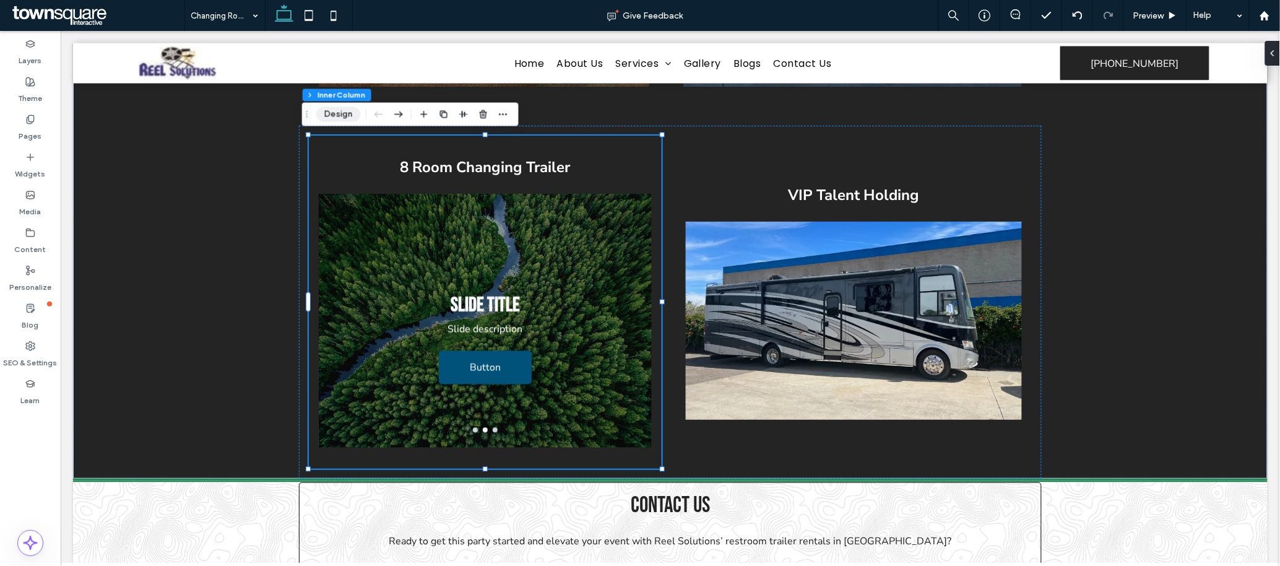
click at [342, 114] on button "Design" at bounding box center [338, 114] width 45 height 15
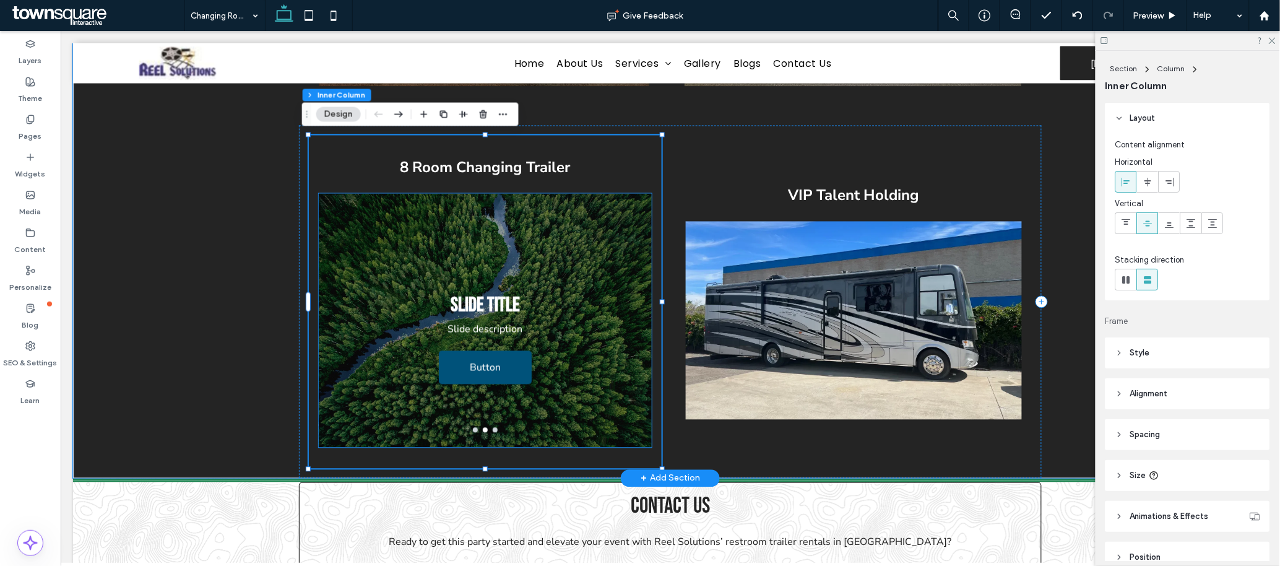
click at [398, 243] on div "Slide Title Slide description Button Button" at bounding box center [484, 327] width 333 height 195
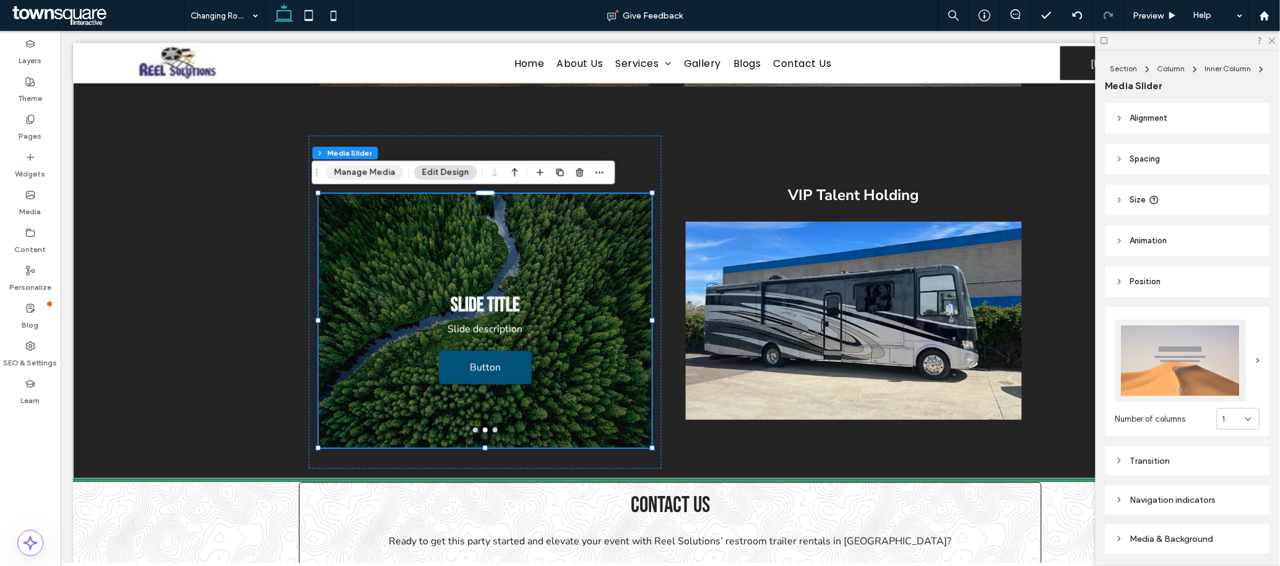
click at [365, 173] on button "Manage Media" at bounding box center [364, 172] width 77 height 15
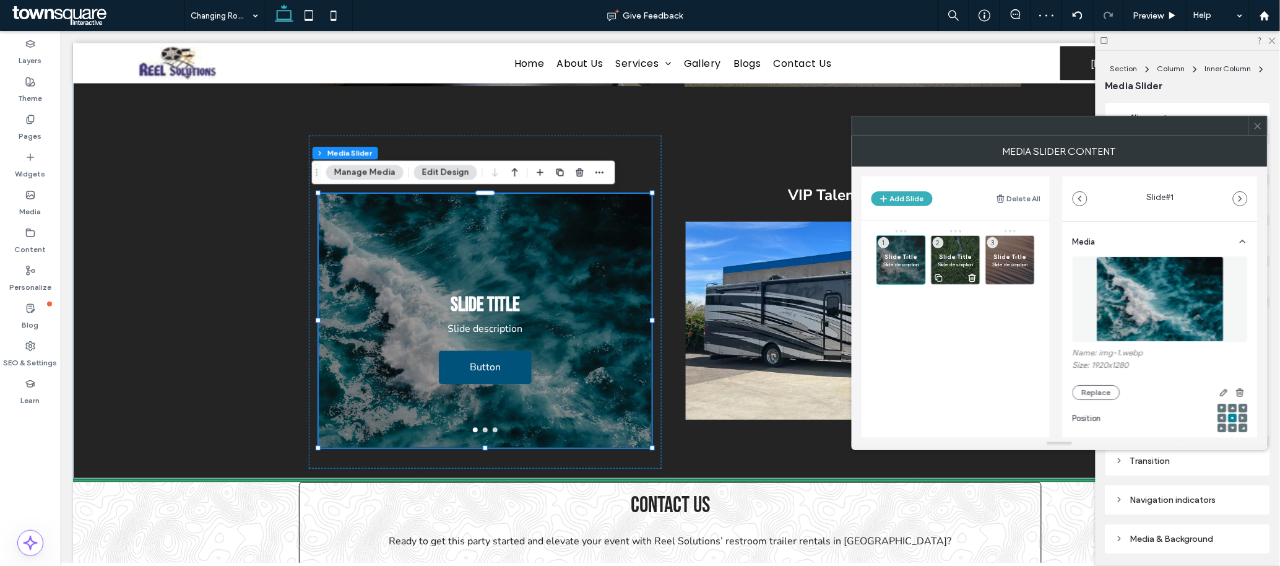
click at [970, 280] on use at bounding box center [973, 277] width 7 height 7
click at [1028, 277] on icon at bounding box center [1027, 277] width 10 height 11
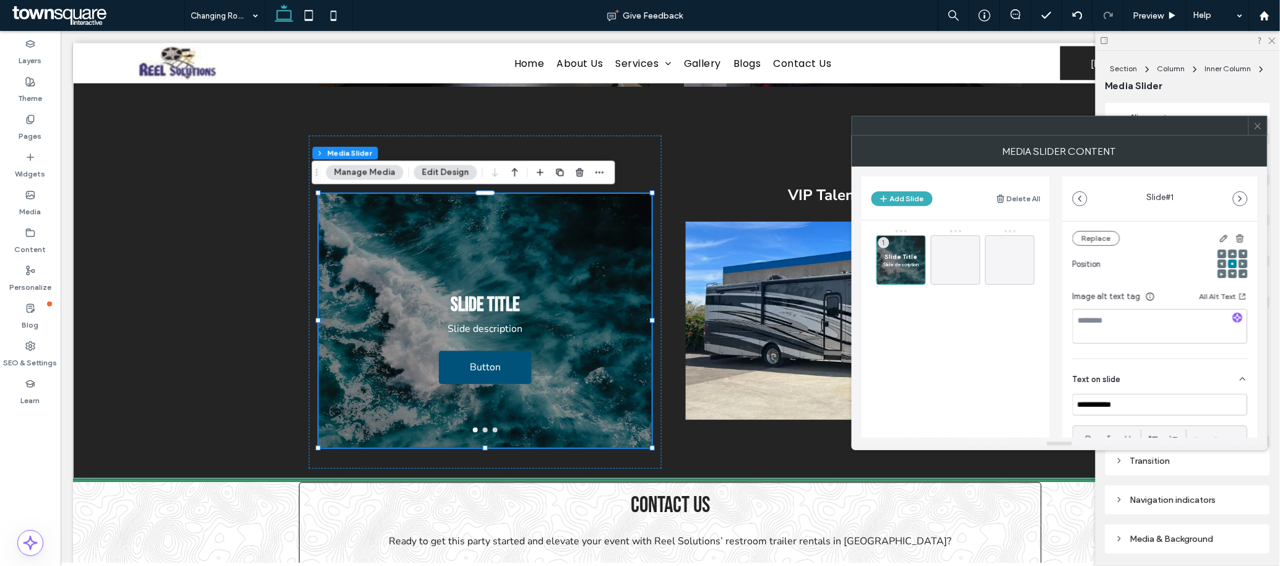
scroll to position [186, 0]
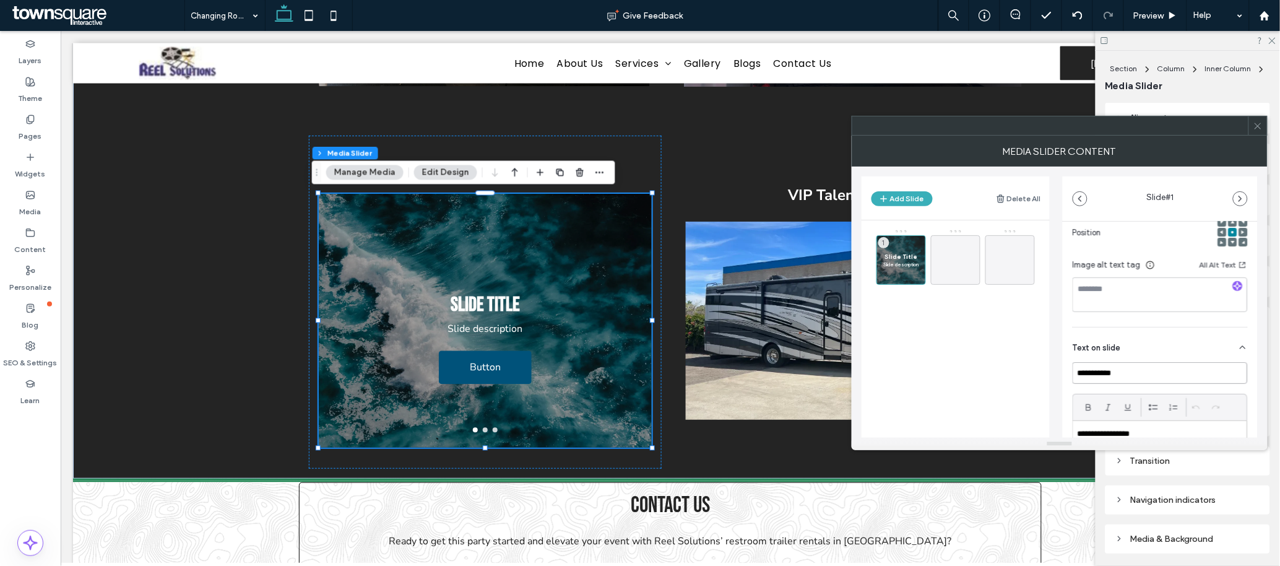
drag, startPoint x: 1128, startPoint y: 370, endPoint x: 1071, endPoint y: 371, distance: 56.3
click at [1071, 371] on div "**********" at bounding box center [1160, 337] width 195 height 602
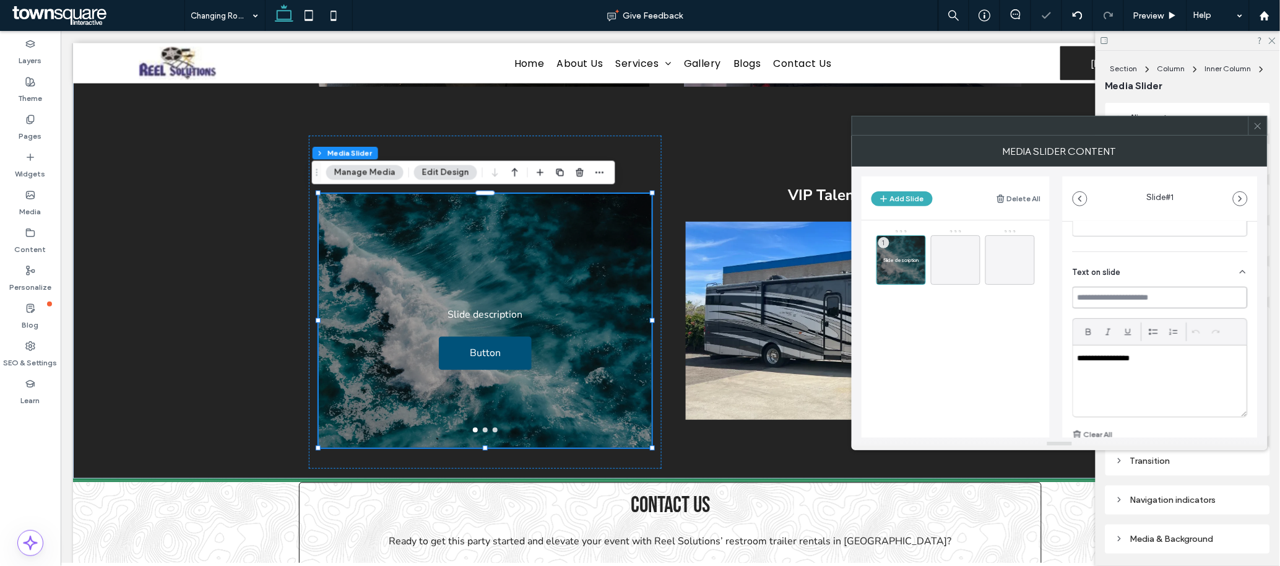
scroll to position [342, 0]
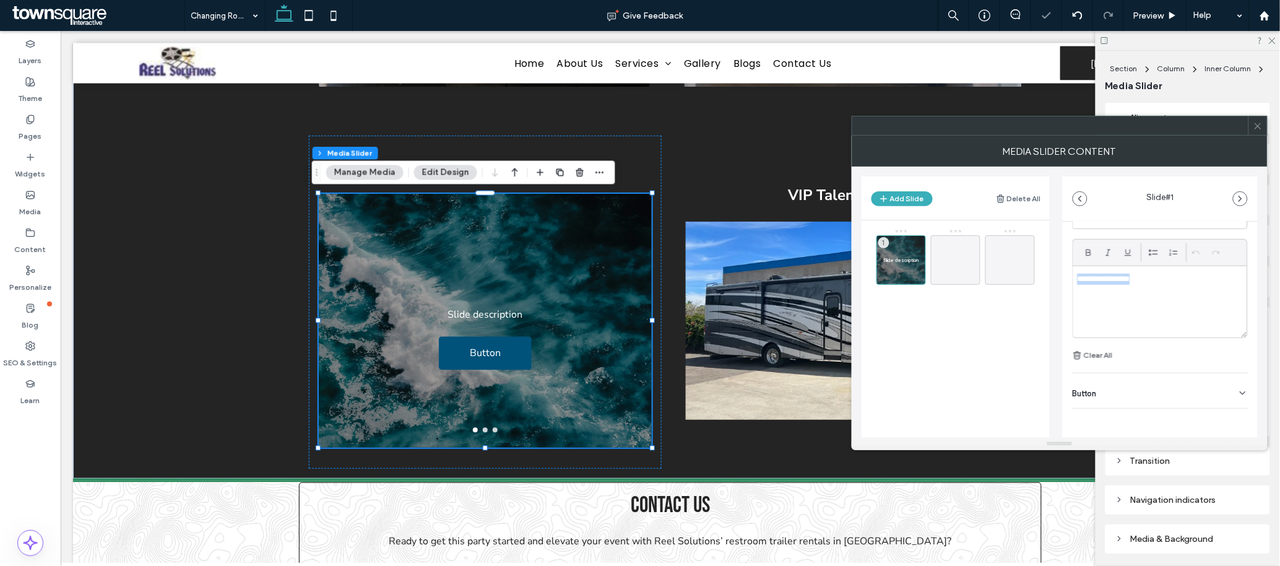
drag, startPoint x: 1123, startPoint y: 285, endPoint x: 1017, endPoint y: 291, distance: 106.1
click at [1017, 291] on div "**********" at bounding box center [1060, 302] width 396 height 271
click at [1228, 398] on div "Button" at bounding box center [1160, 390] width 175 height 35
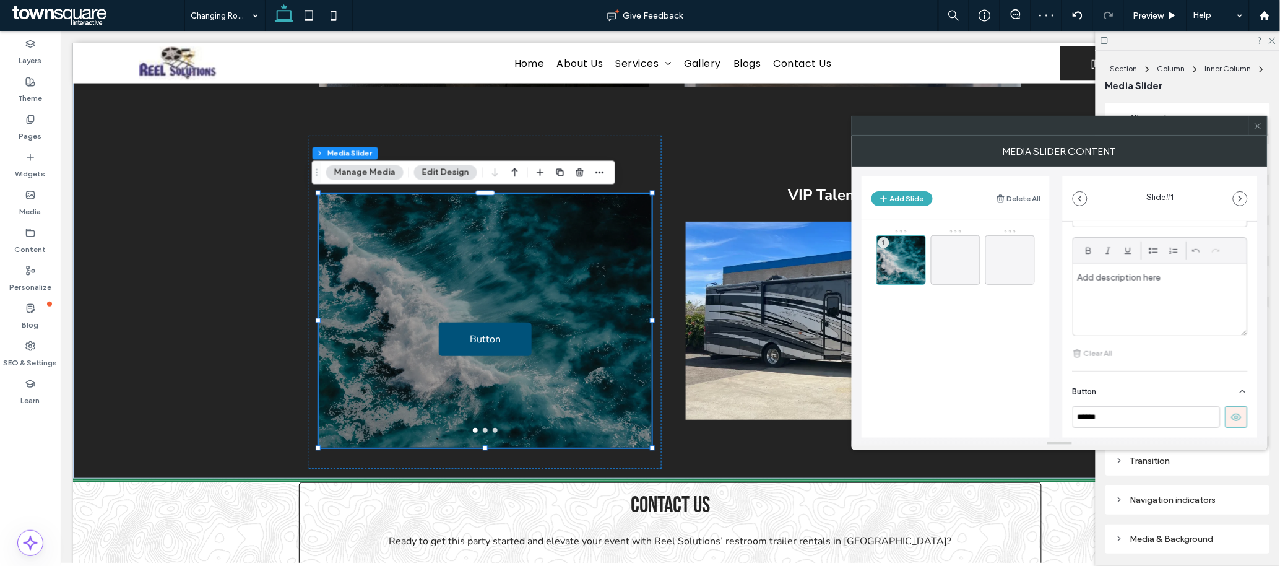
click at [1232, 414] on icon at bounding box center [1237, 417] width 11 height 11
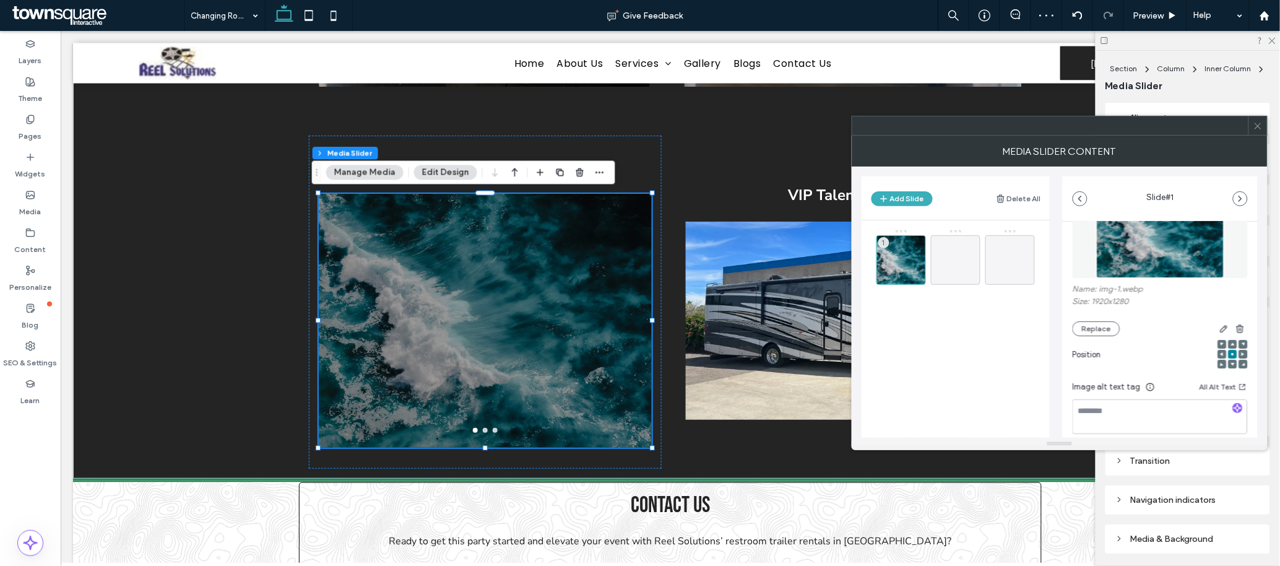
scroll to position [0, 0]
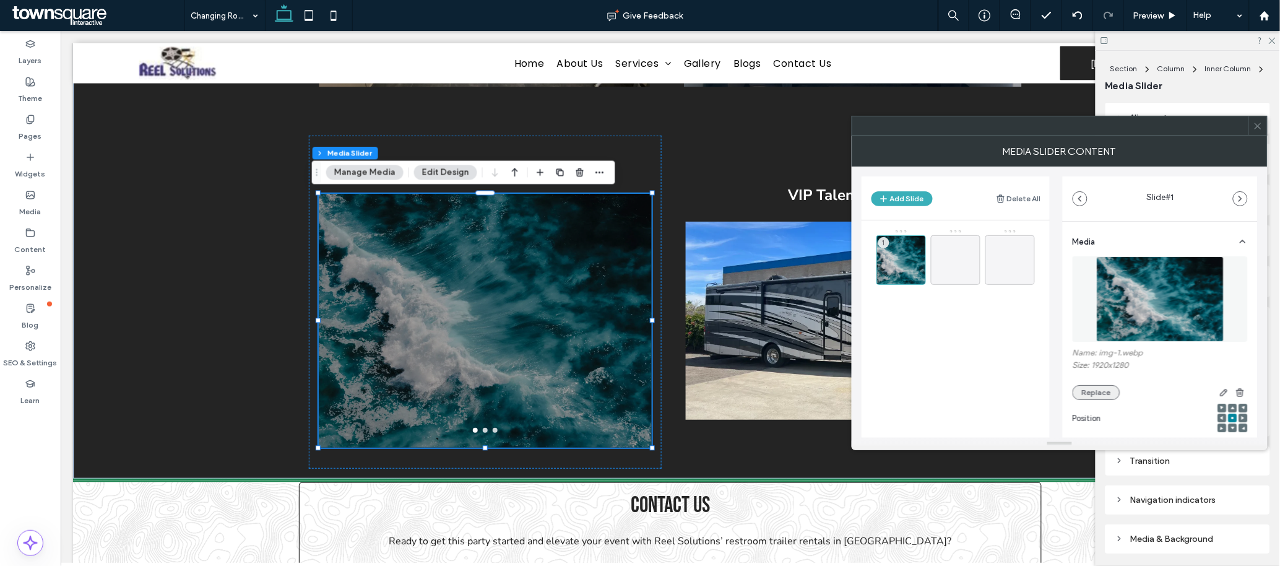
click at [1091, 392] on button "Replace" at bounding box center [1097, 392] width 48 height 15
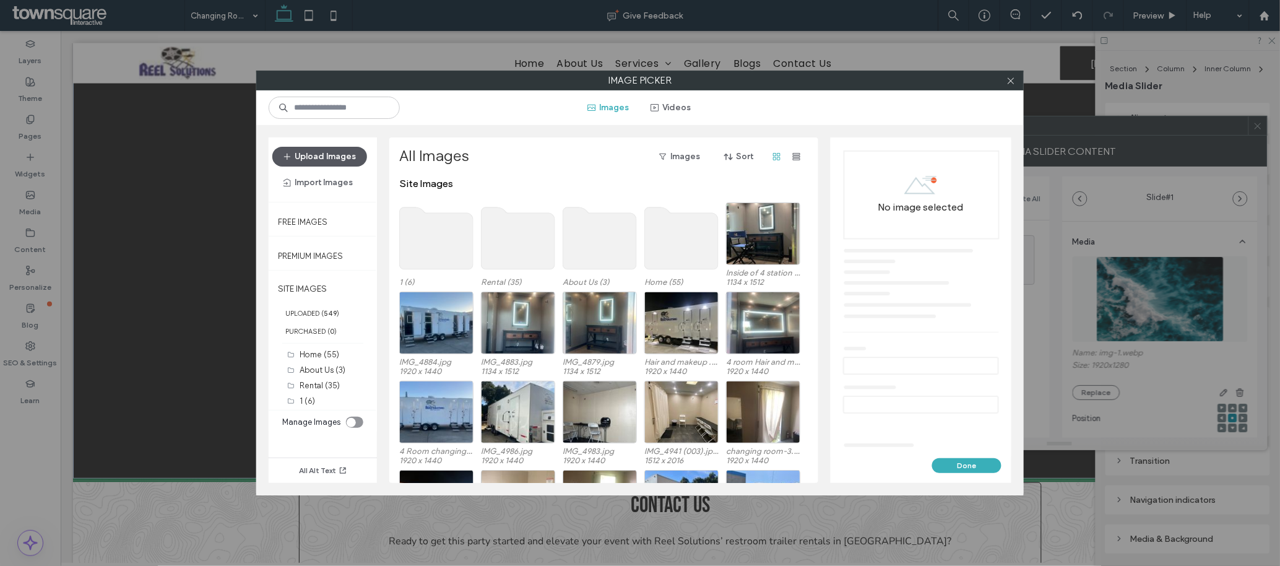
click at [317, 156] on button "Upload Images" at bounding box center [319, 157] width 95 height 20
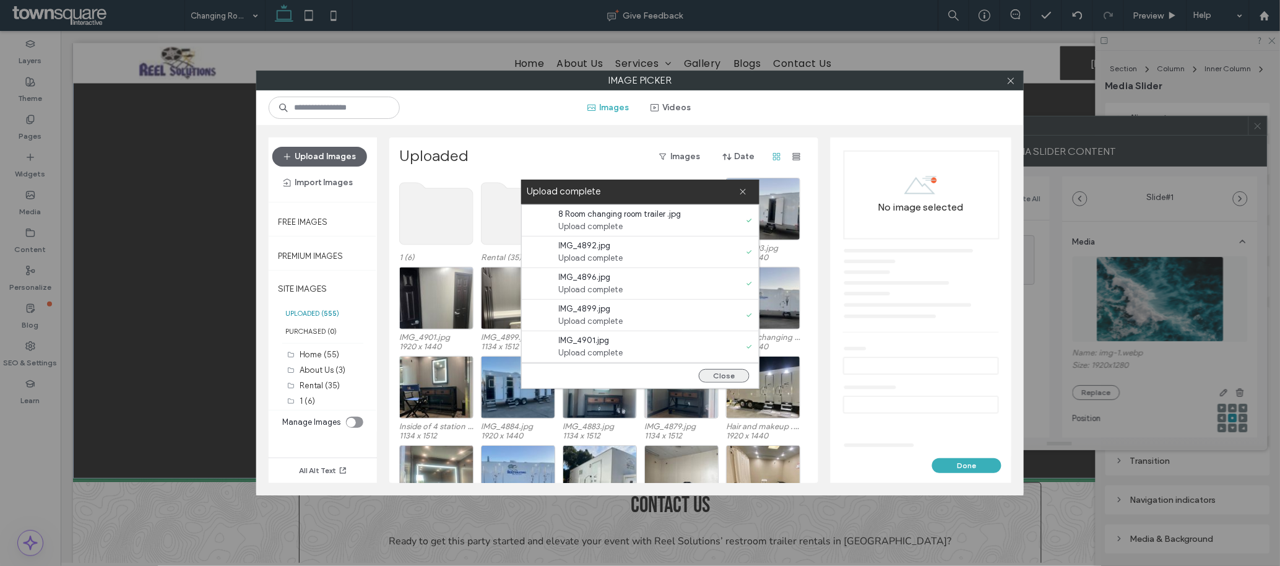
click at [725, 374] on button "Close" at bounding box center [724, 376] width 51 height 14
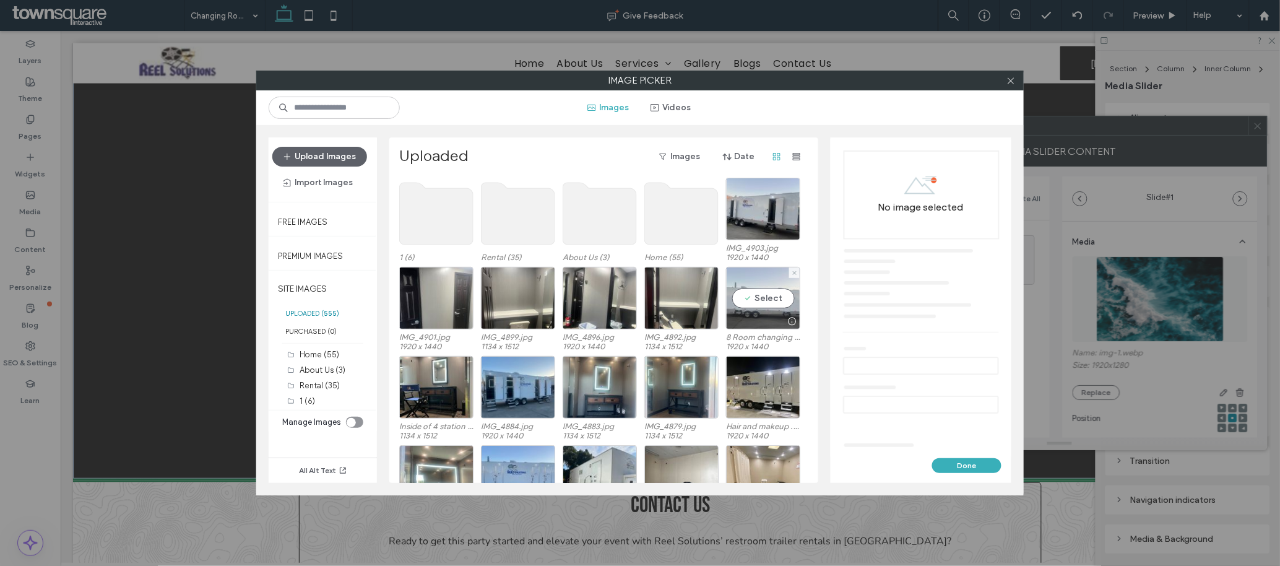
click at [762, 295] on div "Select" at bounding box center [763, 298] width 74 height 63
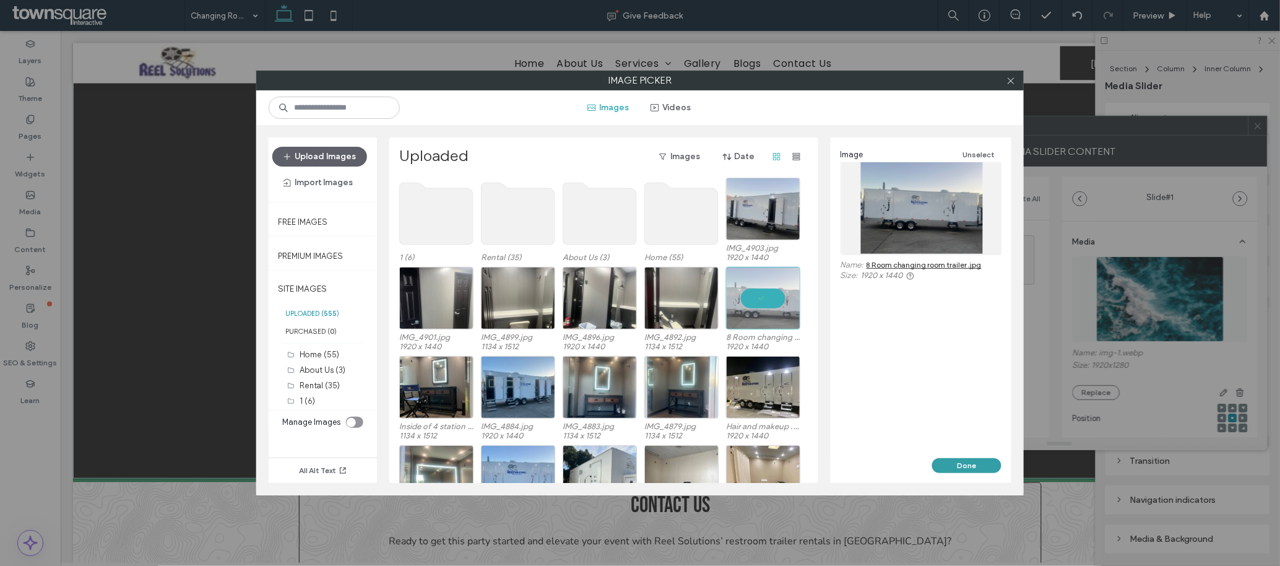
click at [967, 466] on button "Done" at bounding box center [966, 465] width 69 height 15
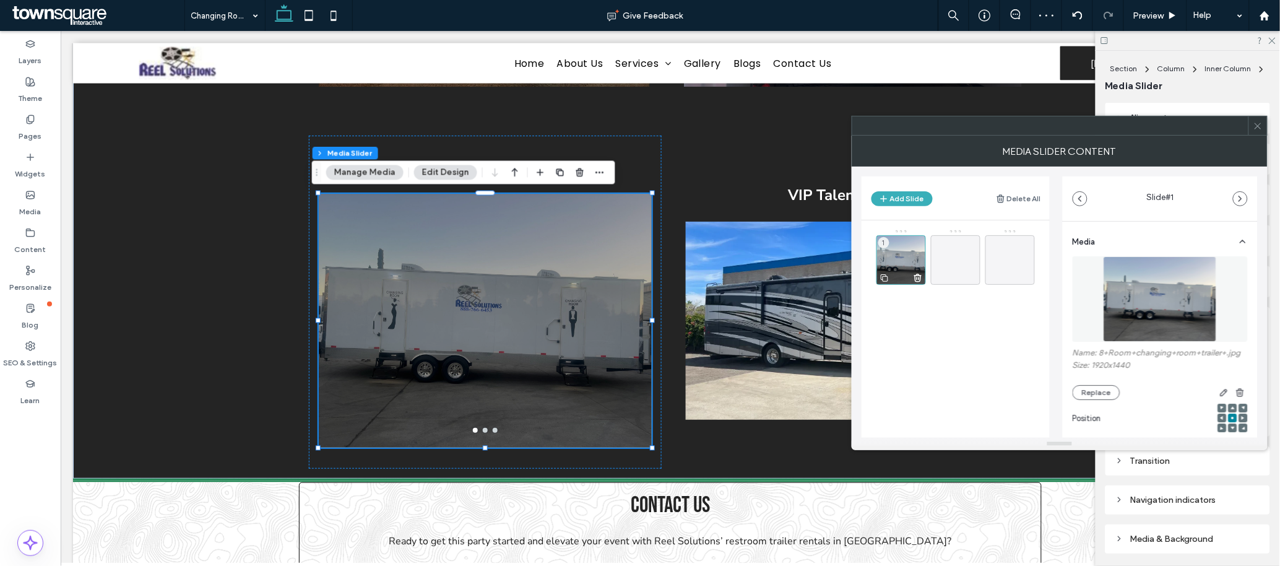
click at [883, 277] on use at bounding box center [884, 277] width 7 height 7
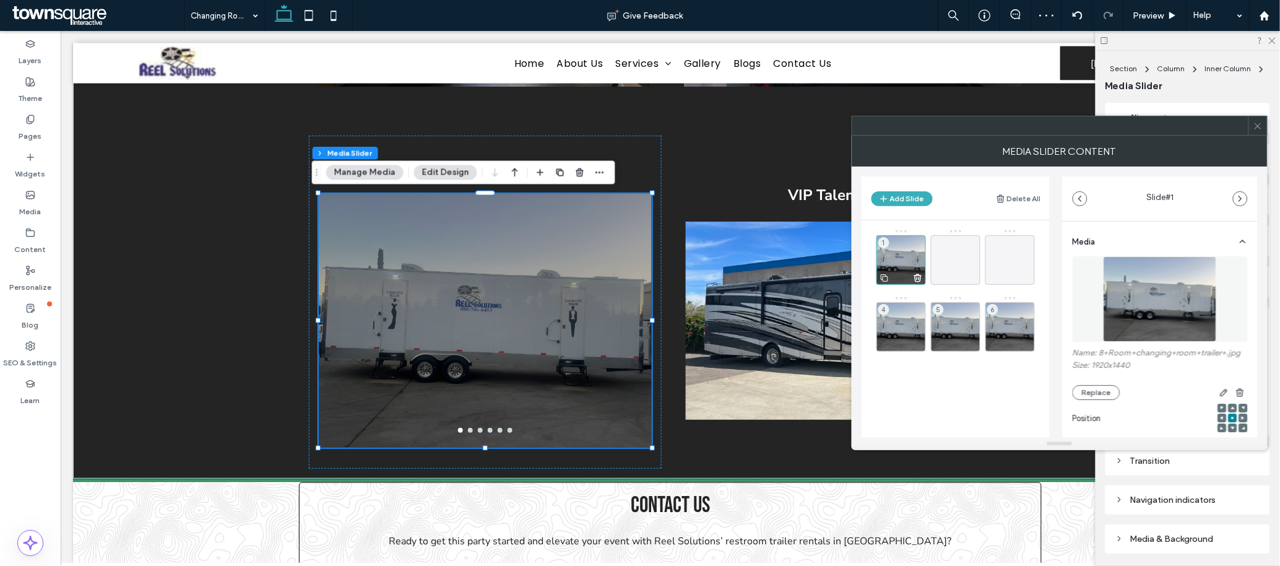
click at [883, 277] on use at bounding box center [884, 277] width 7 height 7
click at [1258, 129] on icon at bounding box center [1258, 125] width 9 height 9
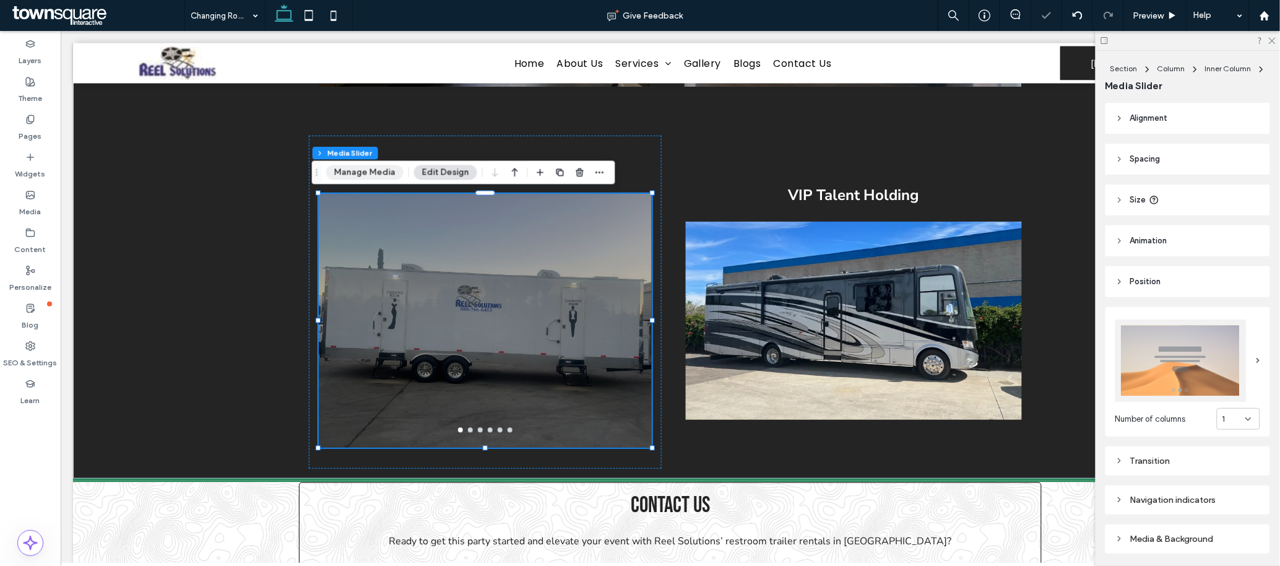
click at [367, 175] on button "Manage Media" at bounding box center [364, 172] width 77 height 15
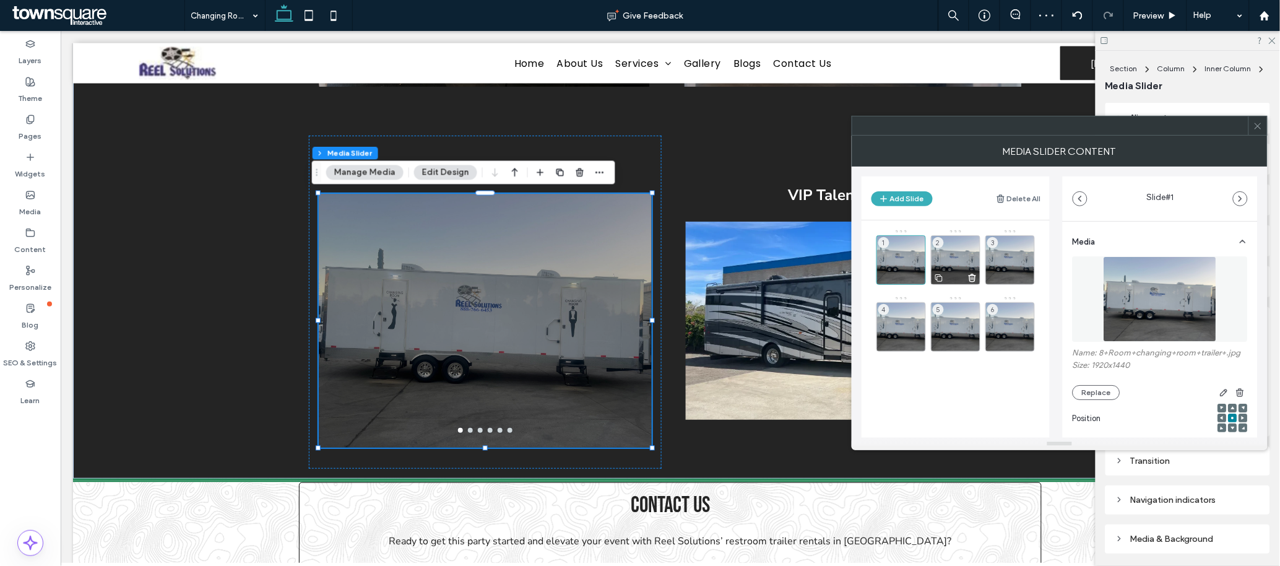
click at [953, 253] on div "2" at bounding box center [956, 260] width 50 height 50
click at [1145, 303] on img at bounding box center [1160, 298] width 113 height 85
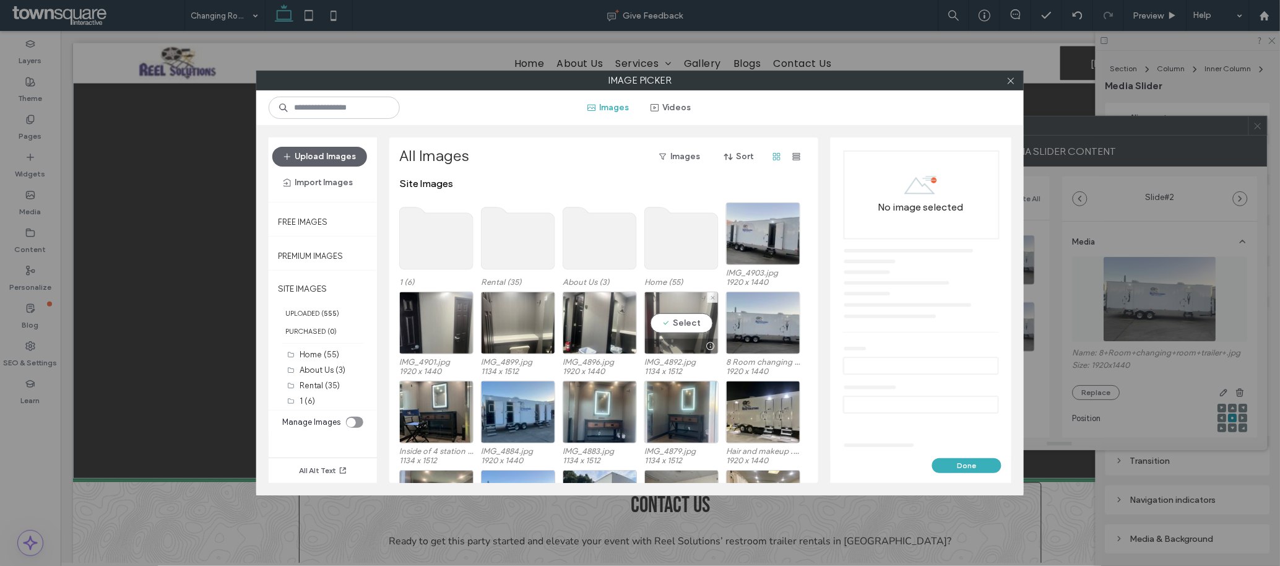
click at [680, 321] on div "Select" at bounding box center [682, 323] width 74 height 63
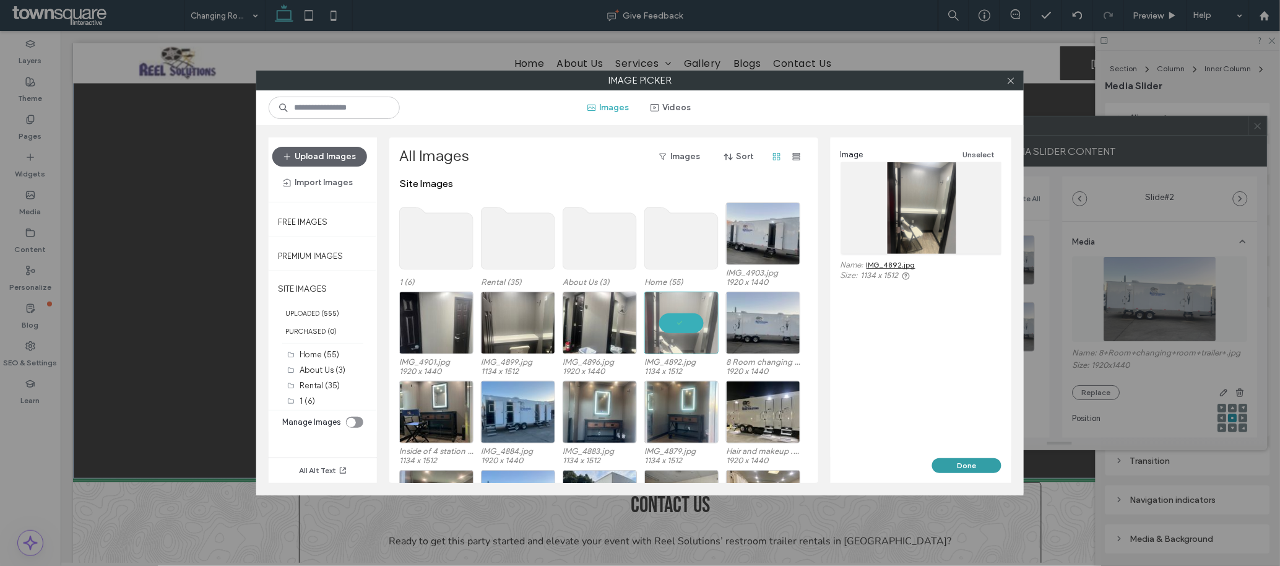
click at [948, 464] on button "Done" at bounding box center [966, 465] width 69 height 15
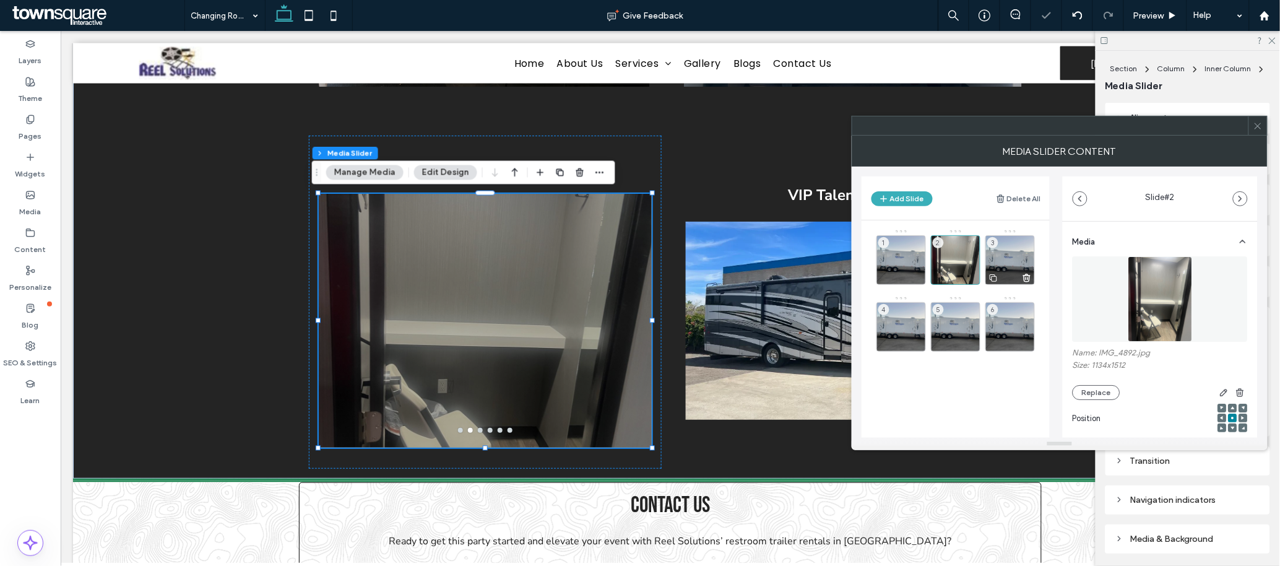
click at [1019, 256] on div "3" at bounding box center [1011, 260] width 50 height 50
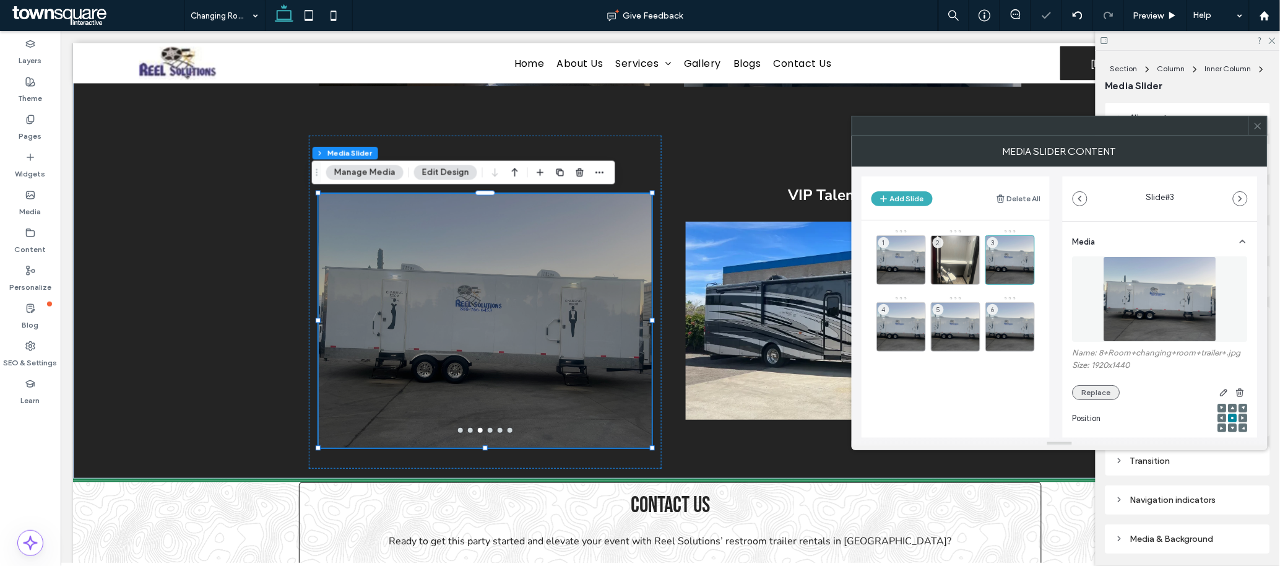
click at [1093, 399] on button "Replace" at bounding box center [1097, 392] width 48 height 15
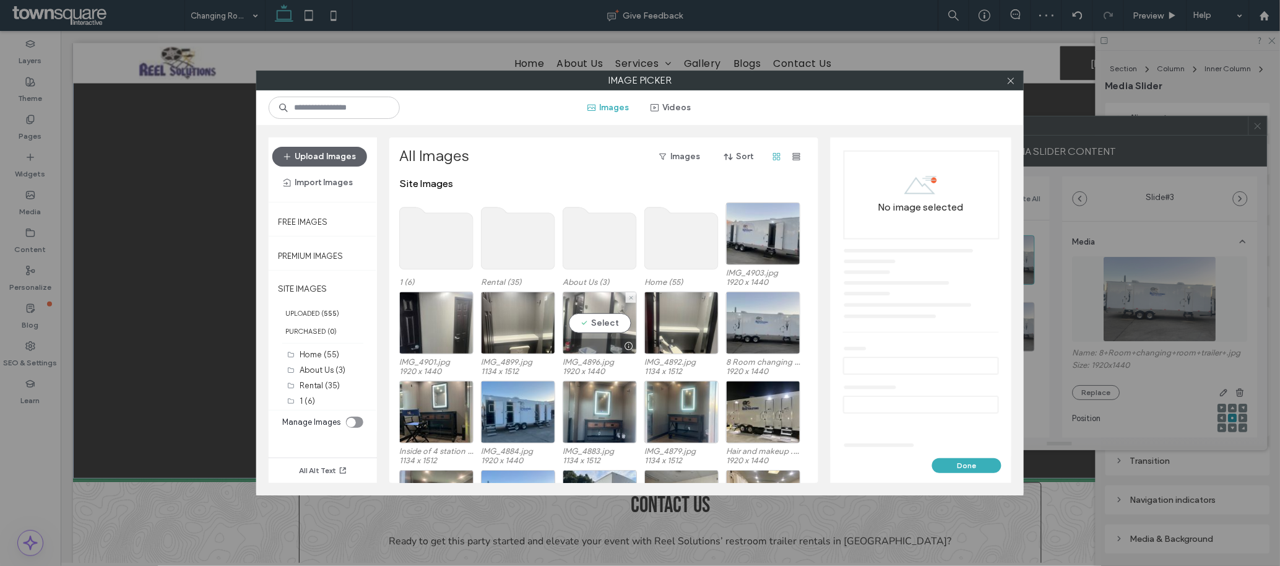
click at [580, 321] on div "Select" at bounding box center [600, 323] width 74 height 63
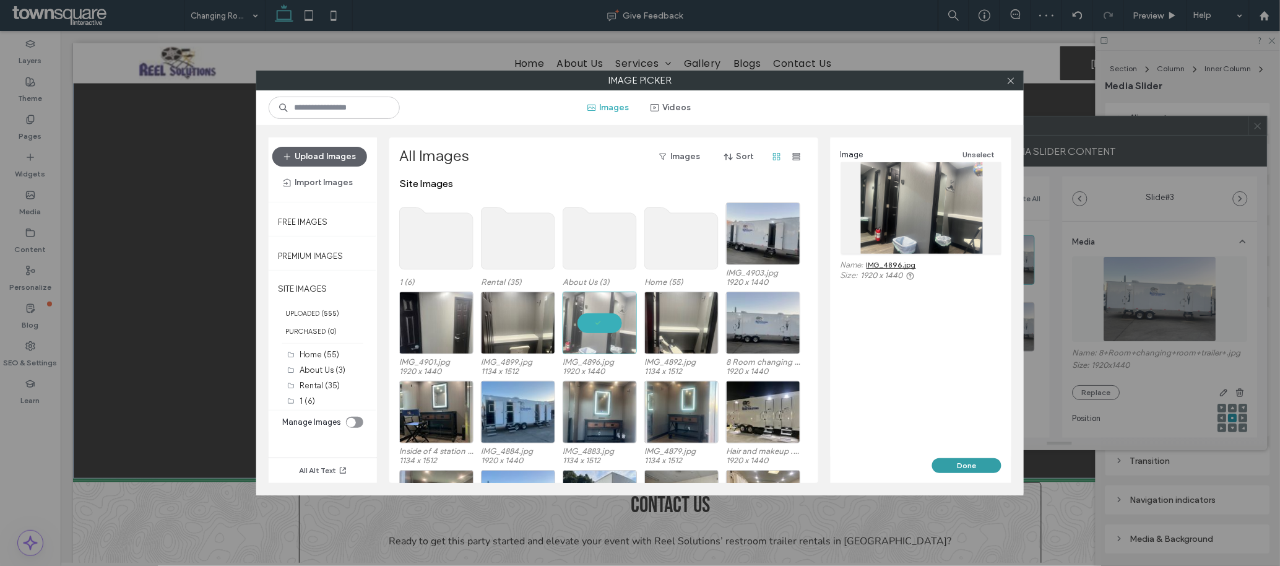
click at [949, 466] on button "Done" at bounding box center [966, 465] width 69 height 15
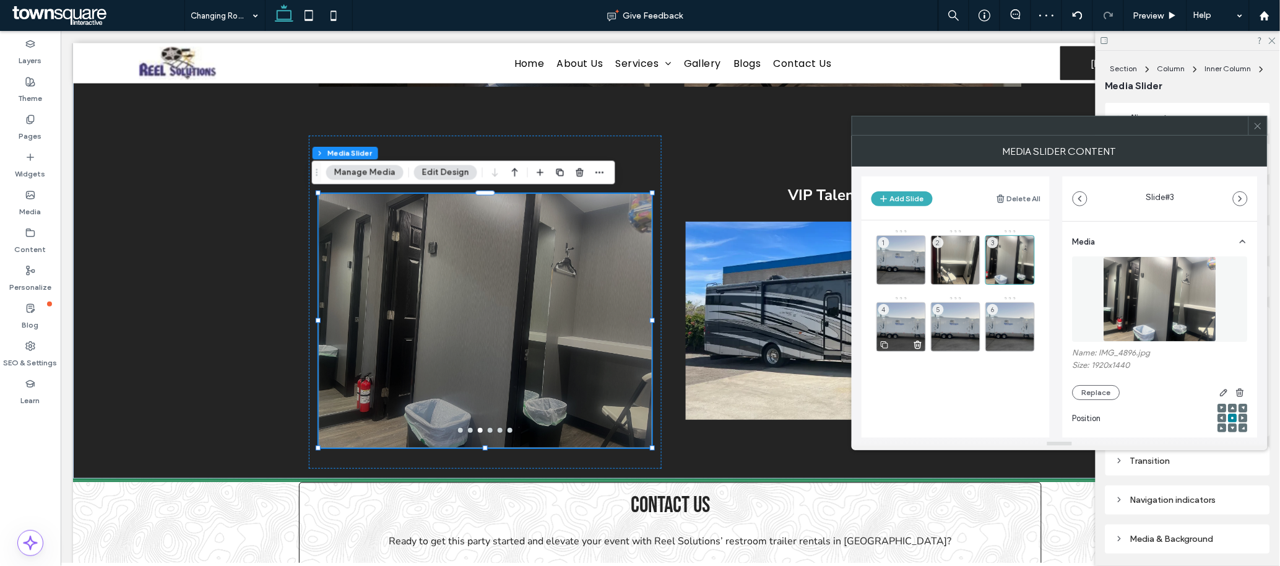
click at [900, 323] on div "4" at bounding box center [902, 327] width 50 height 50
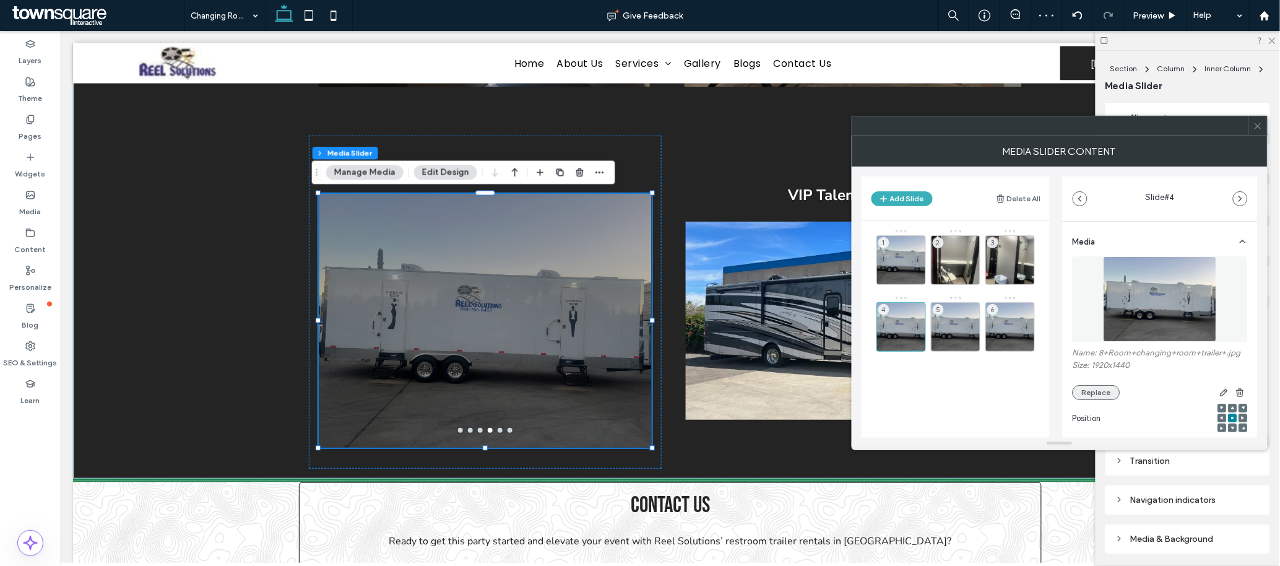
click at [1093, 393] on button "Replace" at bounding box center [1097, 392] width 48 height 15
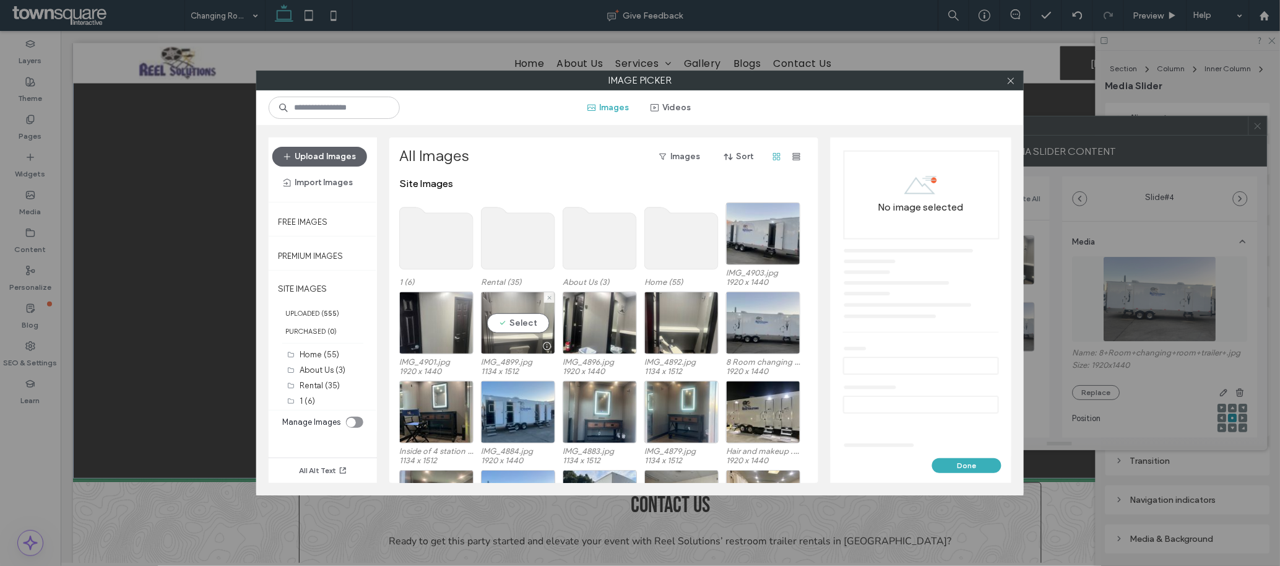
click at [511, 318] on div "Select" at bounding box center [518, 323] width 74 height 63
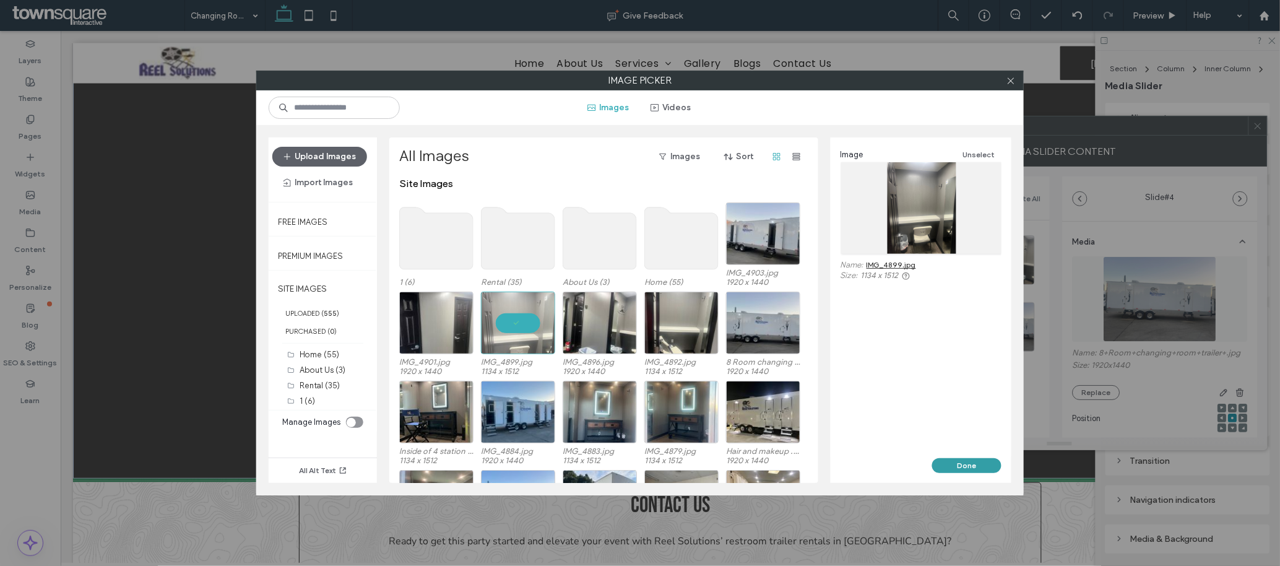
click at [943, 463] on button "Done" at bounding box center [966, 465] width 69 height 15
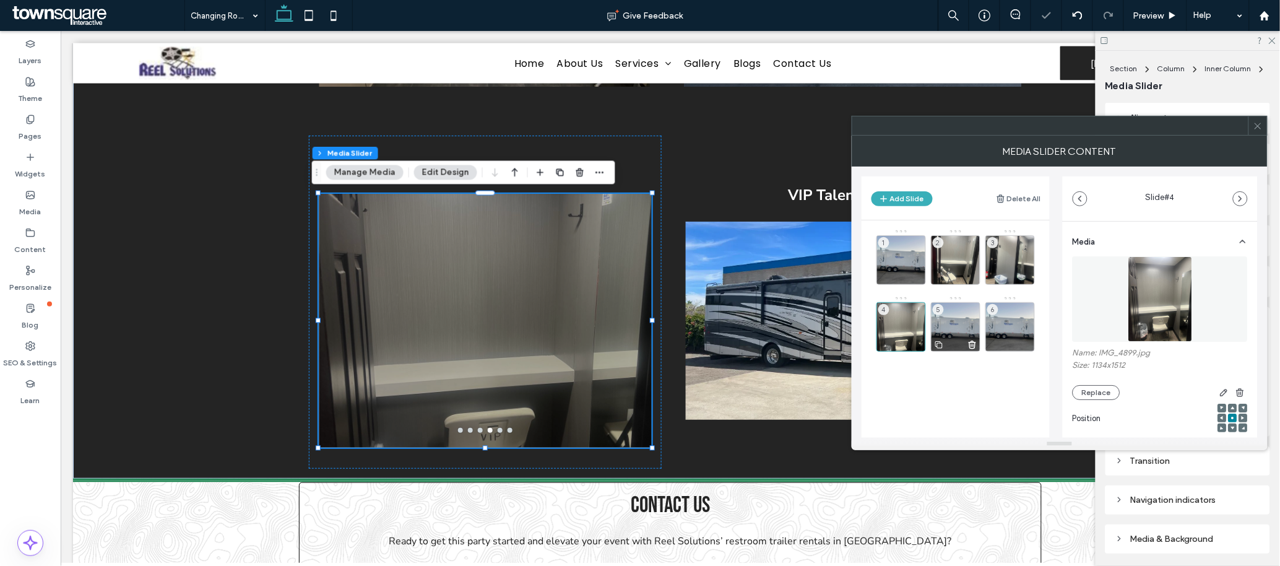
click at [960, 318] on div "5" at bounding box center [956, 327] width 50 height 50
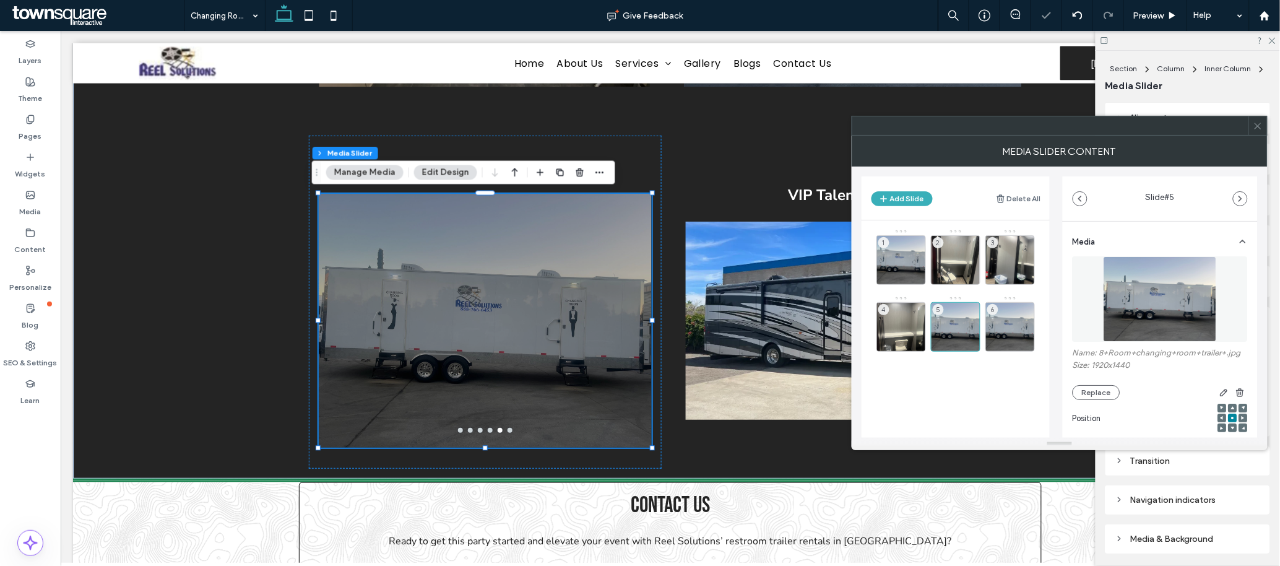
click at [1157, 288] on img at bounding box center [1160, 298] width 113 height 85
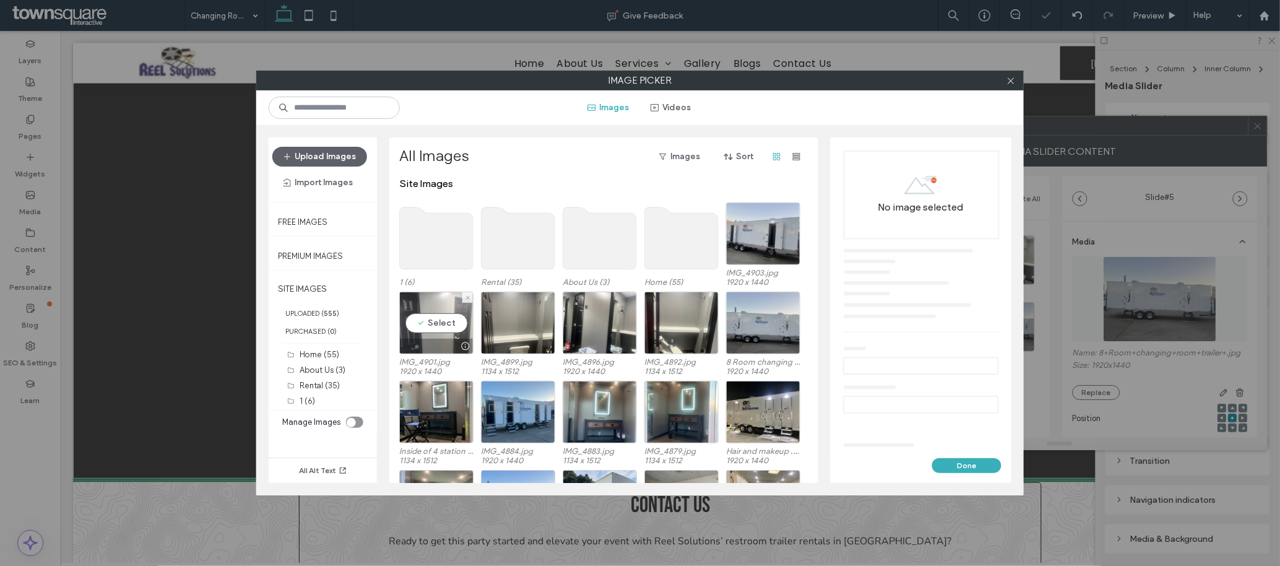
click at [433, 310] on div "Select" at bounding box center [436, 323] width 74 height 63
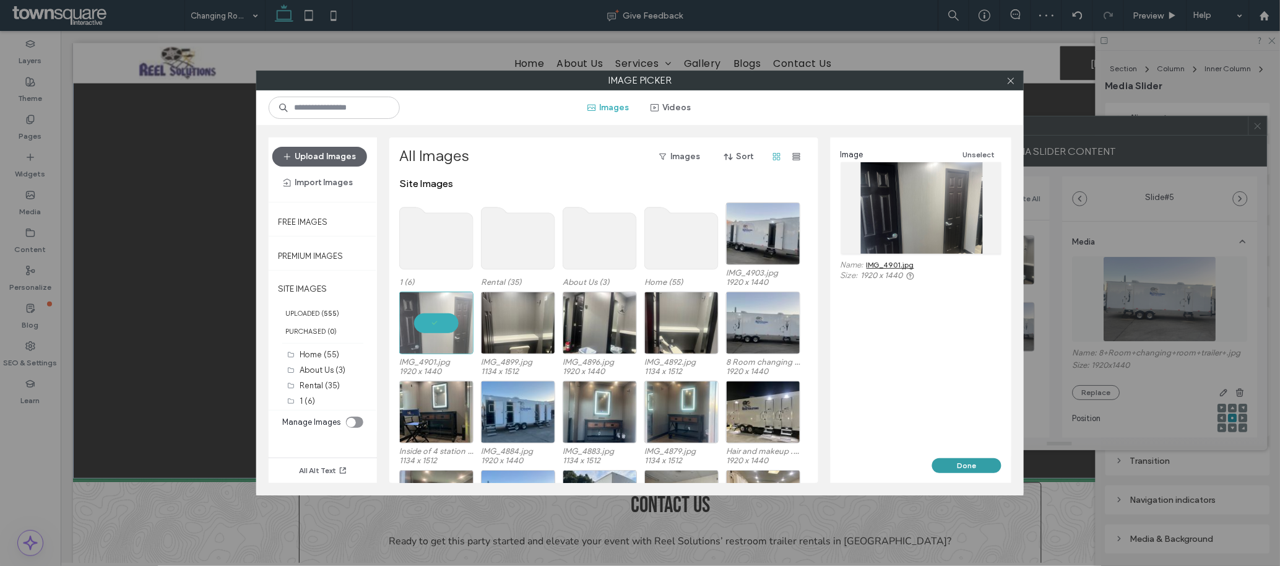
click at [967, 459] on button "Done" at bounding box center [966, 465] width 69 height 15
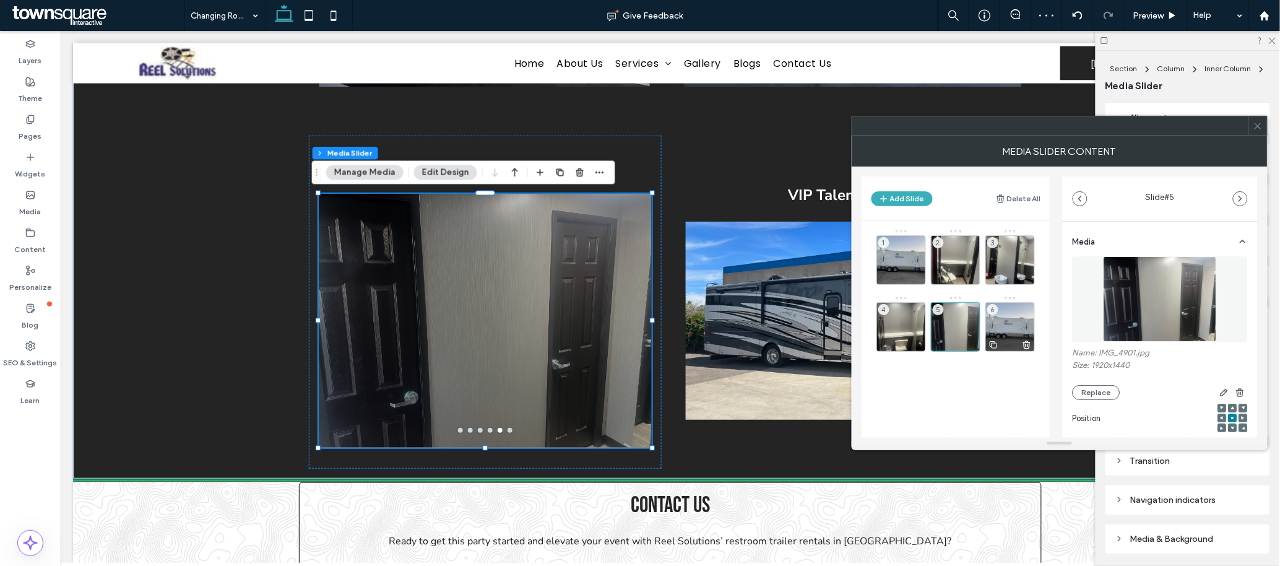
click at [1013, 323] on div "6" at bounding box center [1011, 327] width 50 height 50
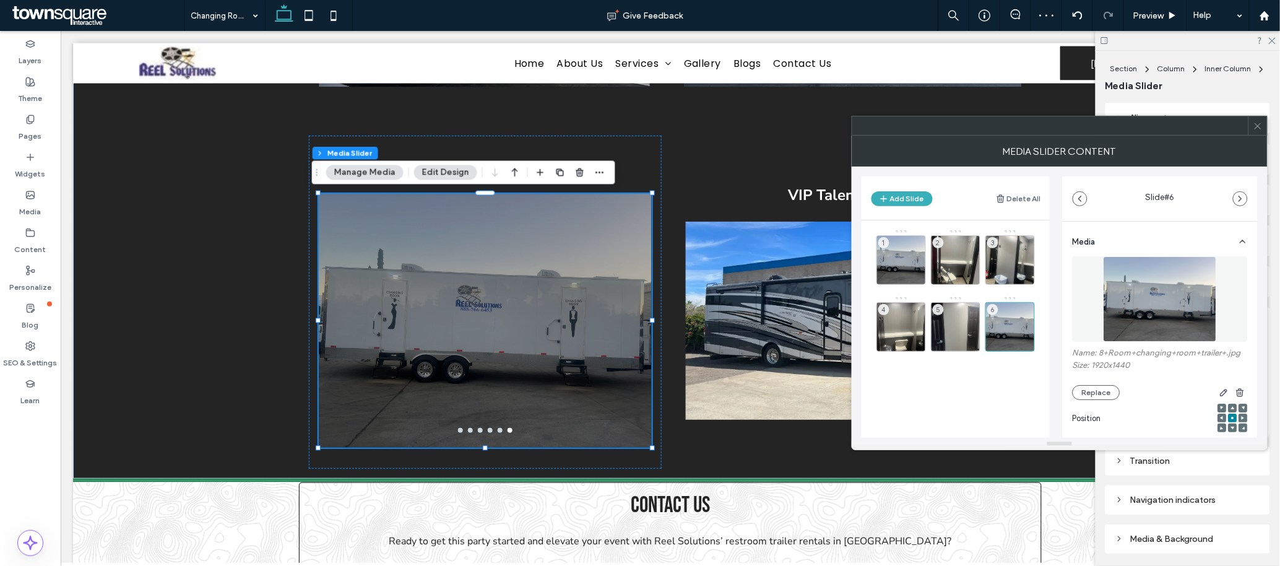
click at [1169, 303] on img at bounding box center [1160, 298] width 113 height 85
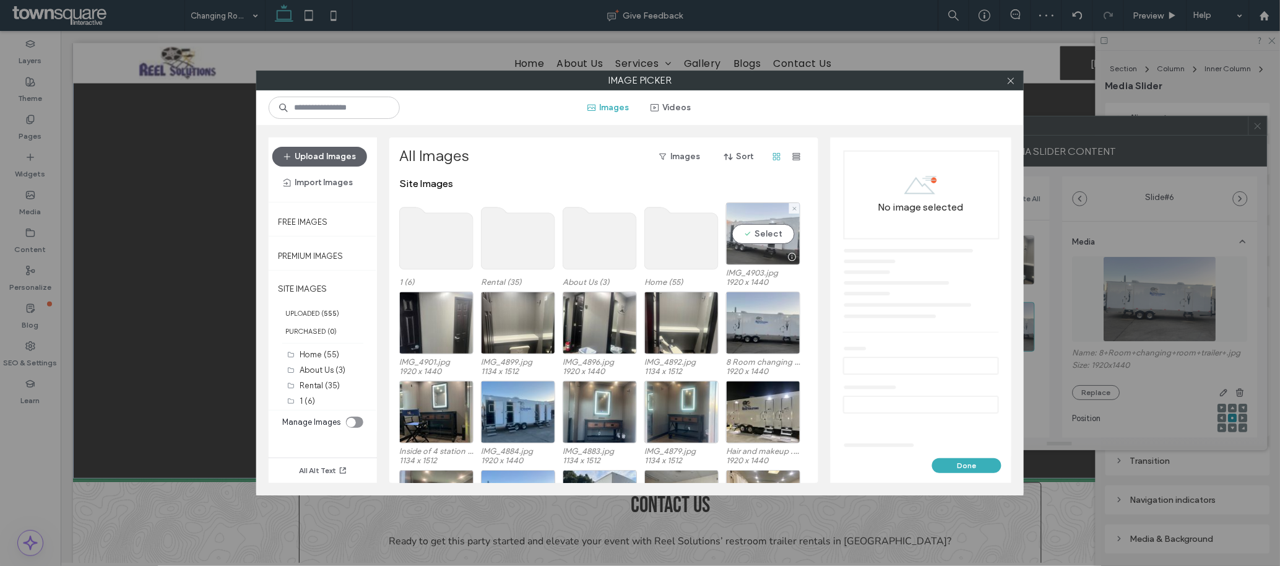
click at [750, 229] on div "Select" at bounding box center [763, 233] width 74 height 63
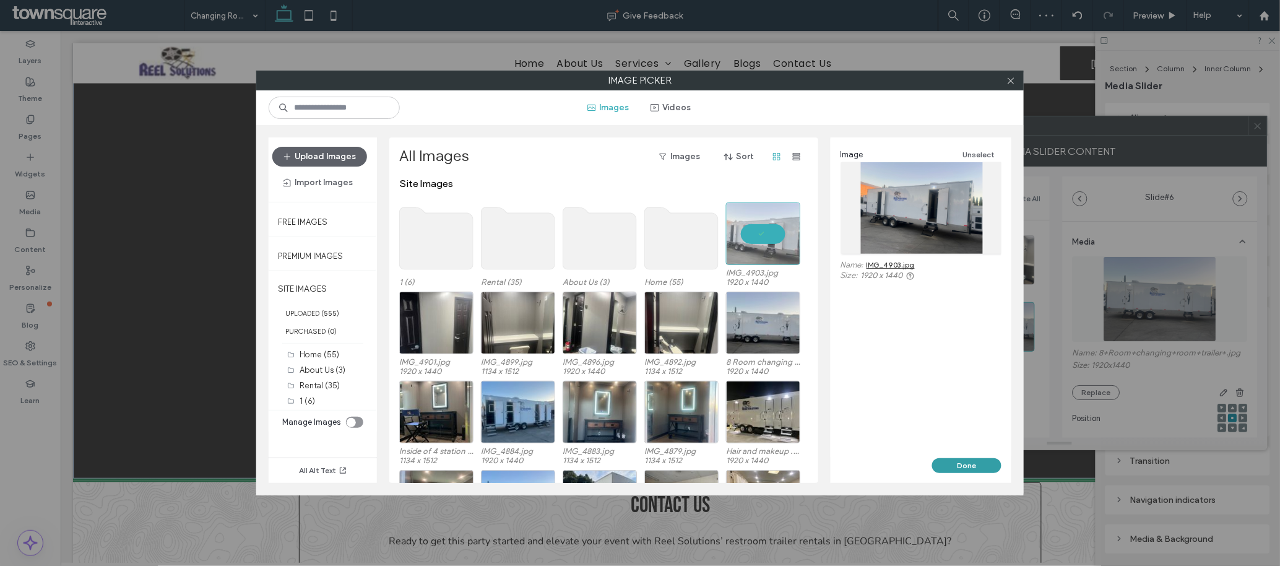
click at [959, 464] on button "Done" at bounding box center [966, 465] width 69 height 15
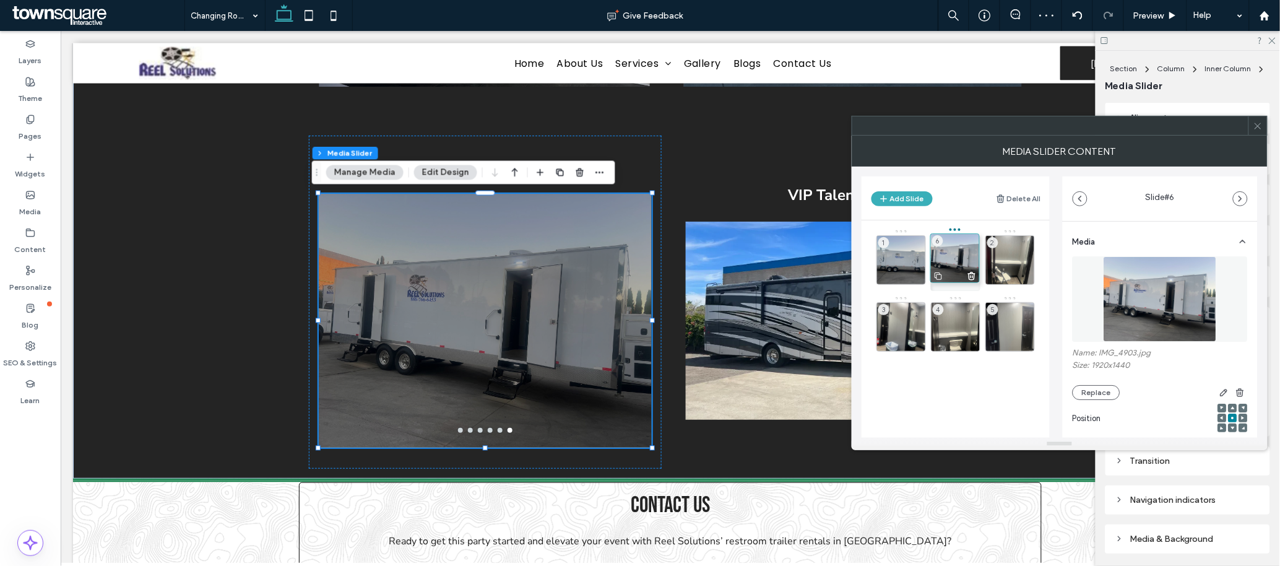
drag, startPoint x: 1013, startPoint y: 326, endPoint x: 958, endPoint y: 258, distance: 88.1
click at [948, 401] on div "1 2 3 4 5 6" at bounding box center [963, 330] width 173 height 203
click at [1258, 131] on span at bounding box center [1258, 125] width 9 height 19
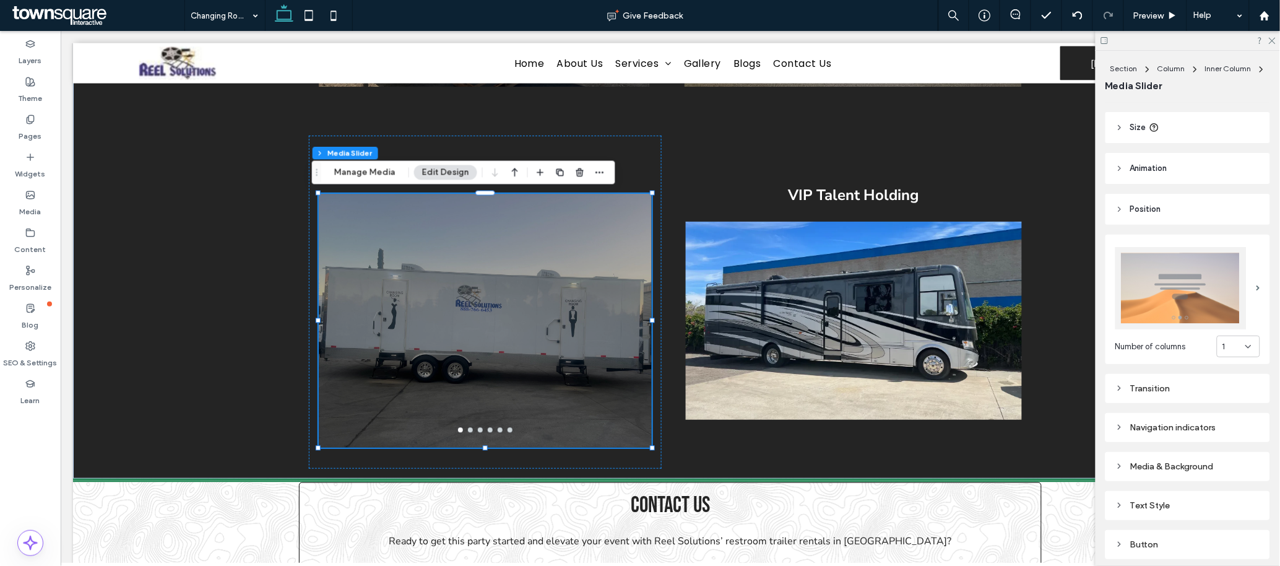
scroll to position [151, 0]
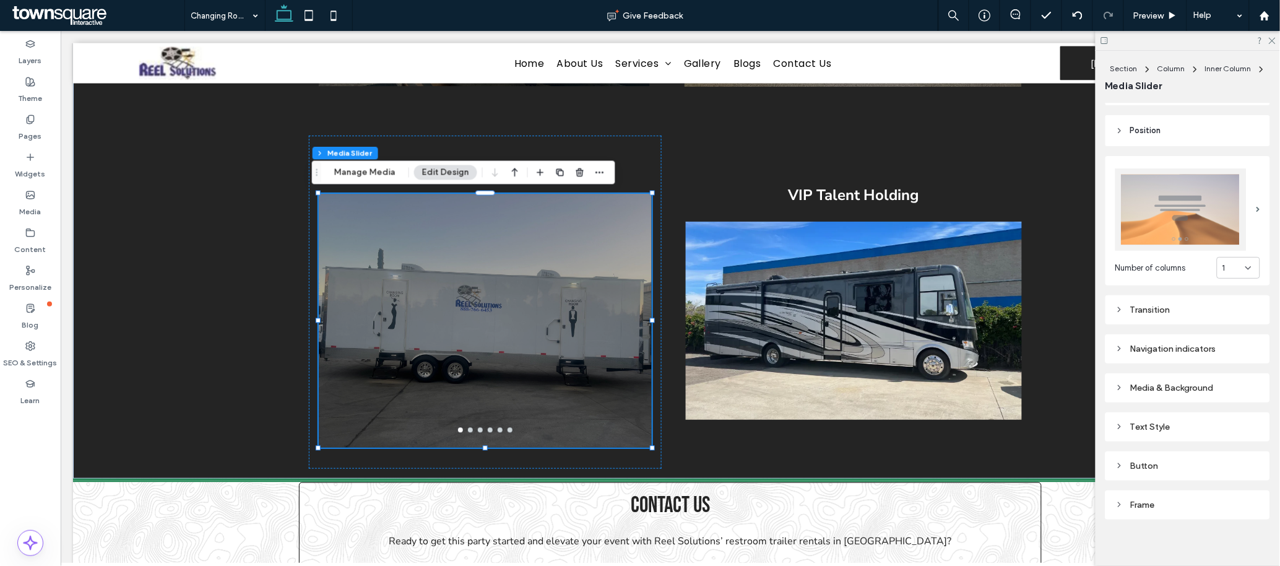
click at [1184, 341] on div "Navigation indicators" at bounding box center [1188, 349] width 145 height 17
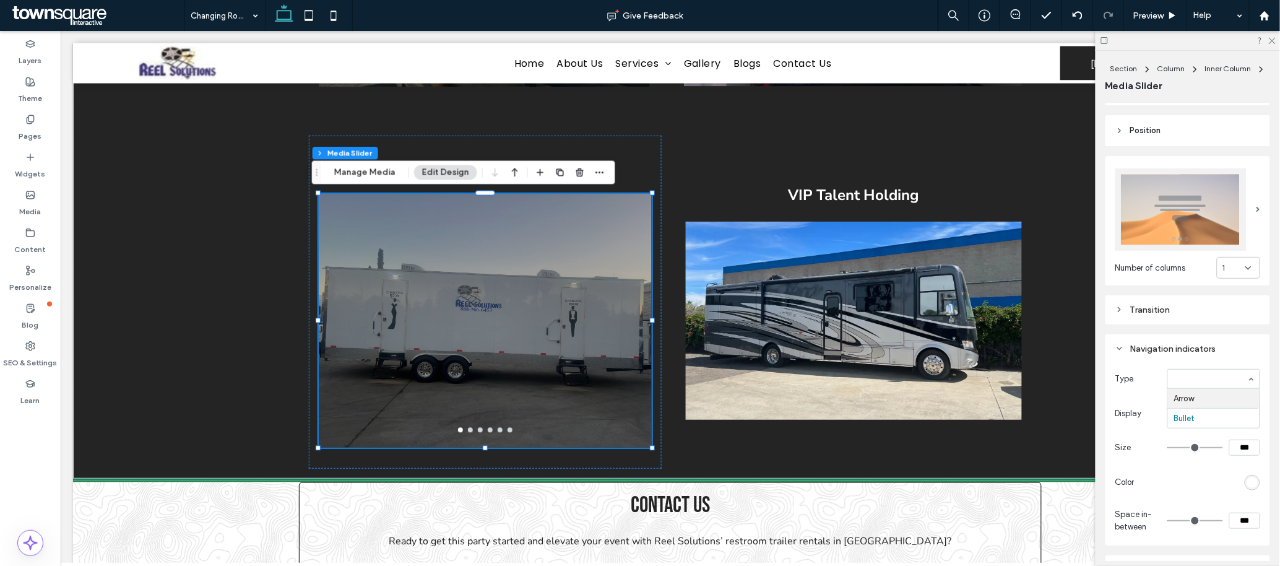
type input "**"
type input "*"
type input "**"
type input "****"
click at [1272, 43] on icon at bounding box center [1272, 40] width 8 height 8
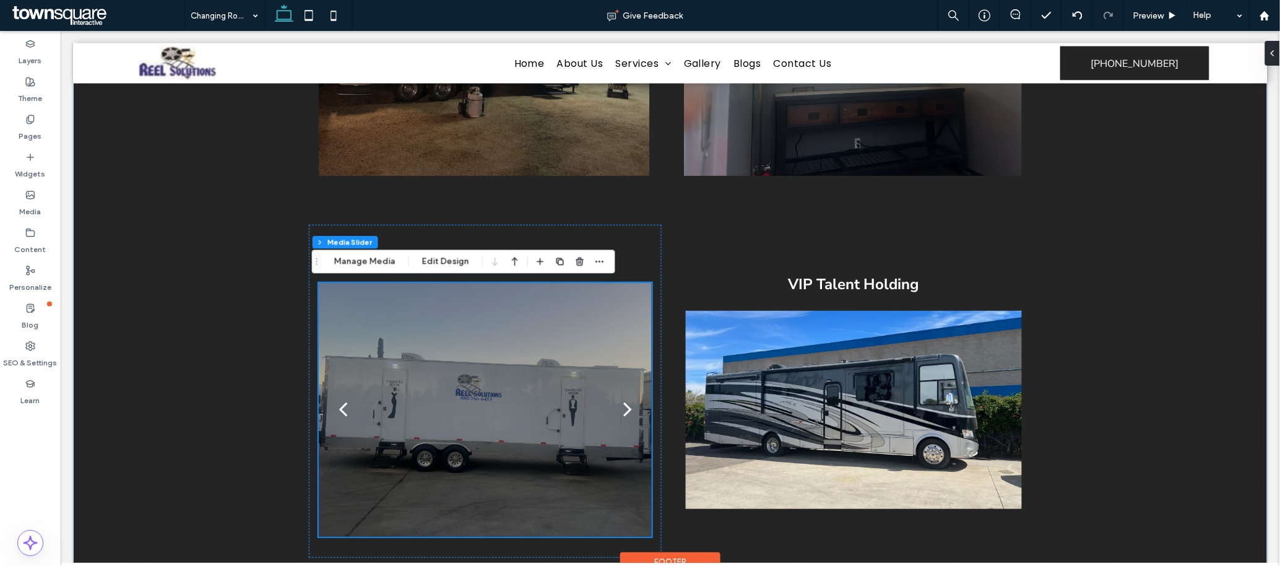
scroll to position [640, 0]
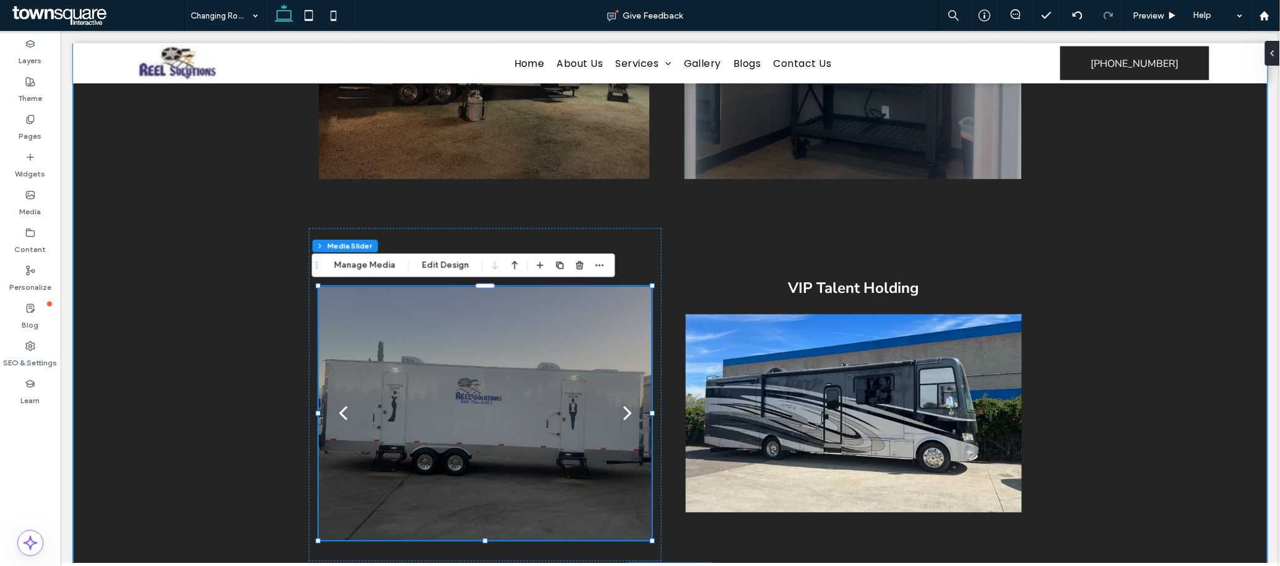
click at [224, 333] on div "Our changing room trailers come in different sizes, anywhere from 2 rooms, to 4…" at bounding box center [669, 155] width 1195 height 831
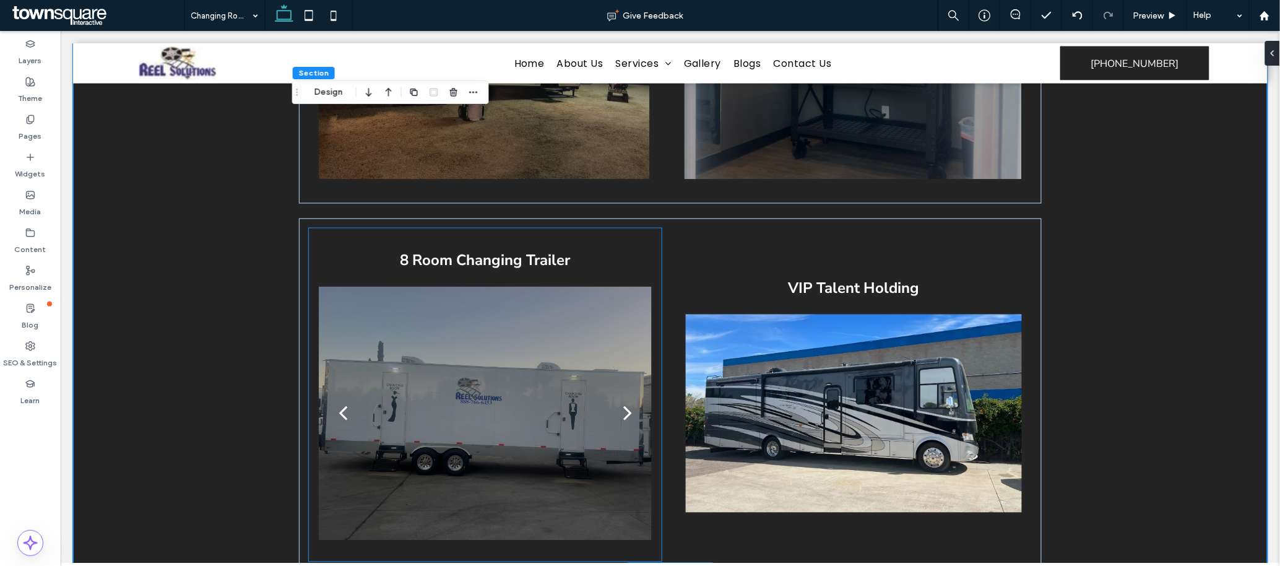
click at [623, 410] on div "next" at bounding box center [627, 412] width 9 height 25
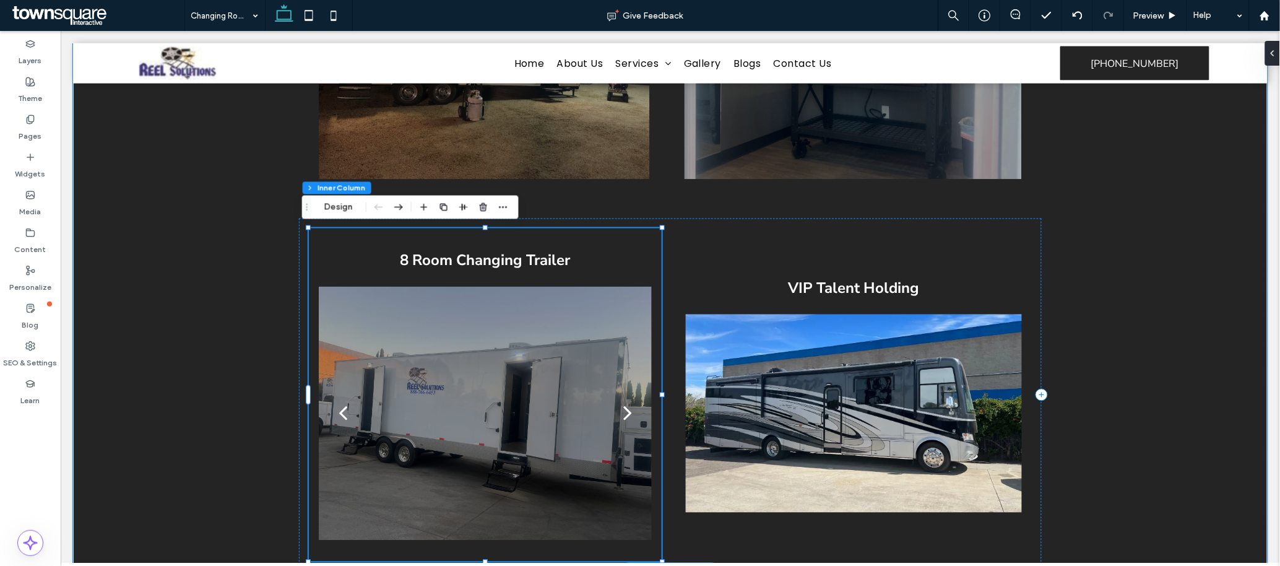
click at [623, 410] on div "next" at bounding box center [627, 412] width 9 height 25
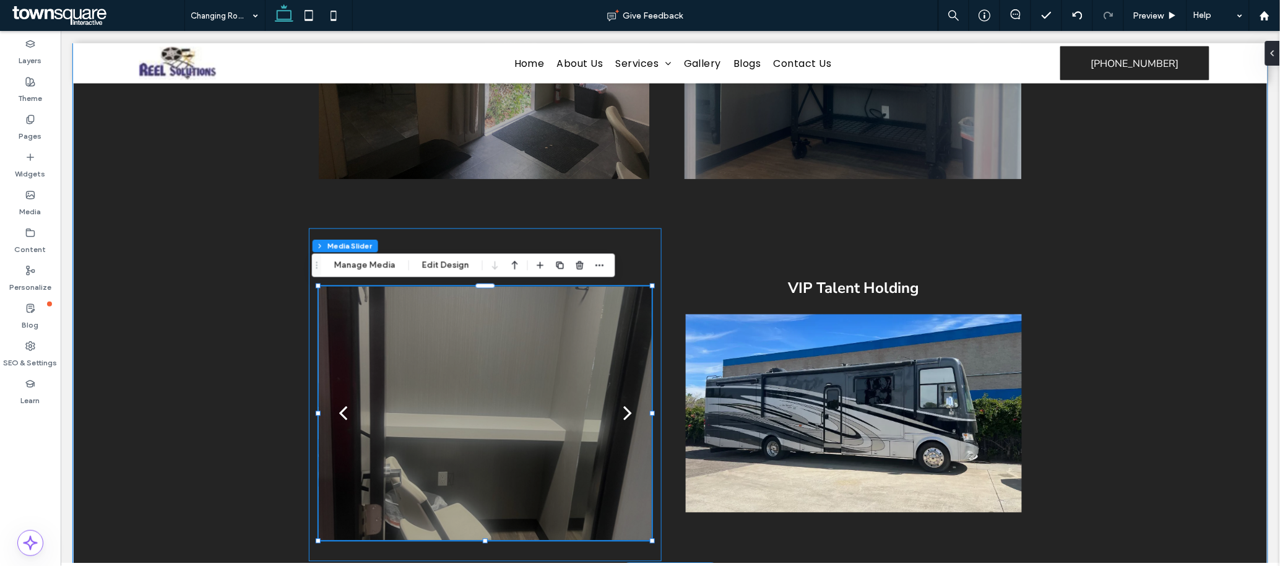
click at [623, 410] on div "next" at bounding box center [627, 412] width 9 height 25
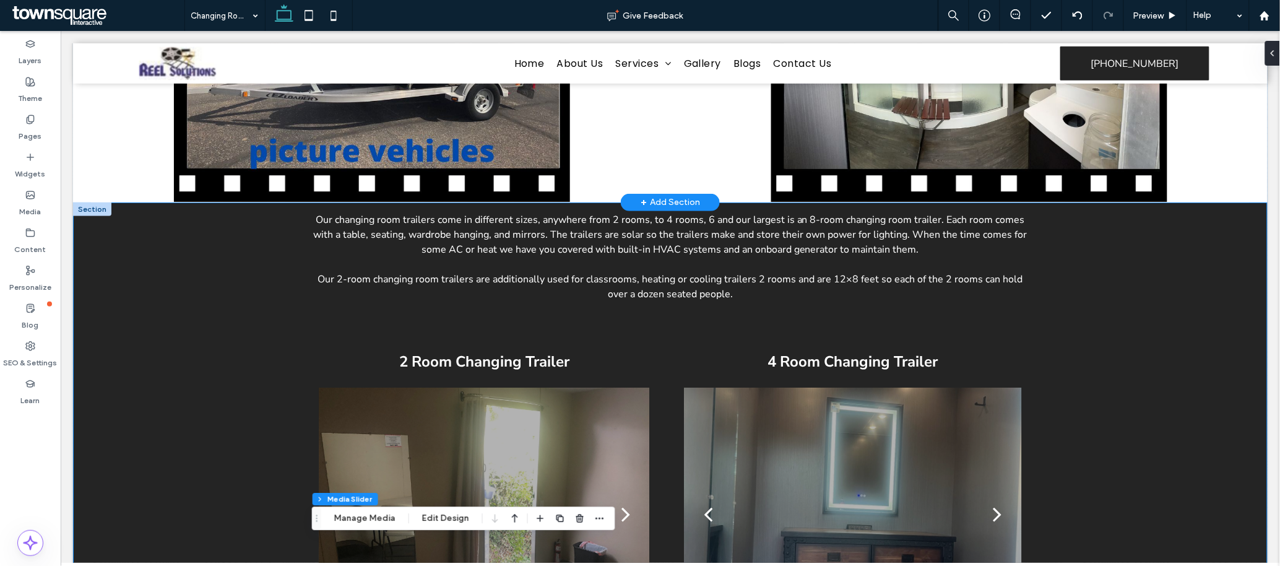
scroll to position [176, 0]
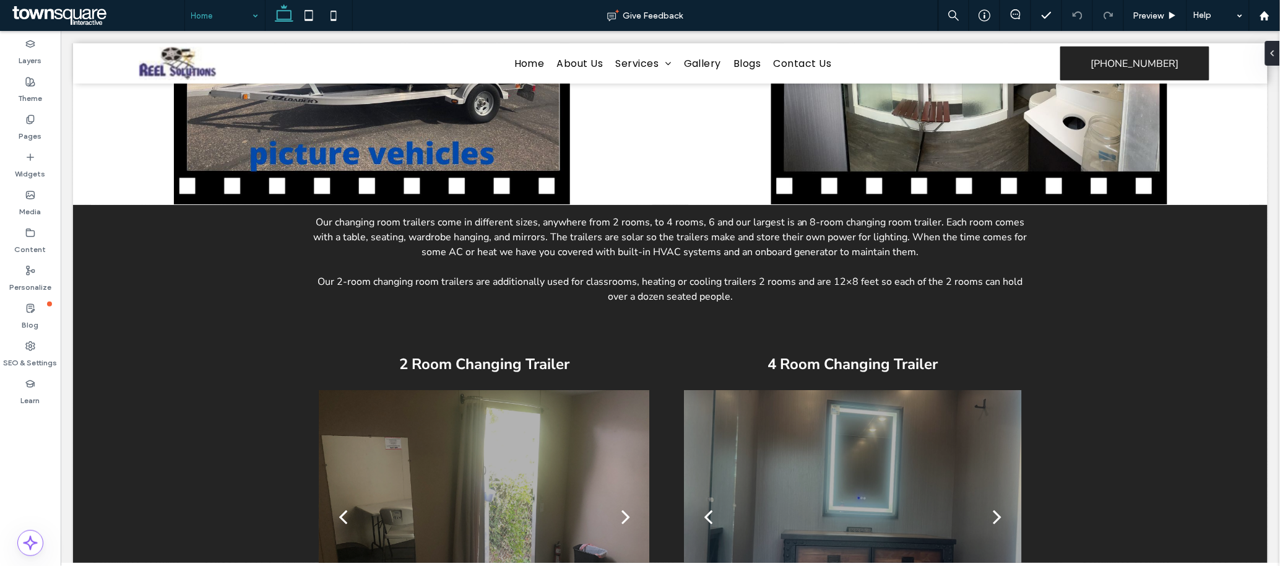
scroll to position [61, 0]
type input "**"
click at [1079, 15] on icon at bounding box center [1078, 16] width 10 height 10
type input "**"
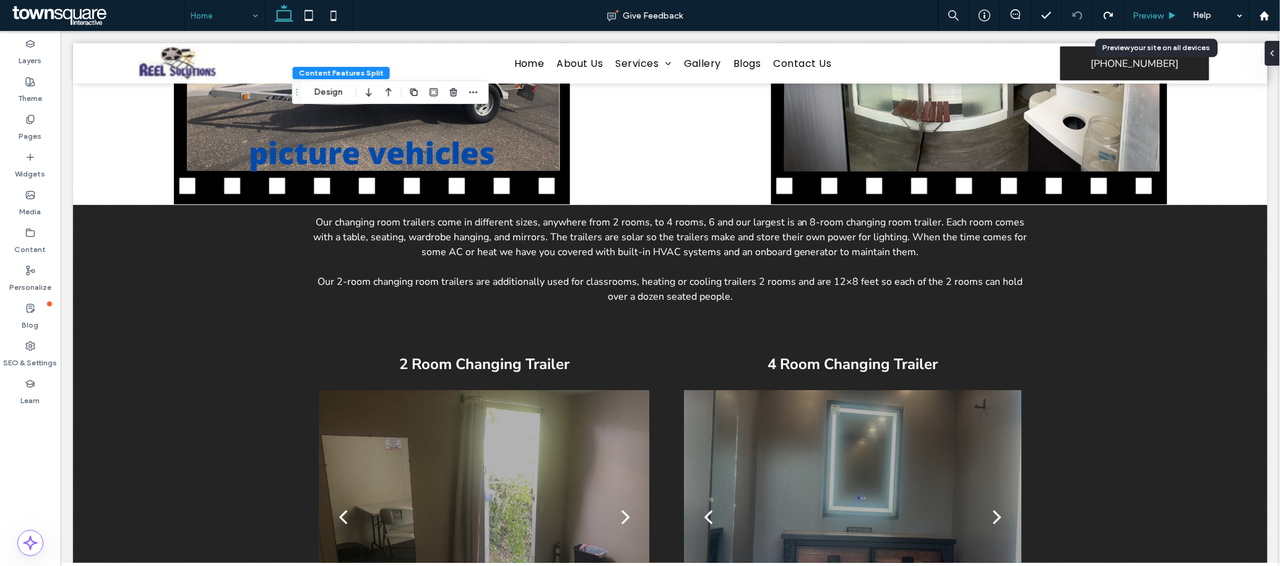
click at [1151, 16] on span "Preview" at bounding box center [1149, 16] width 31 height 11
